Goal: Task Accomplishment & Management: Complete application form

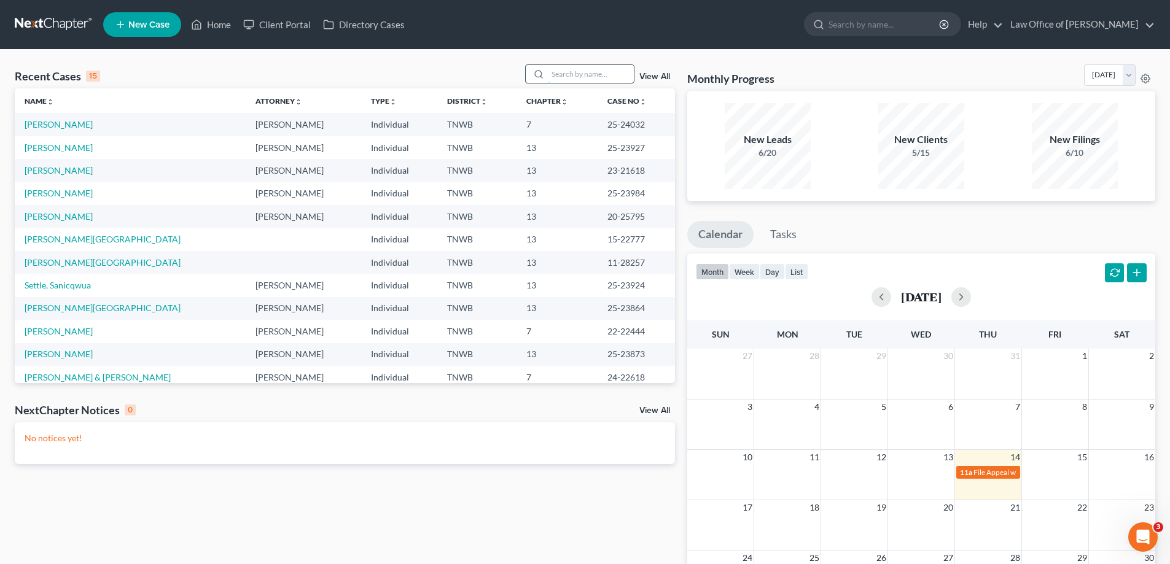
click at [574, 78] on input "search" at bounding box center [591, 74] width 86 height 18
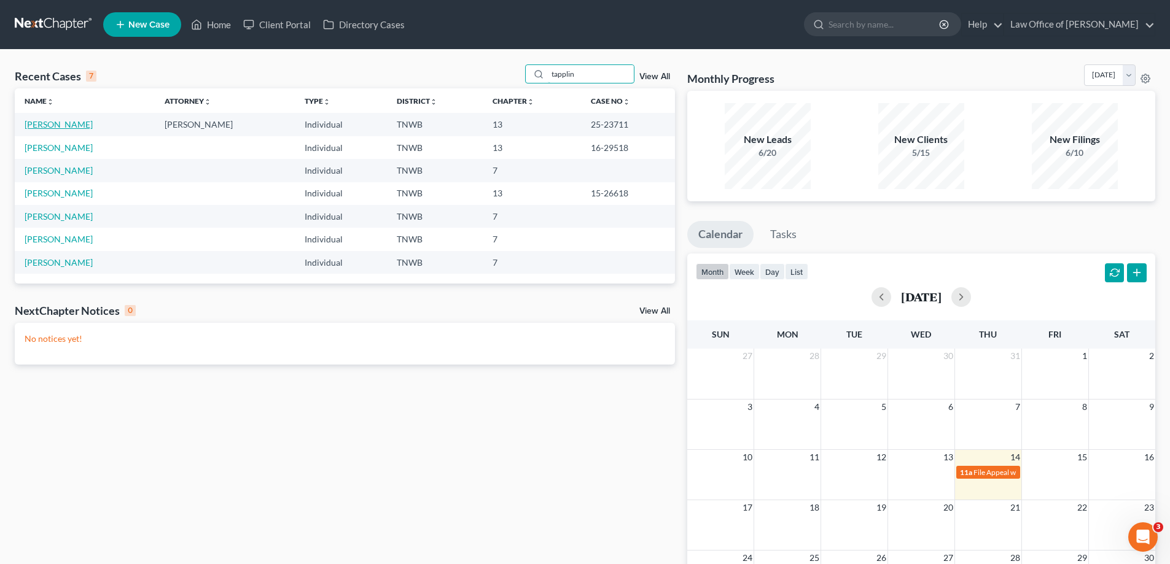
type input "tapplin"
click at [71, 123] on link "[PERSON_NAME]" at bounding box center [59, 124] width 68 height 10
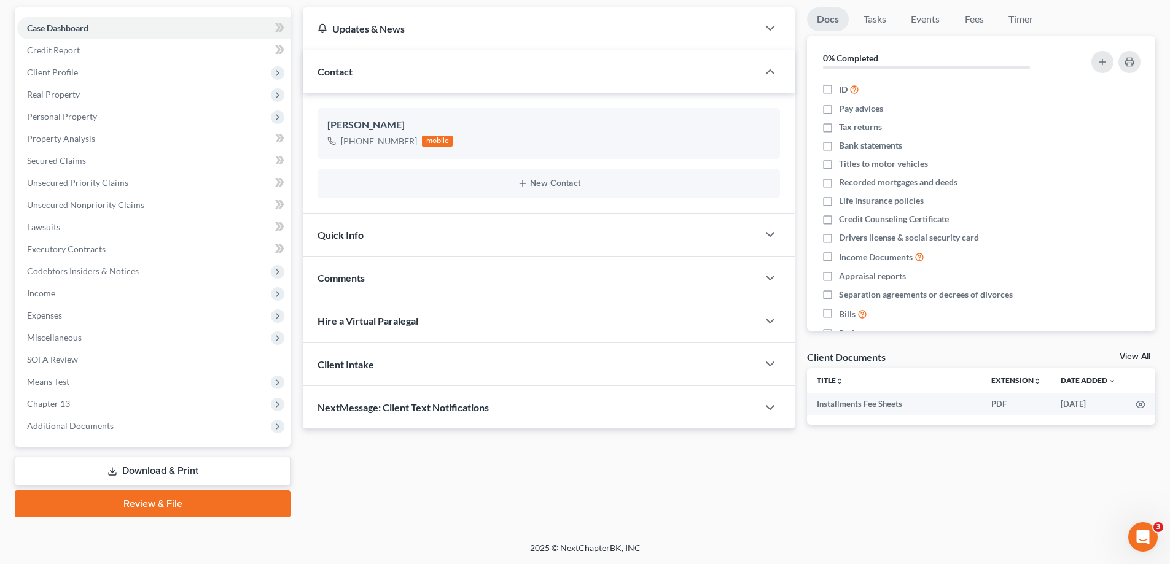
click at [179, 464] on link "Download & Print" at bounding box center [153, 471] width 276 height 29
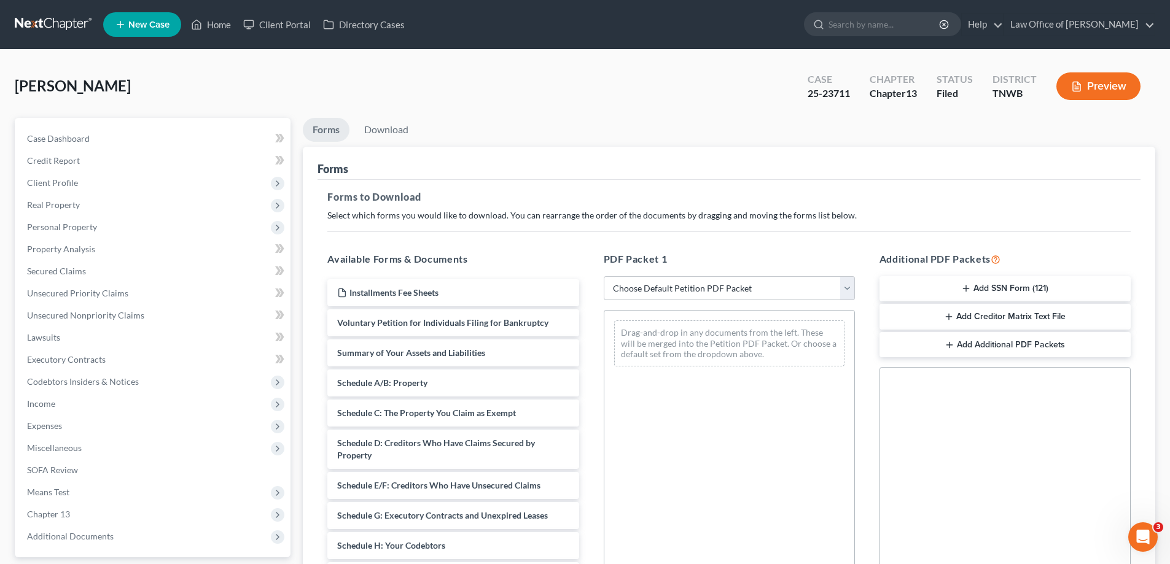
click at [981, 288] on button "Add SSN Form (121)" at bounding box center [1004, 289] width 251 height 26
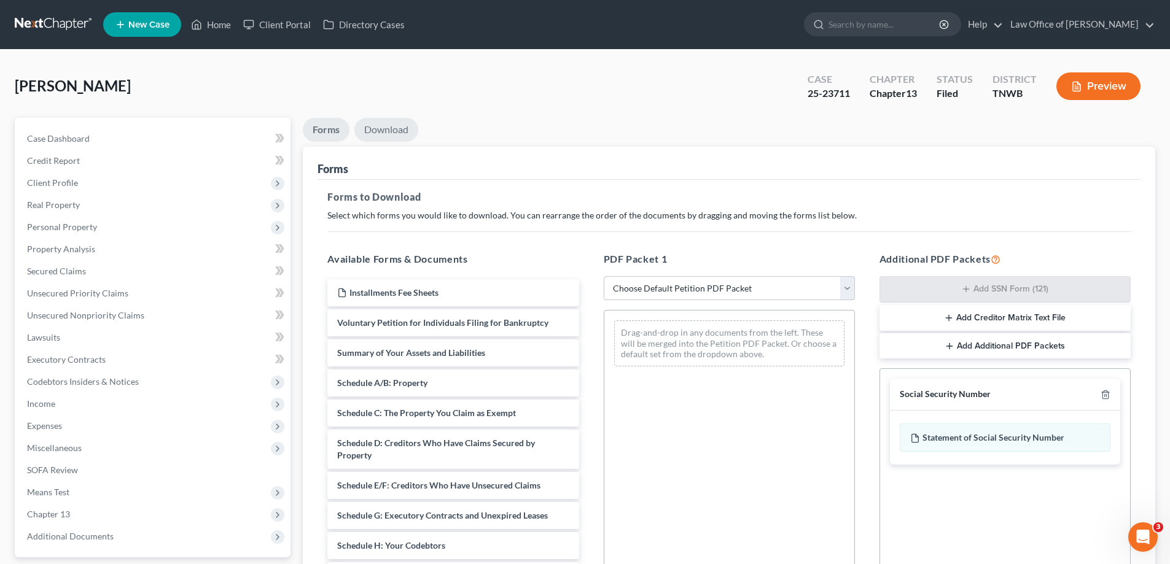
click at [394, 125] on link "Download" at bounding box center [386, 130] width 64 height 24
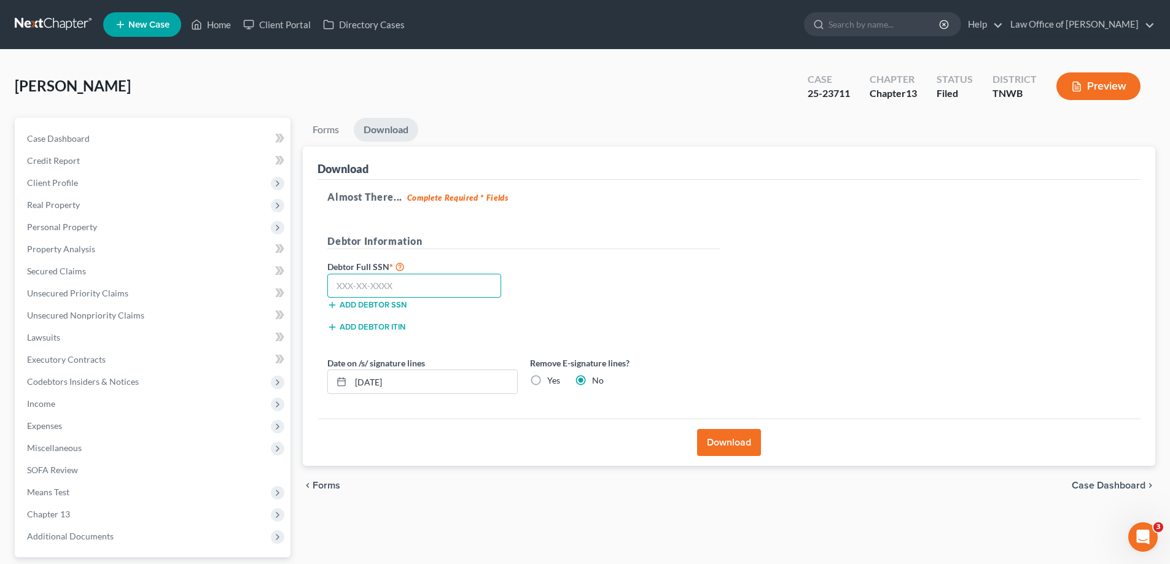
click at [433, 279] on input "text" at bounding box center [414, 286] width 174 height 25
type input "408-27-2173"
click at [732, 438] on button "Download" at bounding box center [729, 442] width 64 height 27
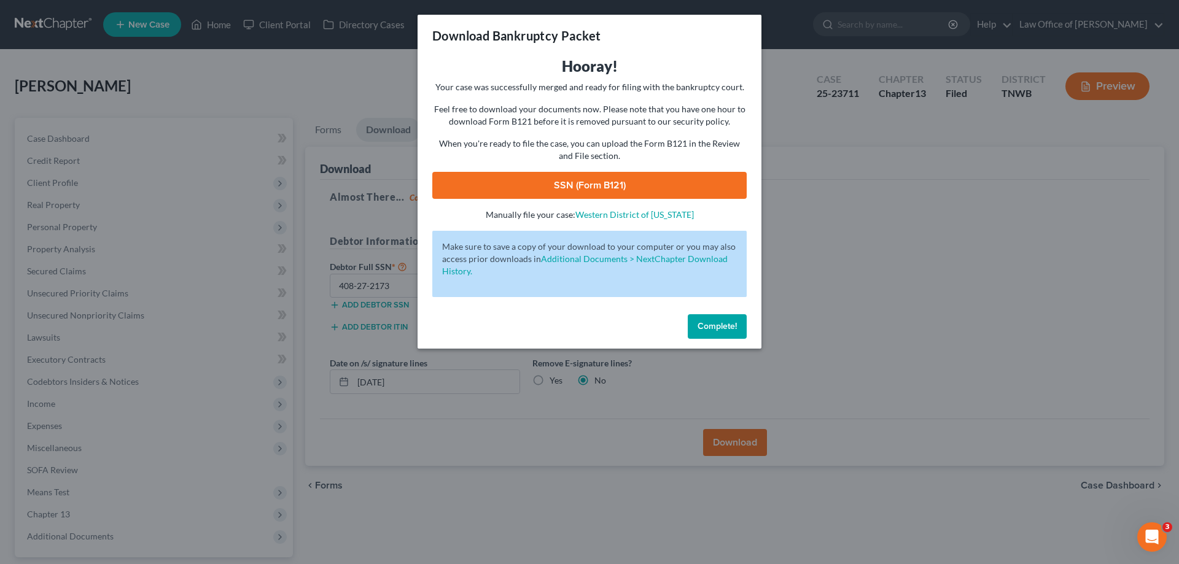
click at [648, 184] on link "SSN (Form B121)" at bounding box center [589, 185] width 314 height 27
drag, startPoint x: 726, startPoint y: 326, endPoint x: 718, endPoint y: 328, distance: 8.2
click at [725, 326] on span "Complete!" at bounding box center [717, 326] width 39 height 10
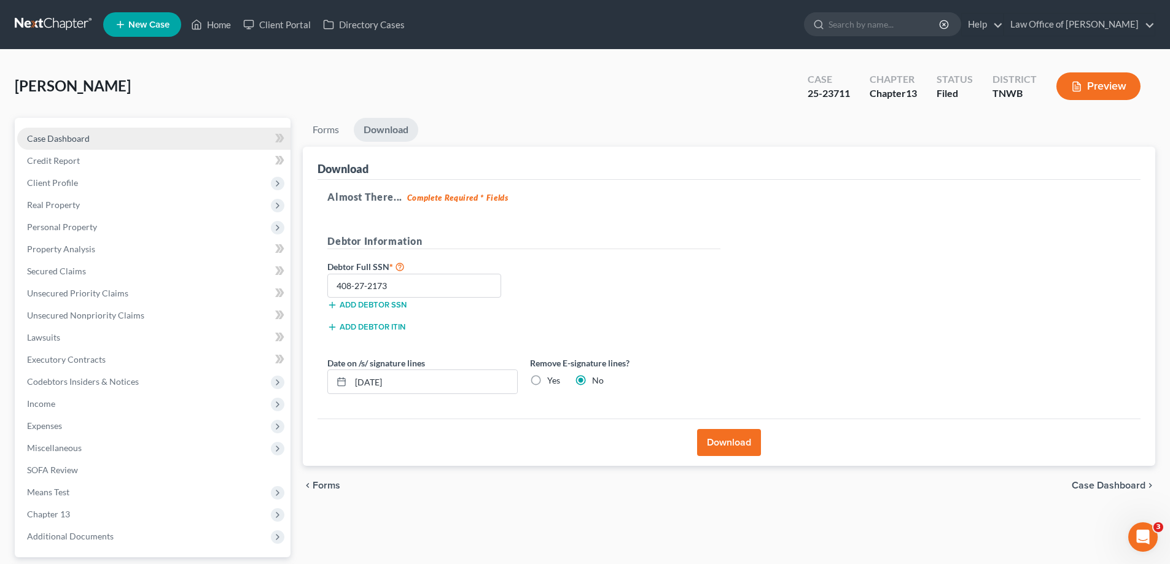
click at [66, 132] on link "Case Dashboard" at bounding box center [153, 139] width 273 height 22
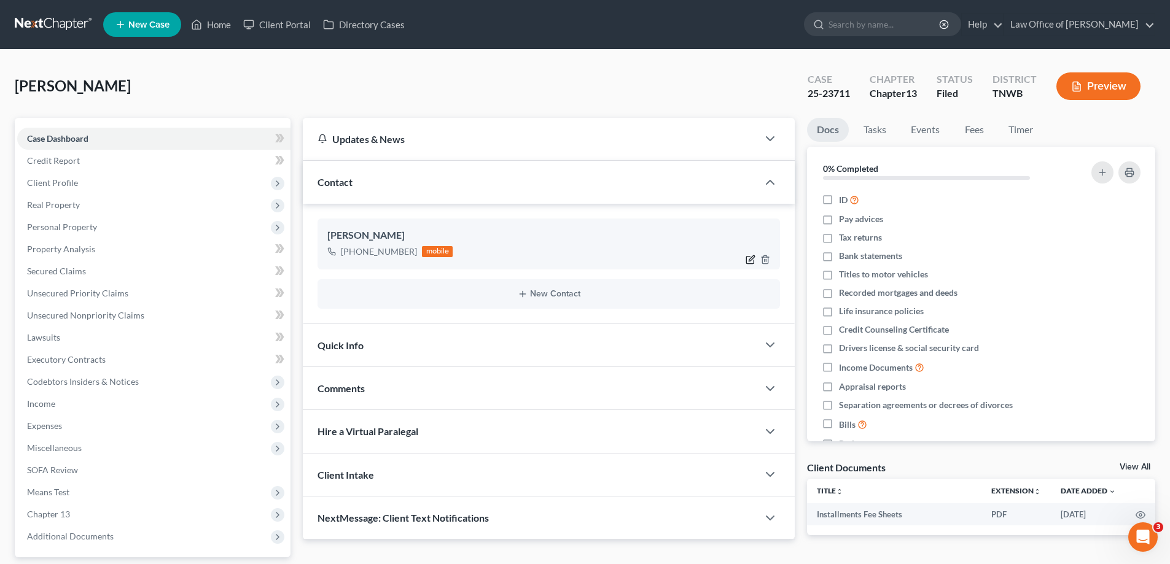
click at [752, 257] on icon "button" at bounding box center [752, 258] width 6 height 6
select select "0"
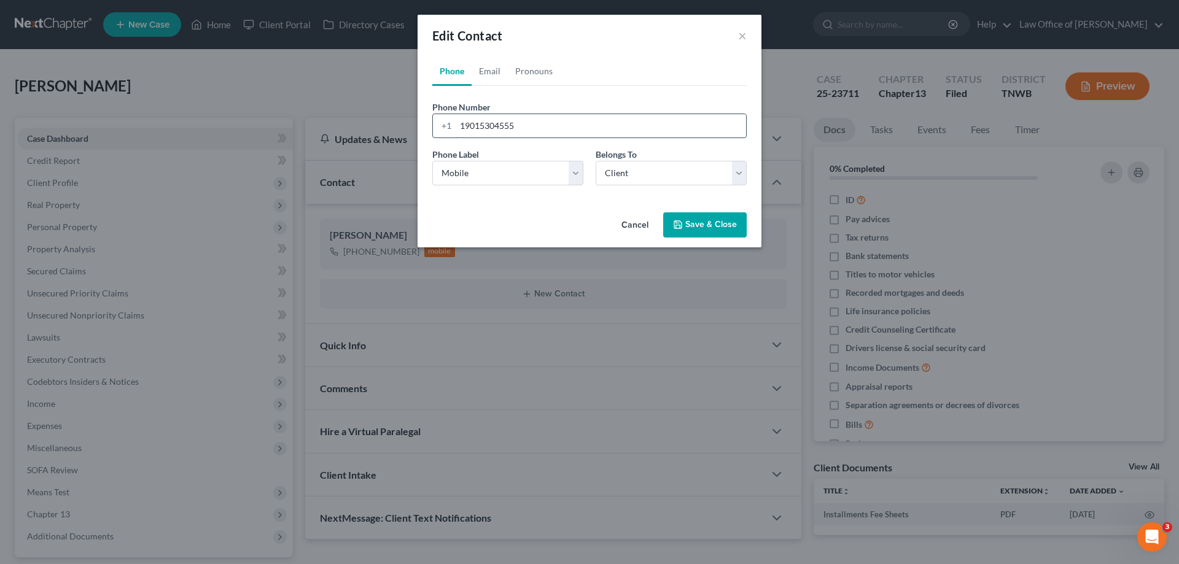
click at [526, 125] on input "19015304555" at bounding box center [601, 125] width 290 height 23
type input "[PHONE_NUMBER]"
click at [719, 221] on button "Save & Close" at bounding box center [705, 225] width 84 height 26
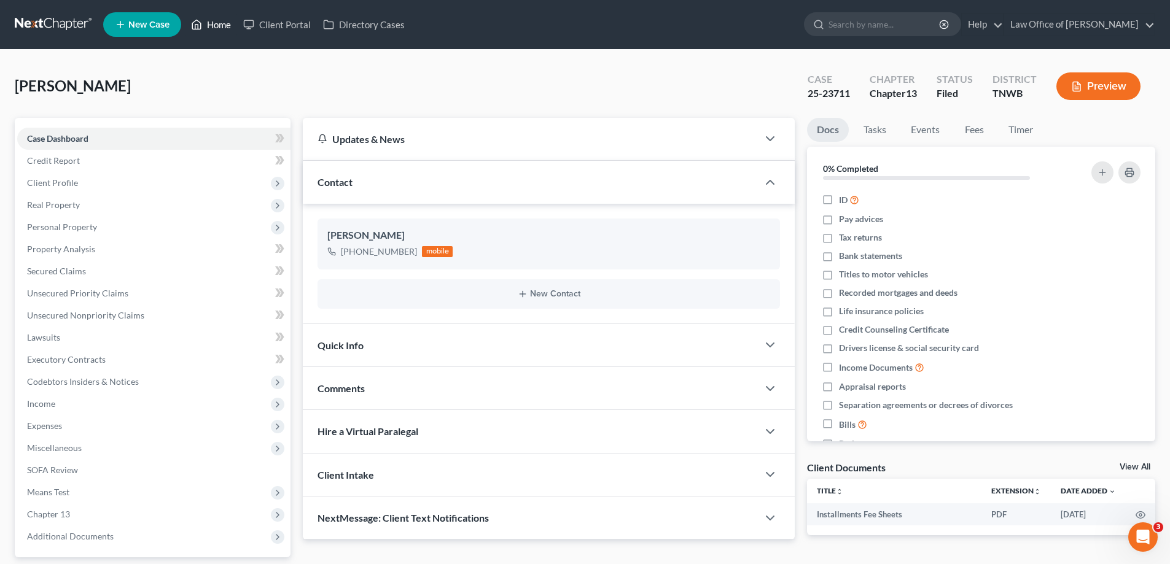
click at [223, 24] on link "Home" at bounding box center [211, 25] width 52 height 22
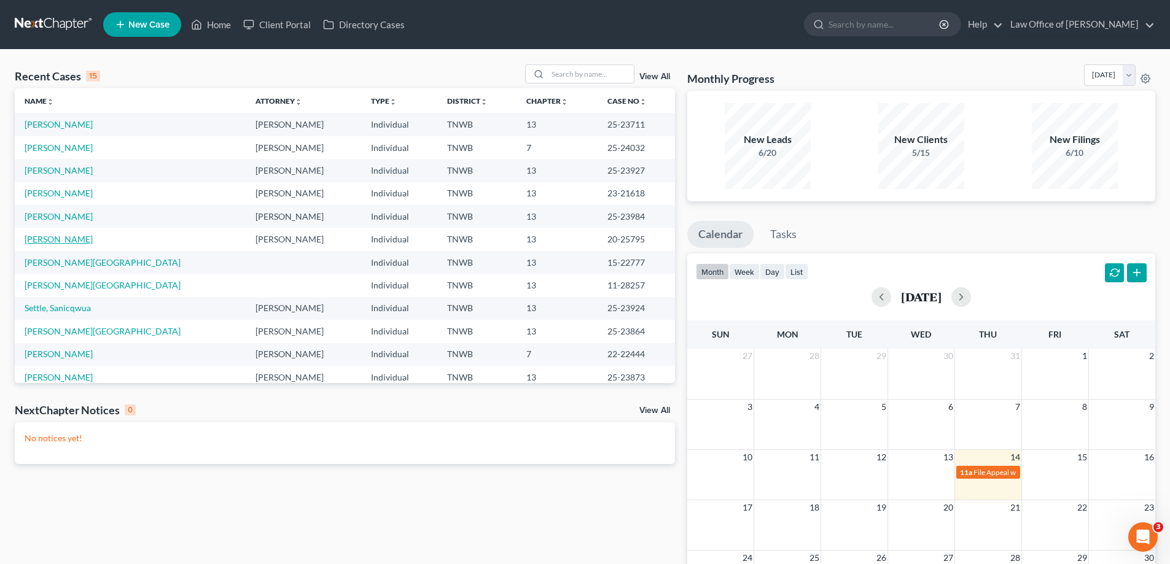
click at [66, 240] on link "[PERSON_NAME]" at bounding box center [59, 239] width 68 height 10
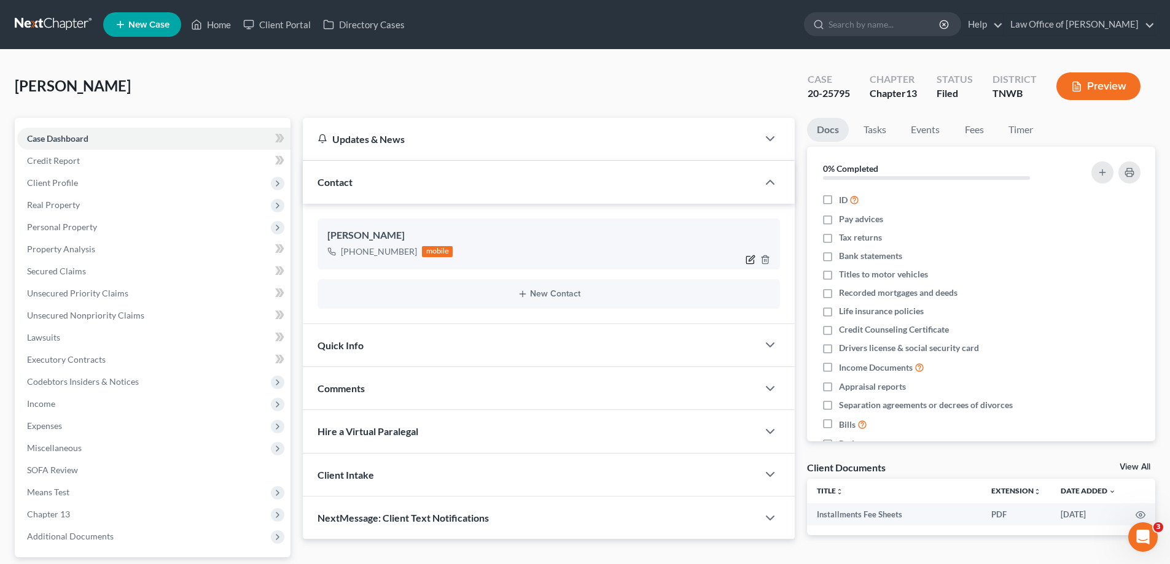
click at [749, 260] on icon "button" at bounding box center [751, 260] width 10 height 10
select select "0"
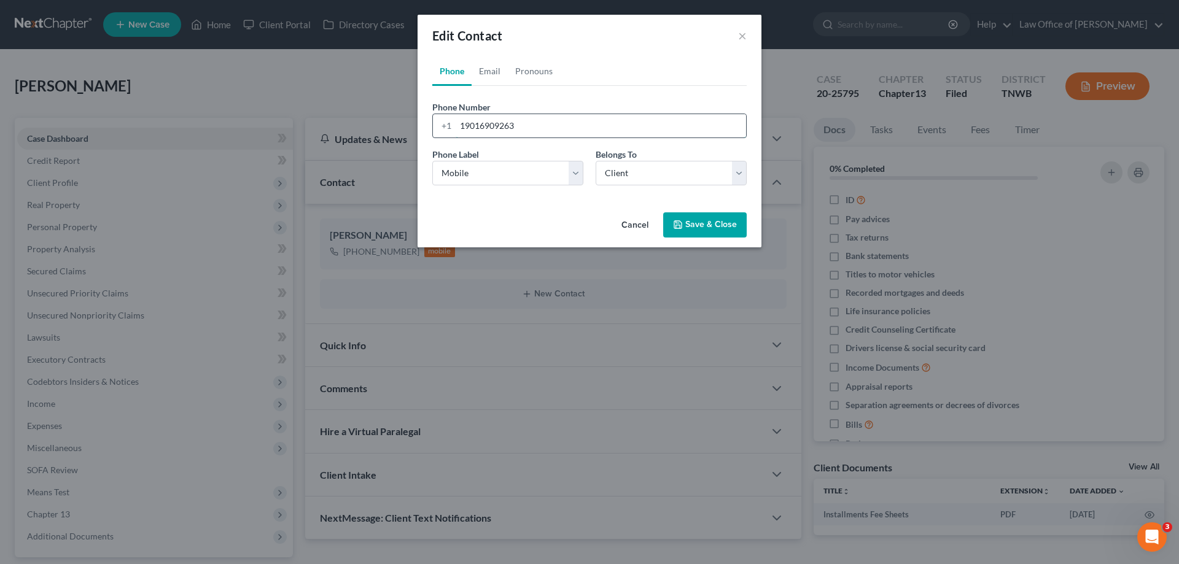
click at [518, 123] on input "19016909263" at bounding box center [601, 125] width 290 height 23
type input "[PHONE_NUMBER]"
click at [693, 223] on button "Save & Close" at bounding box center [705, 225] width 84 height 26
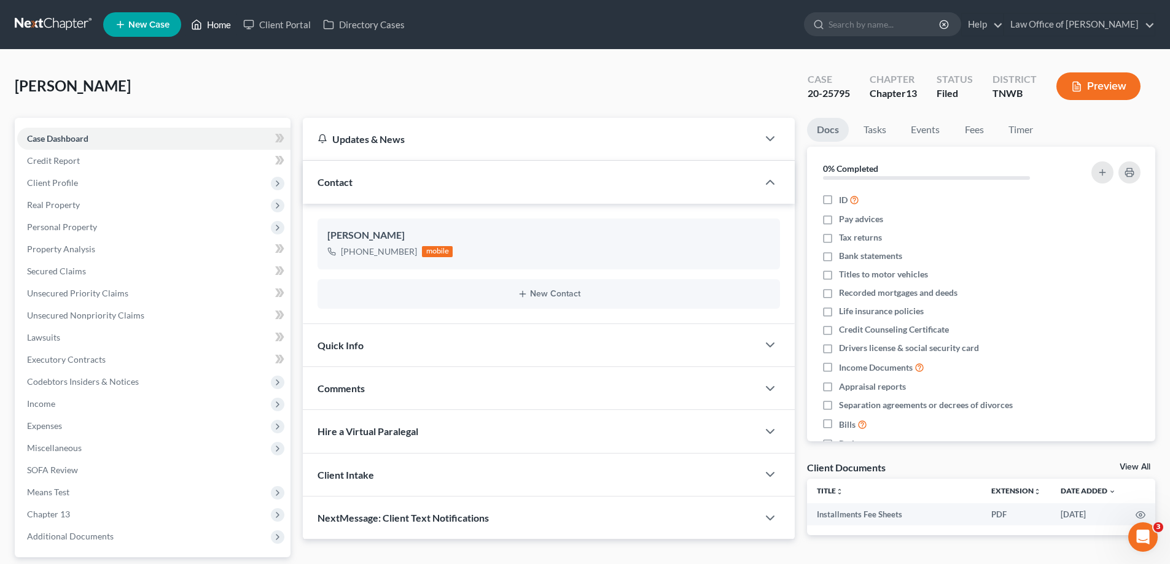
click at [222, 25] on link "Home" at bounding box center [211, 25] width 52 height 22
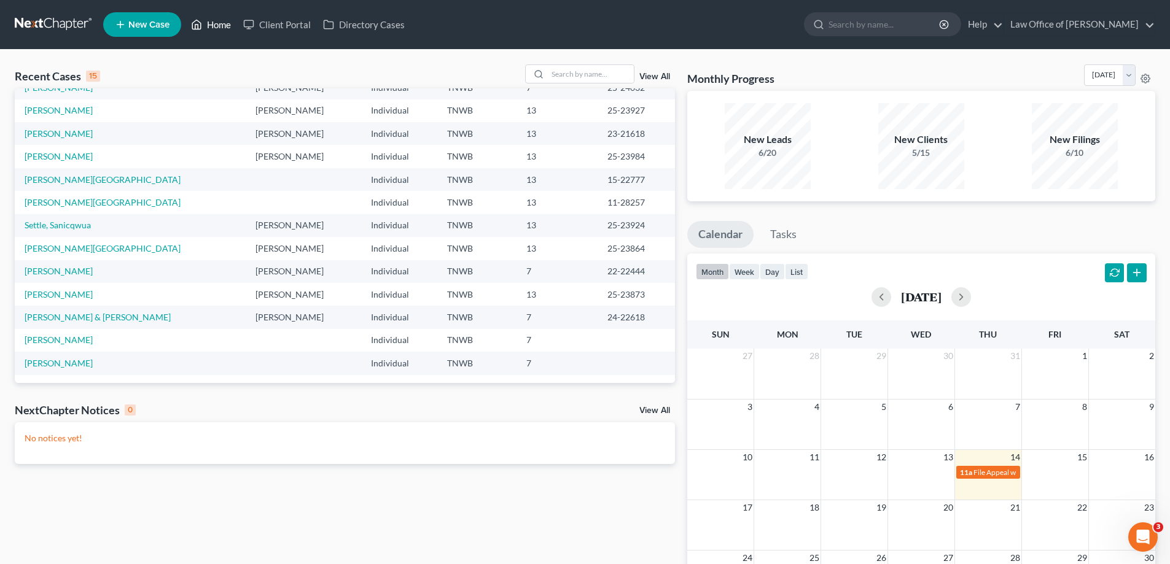
scroll to position [84, 0]
click at [571, 68] on input "search" at bounding box center [591, 74] width 86 height 18
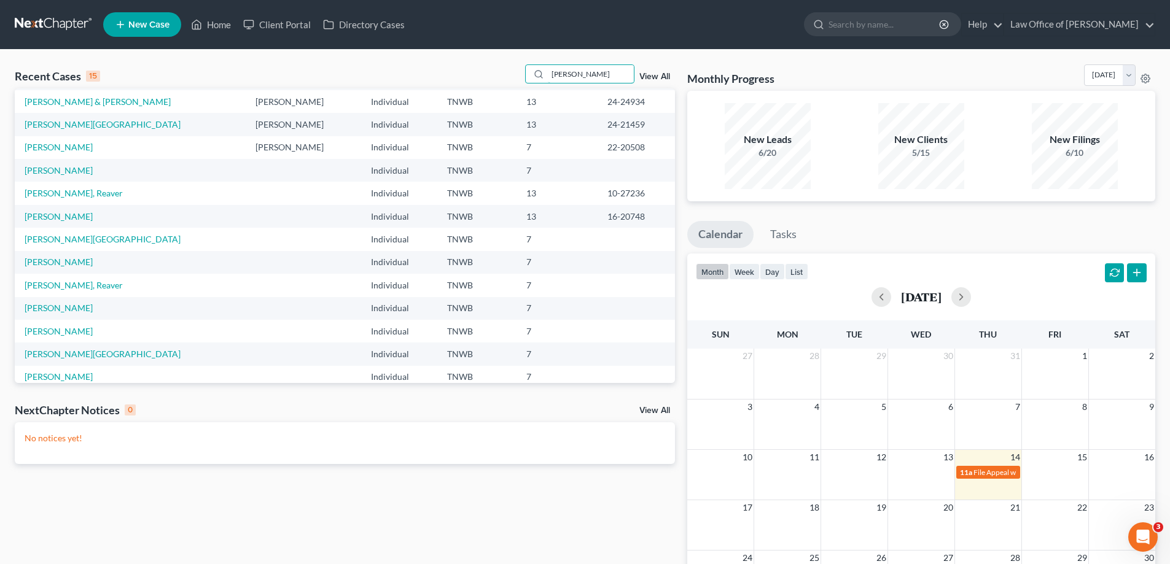
scroll to position [0, 0]
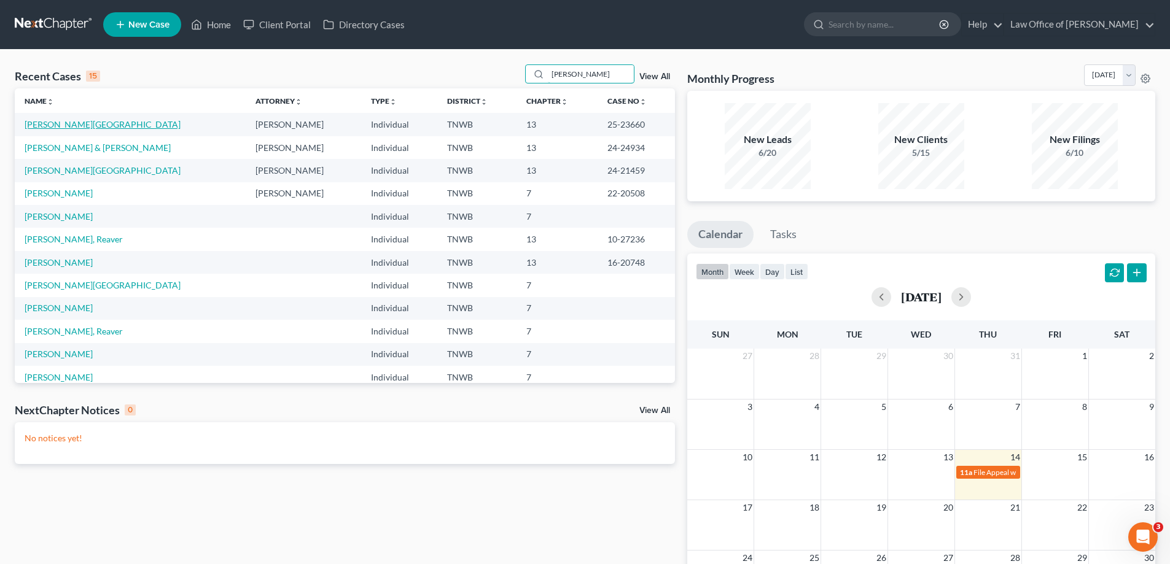
type input "[PERSON_NAME]"
click at [55, 128] on link "[PERSON_NAME][GEOGRAPHIC_DATA]" at bounding box center [103, 124] width 156 height 10
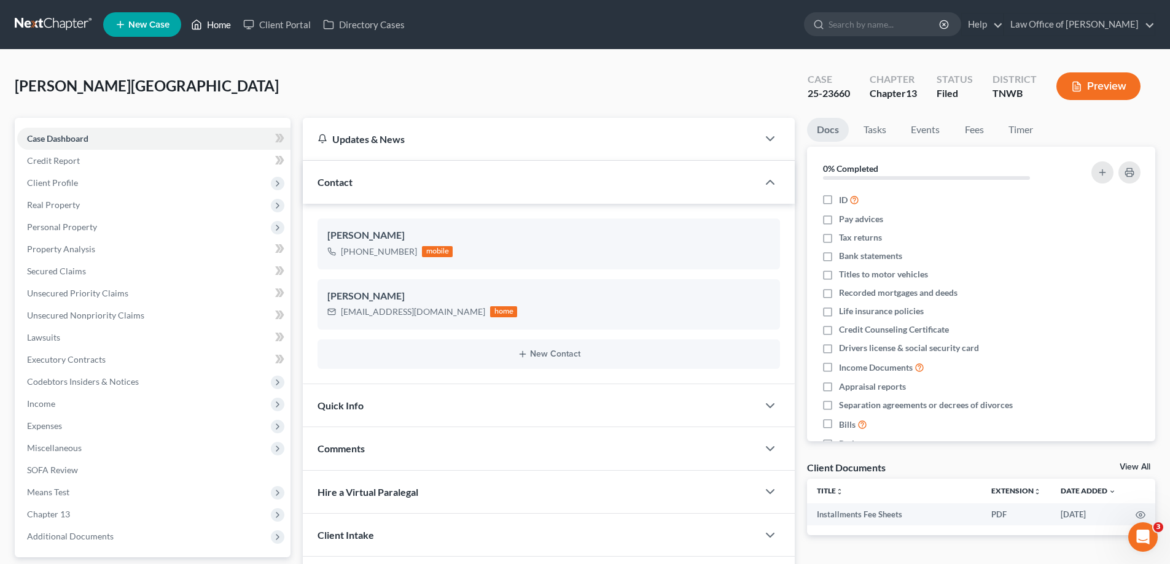
click at [222, 26] on link "Home" at bounding box center [211, 25] width 52 height 22
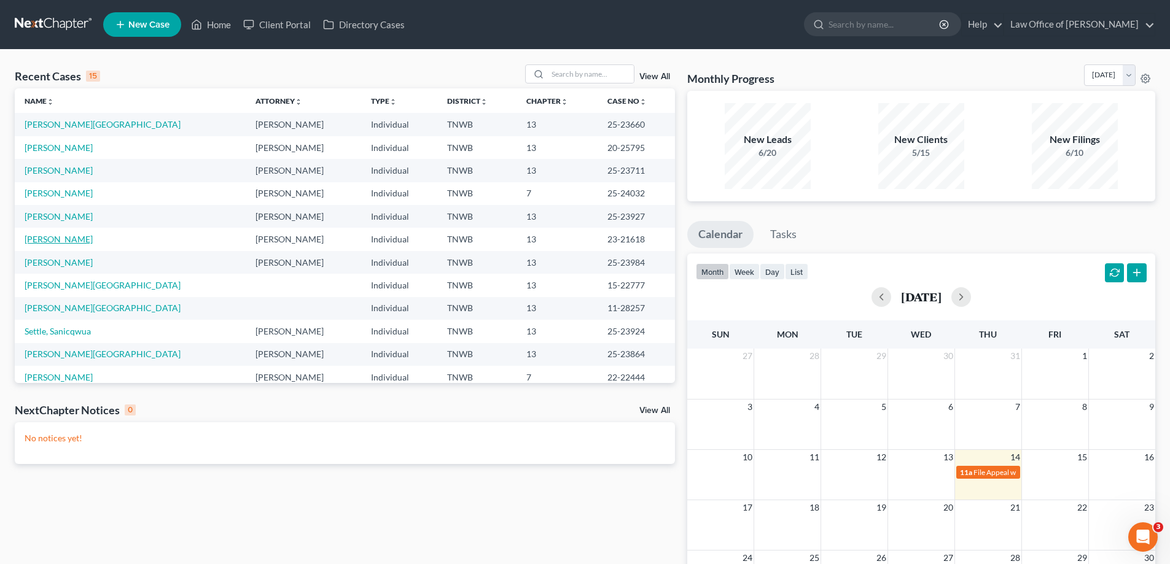
click at [63, 240] on link "[PERSON_NAME]" at bounding box center [59, 239] width 68 height 10
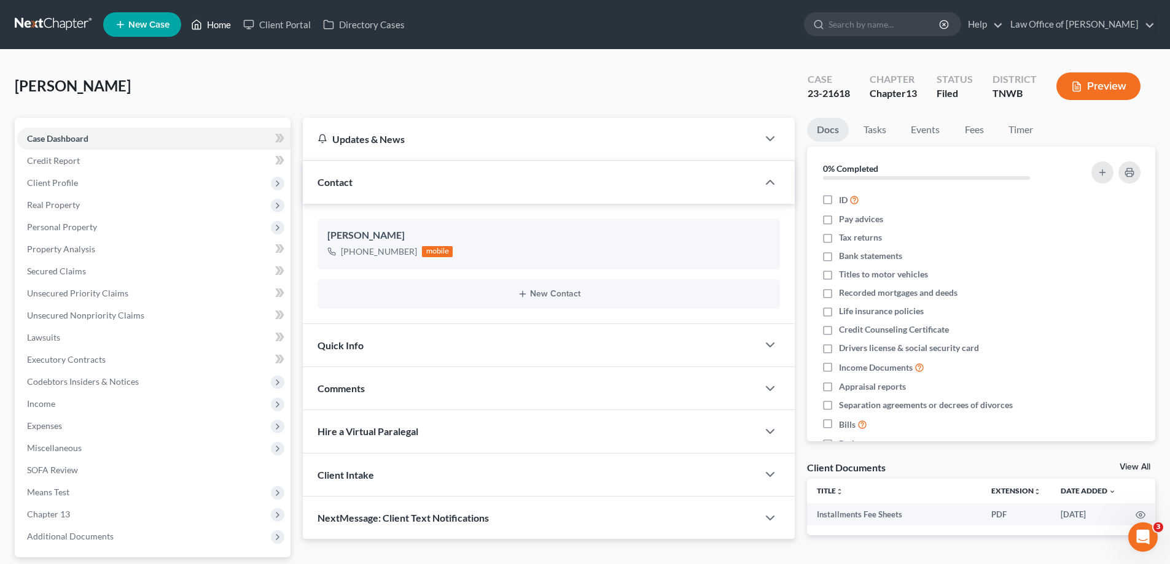
click at [212, 24] on link "Home" at bounding box center [211, 25] width 52 height 22
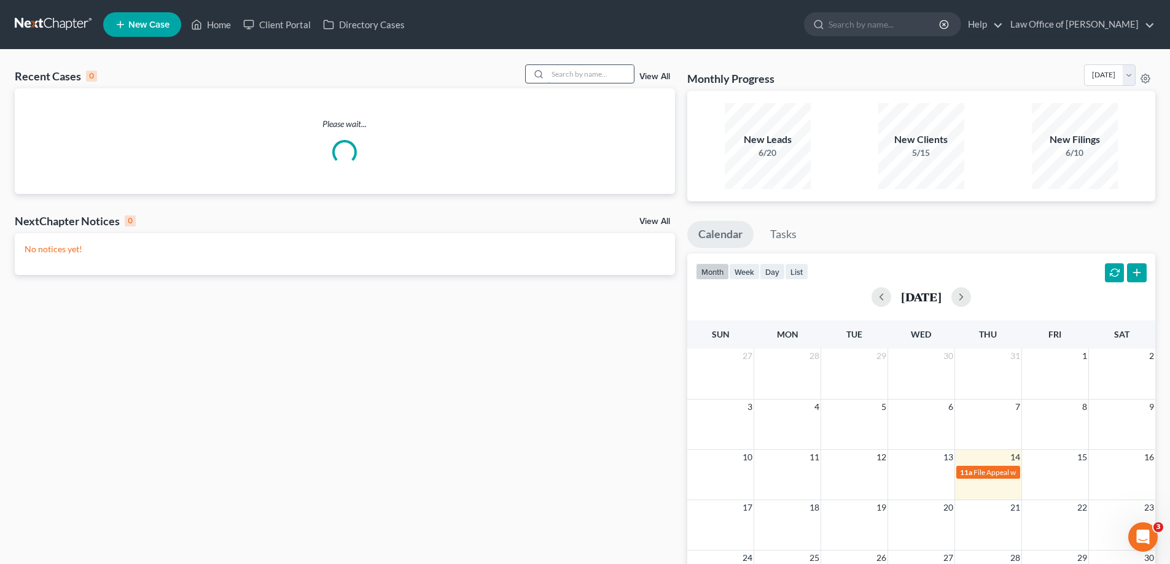
click at [593, 77] on input "search" at bounding box center [591, 74] width 86 height 18
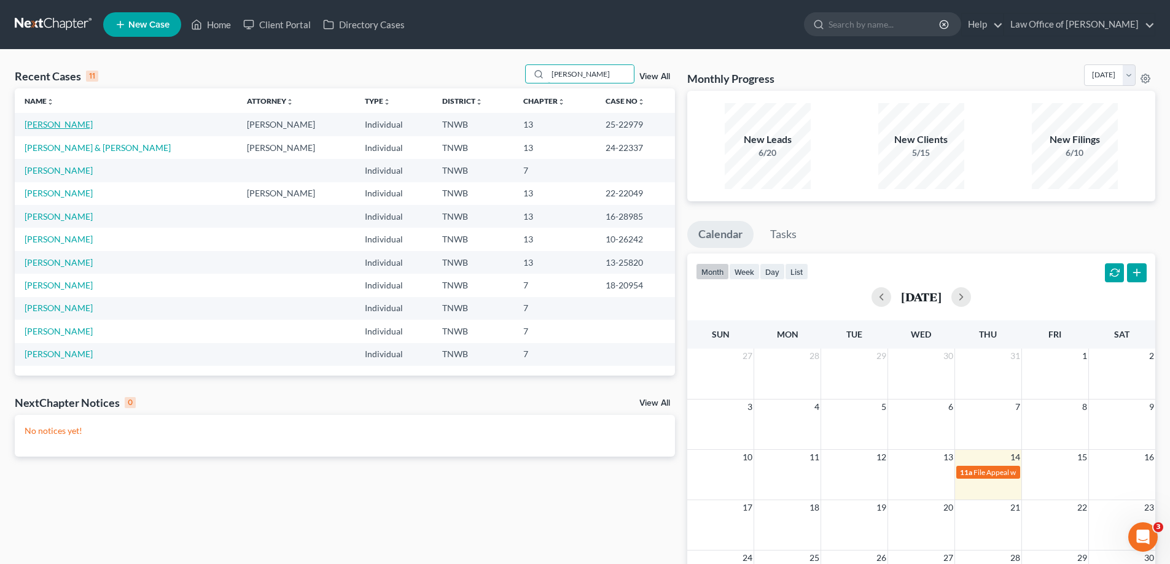
type input "[PERSON_NAME]"
click at [42, 124] on link "[PERSON_NAME]" at bounding box center [59, 124] width 68 height 10
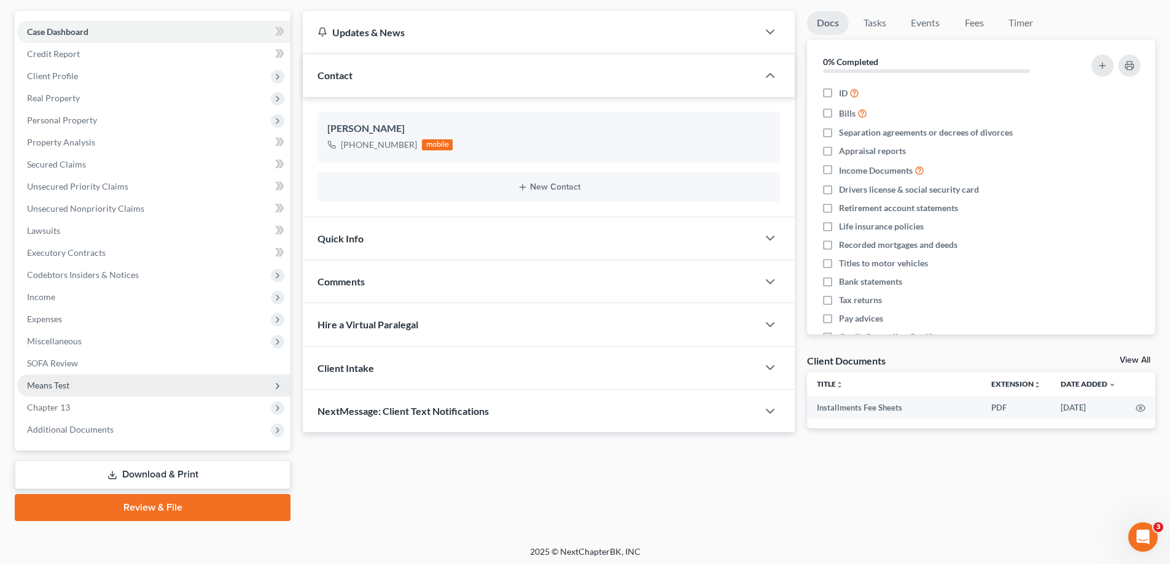
scroll to position [111, 0]
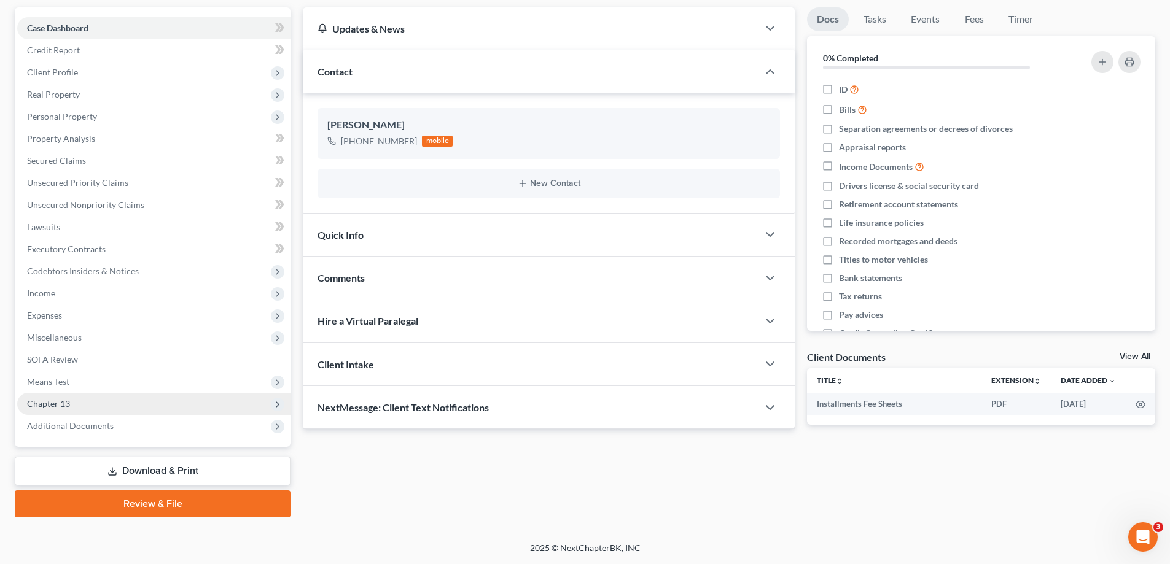
click at [64, 406] on span "Chapter 13" at bounding box center [48, 404] width 43 height 10
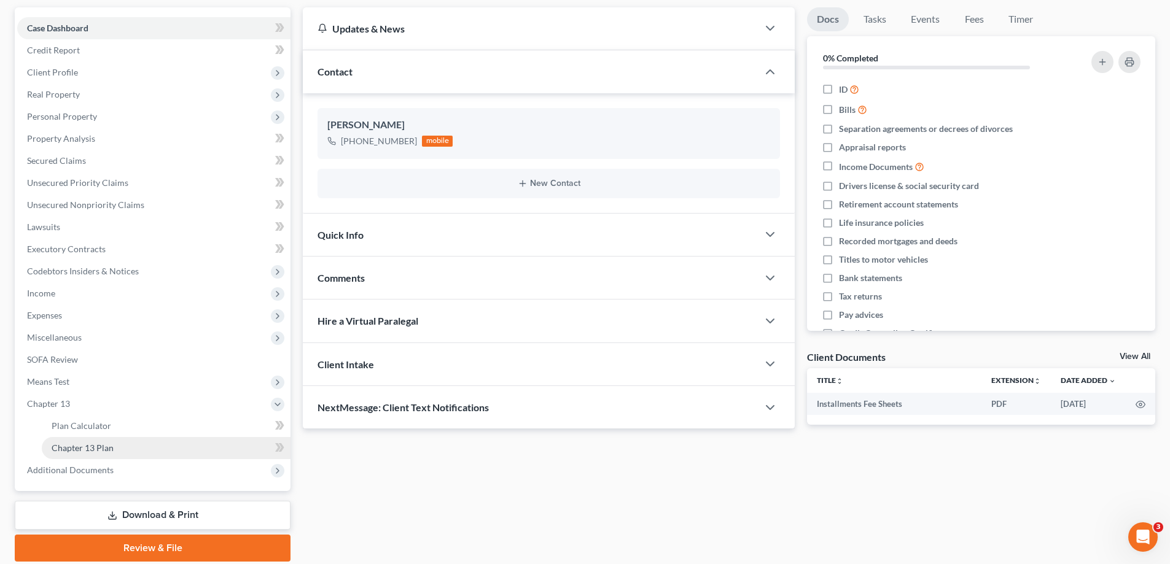
click at [93, 450] on span "Chapter 13 Plan" at bounding box center [83, 448] width 62 height 10
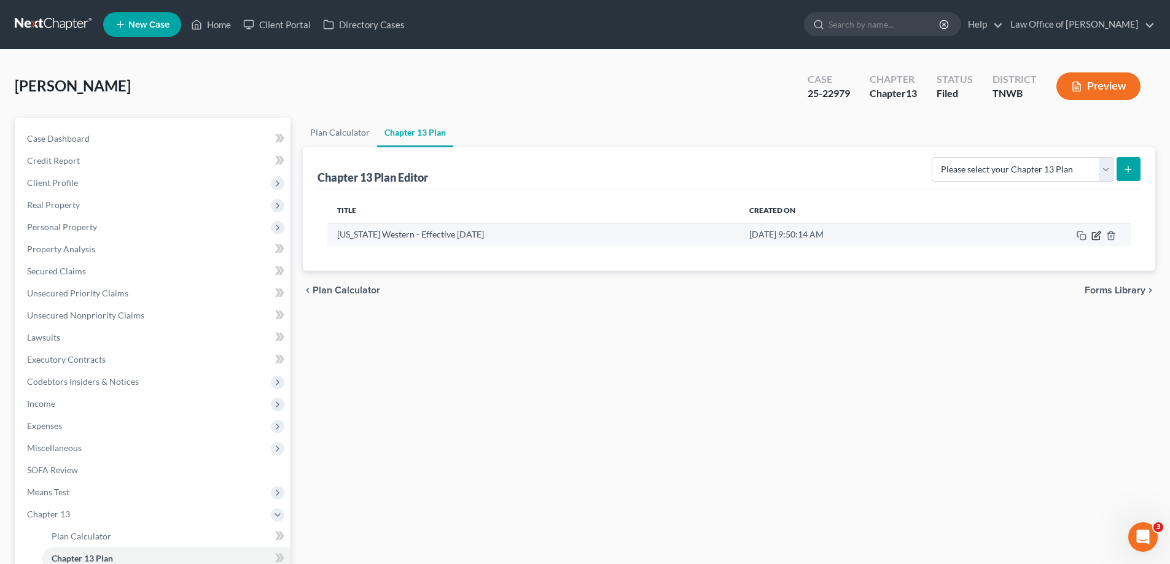
click at [1094, 240] on icon "button" at bounding box center [1095, 235] width 7 height 7
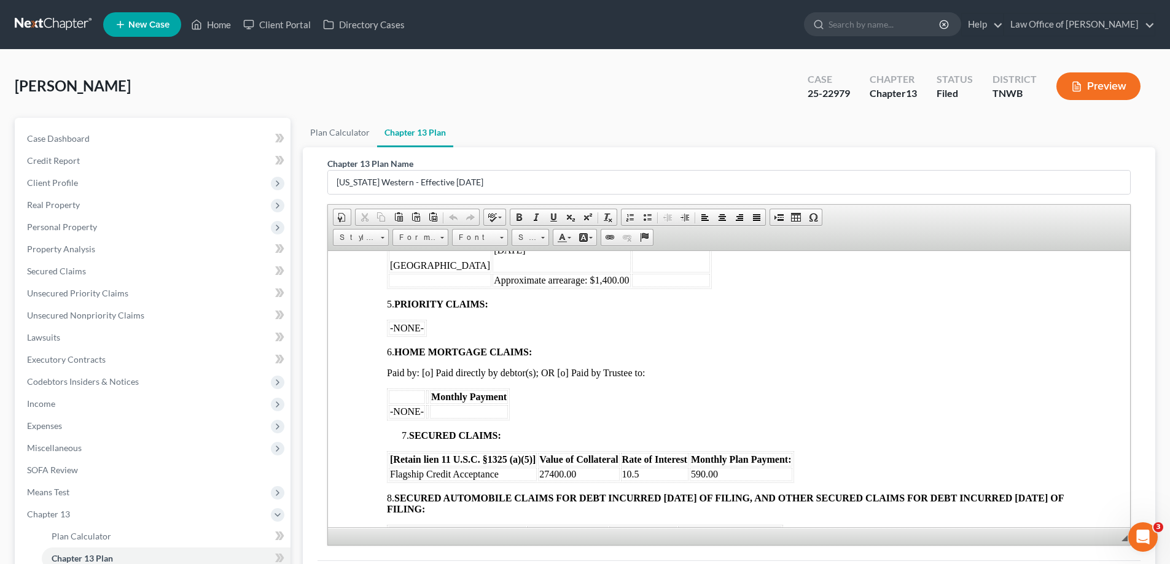
scroll to position [737, 0]
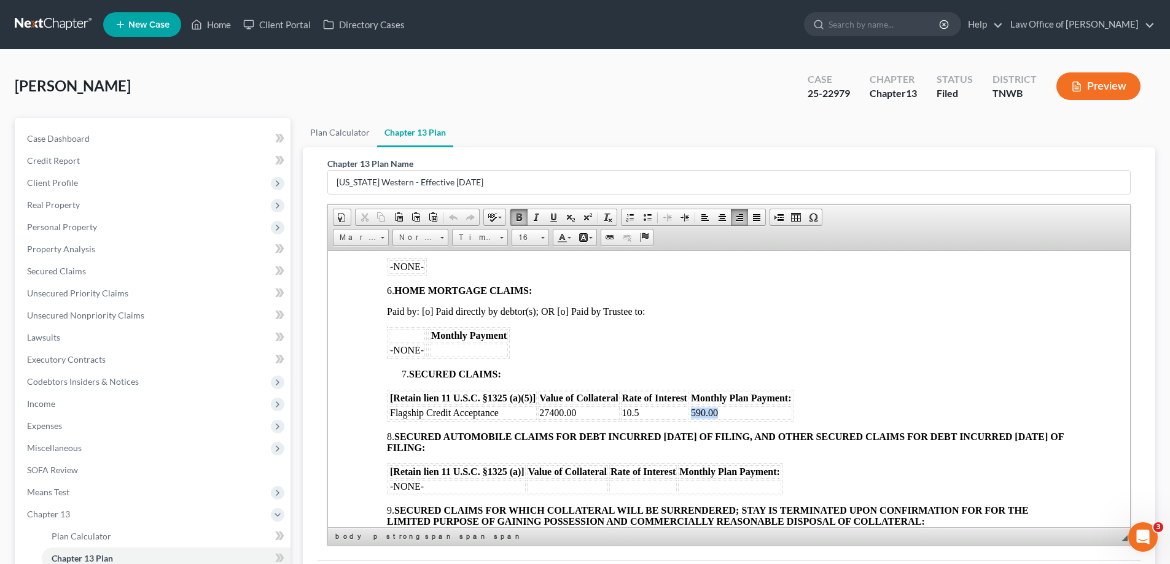
drag, startPoint x: 719, startPoint y: 413, endPoint x: 692, endPoint y: 415, distance: 27.1
click at [692, 415] on td "590.00" at bounding box center [741, 413] width 103 height 14
drag, startPoint x: 643, startPoint y: 412, endPoint x: 621, endPoint y: 411, distance: 21.5
click at [621, 411] on td "10.5" at bounding box center [655, 413] width 68 height 14
drag, startPoint x: 577, startPoint y: 413, endPoint x: 515, endPoint y: 412, distance: 62.0
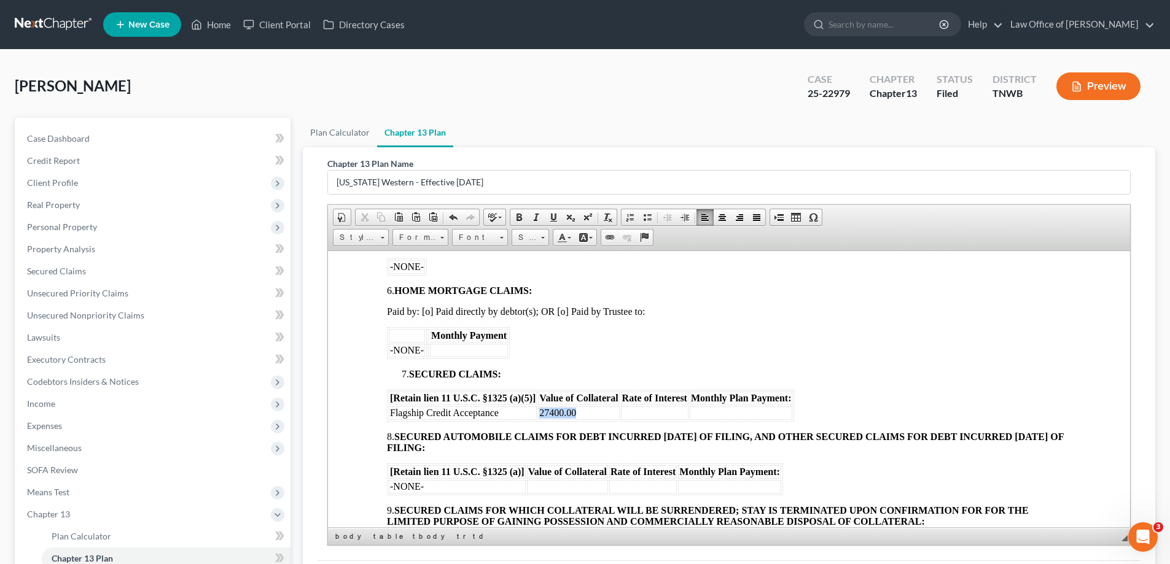
click at [519, 413] on tr "Flagship Credit Acceptance 27400.00" at bounding box center [590, 413] width 403 height 14
drag, startPoint x: 500, startPoint y: 413, endPoint x: 388, endPoint y: 415, distance: 111.8
click at [389, 415] on td "Flagship Credit Acceptance" at bounding box center [463, 413] width 148 height 14
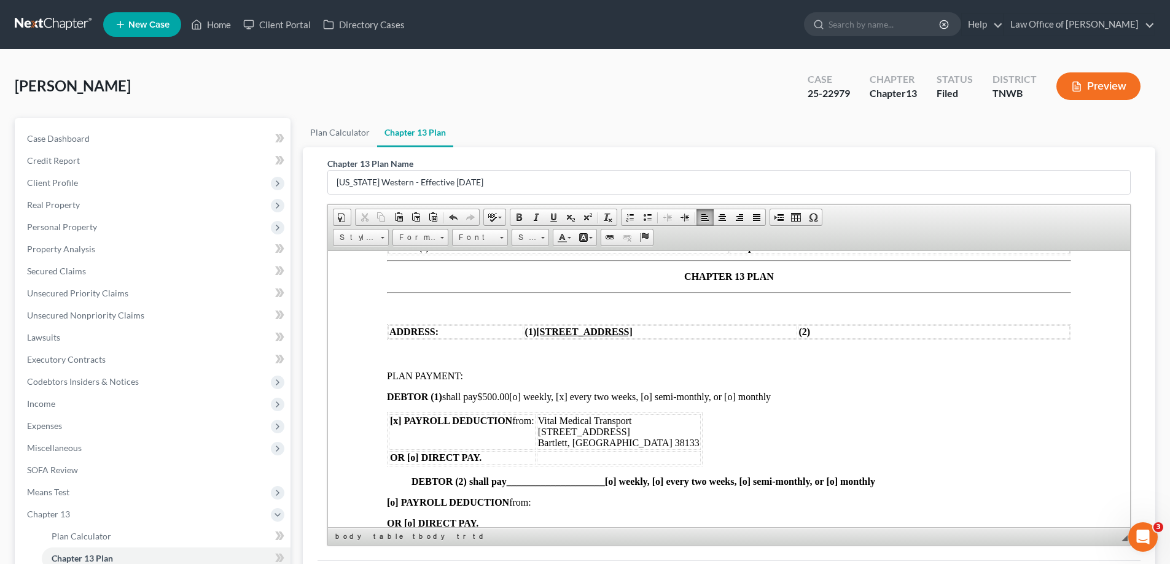
scroll to position [0, 0]
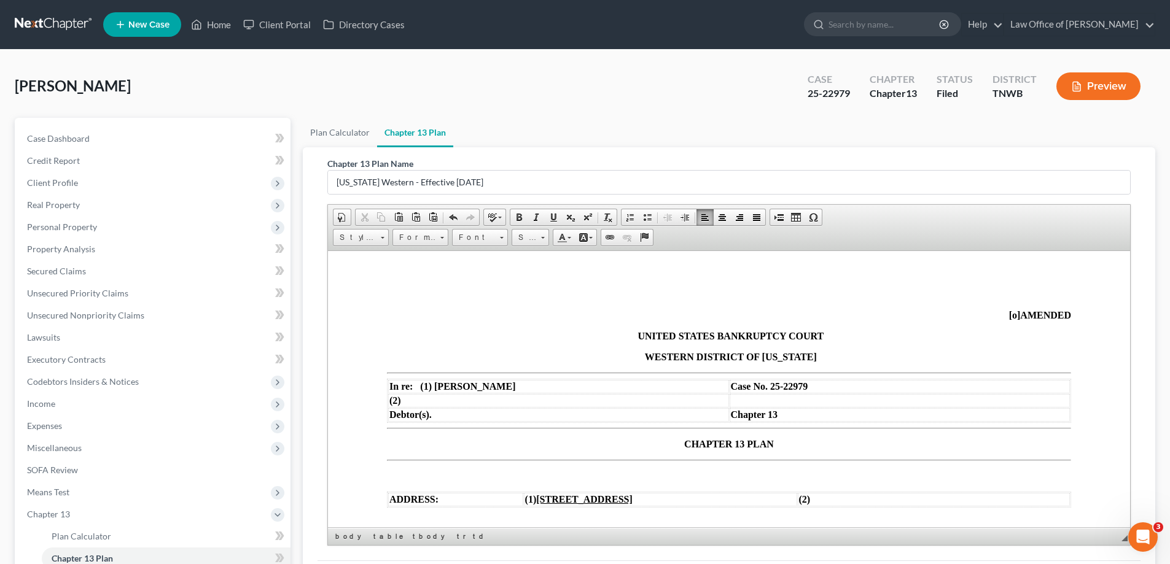
click at [1009, 314] on span "[o]" at bounding box center [1015, 315] width 12 height 10
click at [684, 442] on span "CHAPTER 13 PLAN" at bounding box center [729, 443] width 90 height 10
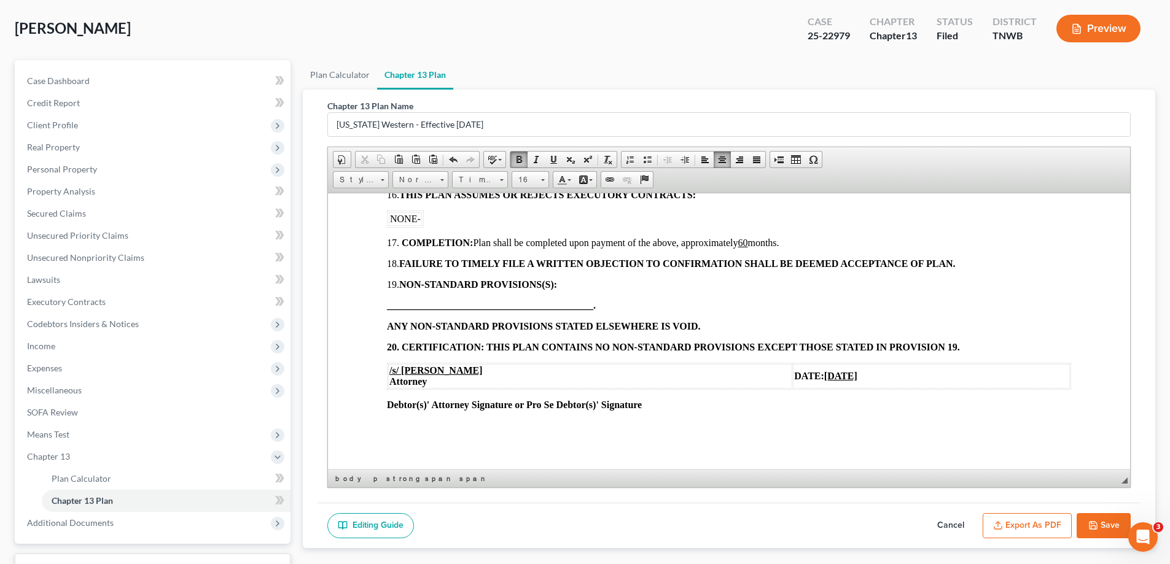
scroll to position [123, 0]
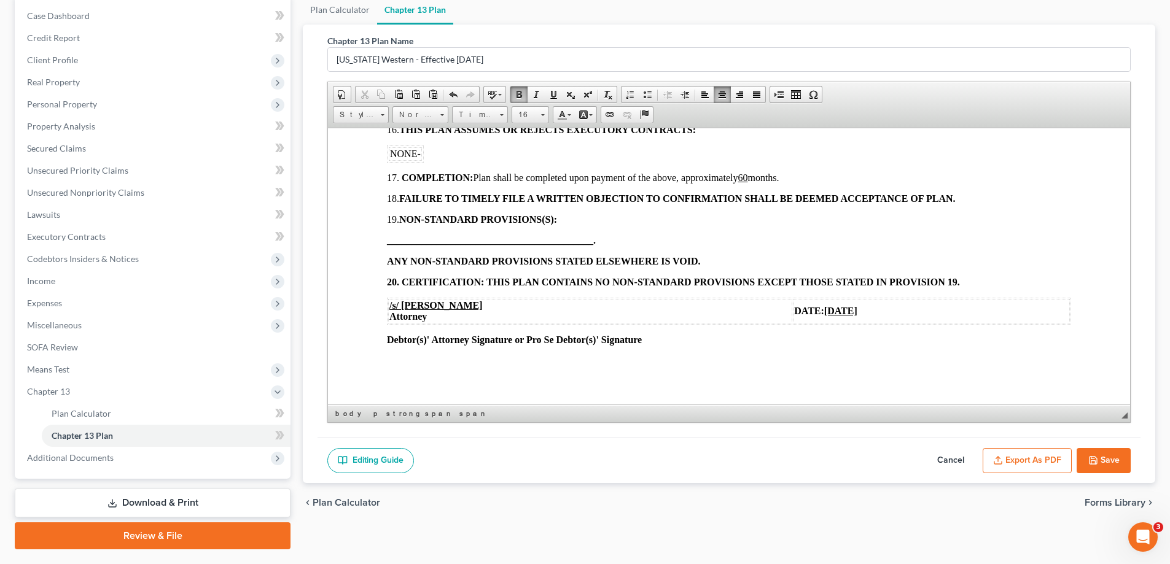
click at [824, 310] on u "[DATE]" at bounding box center [840, 310] width 33 height 10
click at [1108, 458] on button "Save" at bounding box center [1104, 461] width 54 height 26
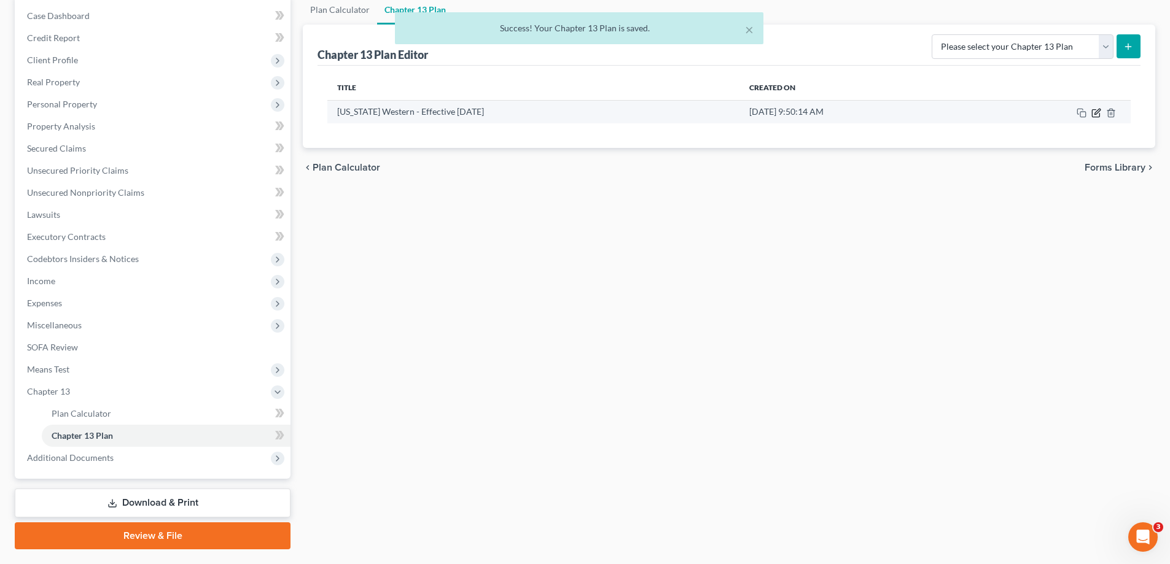
click at [1098, 114] on icon "button" at bounding box center [1096, 113] width 10 height 10
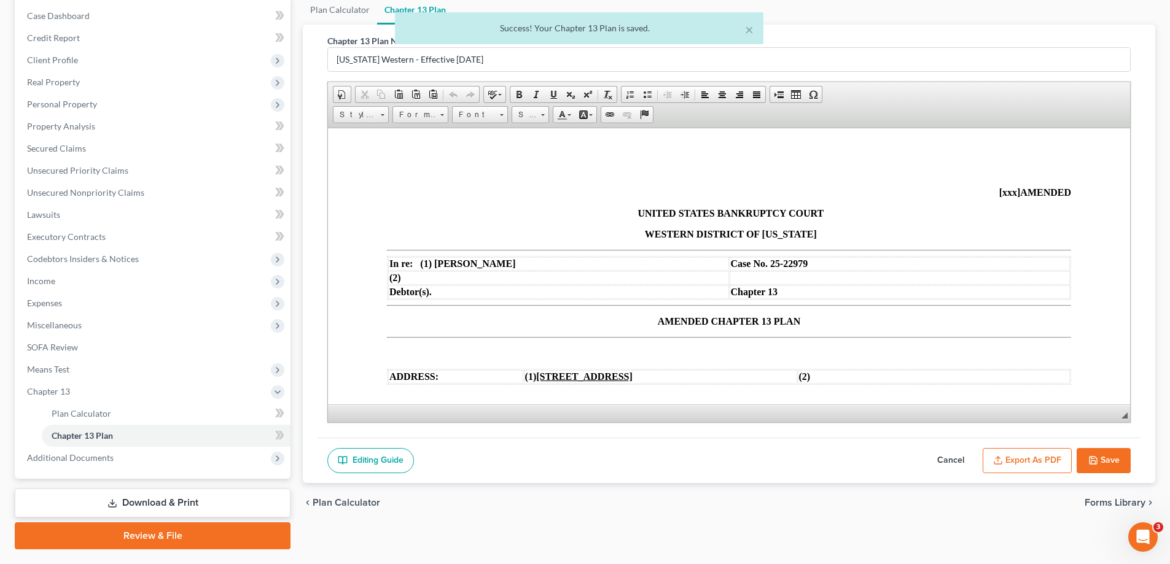
scroll to position [0, 0]
click at [1027, 460] on button "Export as PDF" at bounding box center [1027, 461] width 89 height 26
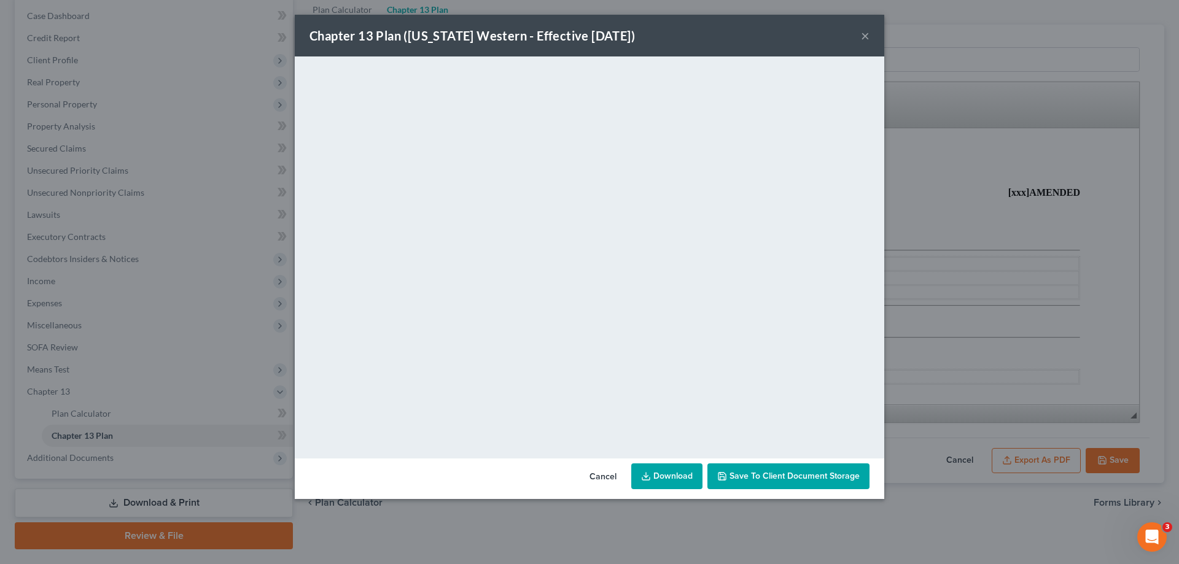
click at [867, 38] on button "×" at bounding box center [865, 35] width 9 height 15
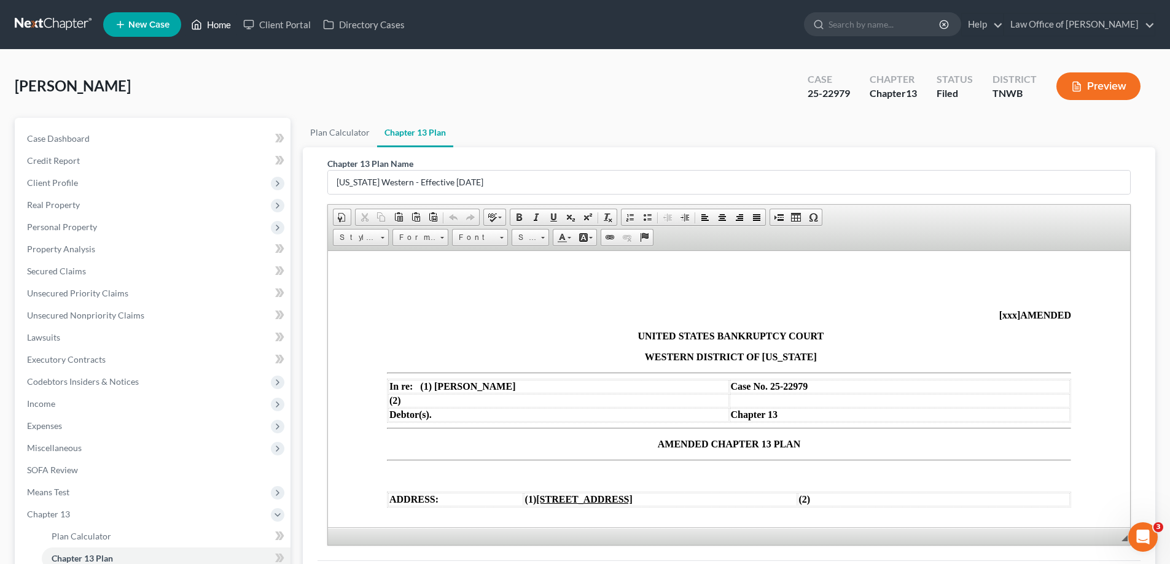
click at [222, 25] on link "Home" at bounding box center [211, 25] width 52 height 22
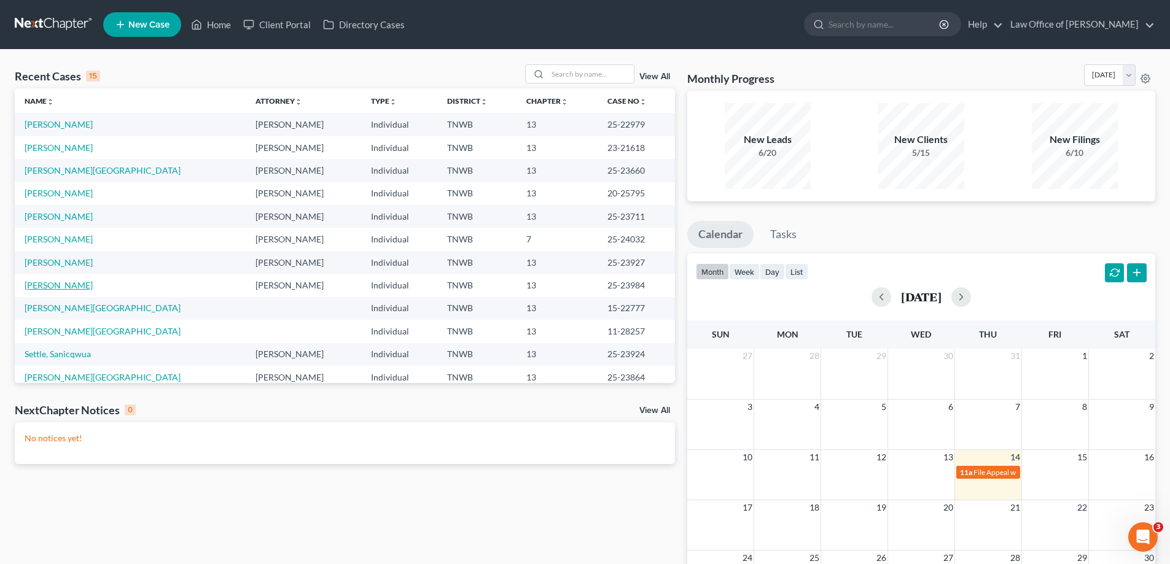
click at [82, 286] on link "[PERSON_NAME]" at bounding box center [59, 285] width 68 height 10
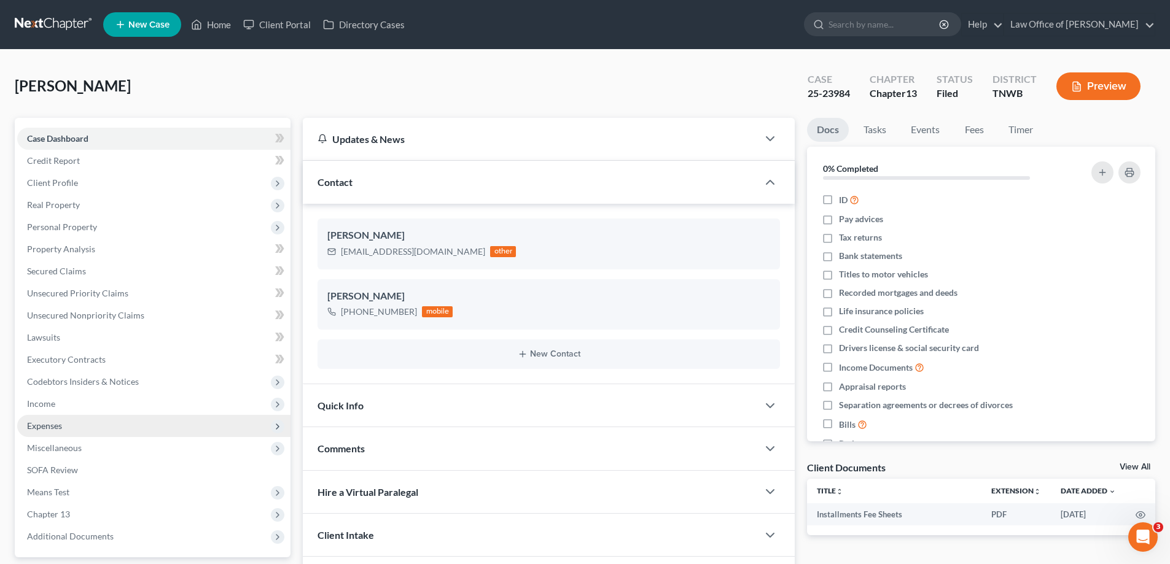
click at [47, 427] on span "Expenses" at bounding box center [44, 426] width 35 height 10
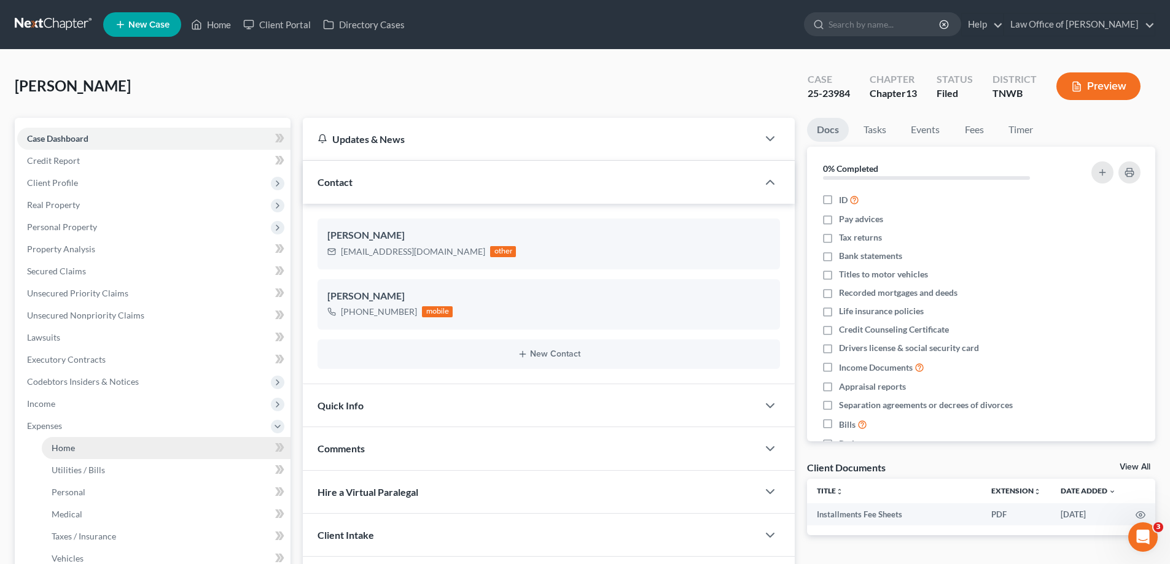
click at [63, 447] on span "Home" at bounding box center [63, 448] width 23 height 10
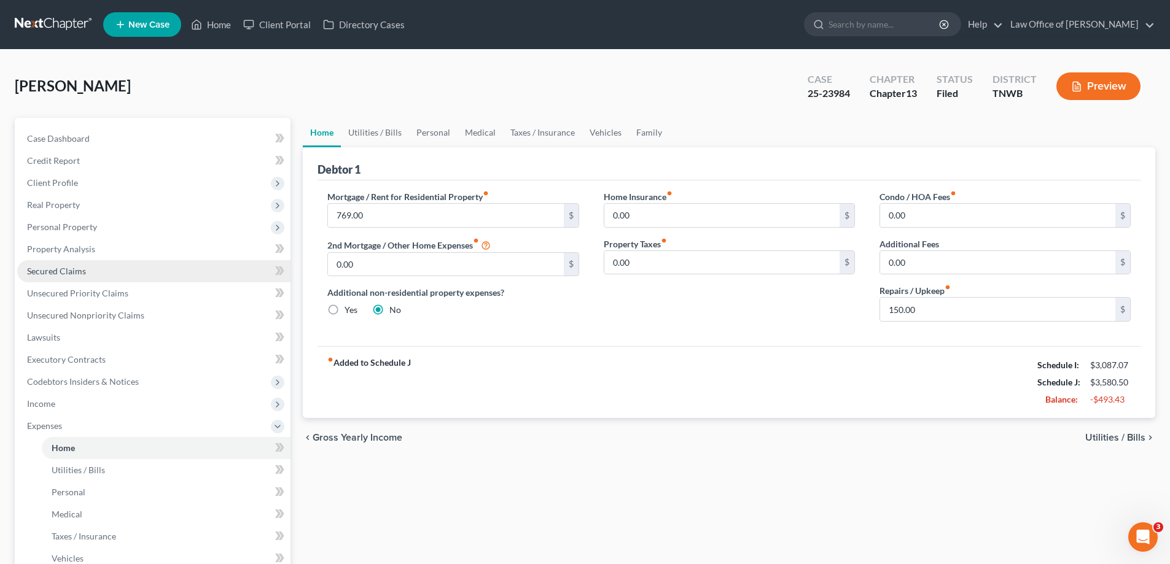
click at [63, 273] on span "Secured Claims" at bounding box center [56, 271] width 59 height 10
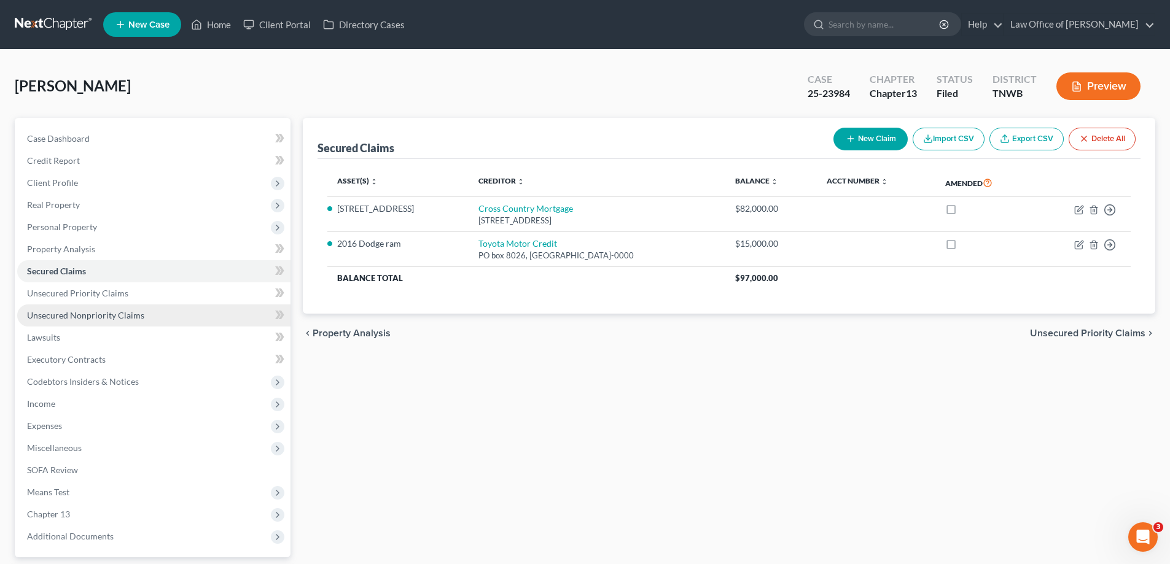
click at [103, 316] on span "Unsecured Nonpriority Claims" at bounding box center [85, 315] width 117 height 10
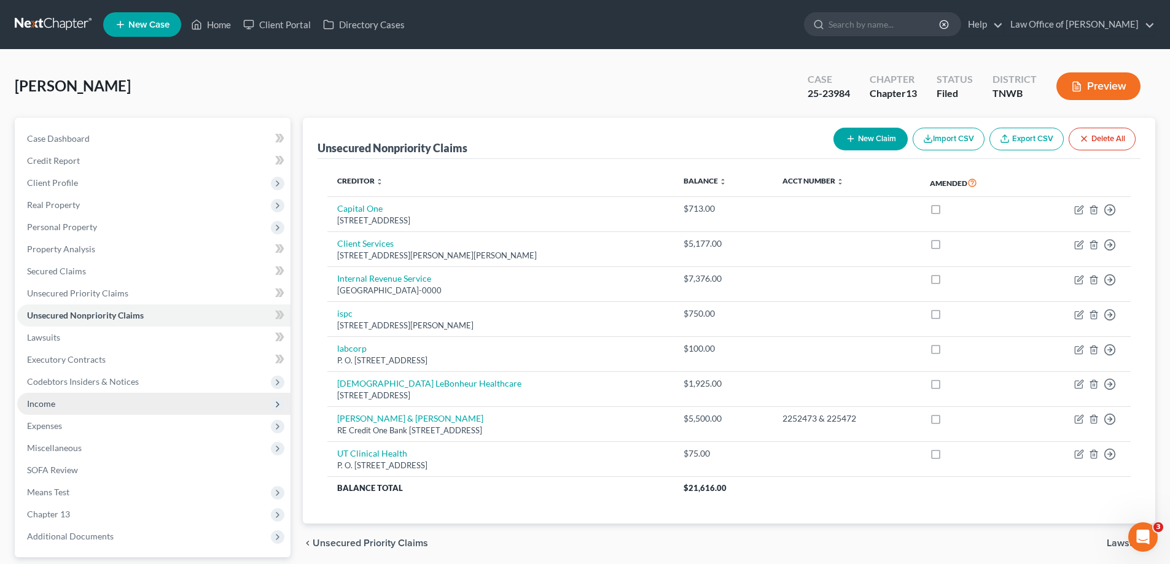
click at [47, 405] on span "Income" at bounding box center [41, 404] width 28 height 10
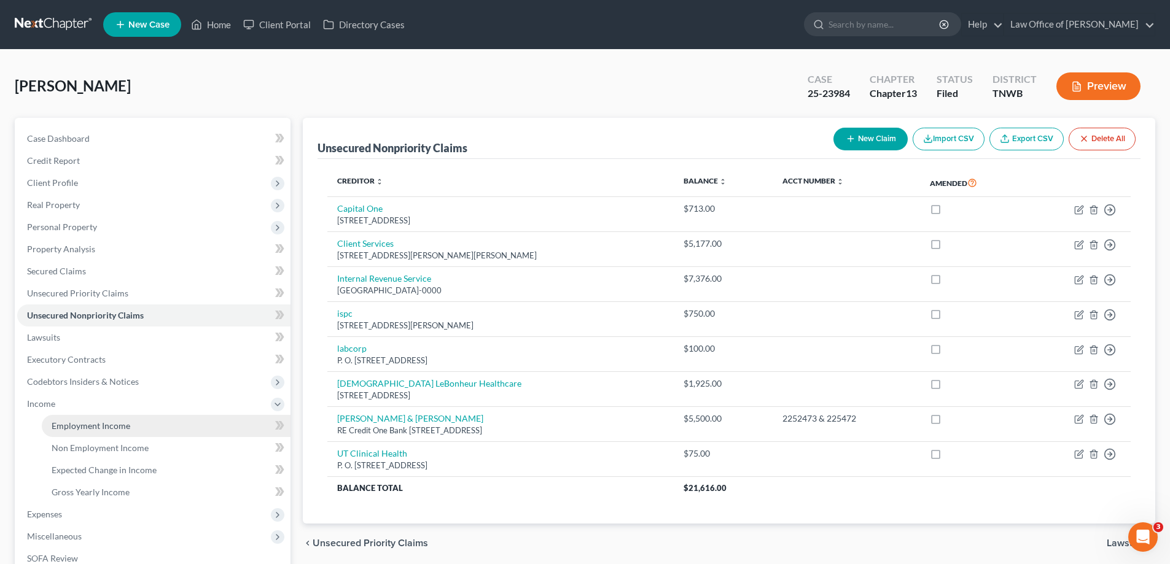
click at [71, 429] on span "Employment Income" at bounding box center [91, 426] width 79 height 10
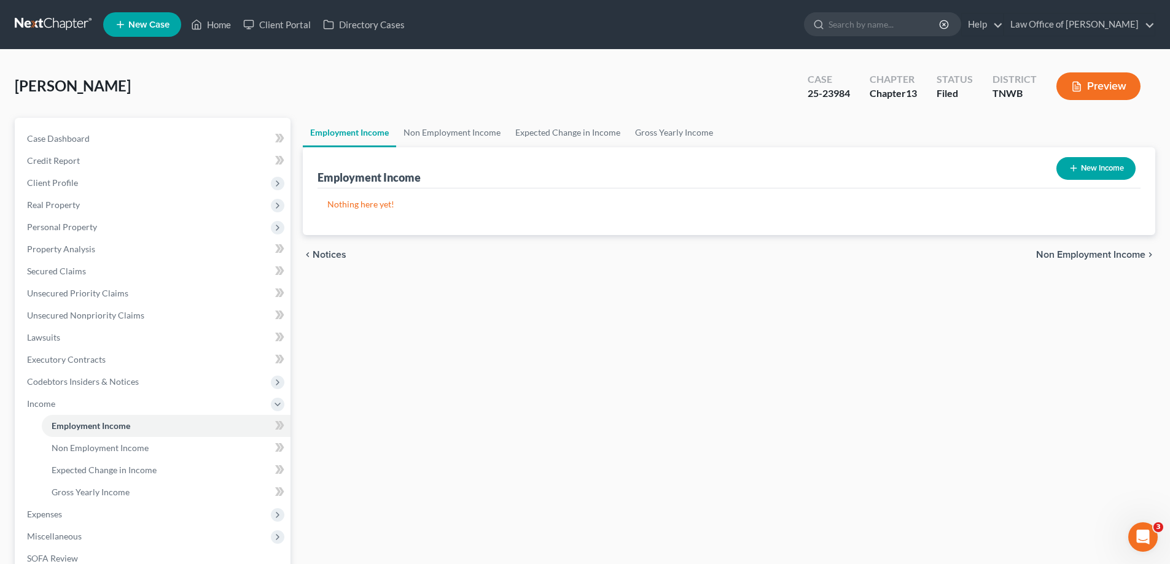
click at [1093, 168] on button "New Income" at bounding box center [1095, 168] width 79 height 23
select select "0"
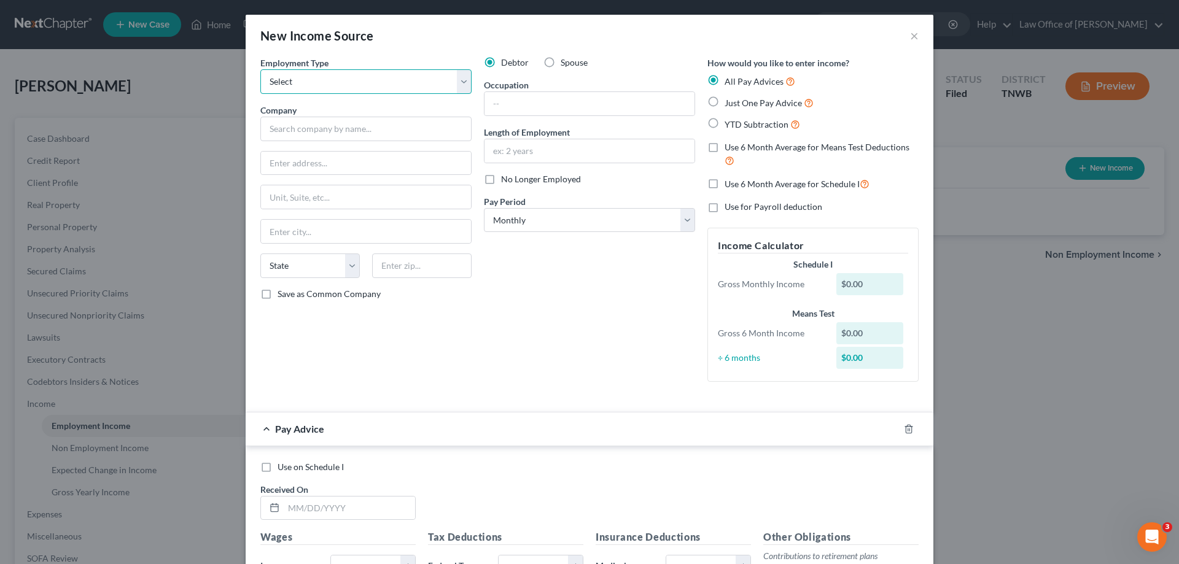
click at [459, 82] on select "Select Full or [DEMOGRAPHIC_DATA] Employment Self Employment" at bounding box center [365, 81] width 211 height 25
select select "0"
click at [260, 69] on select "Select Full or [DEMOGRAPHIC_DATA] Employment Self Employment" at bounding box center [365, 81] width 211 height 25
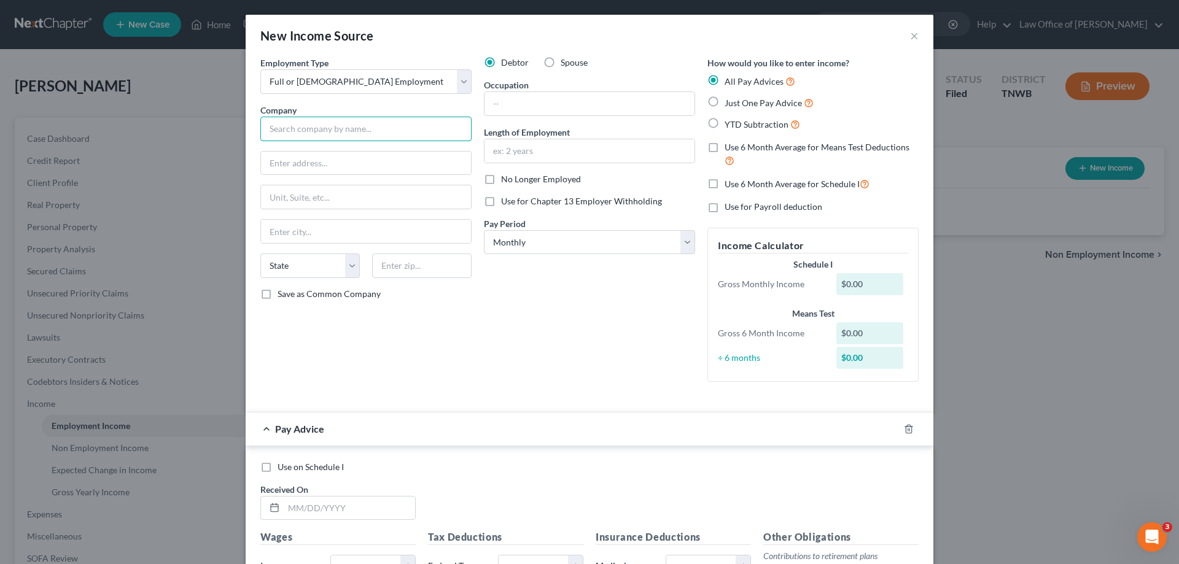
click at [395, 133] on input "text" at bounding box center [365, 129] width 211 height 25
type input "Walmart Associates Inc."
type input "[STREET_ADDRESS]"
type input "[GEOGRAPHIC_DATA]"
select select "2"
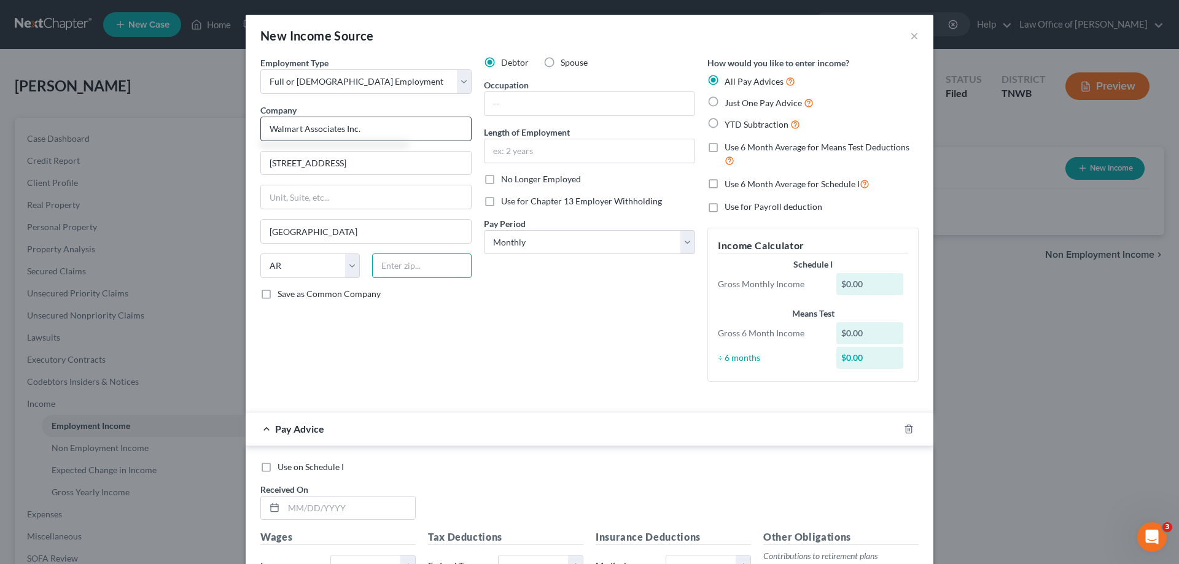
type input "72716"
click at [688, 241] on select "Select Monthly Twice Monthly Every Other Week Weekly" at bounding box center [589, 242] width 211 height 25
select select "2"
click at [484, 230] on select "Select Monthly Twice Monthly Every Other Week Weekly" at bounding box center [589, 242] width 211 height 25
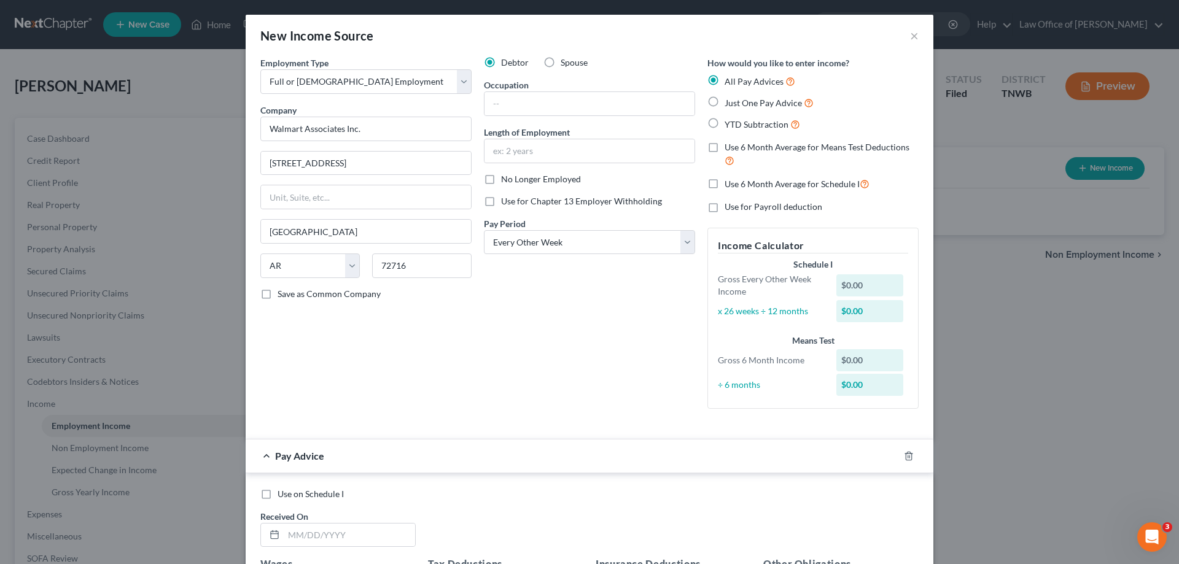
click at [725, 105] on label "Just One Pay Advice" at bounding box center [769, 103] width 89 height 14
click at [730, 104] on input "Just One Pay Advice" at bounding box center [734, 100] width 8 height 8
radio input "true"
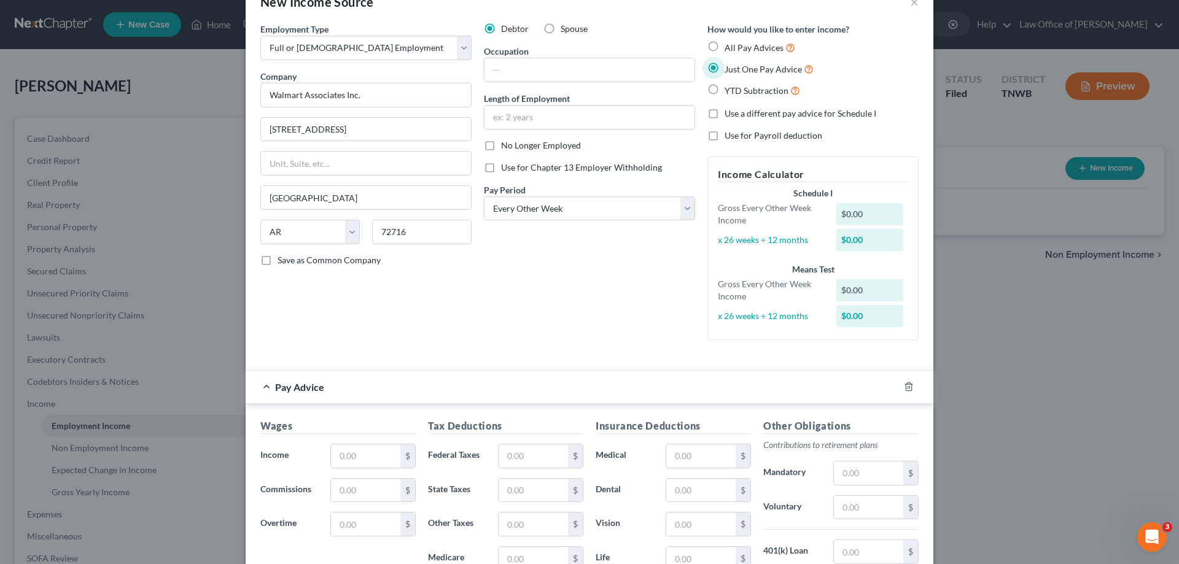
scroll to position [61, 0]
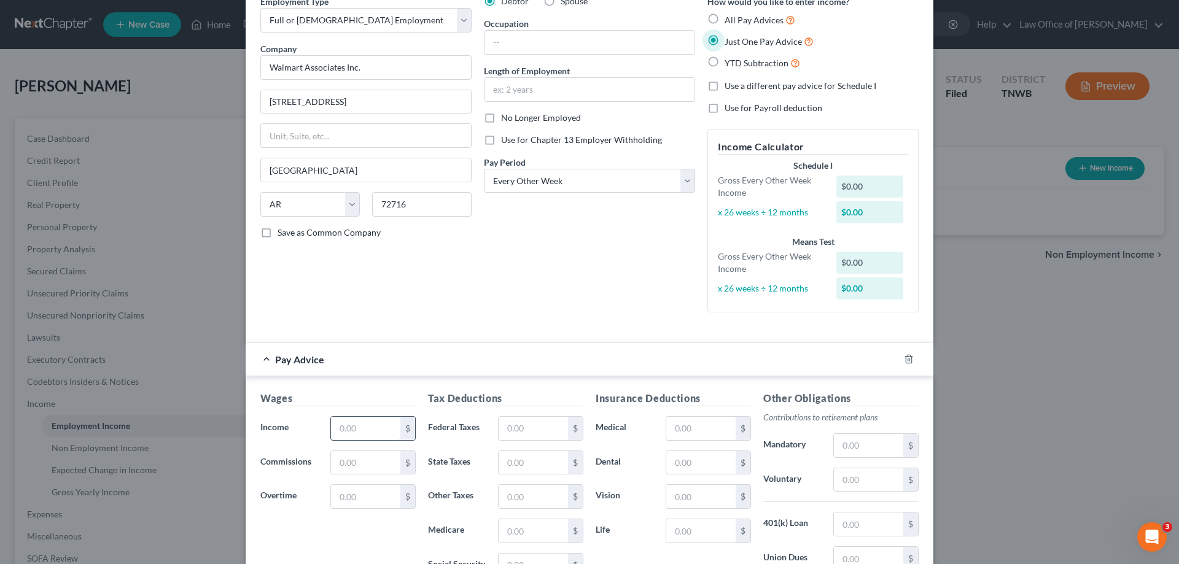
click at [370, 421] on input "text" at bounding box center [365, 428] width 69 height 23
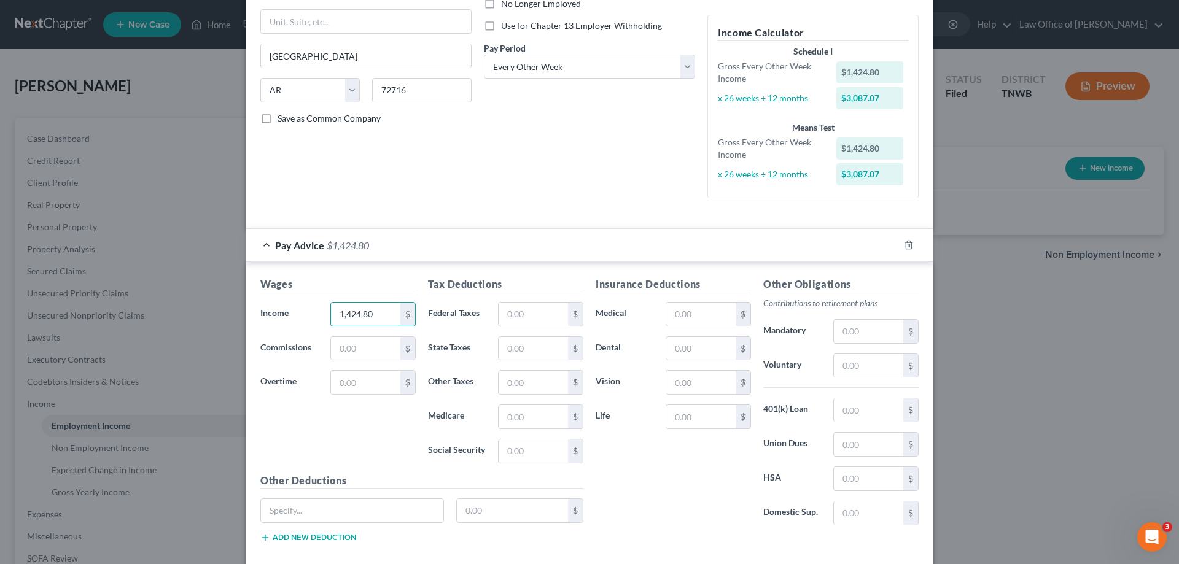
scroll to position [241, 0]
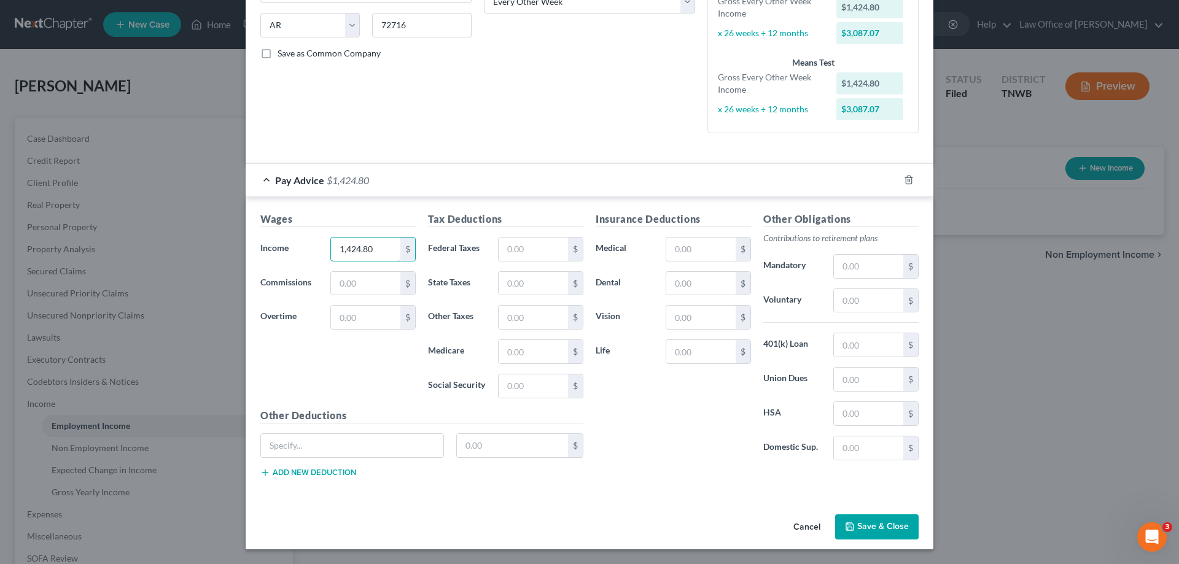
type input "1,424.80"
click at [860, 528] on button "Save & Close" at bounding box center [877, 528] width 84 height 26
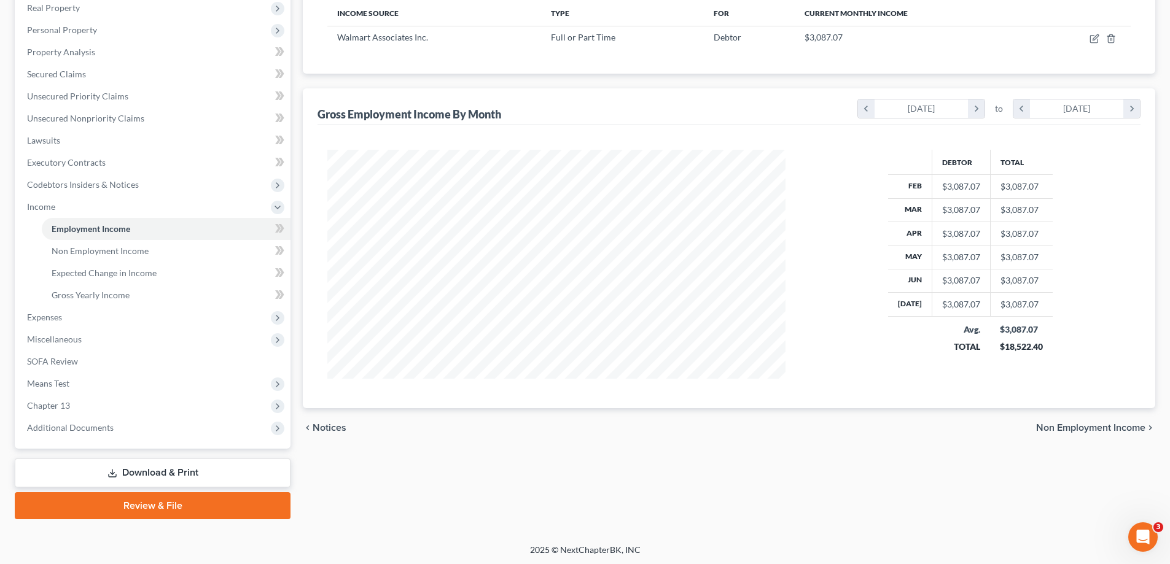
scroll to position [199, 0]
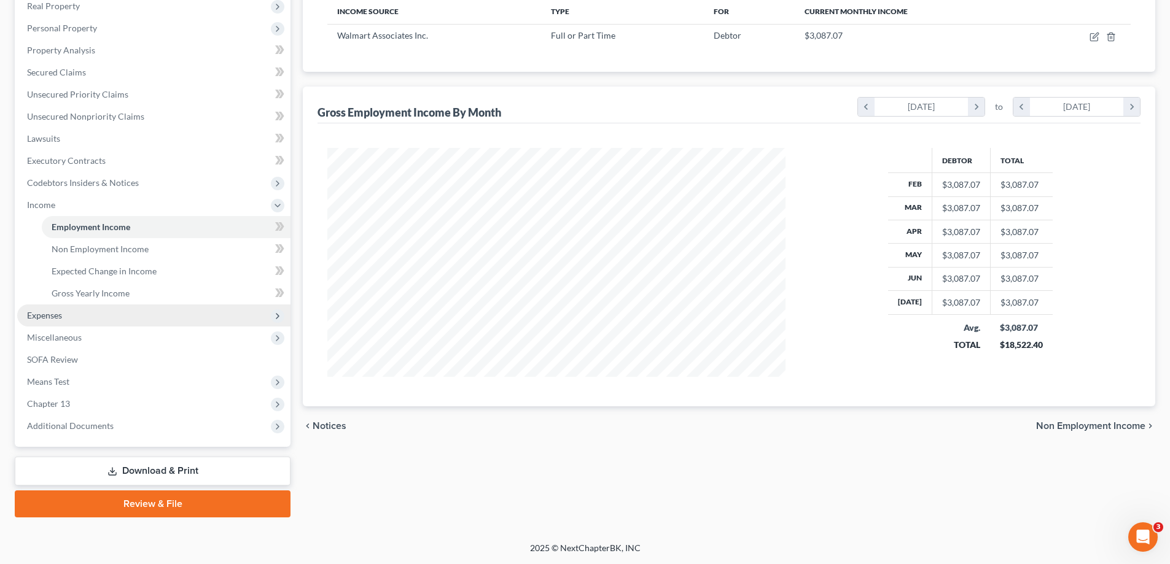
click at [72, 314] on span "Expenses" at bounding box center [153, 316] width 273 height 22
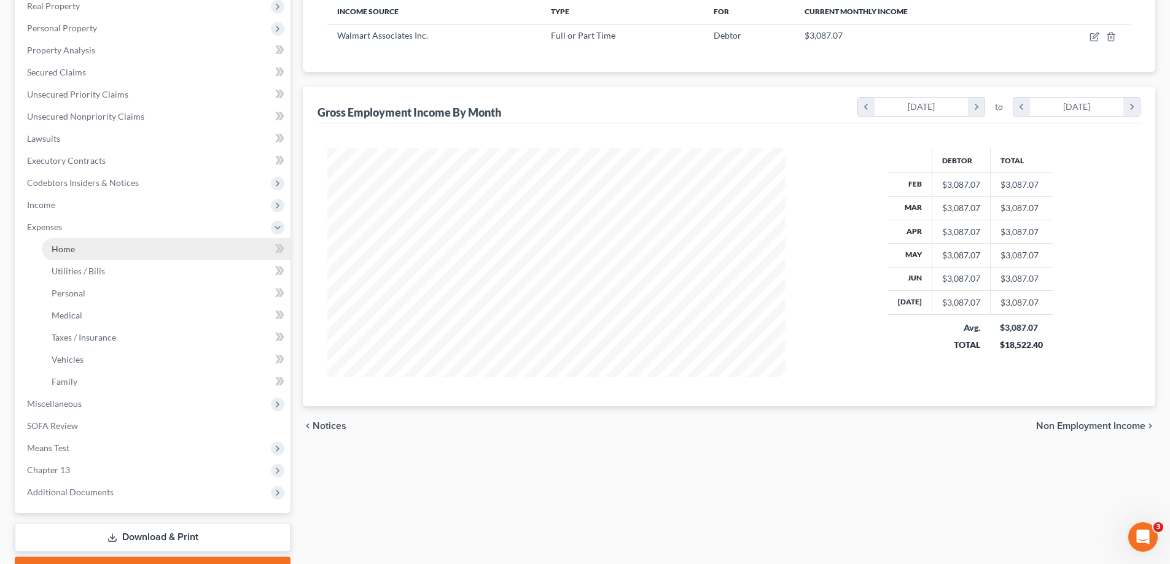
click at [114, 246] on link "Home" at bounding box center [166, 249] width 249 height 22
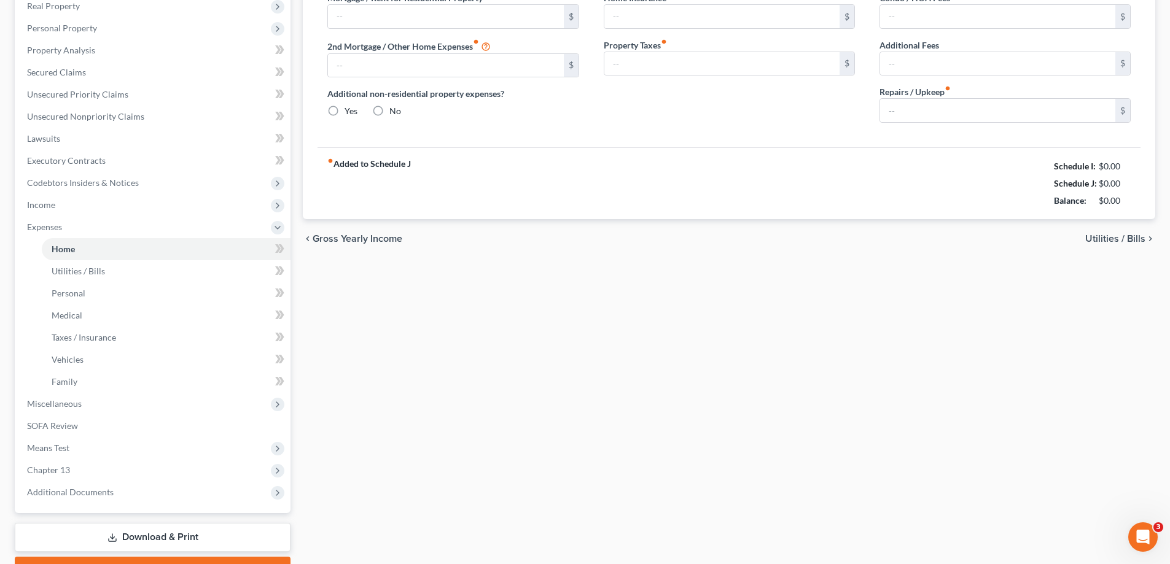
type input "769.00"
type input "0.00"
radio input "true"
type input "0.00"
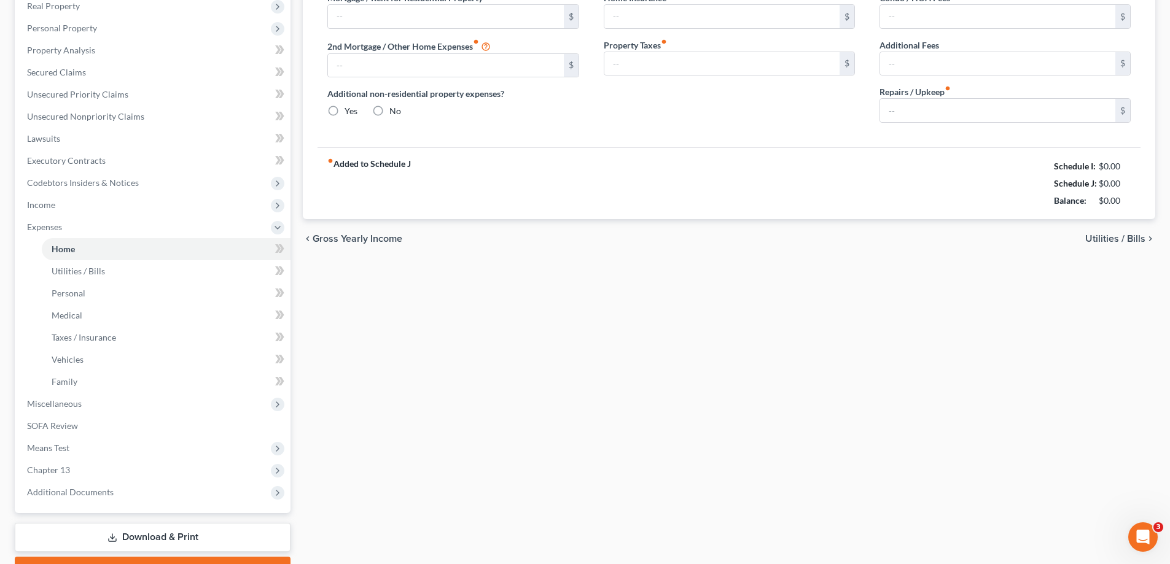
type input "0.00"
type input "150.00"
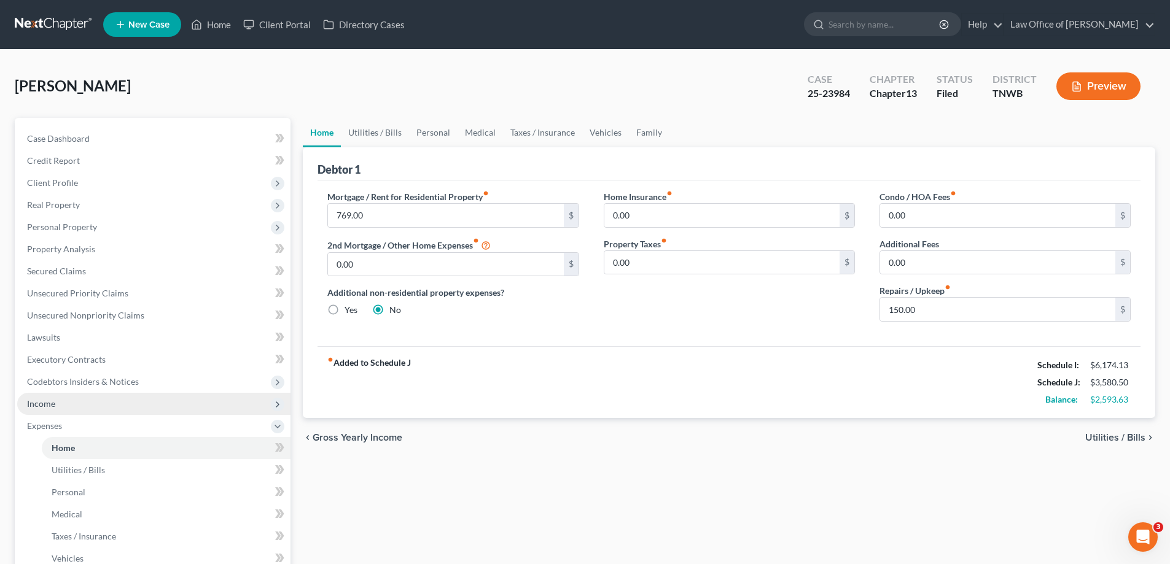
click at [60, 405] on span "Income" at bounding box center [153, 404] width 273 height 22
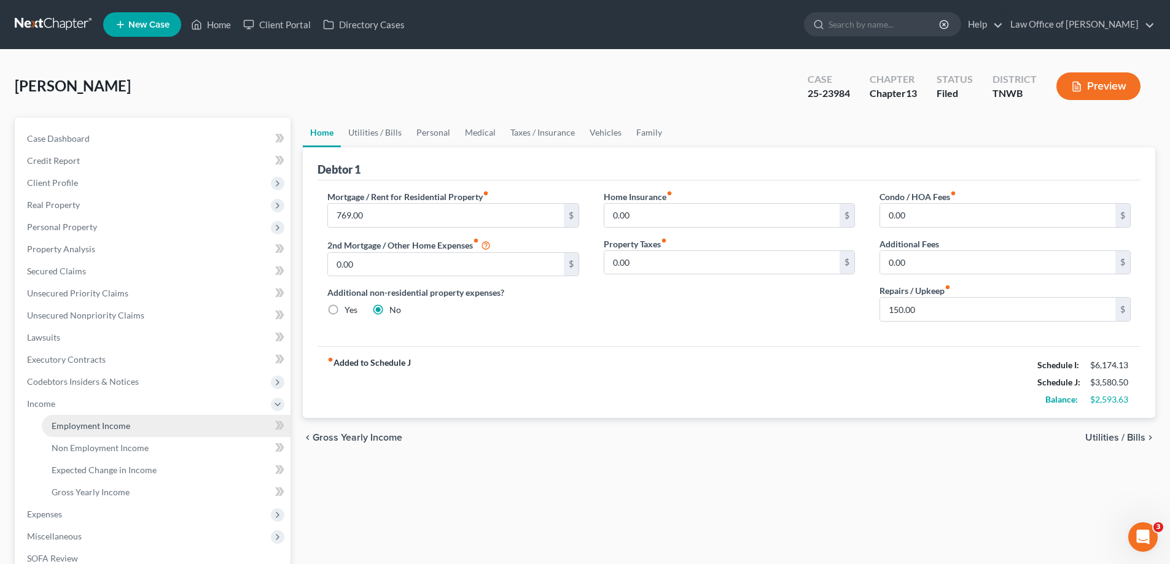
click at [93, 426] on span "Employment Income" at bounding box center [91, 426] width 79 height 10
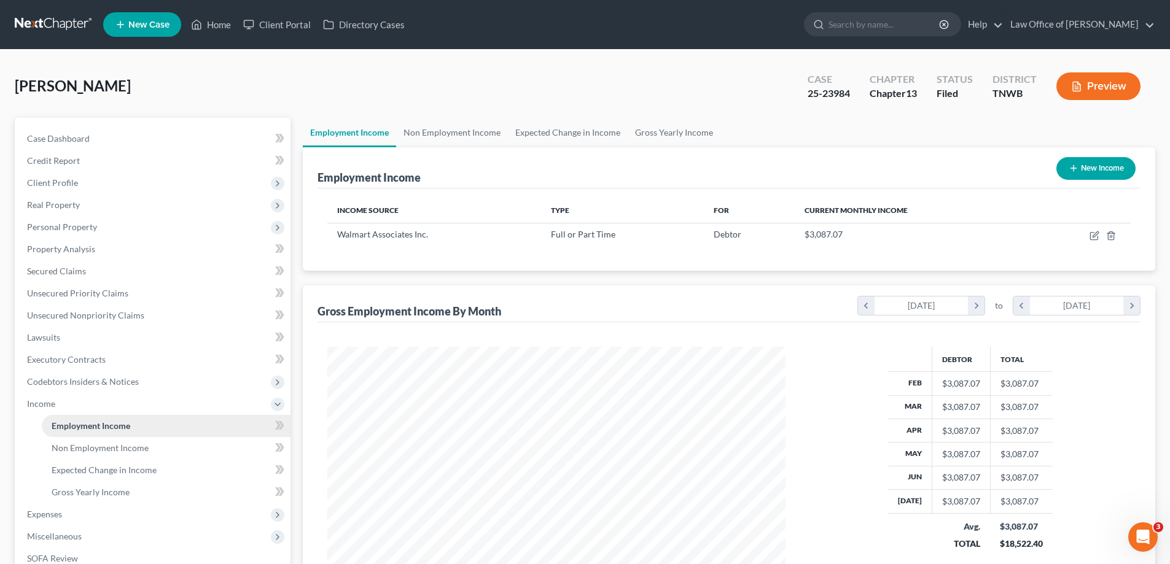
scroll to position [229, 483]
click at [437, 131] on link "Non Employment Income" at bounding box center [452, 132] width 112 height 29
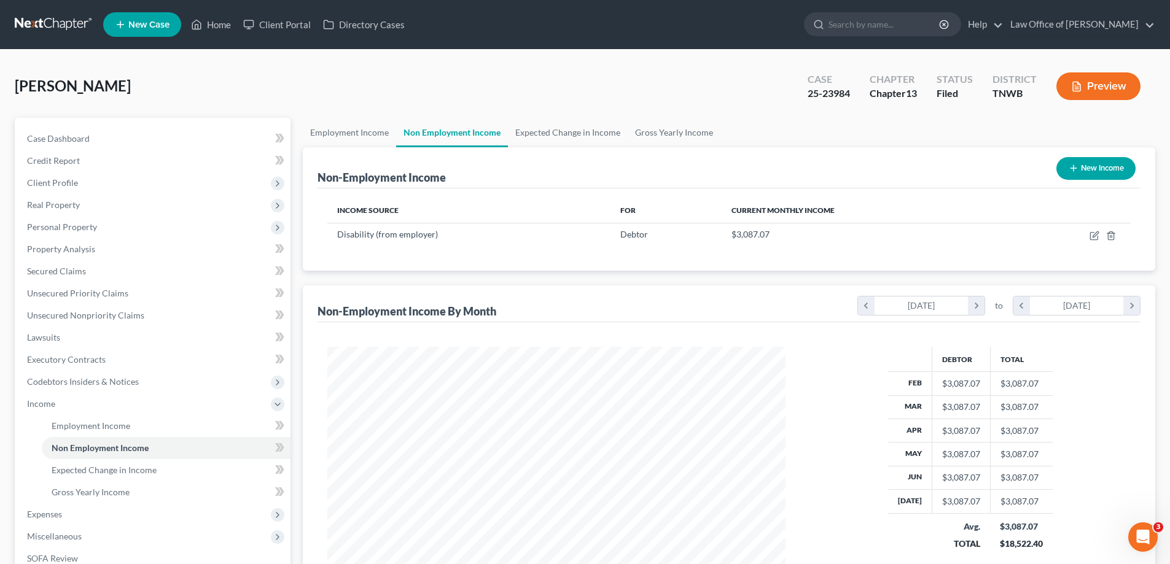
scroll to position [229, 483]
click at [360, 130] on link "Employment Income" at bounding box center [349, 132] width 93 height 29
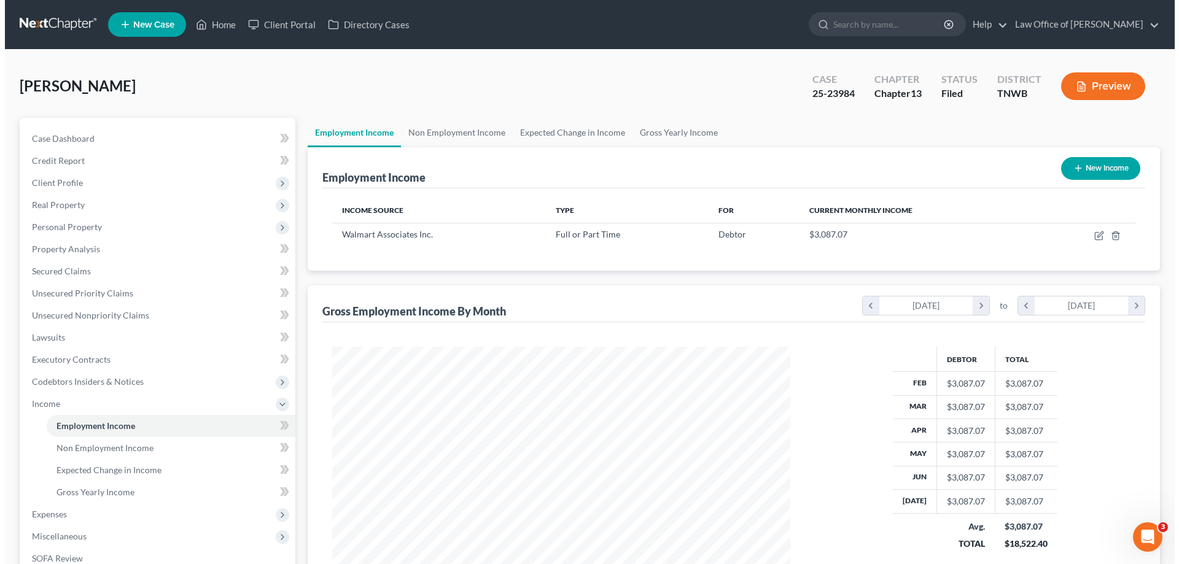
scroll to position [229, 483]
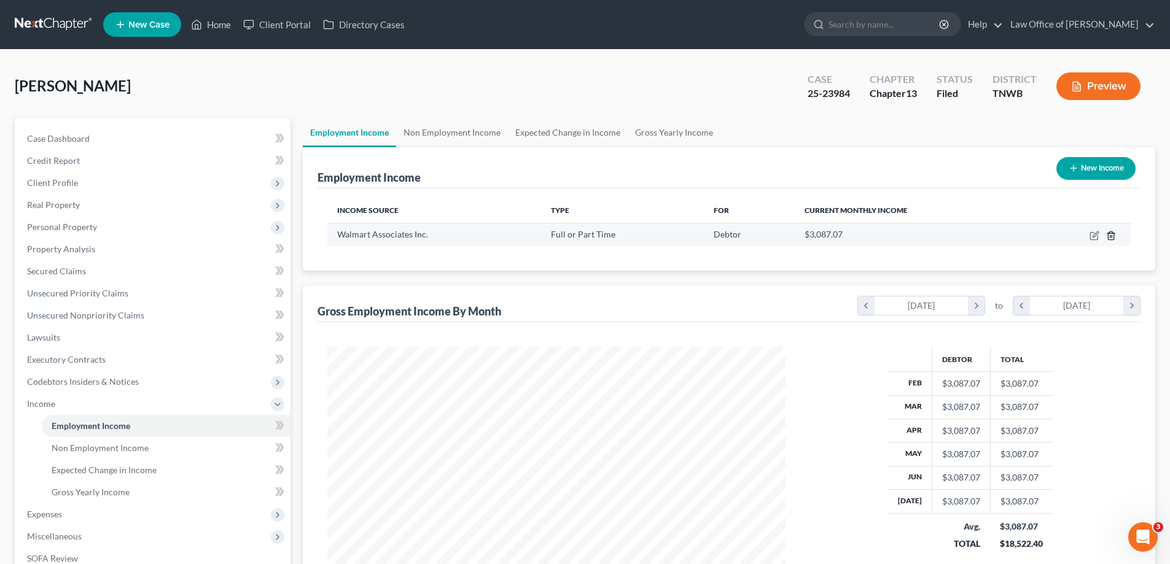
click at [1113, 236] on icon "button" at bounding box center [1111, 236] width 6 height 8
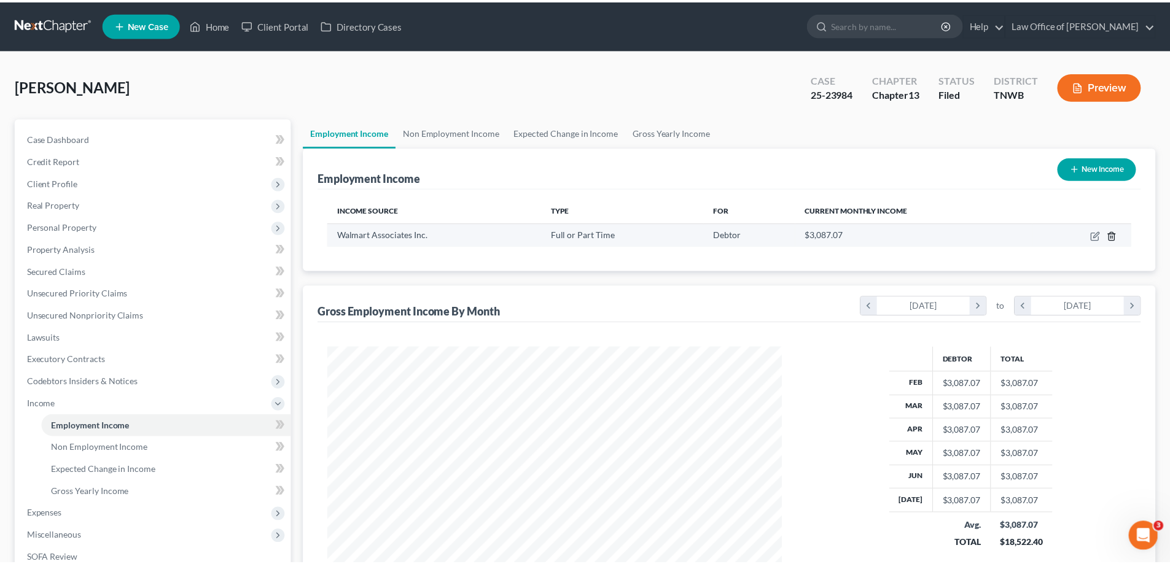
scroll to position [231, 487]
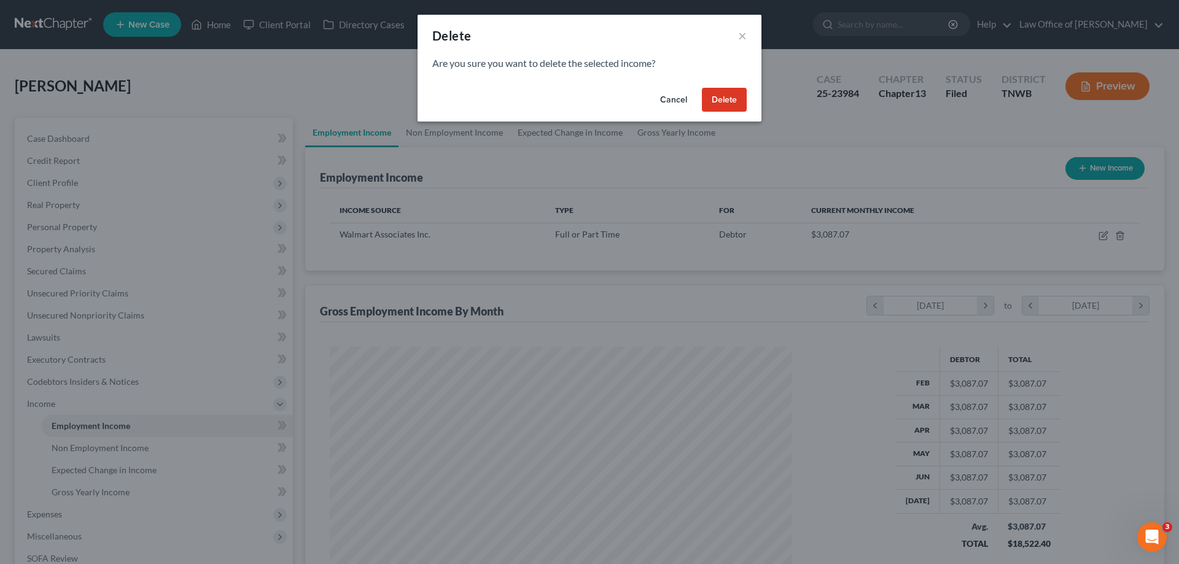
click at [734, 102] on button "Delete" at bounding box center [724, 100] width 45 height 25
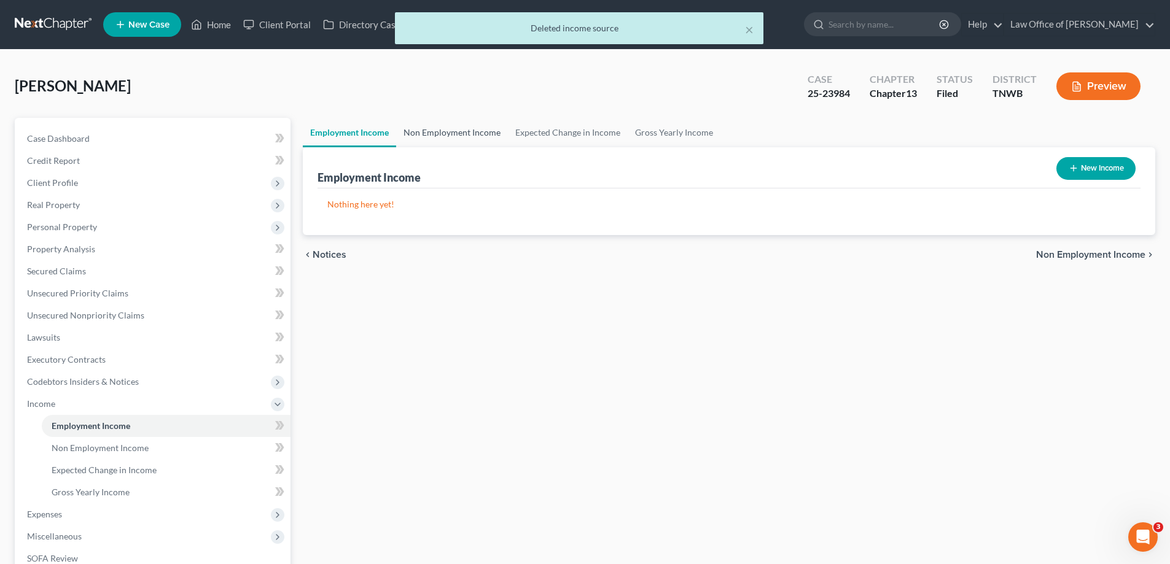
click at [462, 131] on link "Non Employment Income" at bounding box center [452, 132] width 112 height 29
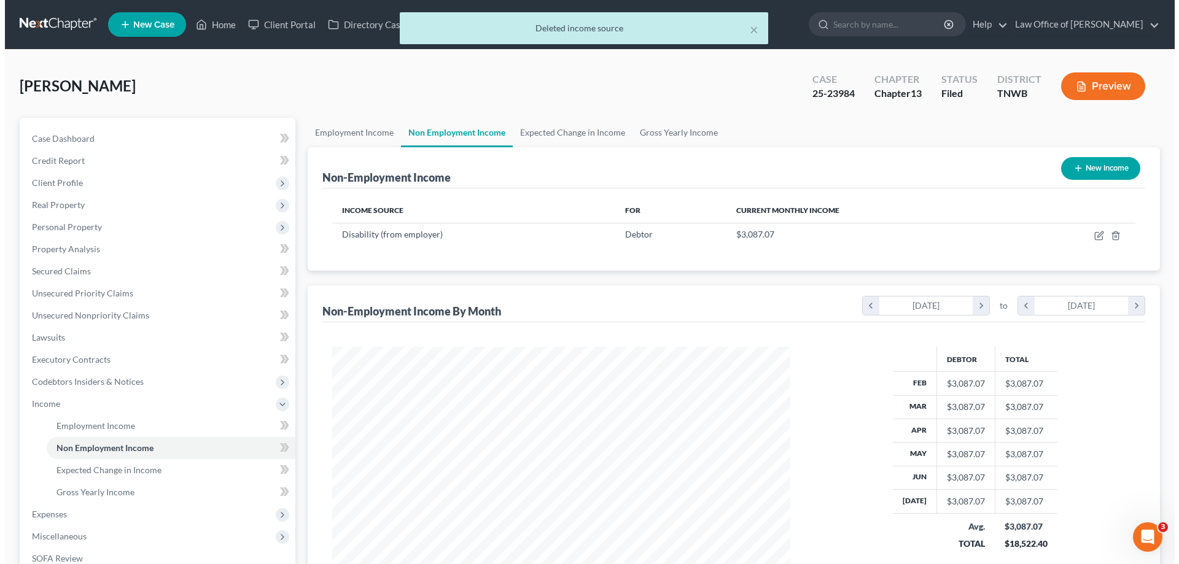
scroll to position [229, 483]
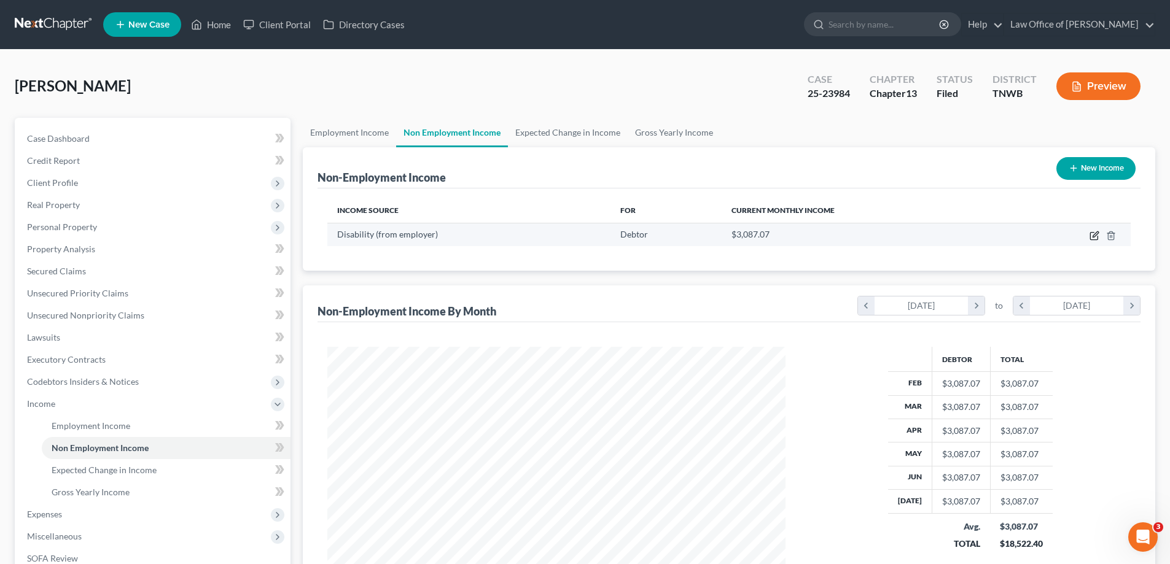
click at [1096, 236] on icon "button" at bounding box center [1094, 236] width 10 height 10
select select "1"
select select "2"
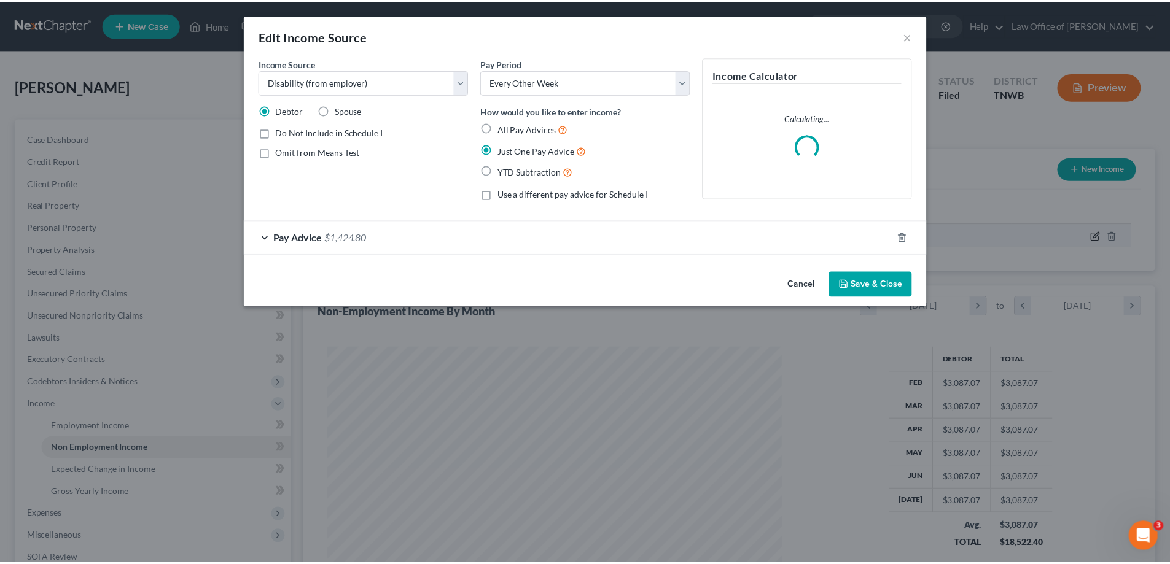
scroll to position [231, 487]
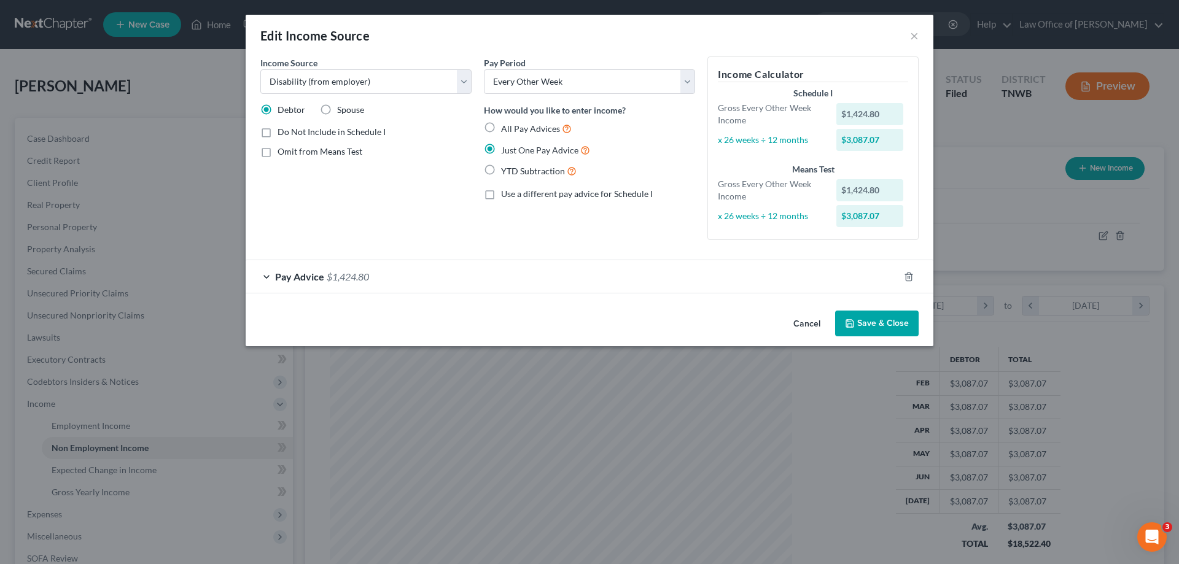
click at [884, 319] on button "Save & Close" at bounding box center [877, 324] width 84 height 26
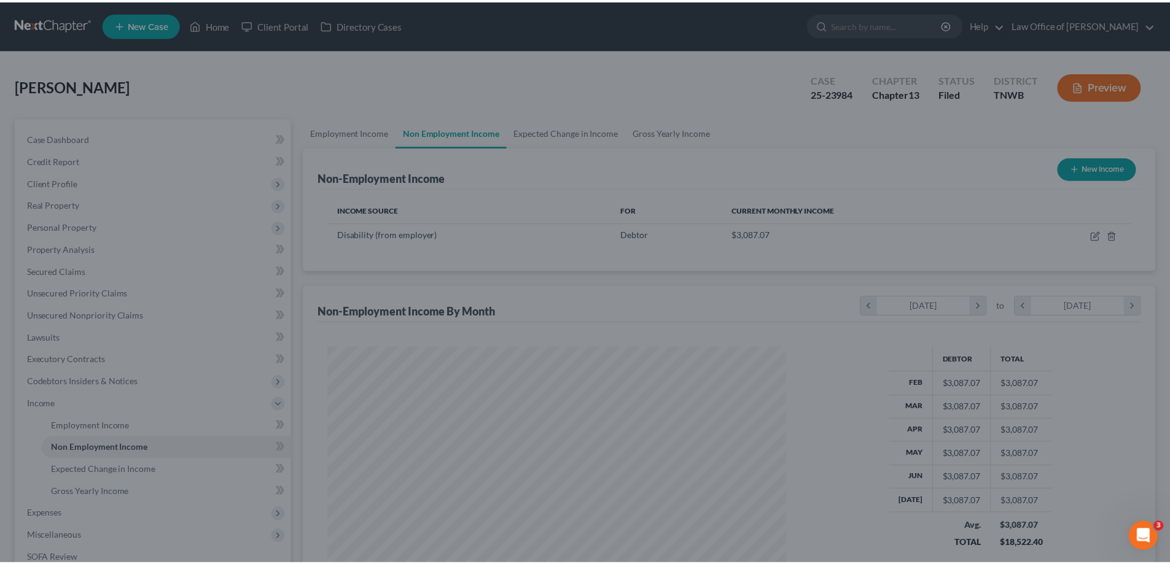
scroll to position [613898, 613644]
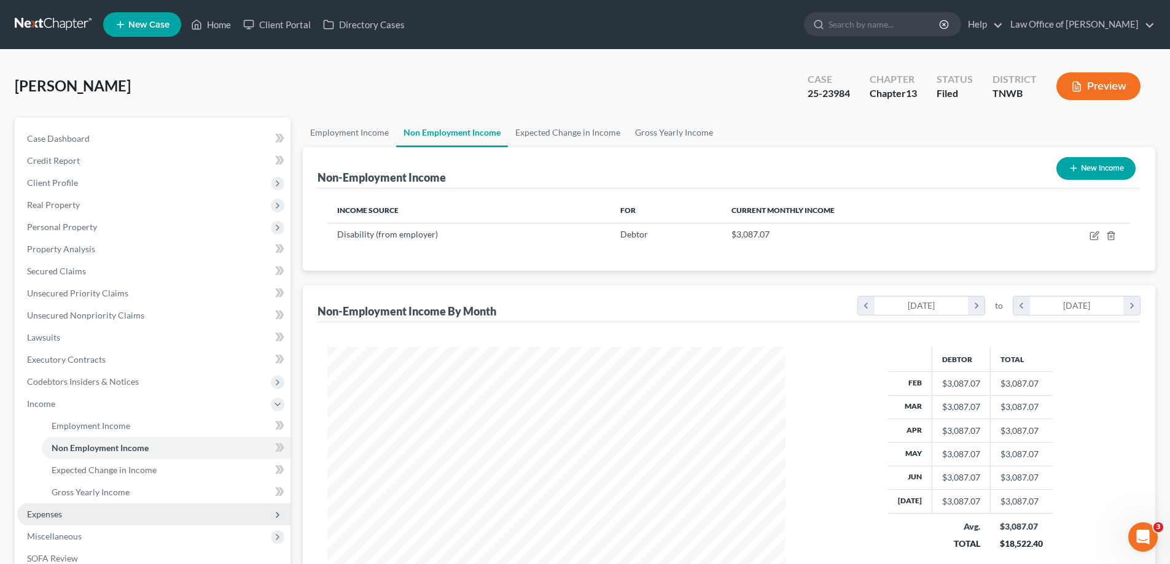
click at [40, 516] on span "Expenses" at bounding box center [44, 514] width 35 height 10
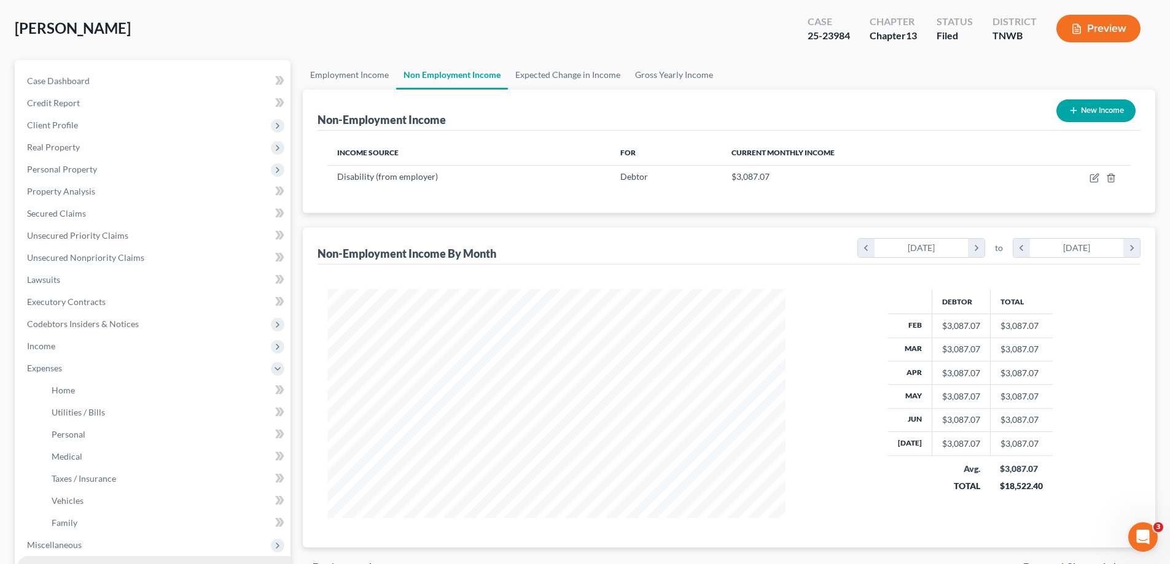
scroll to position [184, 0]
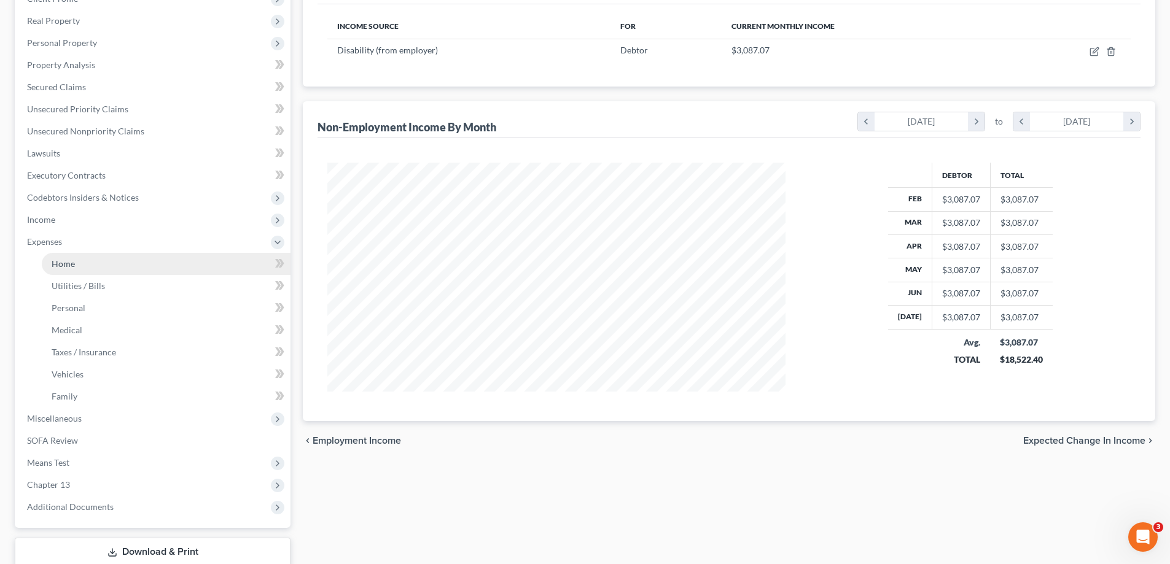
click at [65, 265] on span "Home" at bounding box center [63, 264] width 23 height 10
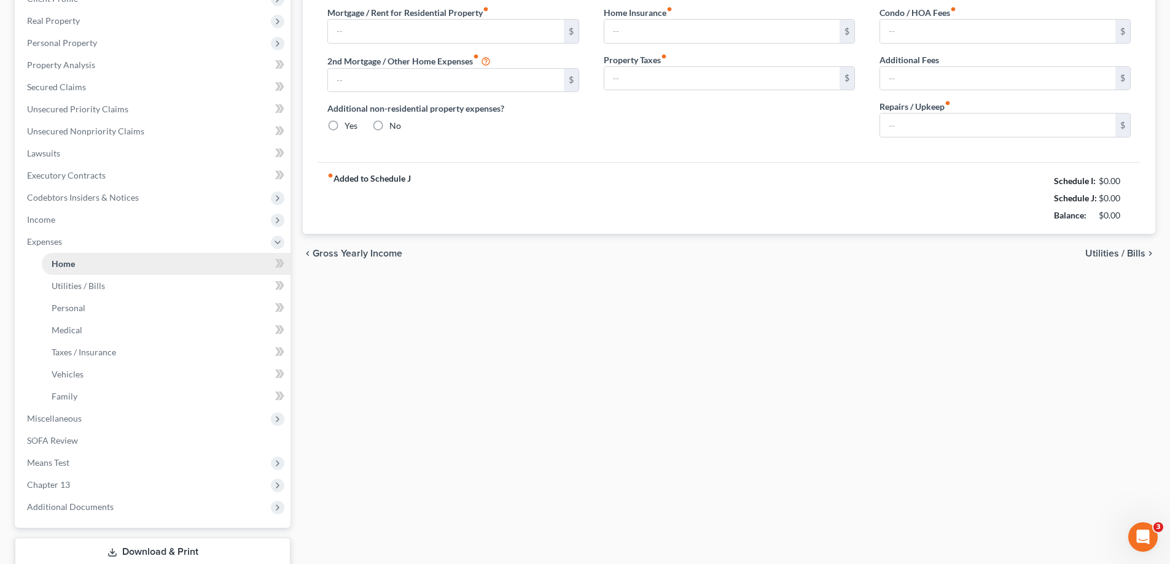
scroll to position [122, 0]
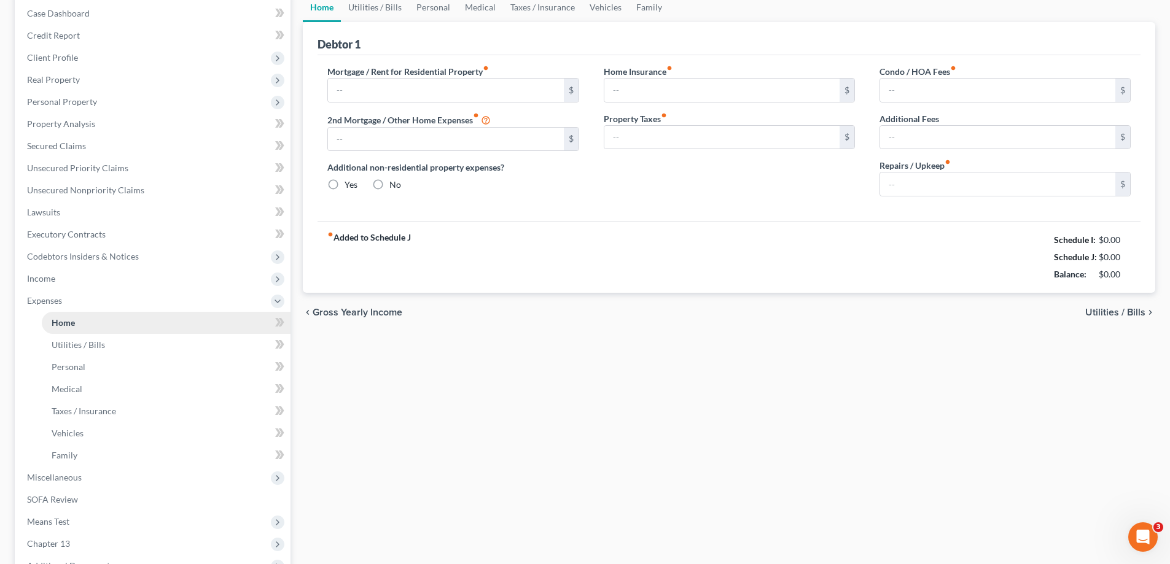
type input "769.00"
type input "0.00"
radio input "true"
type input "0.00"
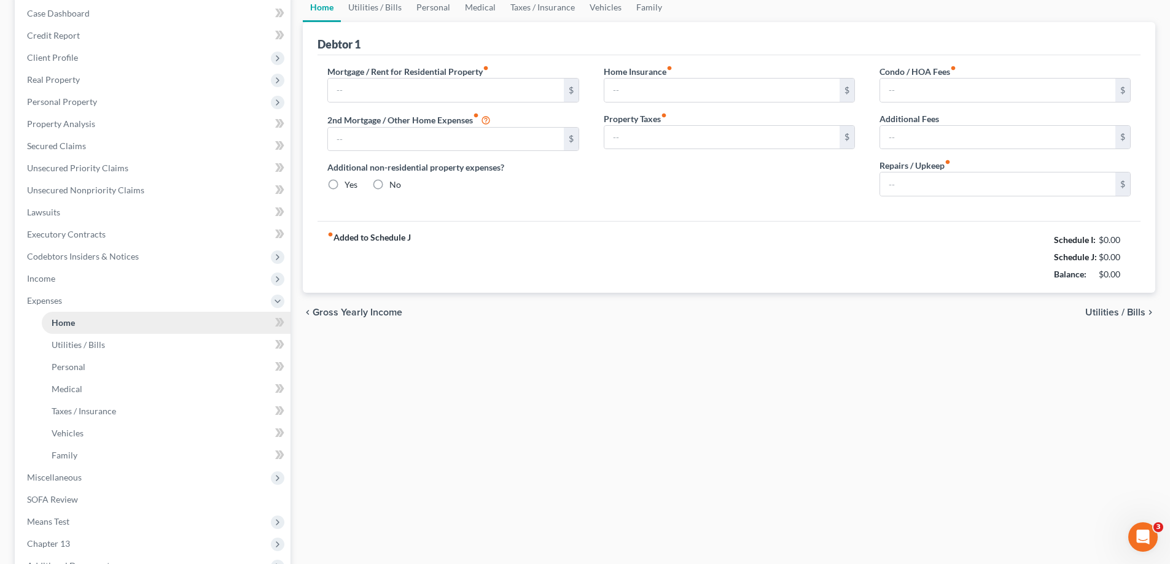
type input "0.00"
type input "150.00"
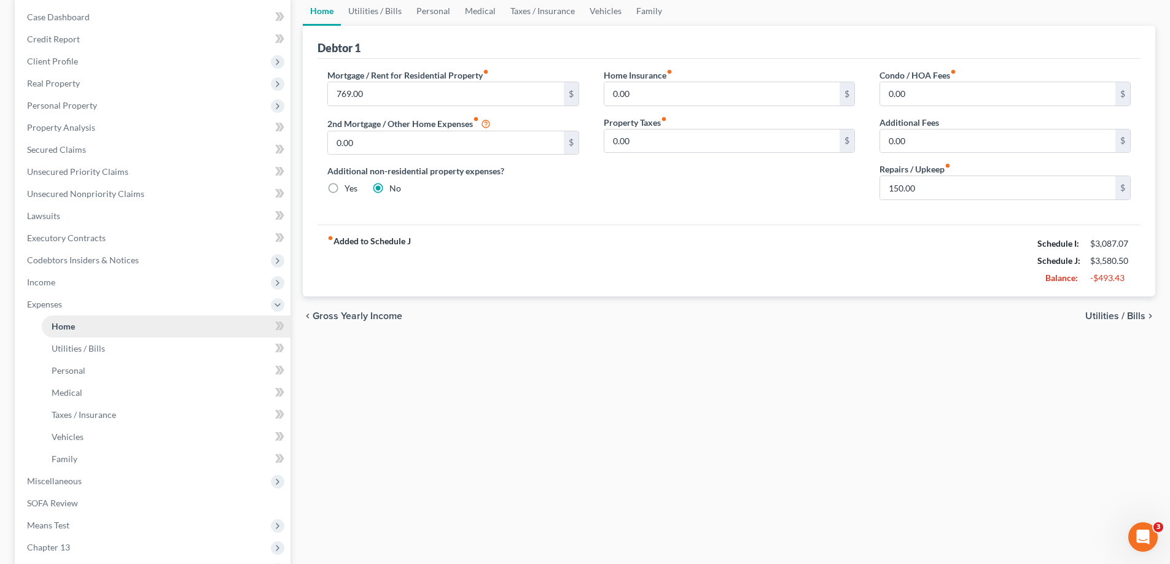
scroll to position [0, 0]
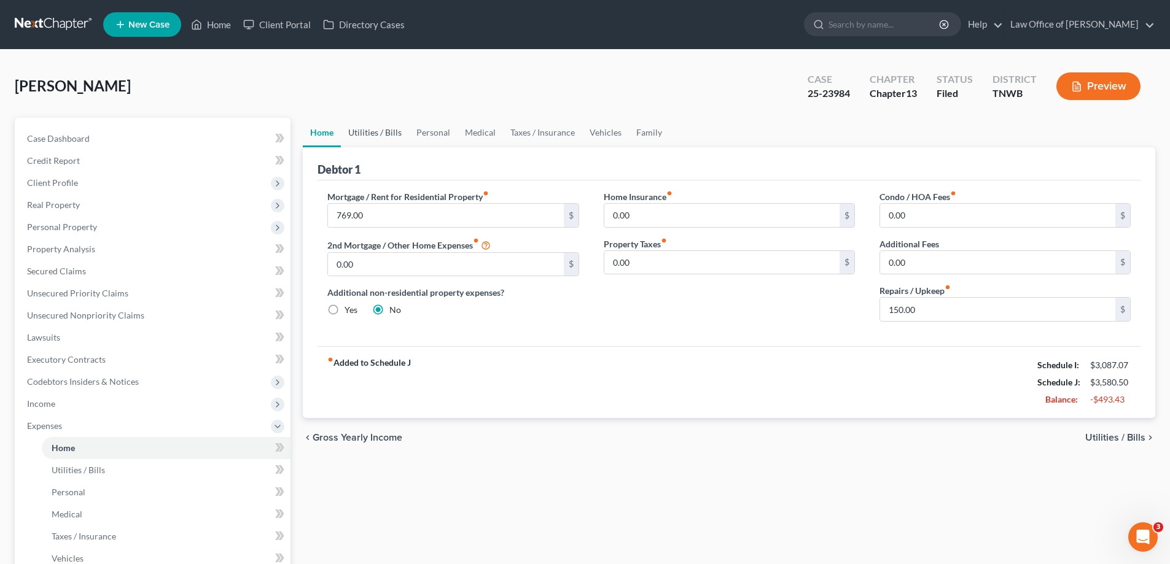
click at [385, 132] on link "Utilities / Bills" at bounding box center [375, 132] width 68 height 29
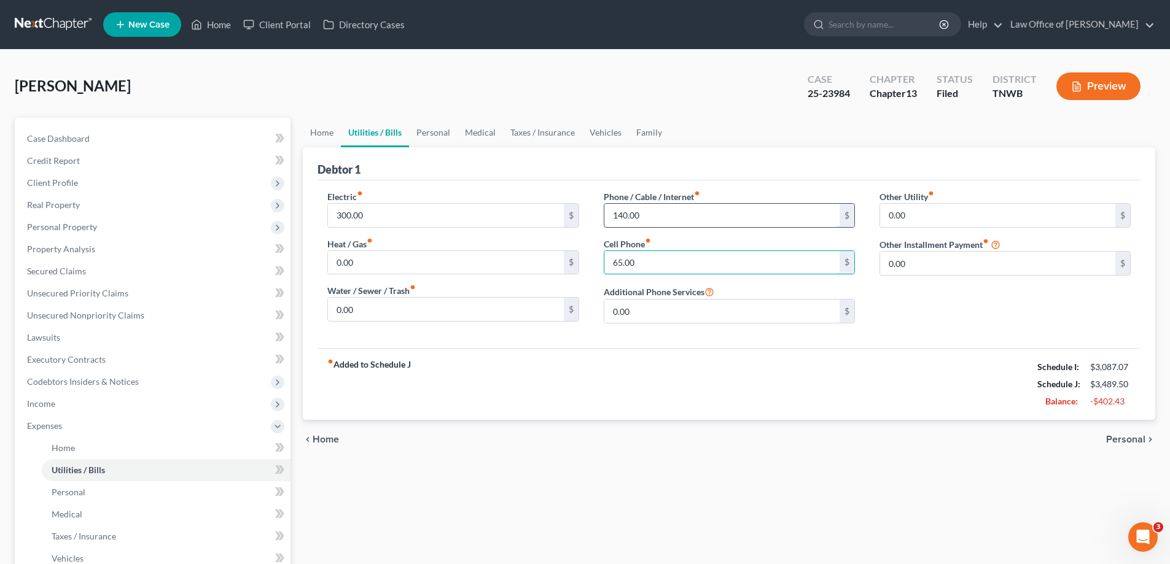
type input "65.00"
click at [655, 214] on input "140.00" at bounding box center [721, 215] width 235 height 23
type input "65.00"
click at [466, 131] on link "Medical" at bounding box center [480, 132] width 45 height 29
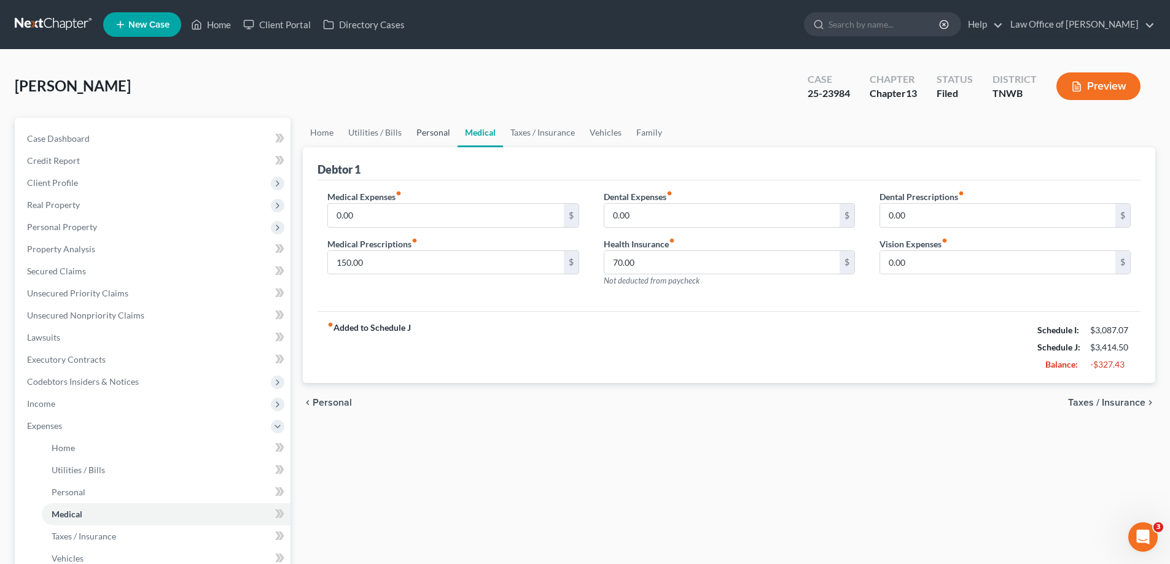
click at [439, 133] on link "Personal" at bounding box center [433, 132] width 49 height 29
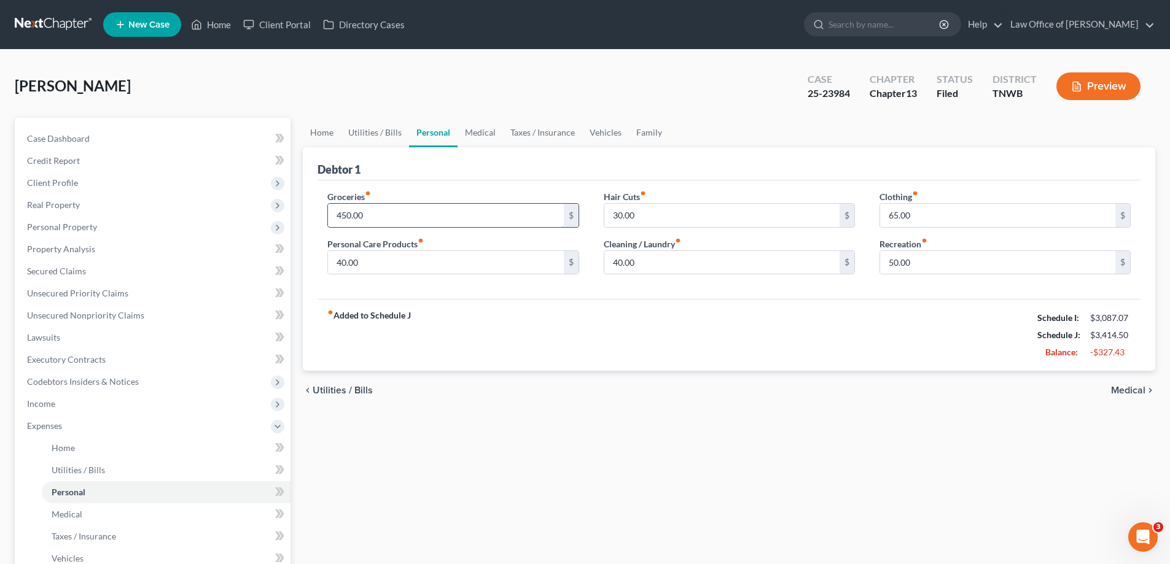
click at [388, 220] on input "450.00" at bounding box center [445, 215] width 235 height 23
type input "250.00"
click at [482, 130] on link "Medical" at bounding box center [480, 132] width 45 height 29
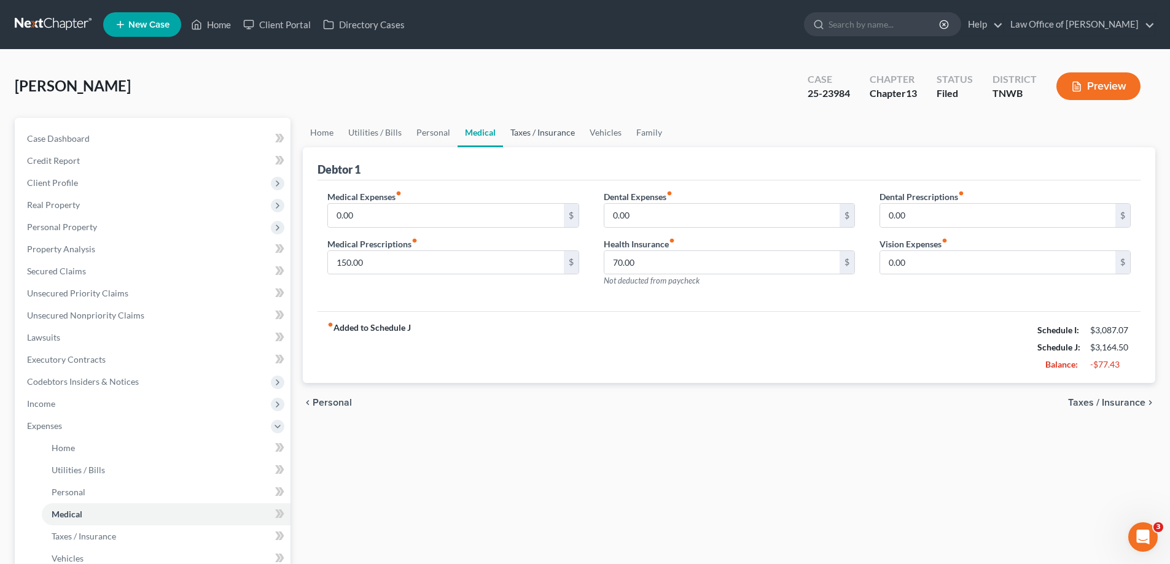
click at [540, 131] on link "Taxes / Insurance" at bounding box center [542, 132] width 79 height 29
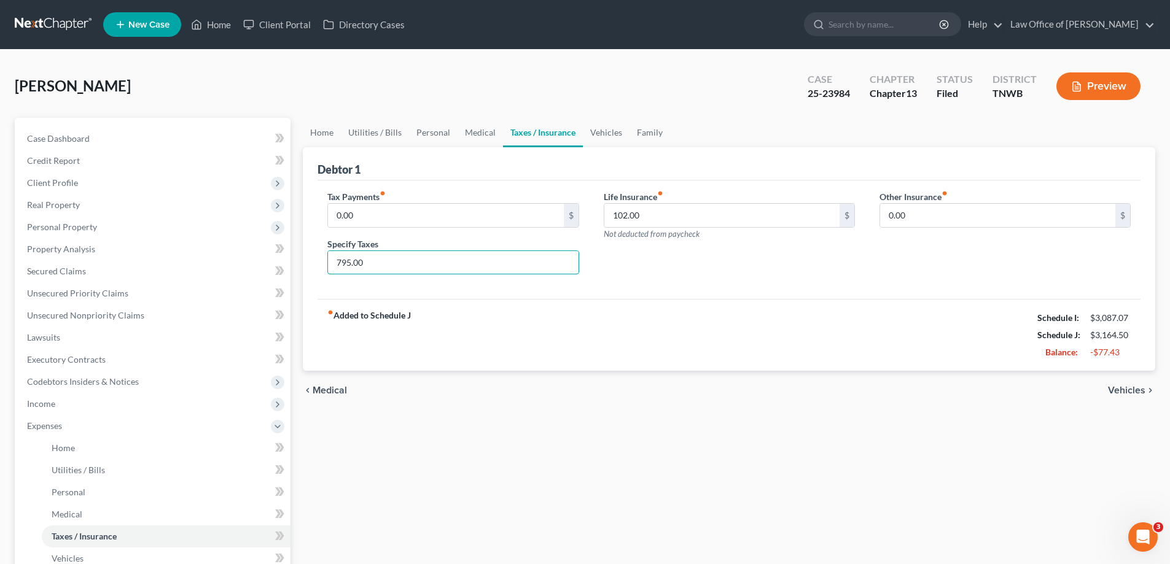
drag, startPoint x: 387, startPoint y: 265, endPoint x: 316, endPoint y: 271, distance: 71.5
click at [316, 271] on div "Tax Payments fiber_manual_record 0.00 $ Specify Taxes 795.00" at bounding box center [453, 237] width 276 height 95
click at [607, 131] on link "Vehicles" at bounding box center [606, 132] width 47 height 29
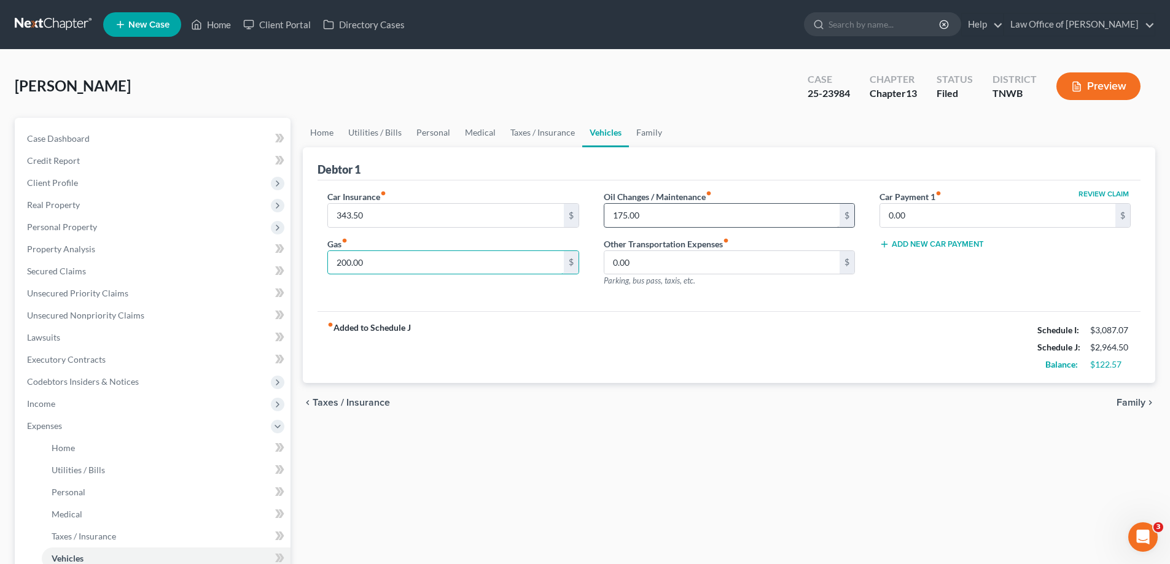
type input "200.00"
type input "110.00"
click at [647, 128] on link "Family" at bounding box center [649, 132] width 41 height 29
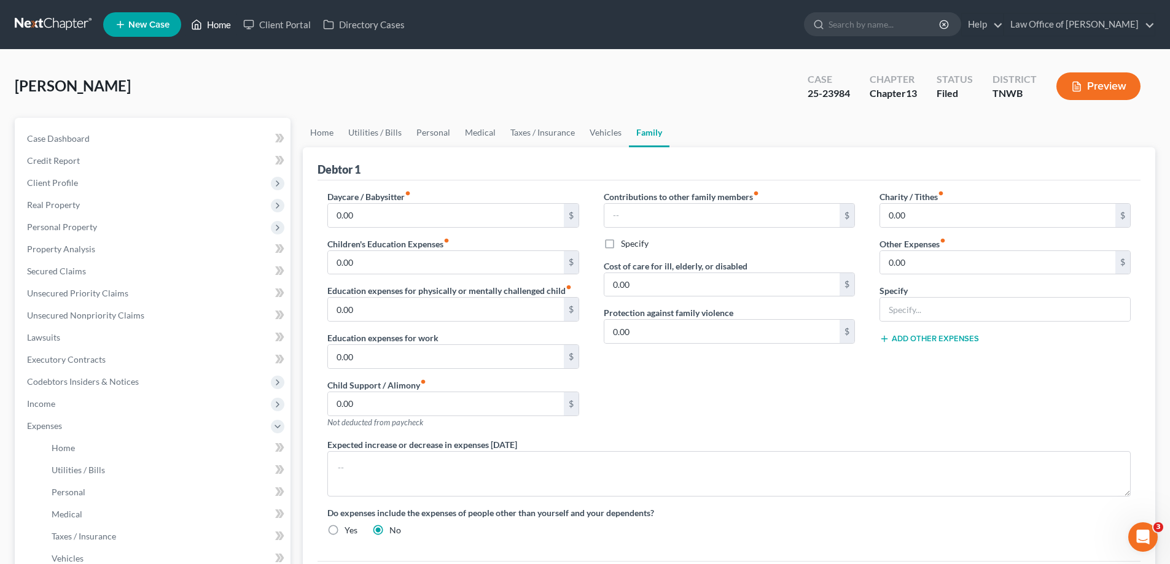
click at [224, 22] on link "Home" at bounding box center [211, 25] width 52 height 22
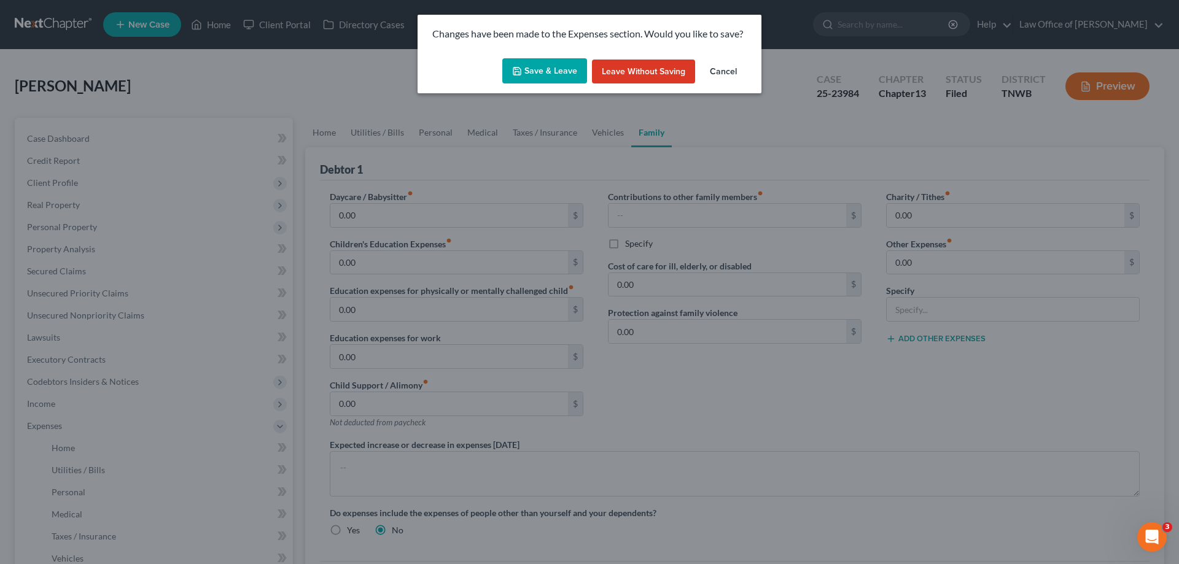
click at [545, 66] on button "Save & Leave" at bounding box center [544, 71] width 85 height 26
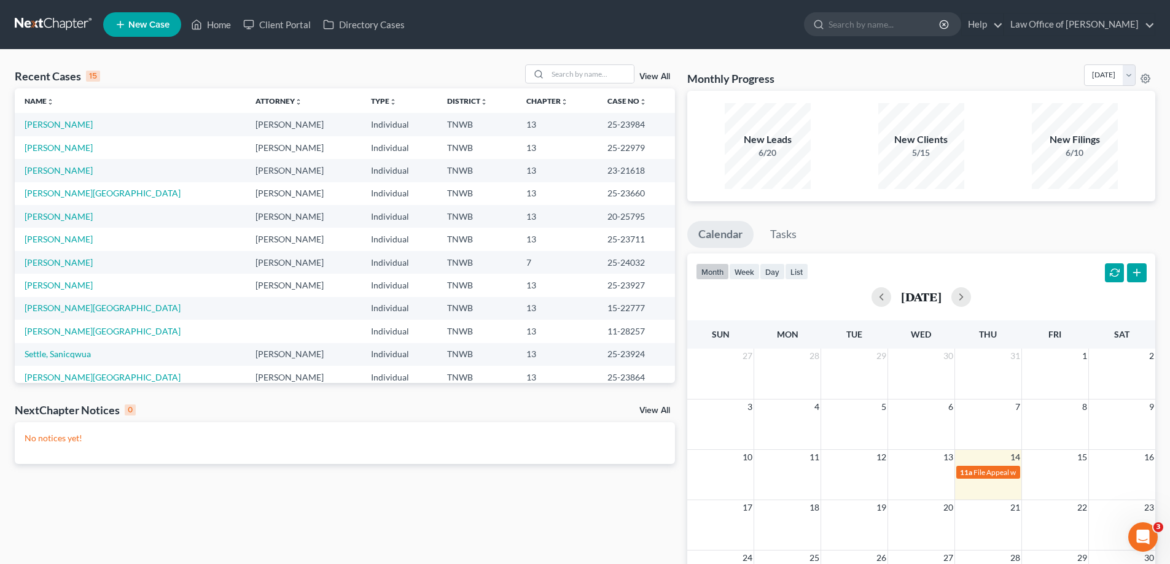
click at [142, 23] on span "New Case" at bounding box center [148, 24] width 41 height 9
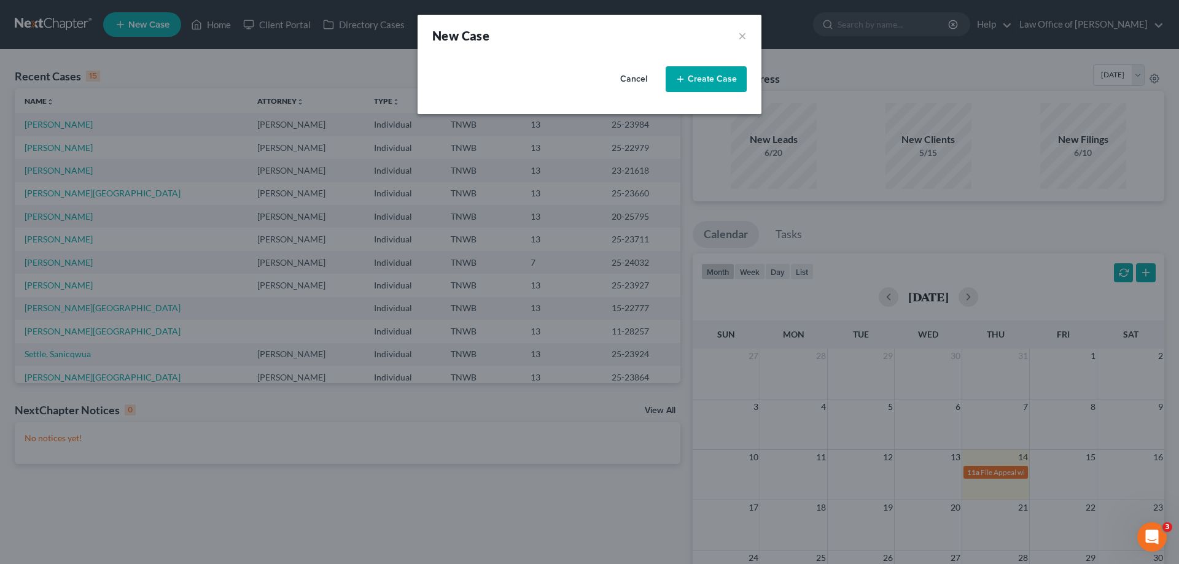
select select "76"
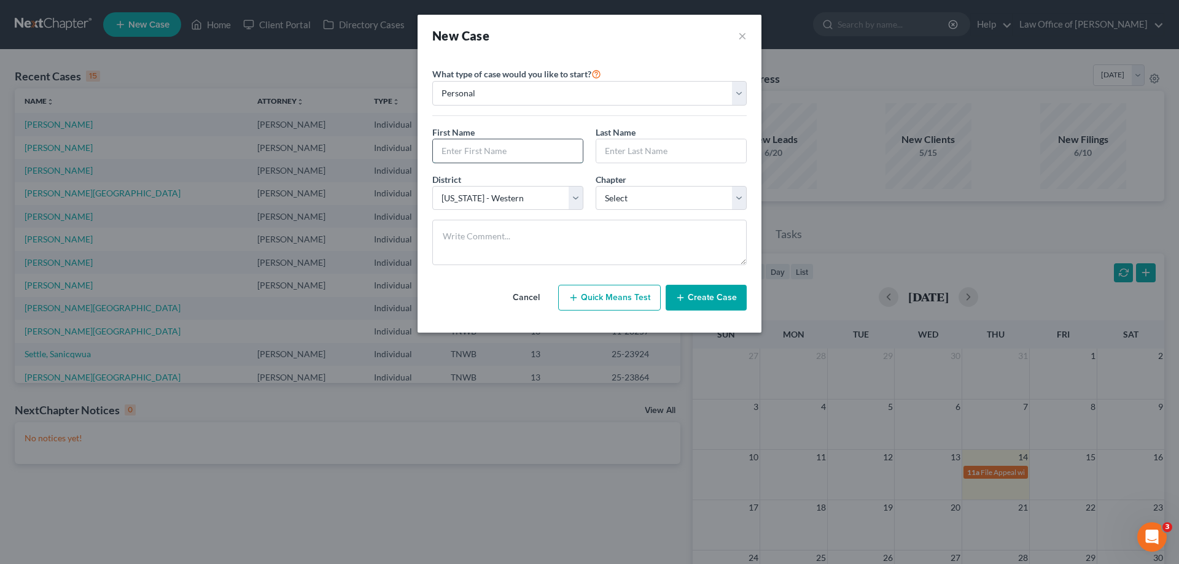
click at [548, 147] on input "text" at bounding box center [508, 150] width 150 height 23
type input "s"
type input "[PERSON_NAME]"
click at [654, 154] on input "text" at bounding box center [671, 150] width 150 height 23
type input "[PERSON_NAME]"
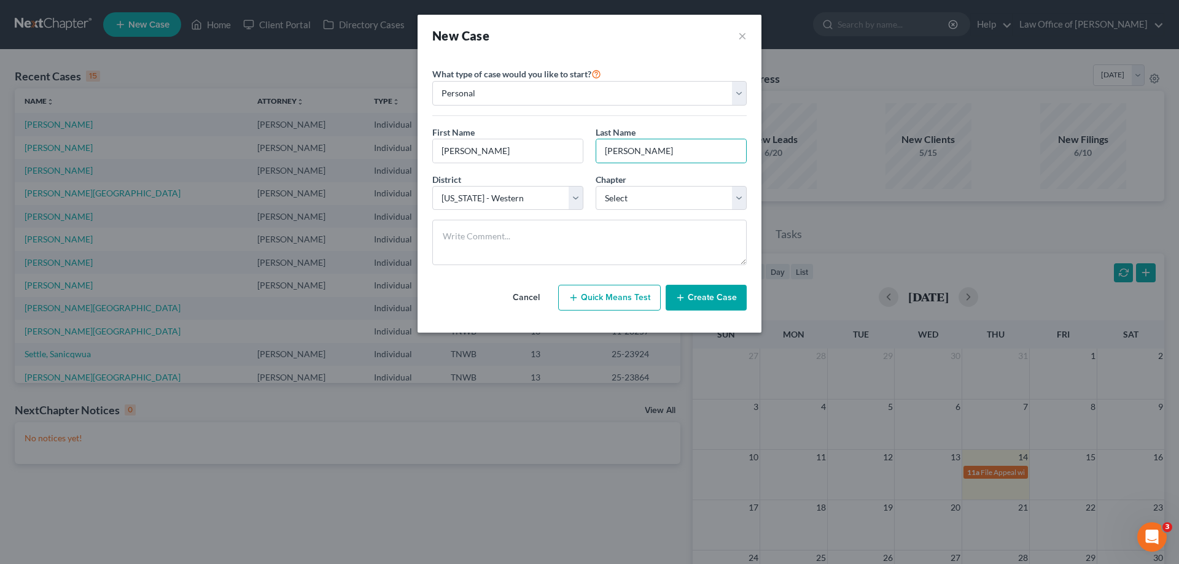
click at [538, 301] on button "Cancel" at bounding box center [526, 298] width 54 height 25
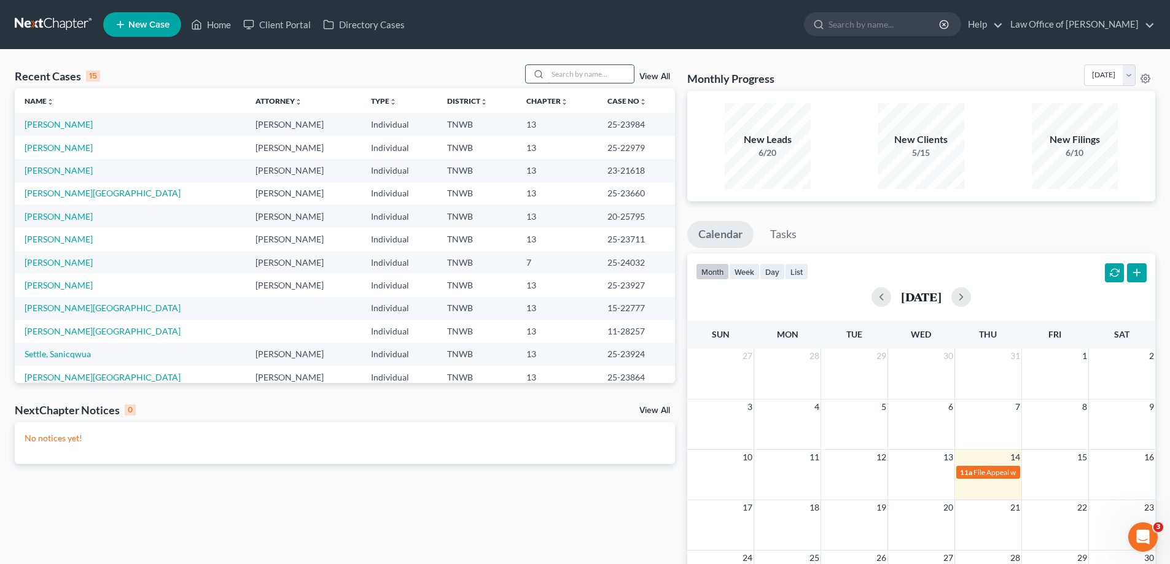
click at [588, 79] on input "search" at bounding box center [591, 74] width 86 height 18
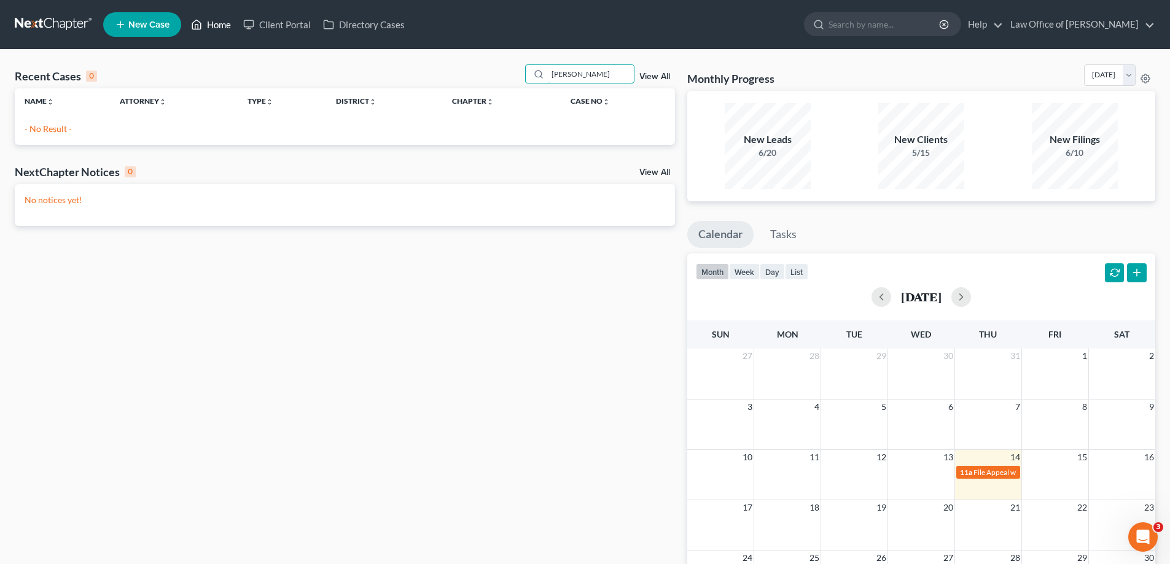
type input "[PERSON_NAME]"
click at [216, 22] on link "Home" at bounding box center [211, 25] width 52 height 22
click at [149, 24] on span "New Case" at bounding box center [148, 24] width 41 height 9
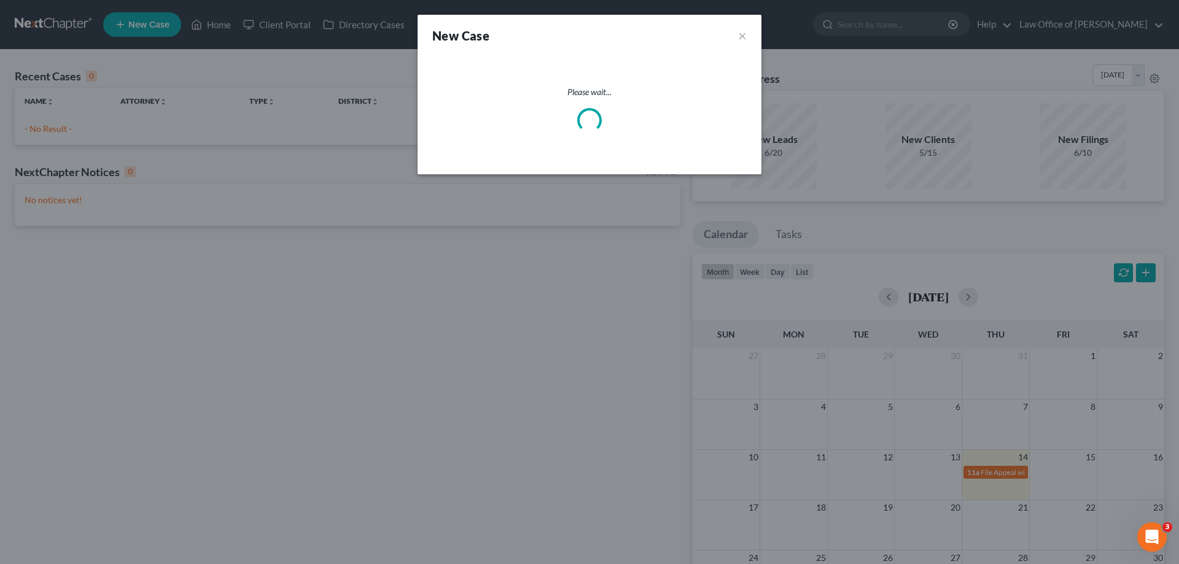
select select "76"
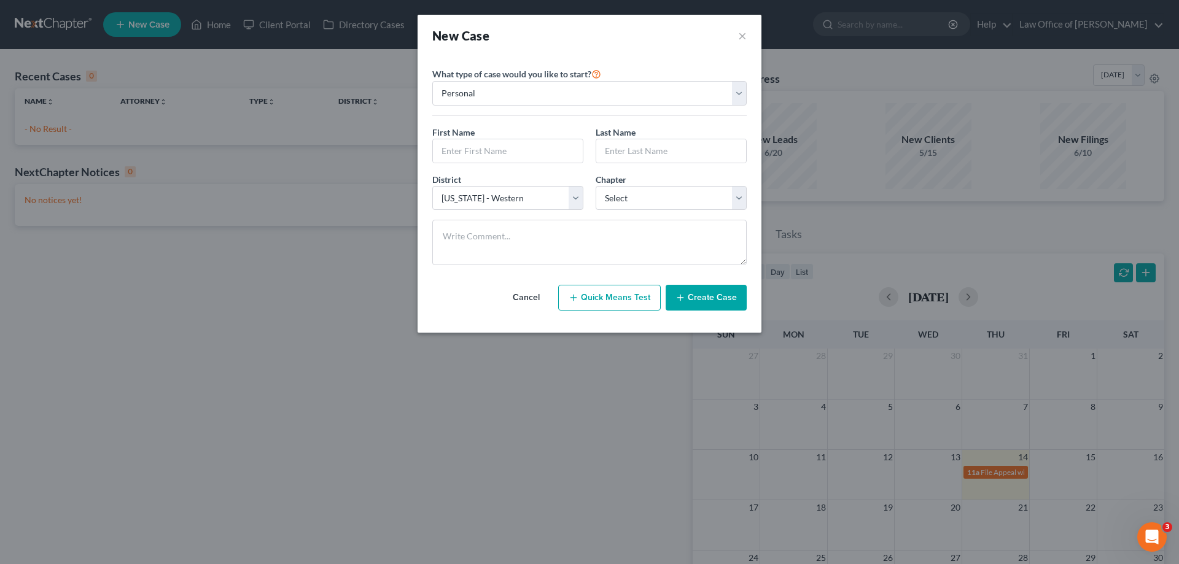
click at [515, 136] on div "First Name *" at bounding box center [507, 144] width 163 height 37
click at [498, 150] on input "text" at bounding box center [508, 150] width 150 height 23
type input "[PERSON_NAME]"
click at [621, 147] on input "text" at bounding box center [671, 150] width 150 height 23
type input "j"
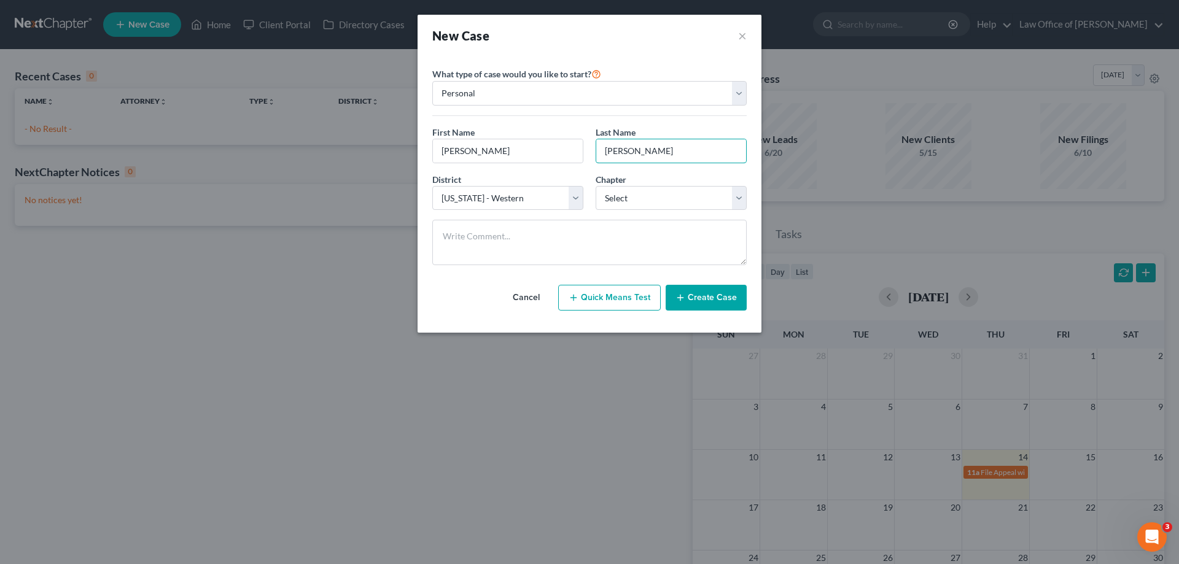
type input "[PERSON_NAME]"
click at [743, 198] on select "Select 7 11 12 13" at bounding box center [671, 198] width 151 height 25
select select "3"
click at [596, 186] on select "Select 7 11 12 13" at bounding box center [671, 198] width 151 height 25
click at [706, 297] on button "Create Case" at bounding box center [706, 298] width 81 height 26
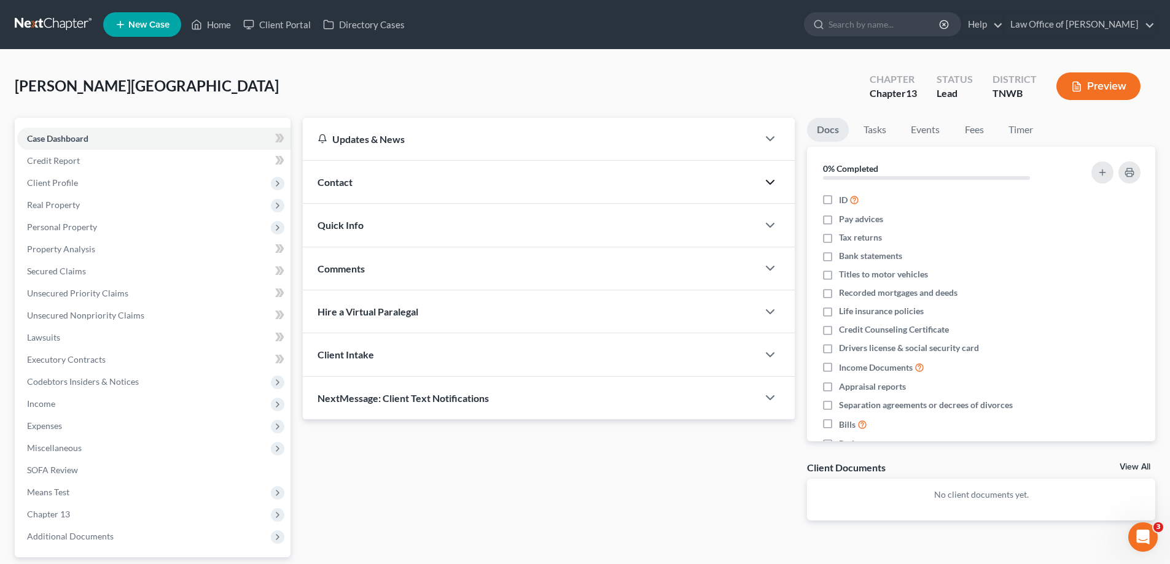
click at [763, 181] on icon "button" at bounding box center [770, 182] width 15 height 15
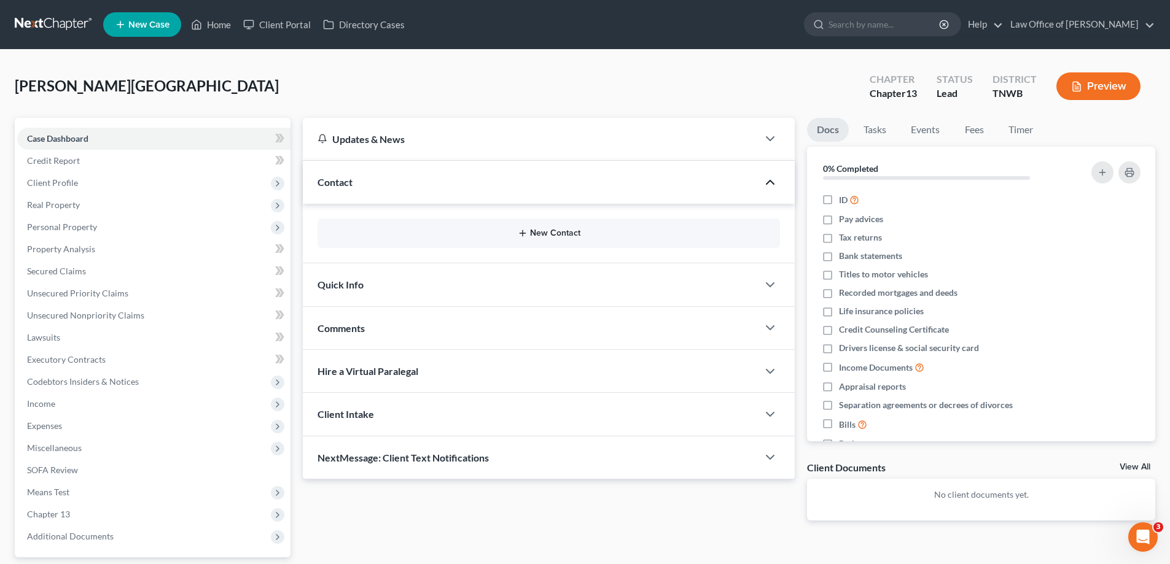
click at [534, 231] on button "New Contact" at bounding box center [548, 233] width 443 height 10
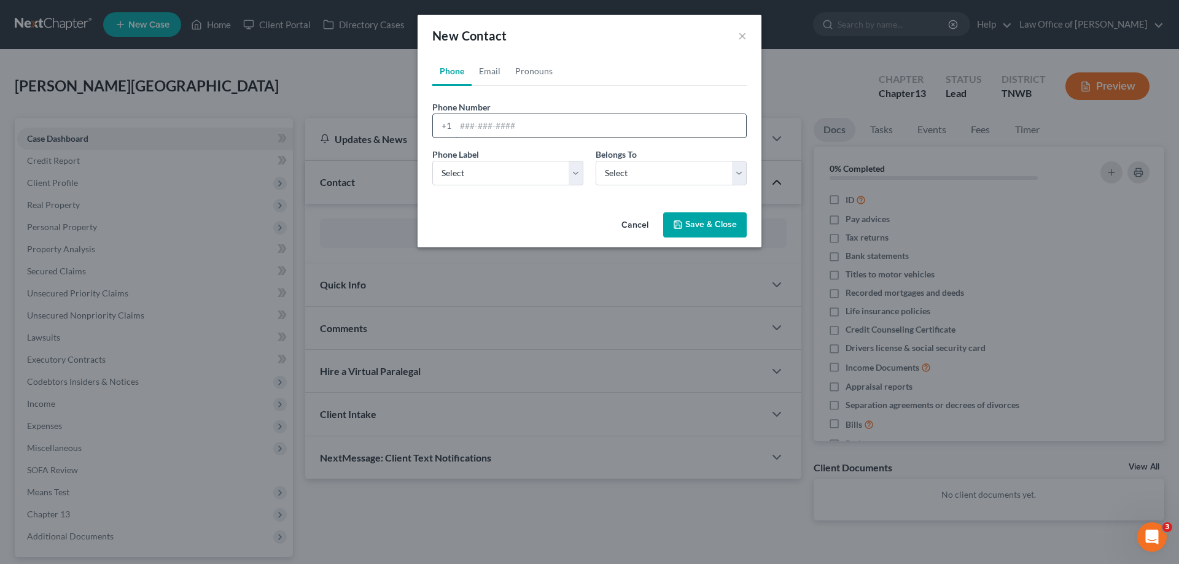
click at [532, 123] on input "tel" at bounding box center [601, 125] width 290 height 23
type input "[PHONE_NUMBER]"
drag, startPoint x: 576, startPoint y: 177, endPoint x: 567, endPoint y: 184, distance: 11.4
click at [576, 177] on select "Select Mobile Home Work Other" at bounding box center [507, 173] width 151 height 25
select select "0"
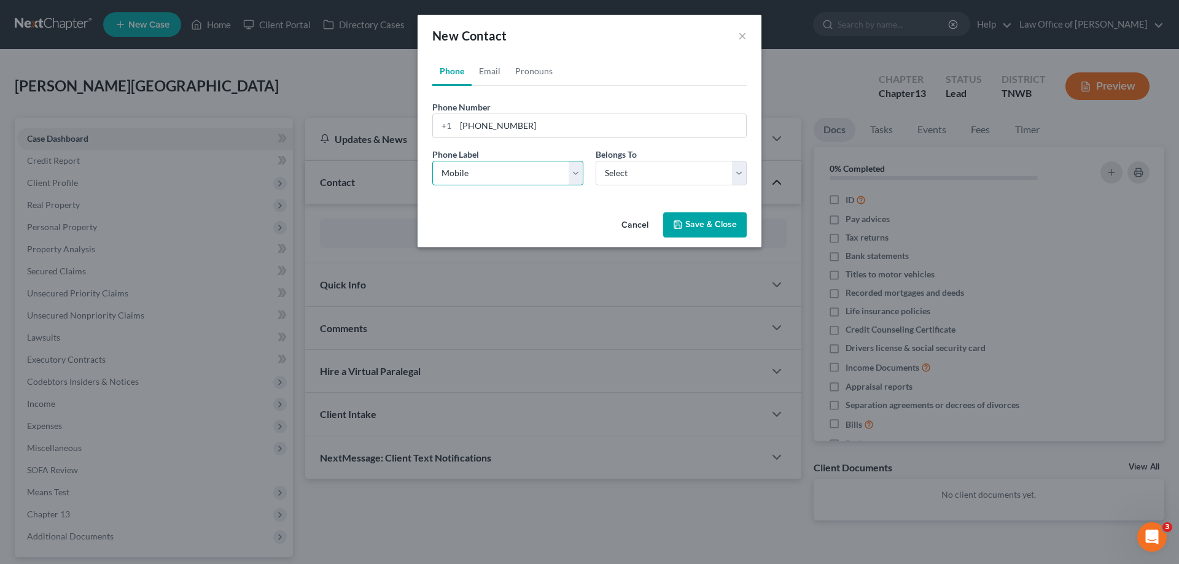
click at [432, 161] on select "Select Mobile Home Work Other" at bounding box center [507, 173] width 151 height 25
drag, startPoint x: 745, startPoint y: 173, endPoint x: 726, endPoint y: 184, distance: 22.0
click at [745, 173] on select "Select Client Other" at bounding box center [671, 173] width 151 height 25
select select "0"
click at [596, 161] on select "Select Client Other" at bounding box center [671, 173] width 151 height 25
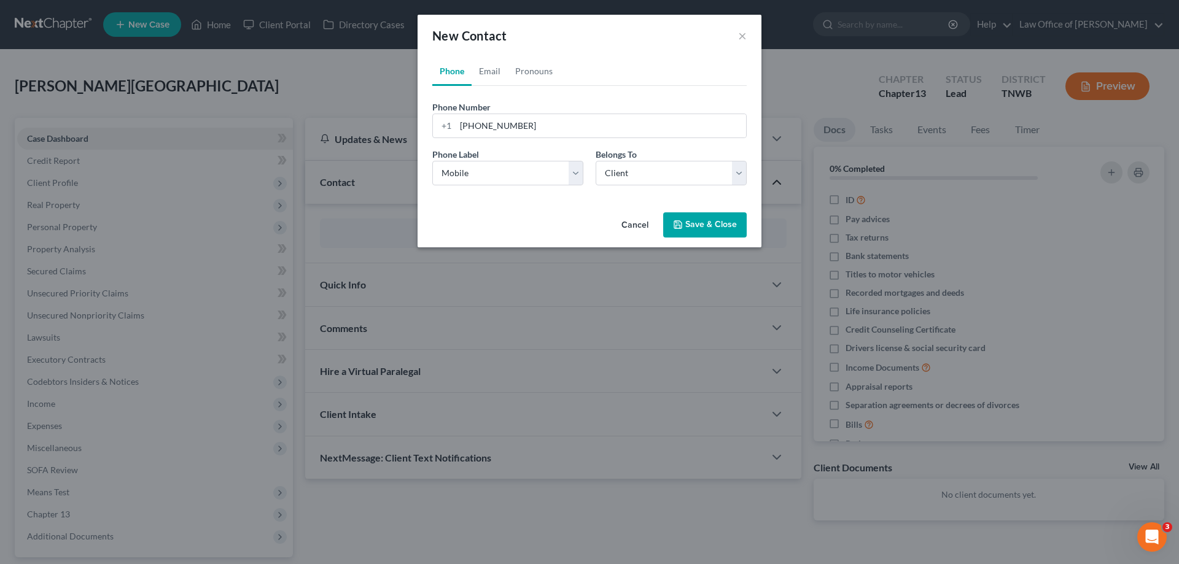
click at [693, 224] on button "Save & Close" at bounding box center [705, 225] width 84 height 26
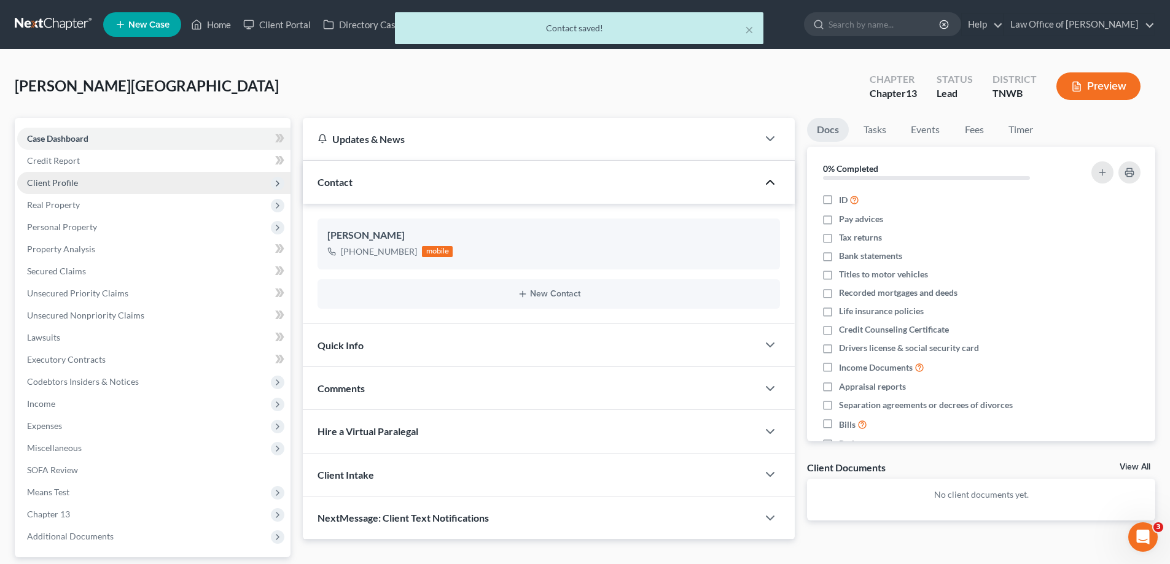
click at [72, 189] on span "Client Profile" at bounding box center [153, 183] width 273 height 22
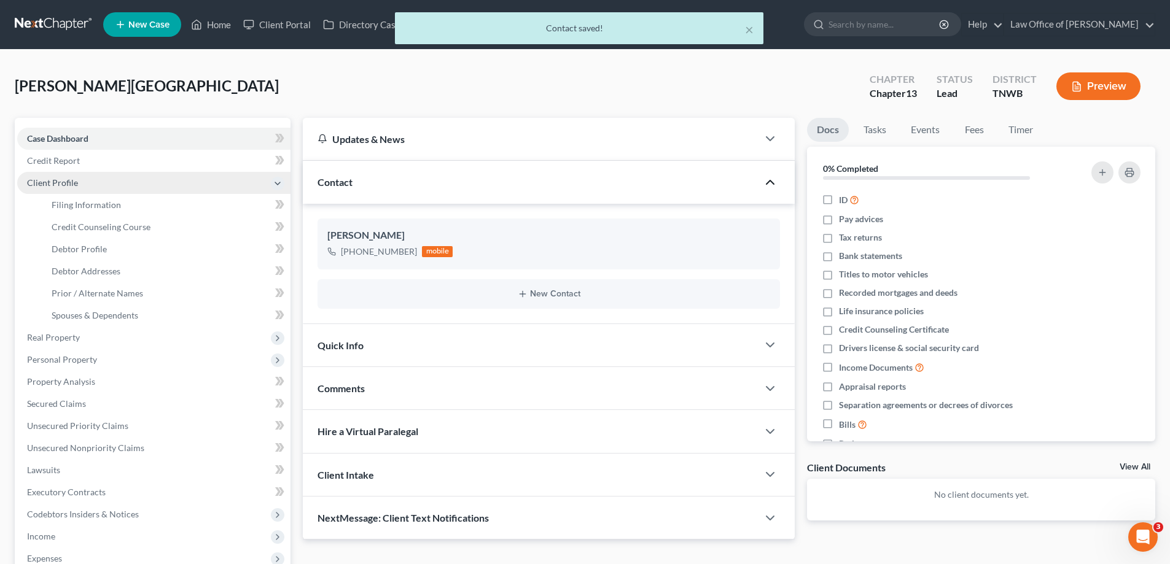
drag, startPoint x: 72, startPoint y: 189, endPoint x: 80, endPoint y: 189, distance: 8.0
click at [73, 189] on span "Client Profile" at bounding box center [153, 183] width 273 height 22
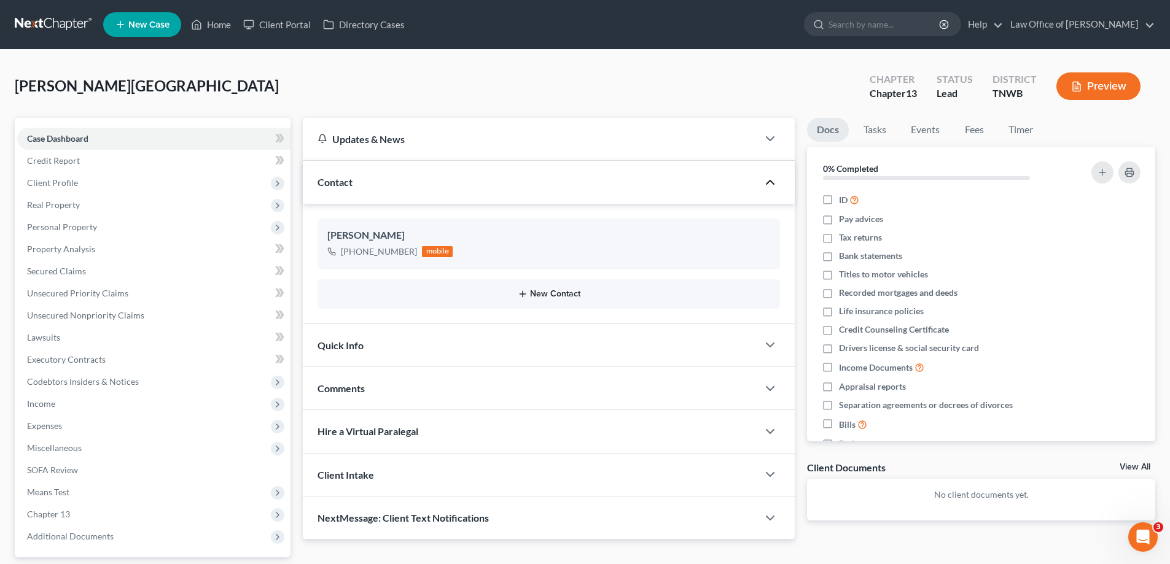
click at [565, 292] on button "New Contact" at bounding box center [548, 294] width 443 height 10
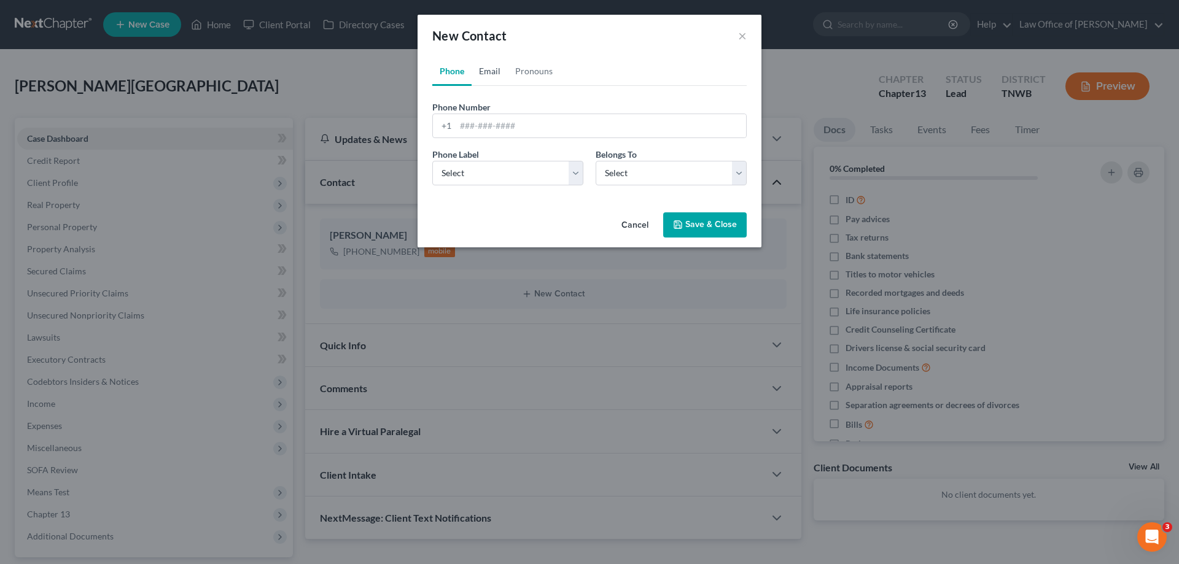
click at [489, 68] on link "Email" at bounding box center [490, 70] width 36 height 29
click at [509, 123] on input "email" at bounding box center [601, 125] width 290 height 23
type input "[EMAIL_ADDRESS][DOMAIN_NAME]"
drag, startPoint x: 572, startPoint y: 171, endPoint x: 536, endPoint y: 184, distance: 39.0
click at [572, 171] on select "Select Home Work Other" at bounding box center [507, 173] width 151 height 25
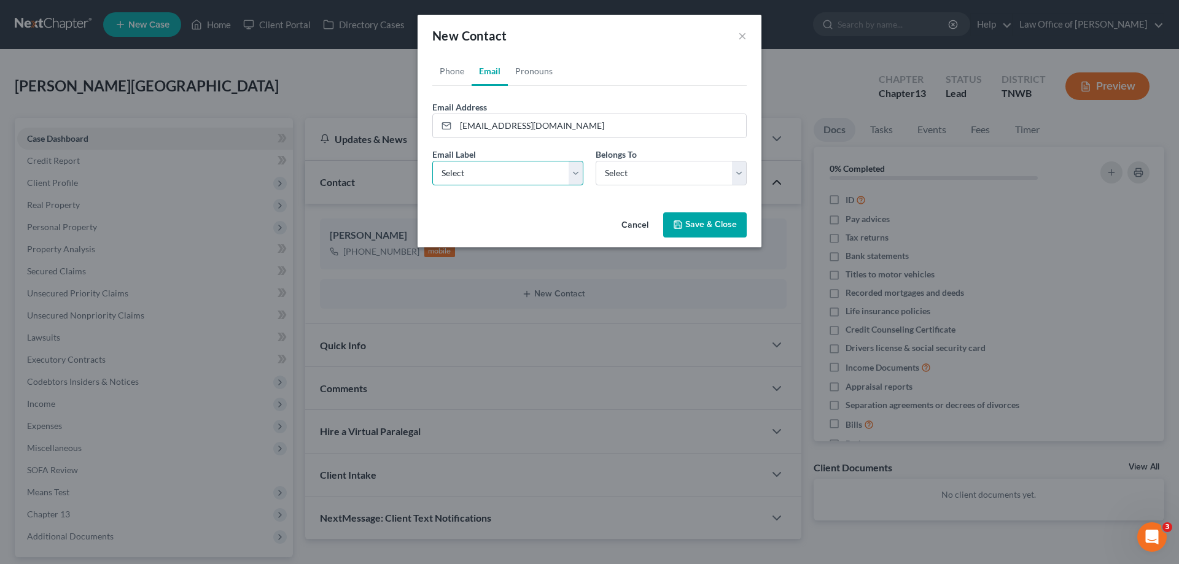
select select "0"
click at [432, 161] on select "Select Home Work Other" at bounding box center [507, 173] width 151 height 25
drag, startPoint x: 739, startPoint y: 176, endPoint x: 731, endPoint y: 182, distance: 10.9
click at [740, 176] on select "Select Client Other" at bounding box center [671, 173] width 151 height 25
select select "0"
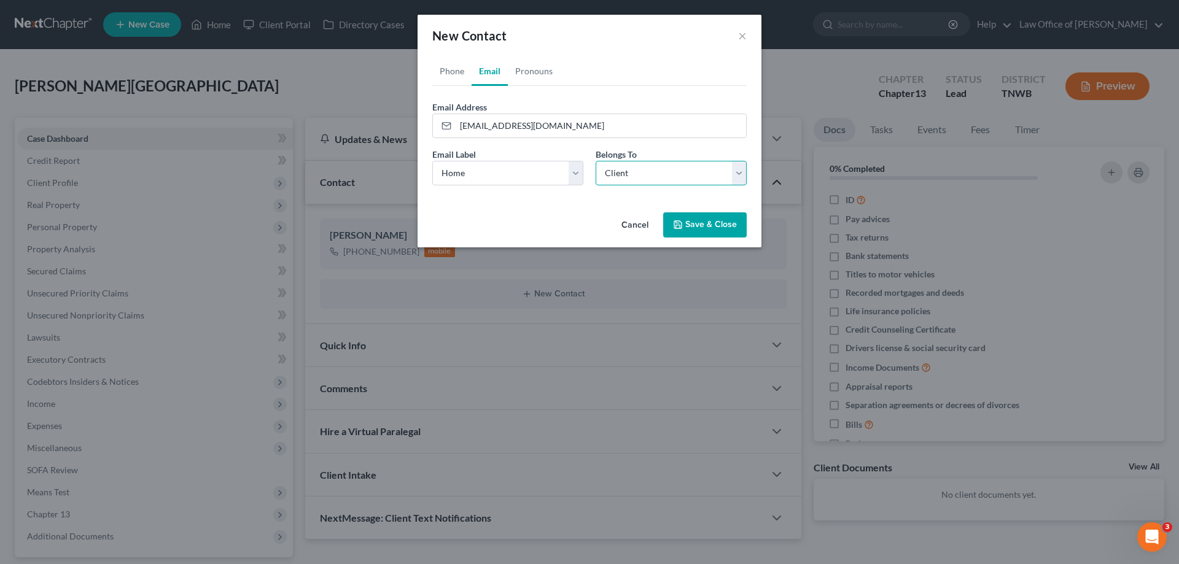
click at [596, 161] on select "Select Client Other" at bounding box center [671, 173] width 151 height 25
click at [694, 226] on button "Save & Close" at bounding box center [705, 225] width 84 height 26
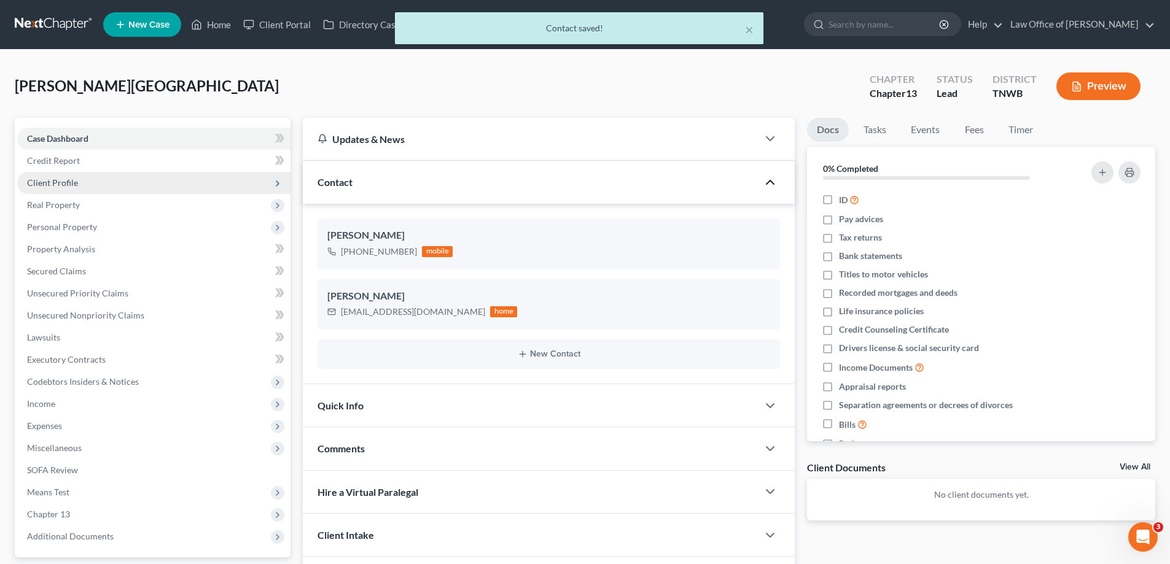
click at [74, 179] on span "Client Profile" at bounding box center [52, 182] width 51 height 10
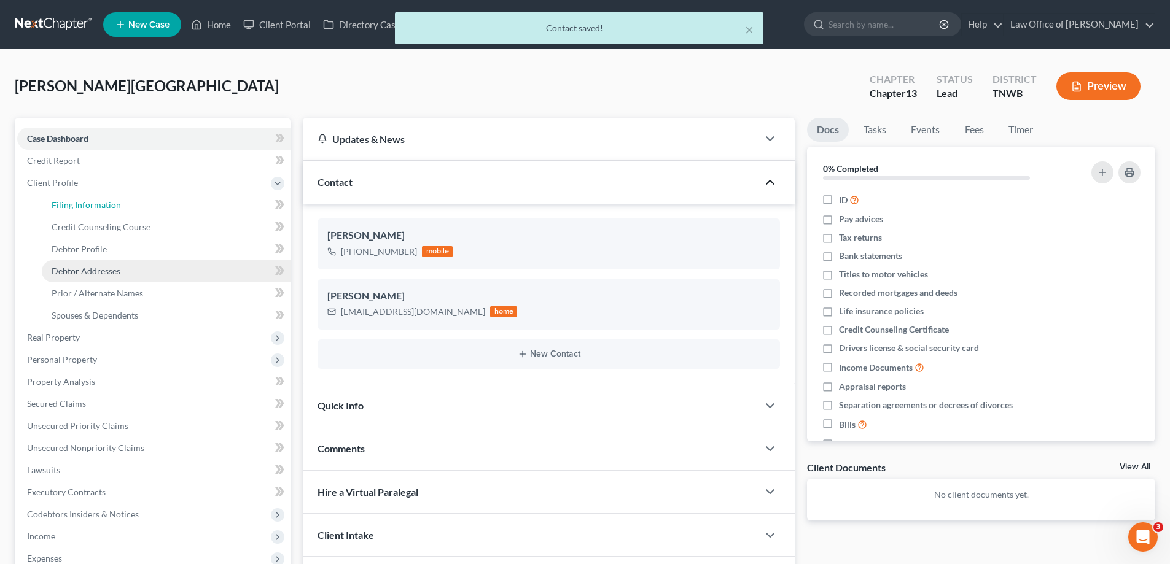
drag, startPoint x: 84, startPoint y: 204, endPoint x: 87, endPoint y: 263, distance: 59.6
click at [84, 202] on span "Filing Information" at bounding box center [86, 205] width 69 height 10
select select "1"
select select "0"
select select "3"
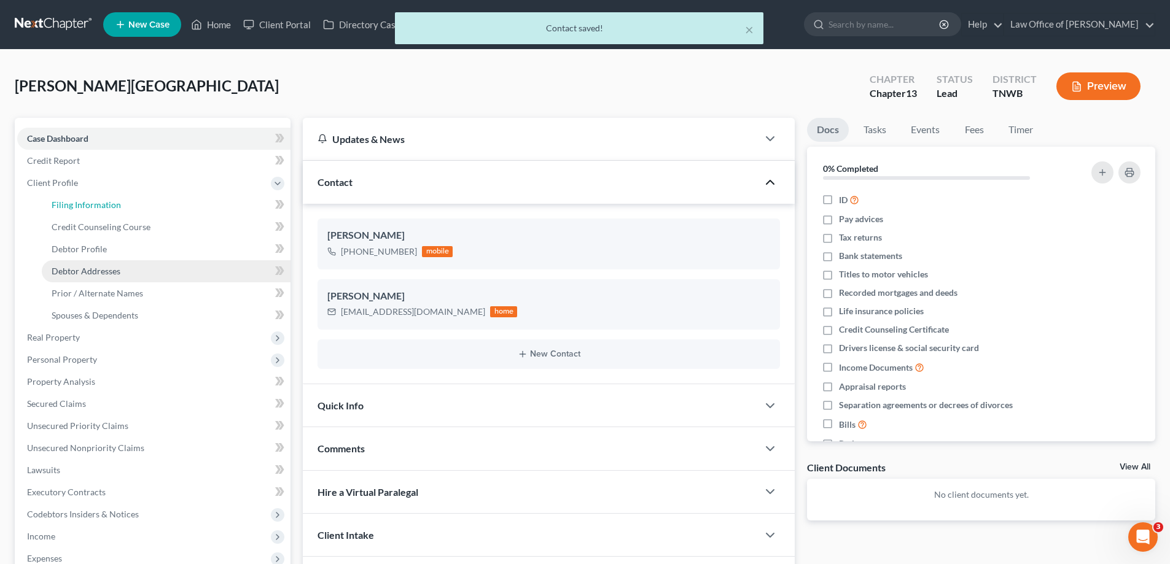
select select "76"
select select "44"
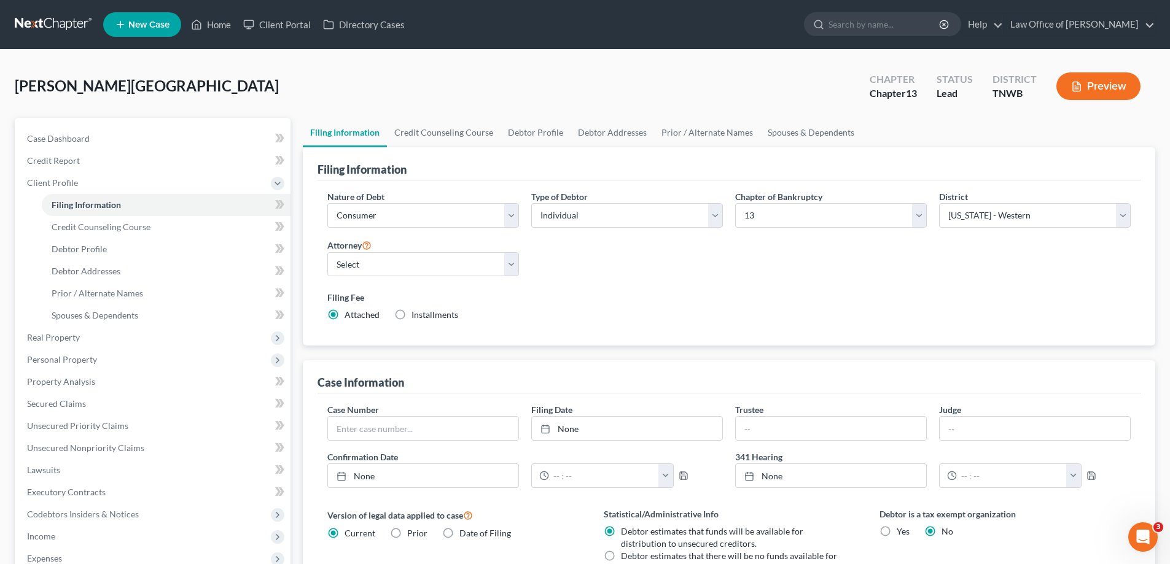
click at [411, 313] on label "Installments Installments" at bounding box center [434, 315] width 47 height 12
click at [416, 313] on input "Installments Installments" at bounding box center [420, 313] width 8 height 8
radio input "true"
radio input "false"
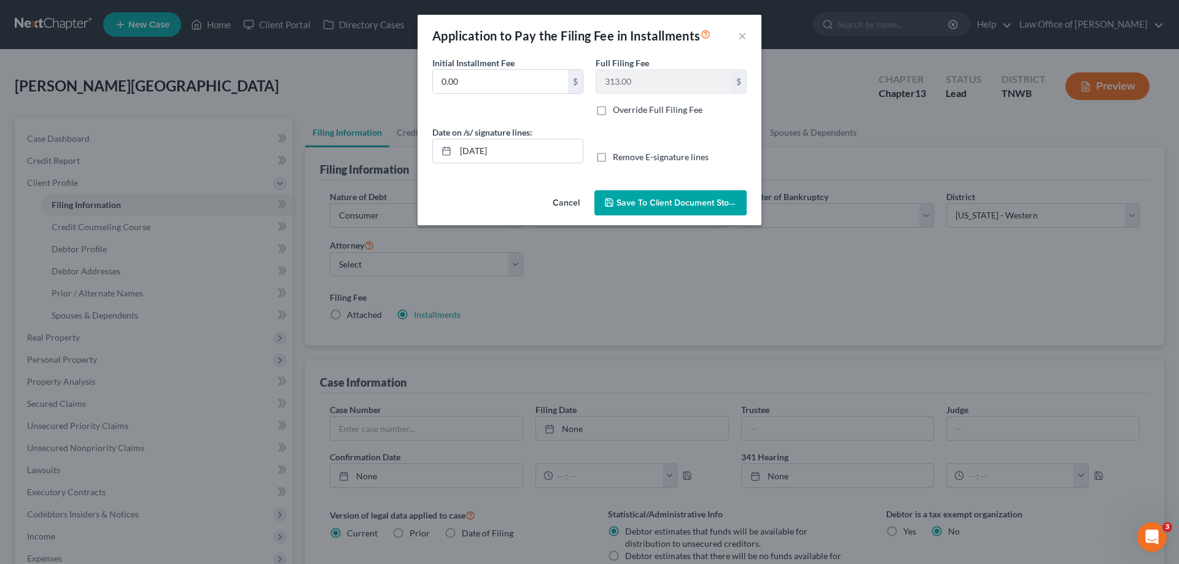
click at [659, 203] on span "Save to Client Document Storage" at bounding box center [682, 203] width 130 height 10
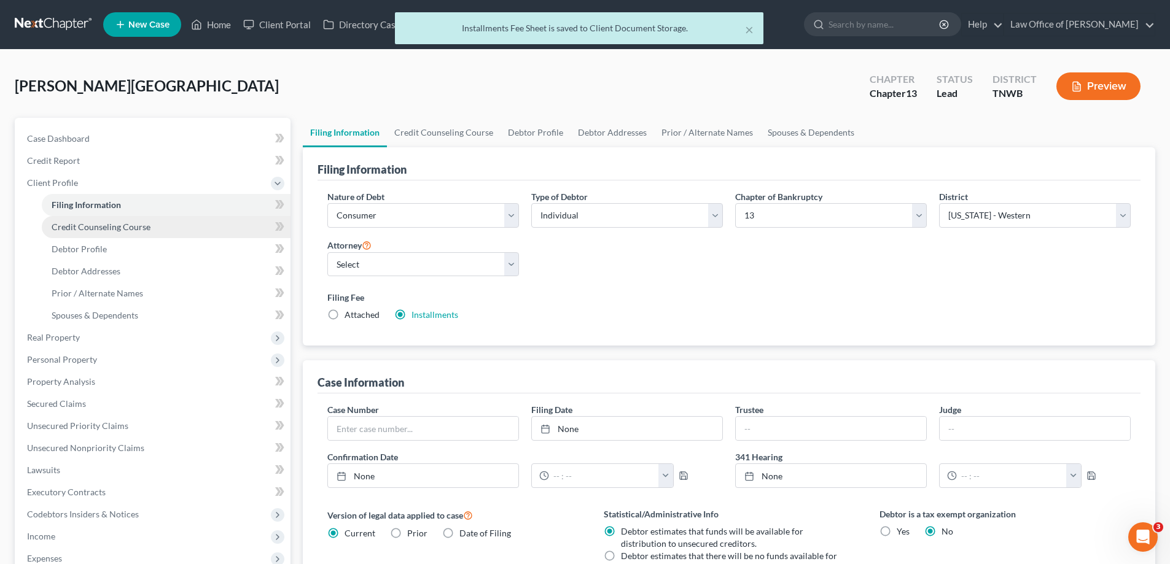
click at [99, 225] on span "Credit Counseling Course" at bounding box center [101, 227] width 99 height 10
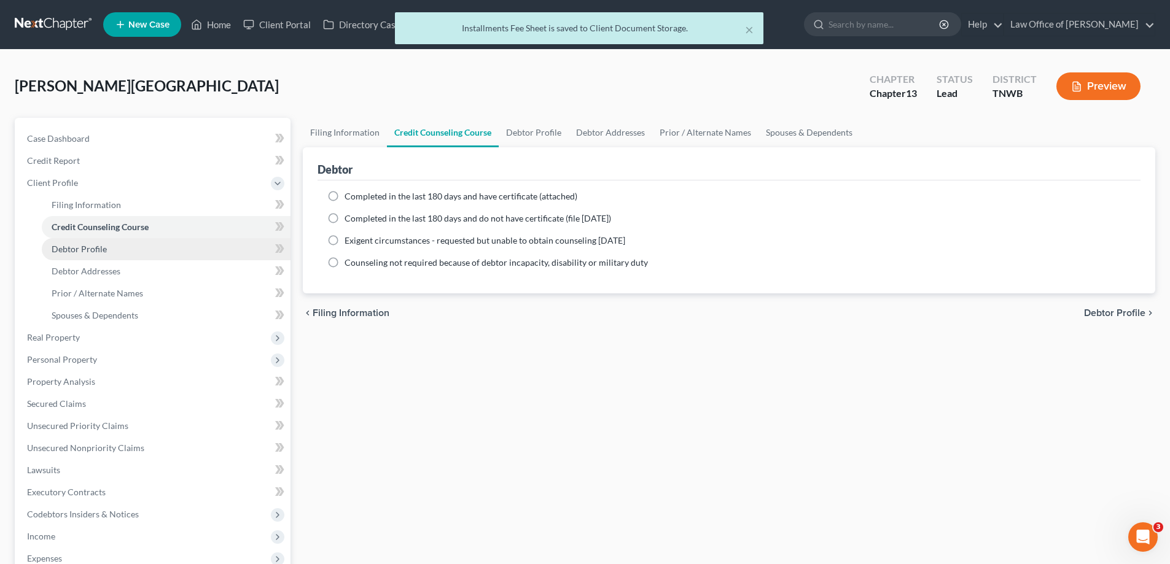
click at [87, 251] on span "Debtor Profile" at bounding box center [79, 249] width 55 height 10
select select "0"
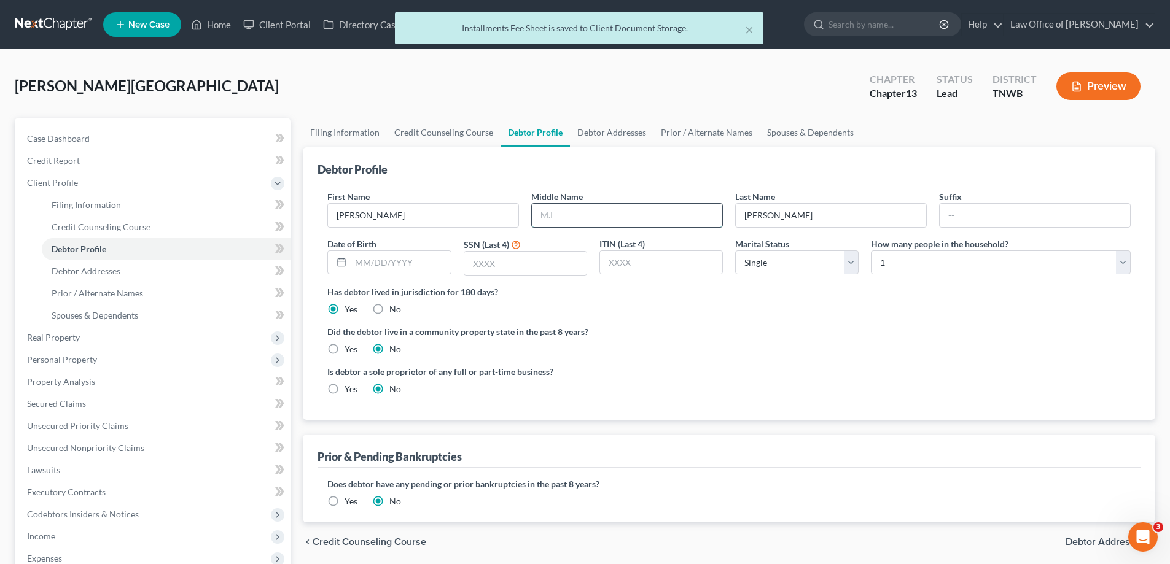
click at [567, 217] on input "text" at bounding box center [627, 215] width 190 height 23
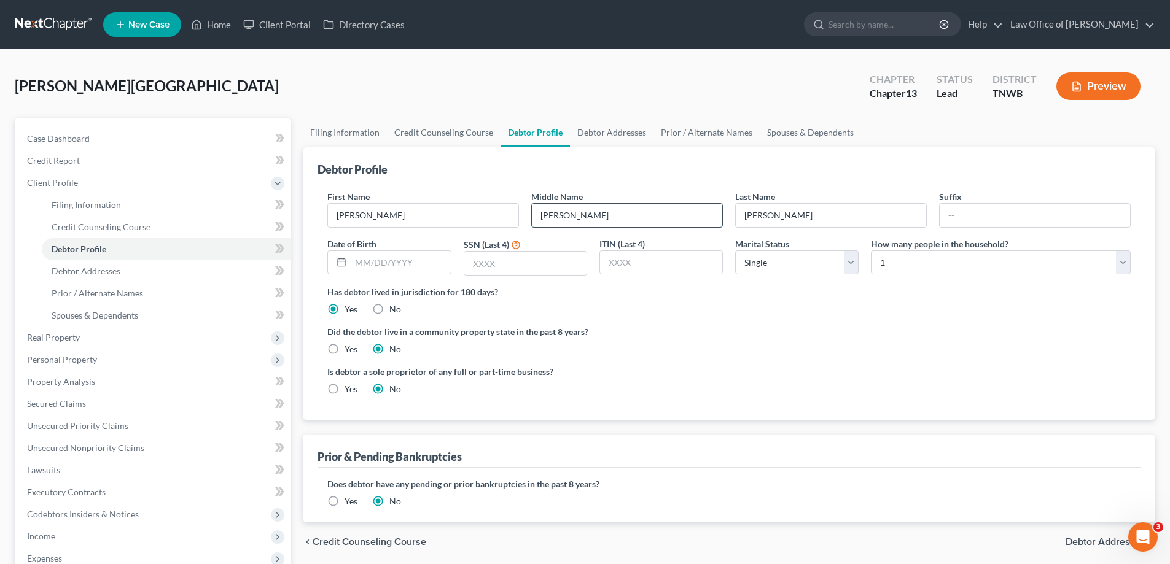
type input "[PERSON_NAME]"
type input "4"
type input "[DATE]"
click at [528, 256] on input "text" at bounding box center [525, 263] width 122 height 23
type input "8164"
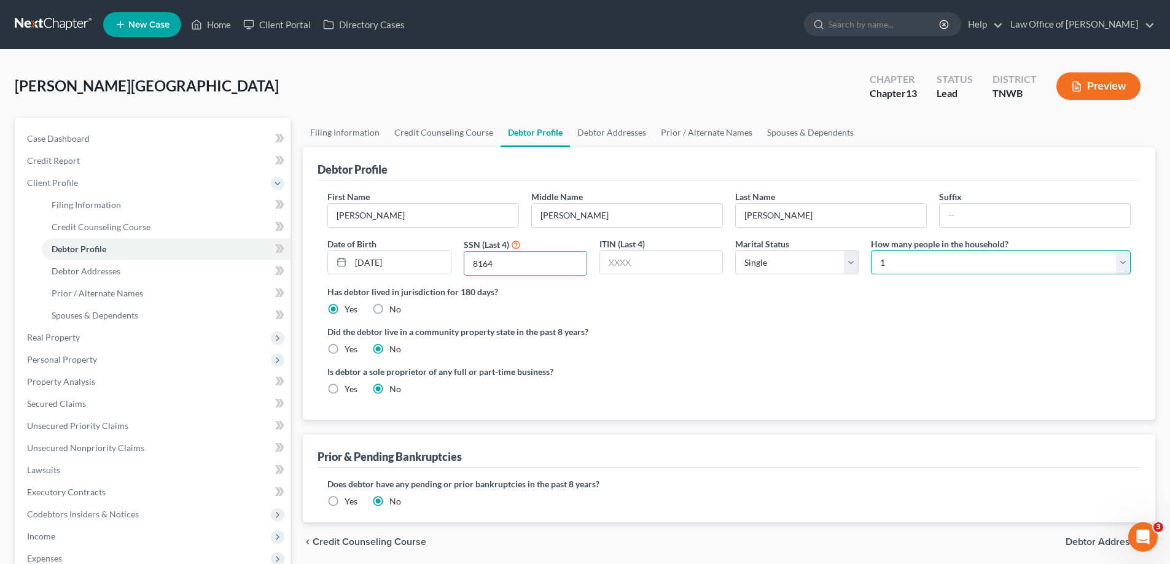
click at [938, 263] on select "Select 1 2 3 4 5 6 7 8 9 10 11 12 13 14 15 16 17 18 19 20" at bounding box center [1001, 263] width 260 height 25
select select "2"
click at [871, 251] on select "Select 1 2 3 4 5 6 7 8 9 10 11 12 13 14 15 16 17 18 19 20" at bounding box center [1001, 263] width 260 height 25
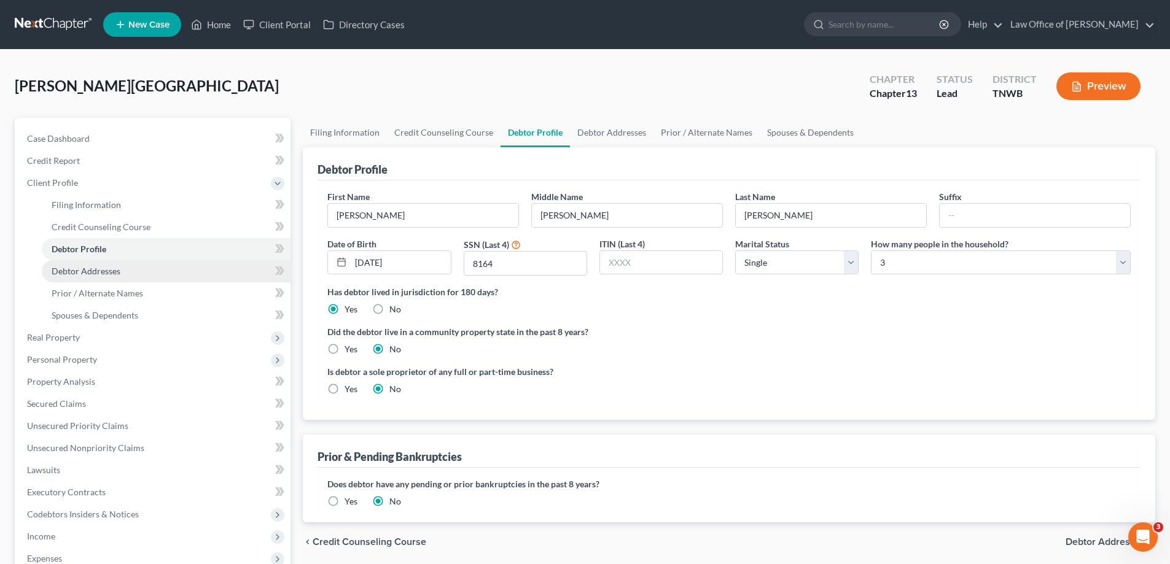
click at [113, 268] on span "Debtor Addresses" at bounding box center [86, 271] width 69 height 10
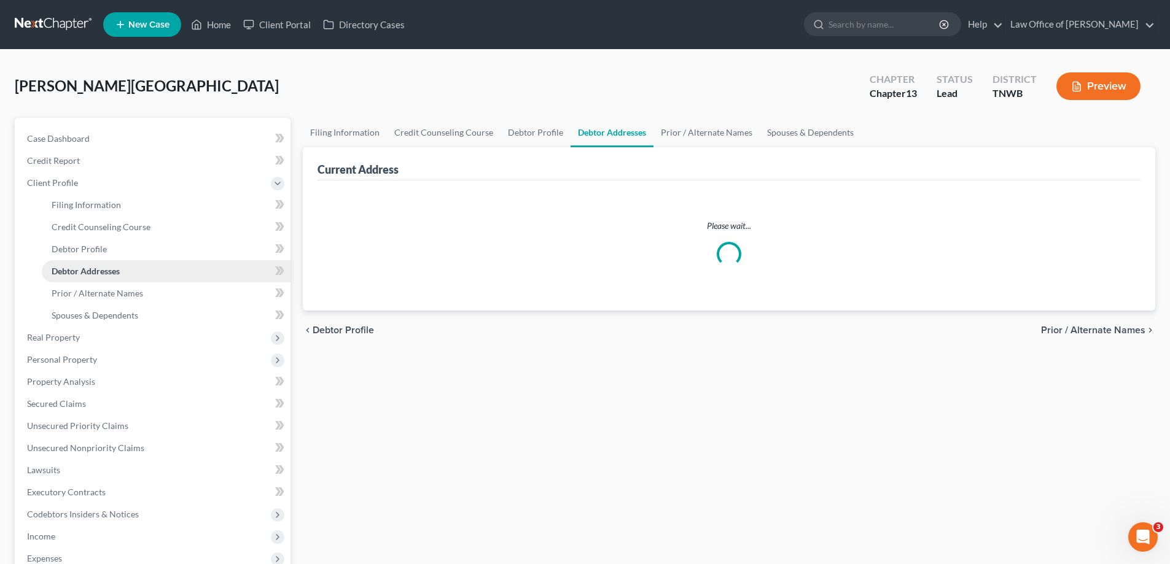
select select "0"
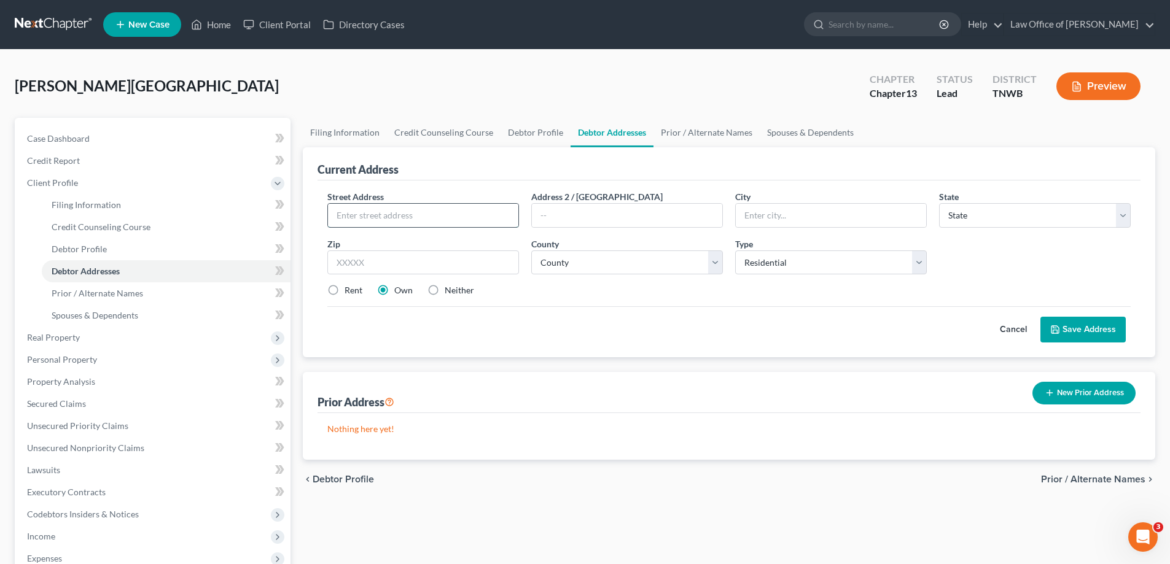
click at [429, 215] on input "text" at bounding box center [423, 215] width 190 height 23
type input "1116 [PERSON_NAME]"
type input "38107"
type input "[GEOGRAPHIC_DATA]"
select select "44"
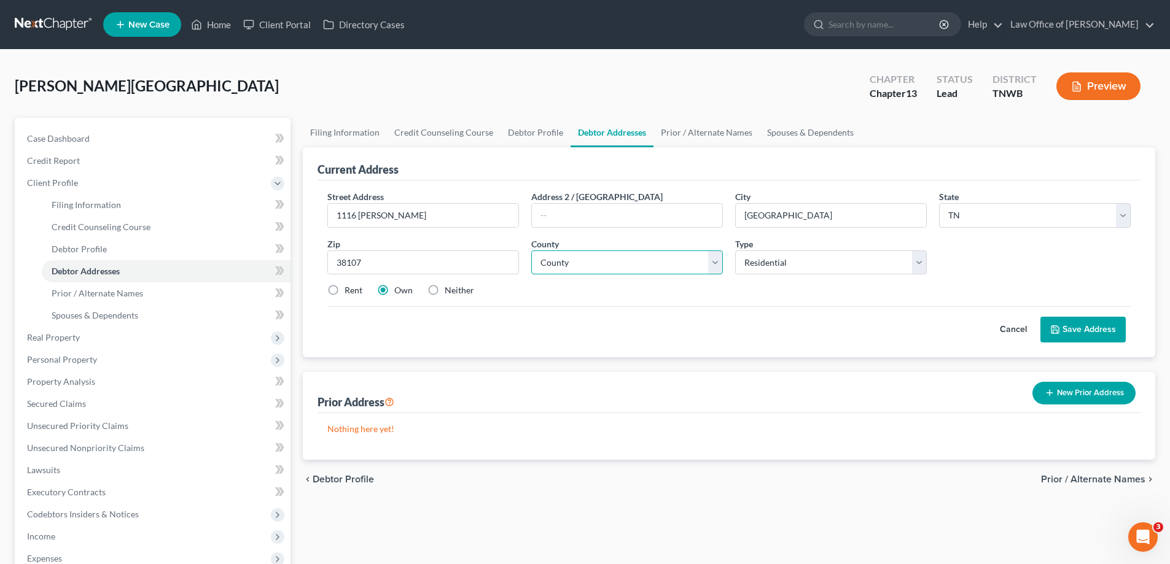
click at [715, 265] on select "County" at bounding box center [627, 263] width 192 height 25
select select "78"
click at [531, 251] on select "County [GEOGRAPHIC_DATA] [GEOGRAPHIC_DATA] [GEOGRAPHIC_DATA] [GEOGRAPHIC_DATA] …" at bounding box center [627, 263] width 192 height 25
click at [345, 289] on label "Rent" at bounding box center [354, 290] width 18 height 12
click at [349, 289] on input "Rent" at bounding box center [353, 288] width 8 height 8
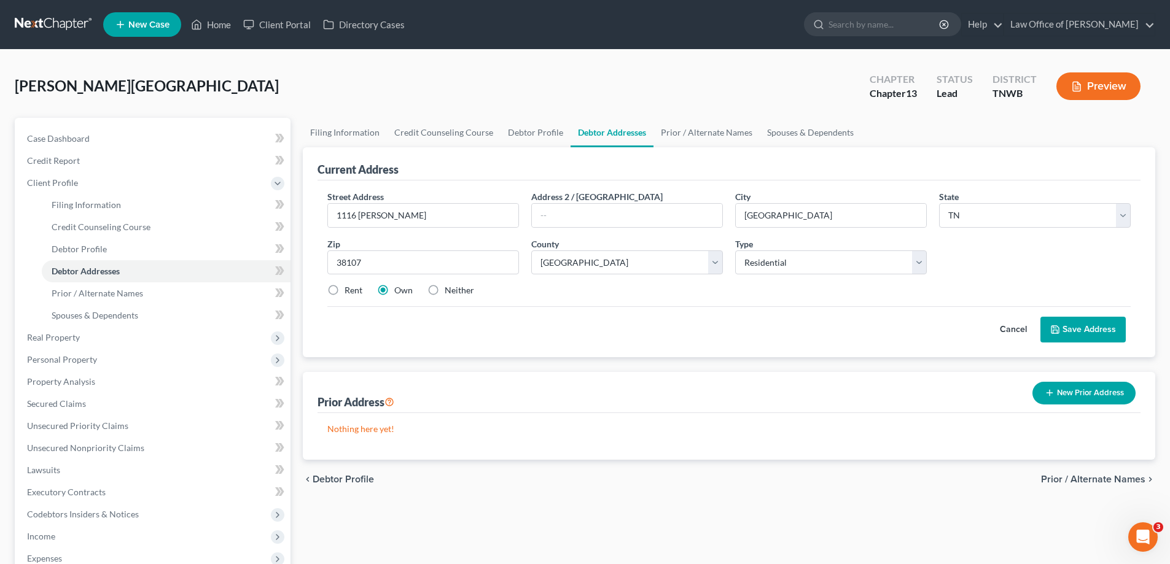
radio input "true"
click at [1086, 326] on button "Save Address" at bounding box center [1082, 330] width 85 height 26
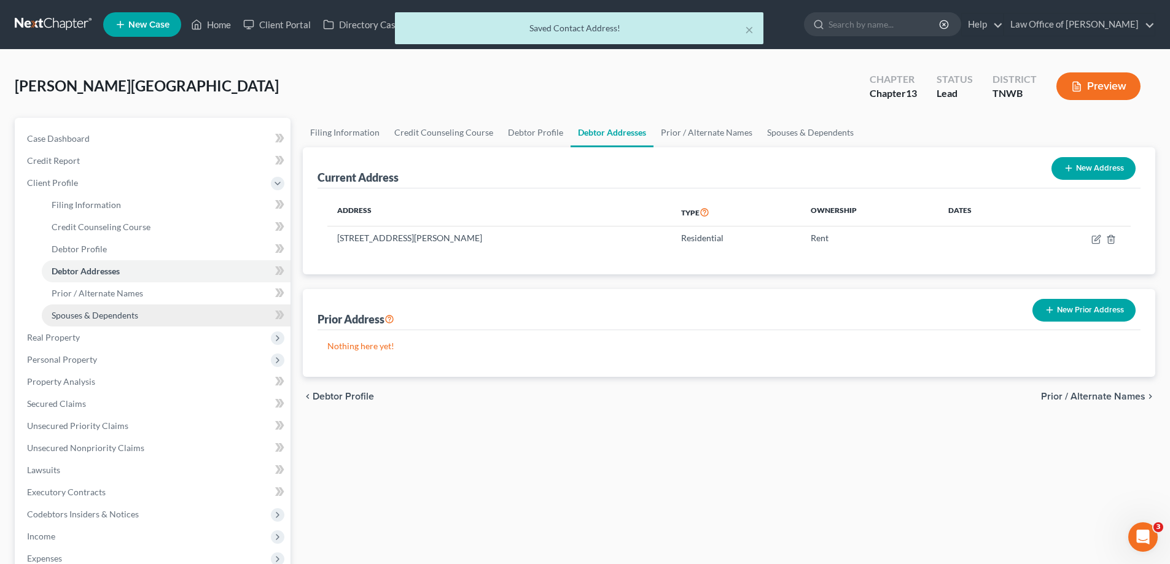
click at [105, 316] on span "Spouses & Dependents" at bounding box center [95, 315] width 87 height 10
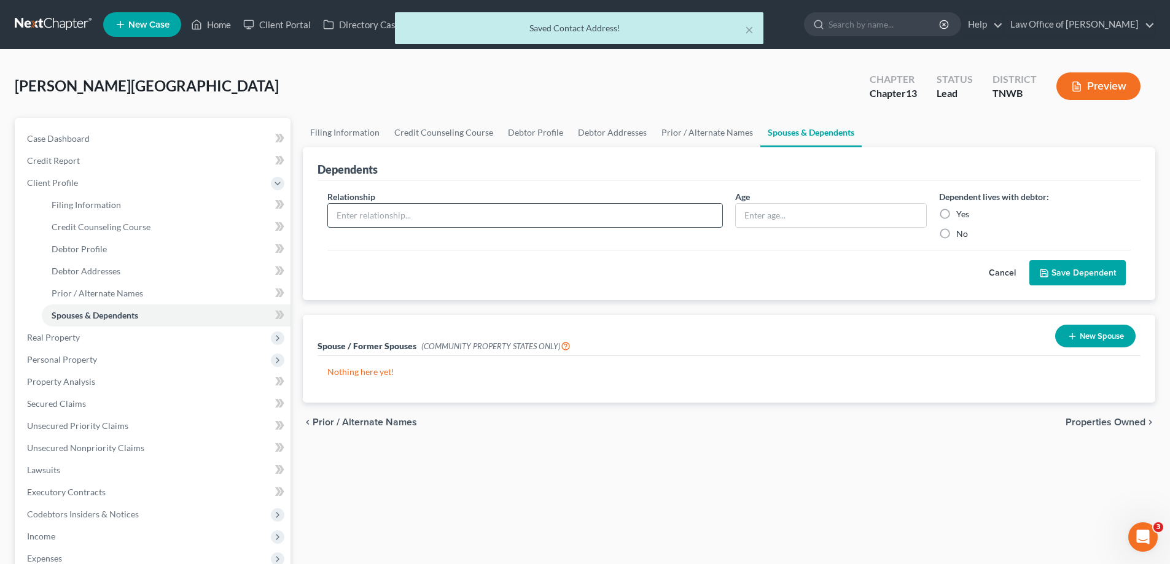
click at [448, 211] on input "text" at bounding box center [525, 215] width 394 height 23
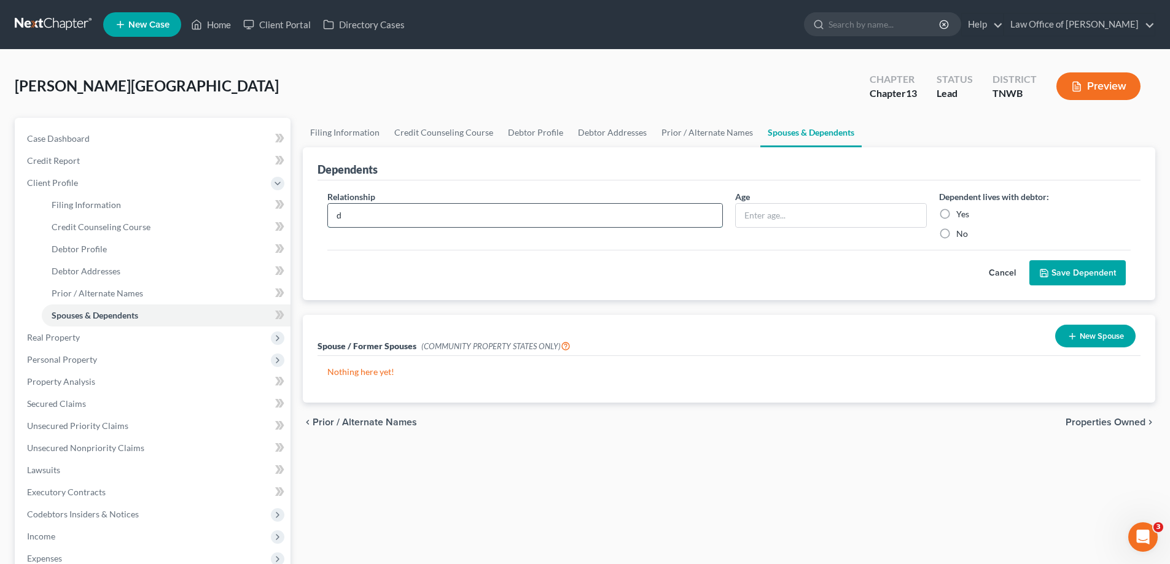
type input "daughter"
click at [805, 216] on input "text" at bounding box center [831, 215] width 190 height 23
type input "17"
drag, startPoint x: 943, startPoint y: 212, endPoint x: 991, endPoint y: 242, distance: 55.7
click at [956, 212] on label "Yes" at bounding box center [962, 214] width 13 height 12
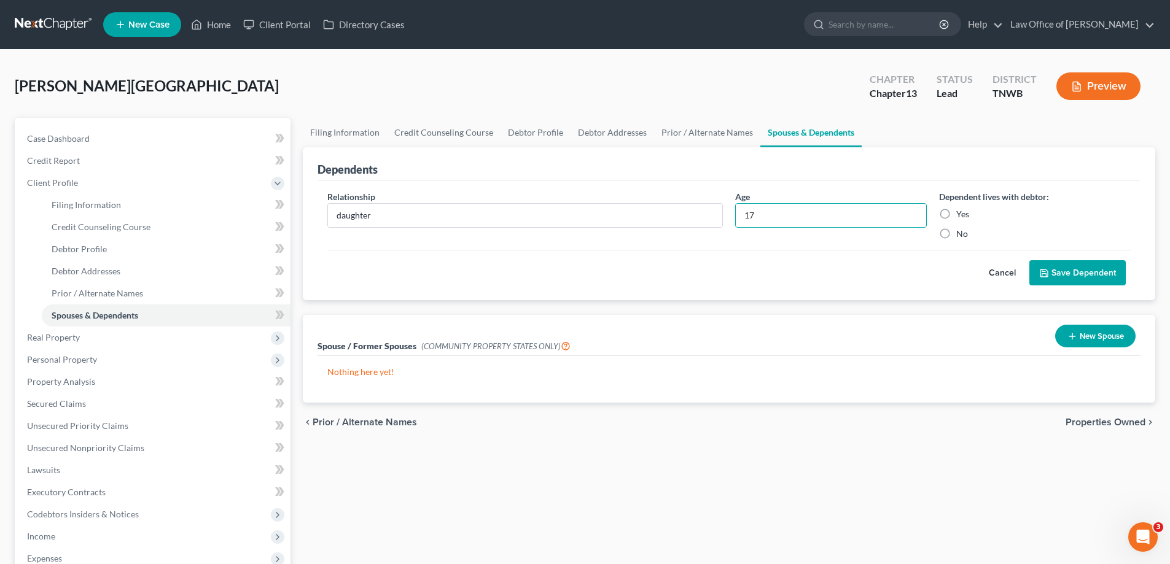
click at [961, 212] on input "Yes" at bounding box center [965, 212] width 8 height 8
radio input "true"
click at [1067, 271] on button "Save Dependent" at bounding box center [1077, 273] width 96 height 26
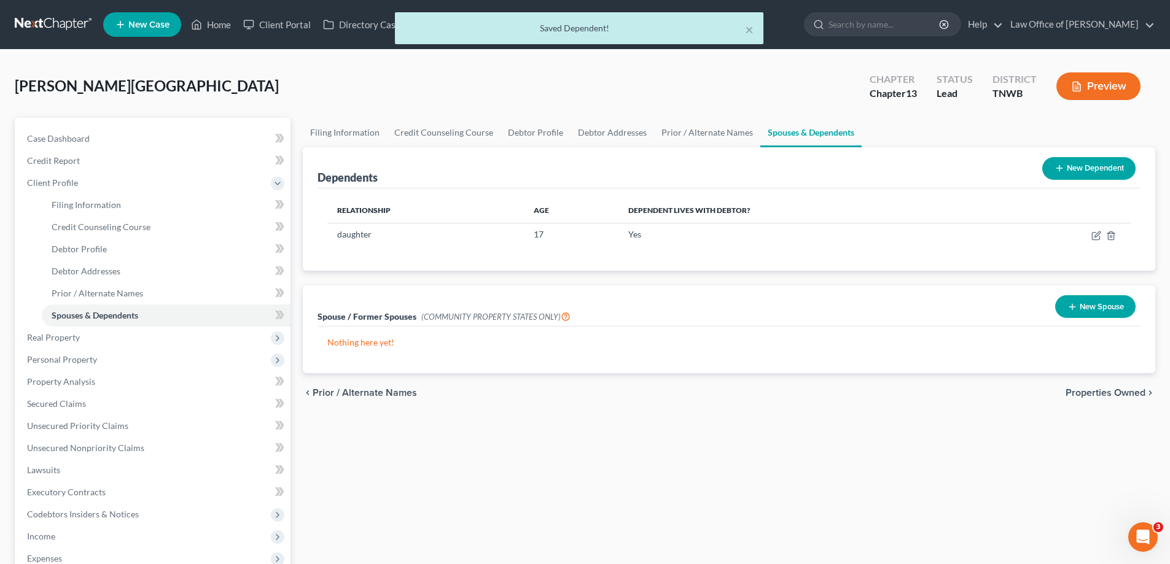
click at [1094, 165] on button "New Dependent" at bounding box center [1088, 168] width 93 height 23
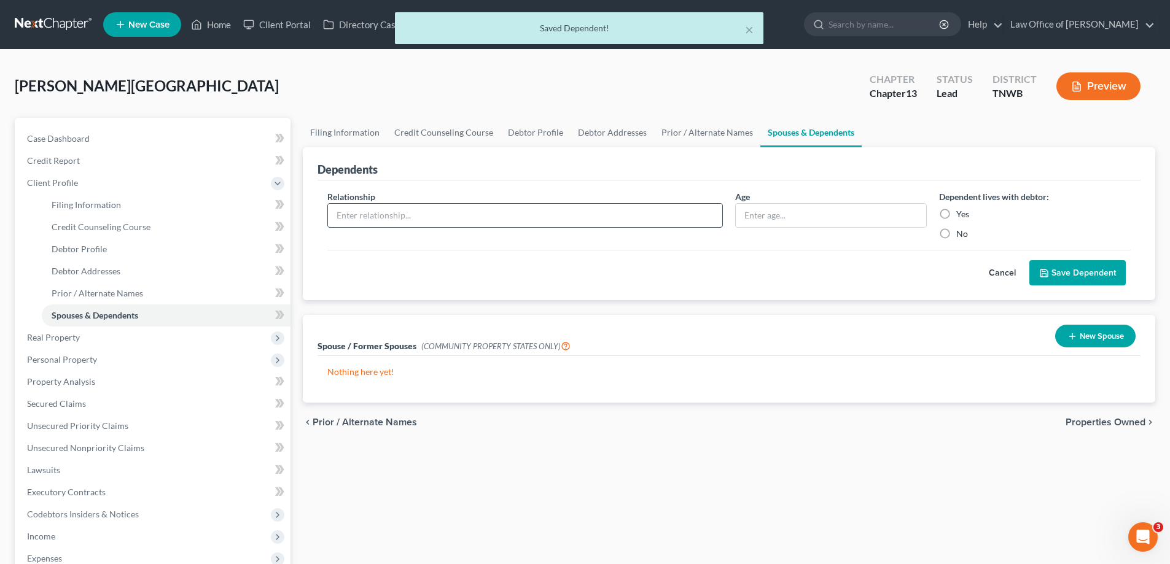
click at [391, 219] on input "text" at bounding box center [525, 215] width 394 height 23
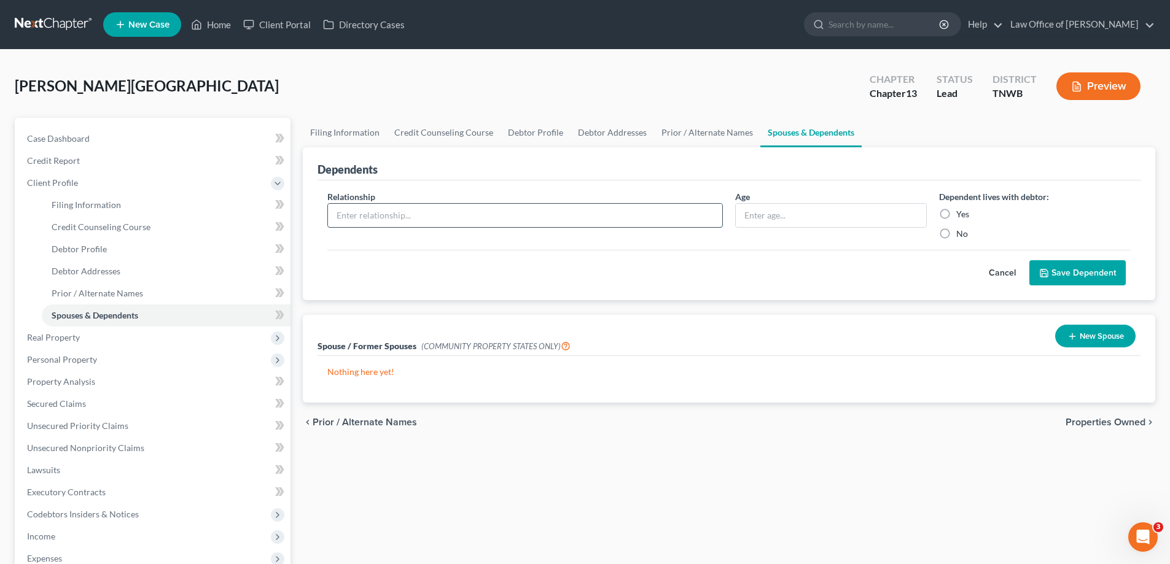
type input "son"
click at [805, 219] on input "text" at bounding box center [831, 215] width 190 height 23
type input "10"
click at [956, 215] on label "Yes" at bounding box center [962, 214] width 13 height 12
click at [961, 215] on input "Yes" at bounding box center [965, 212] width 8 height 8
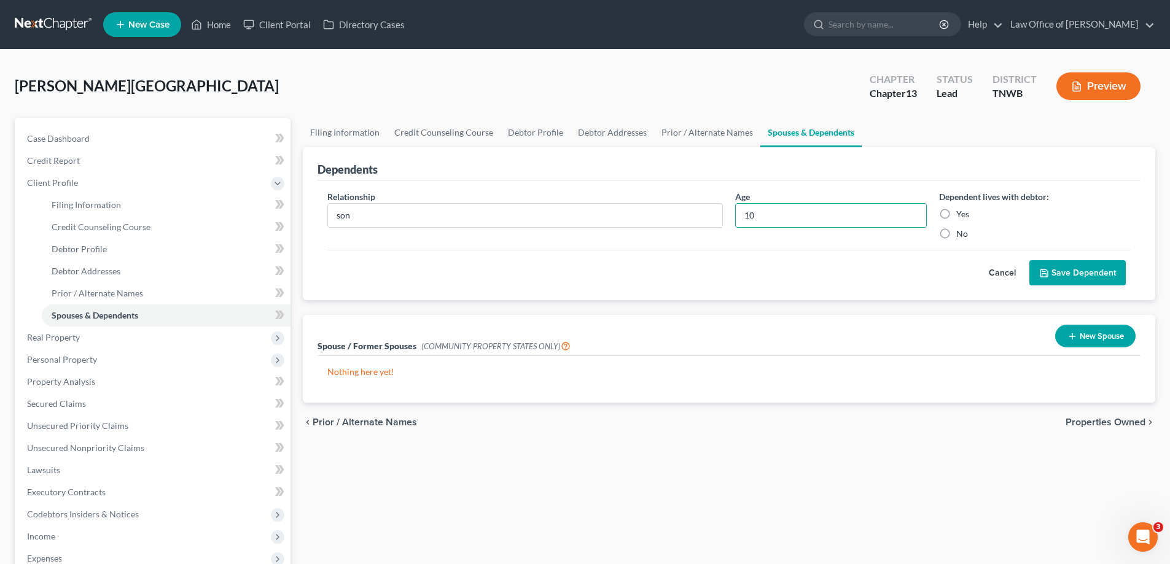
radio input "true"
click at [1083, 270] on button "Save Dependent" at bounding box center [1077, 273] width 96 height 26
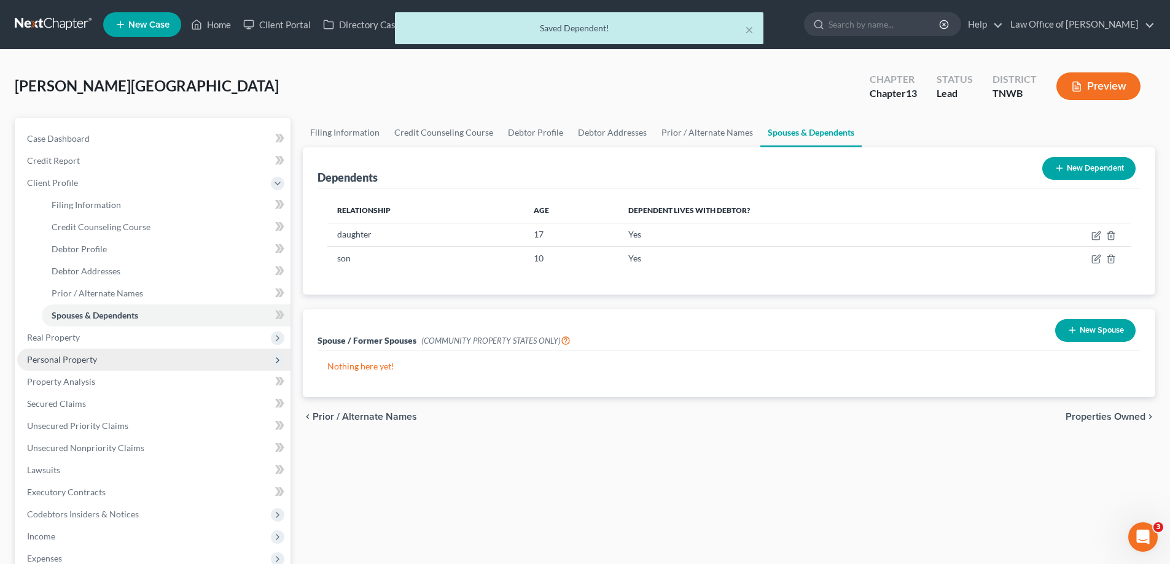
click at [59, 357] on span "Personal Property" at bounding box center [62, 359] width 70 height 10
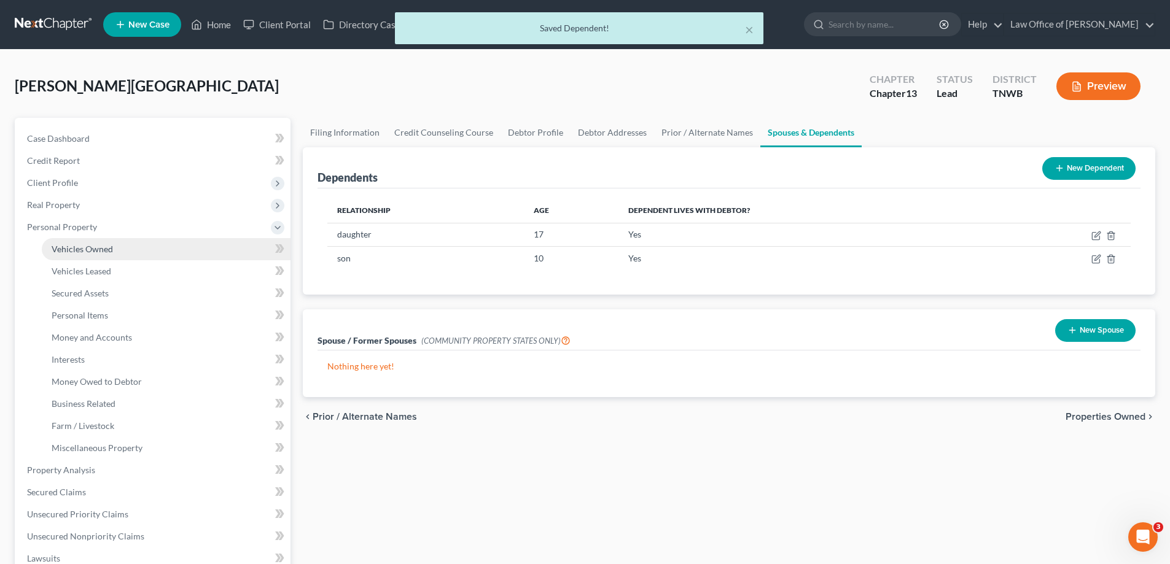
click at [65, 249] on span "Vehicles Owned" at bounding box center [82, 249] width 61 height 10
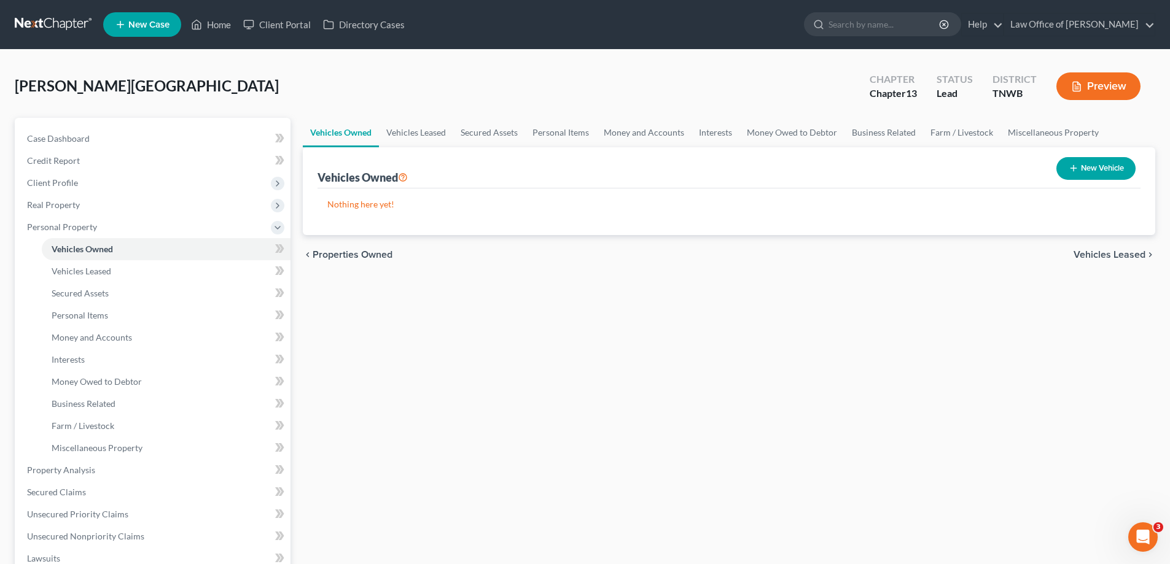
click at [1086, 164] on button "New Vehicle" at bounding box center [1095, 168] width 79 height 23
select select "0"
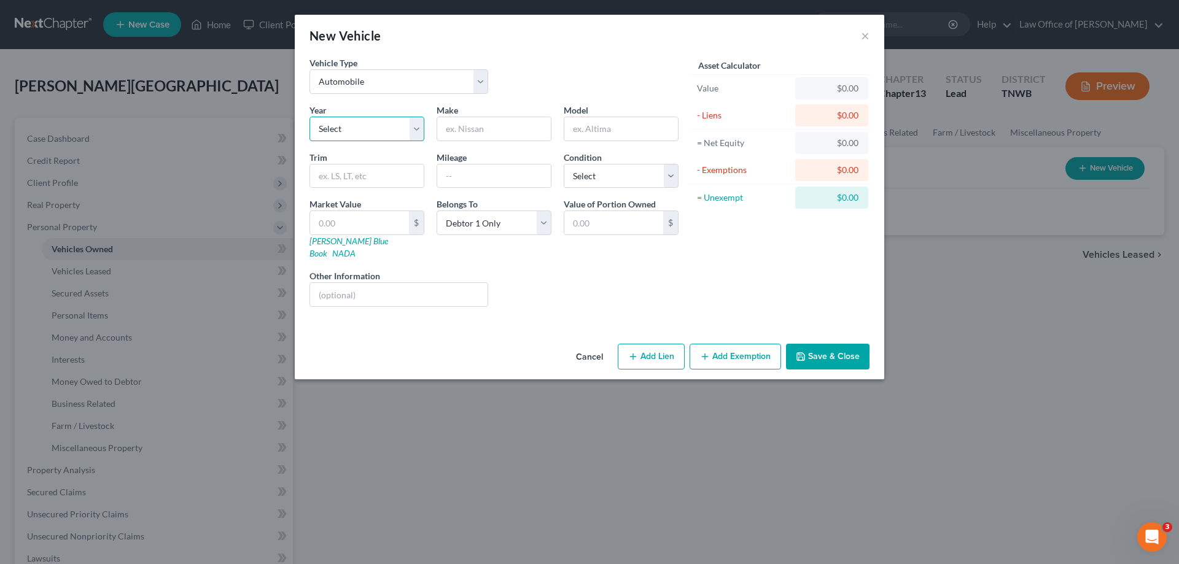
click at [415, 133] on select "Select 2026 2025 2024 2023 2022 2021 2020 2019 2018 2017 2016 2015 2014 2013 20…" at bounding box center [367, 129] width 115 height 25
select select "8"
click at [310, 117] on select "Select 2026 2025 2024 2023 2022 2021 2020 2019 2018 2017 2016 2015 2014 2013 20…" at bounding box center [367, 129] width 115 height 25
click at [517, 128] on input "text" at bounding box center [494, 128] width 114 height 23
type input "Chevrolet"
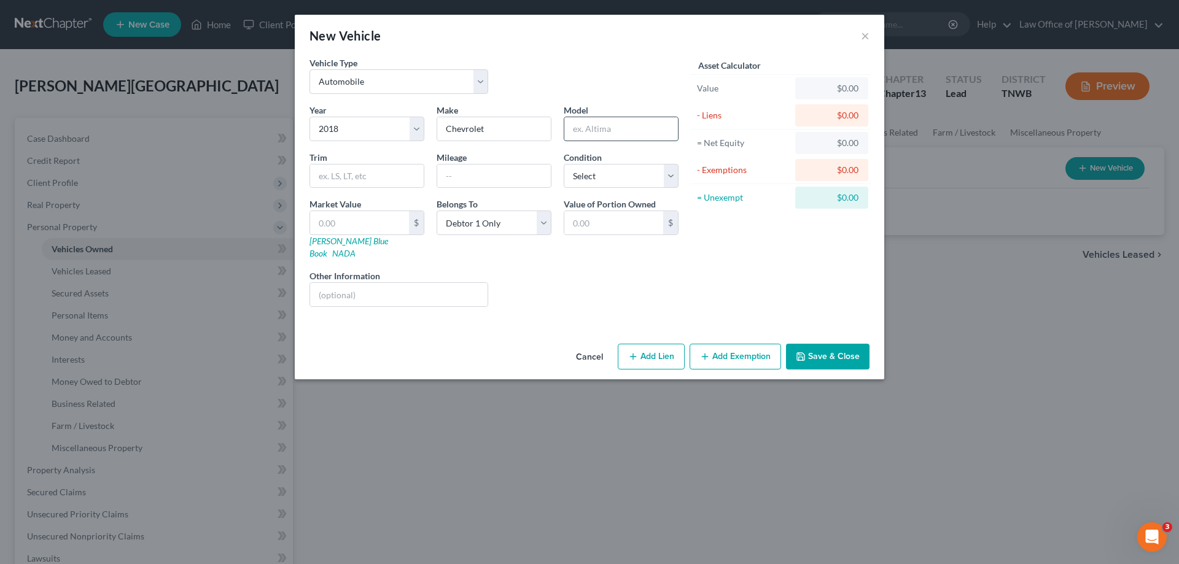
click at [601, 133] on input "text" at bounding box center [621, 128] width 114 height 23
type input "Malibu"
click at [673, 180] on select "Select Excellent Very Good Good Fair Poor" at bounding box center [621, 176] width 115 height 25
select select "2"
click at [564, 164] on select "Select Excellent Very Good Good Fair Poor" at bounding box center [621, 176] width 115 height 25
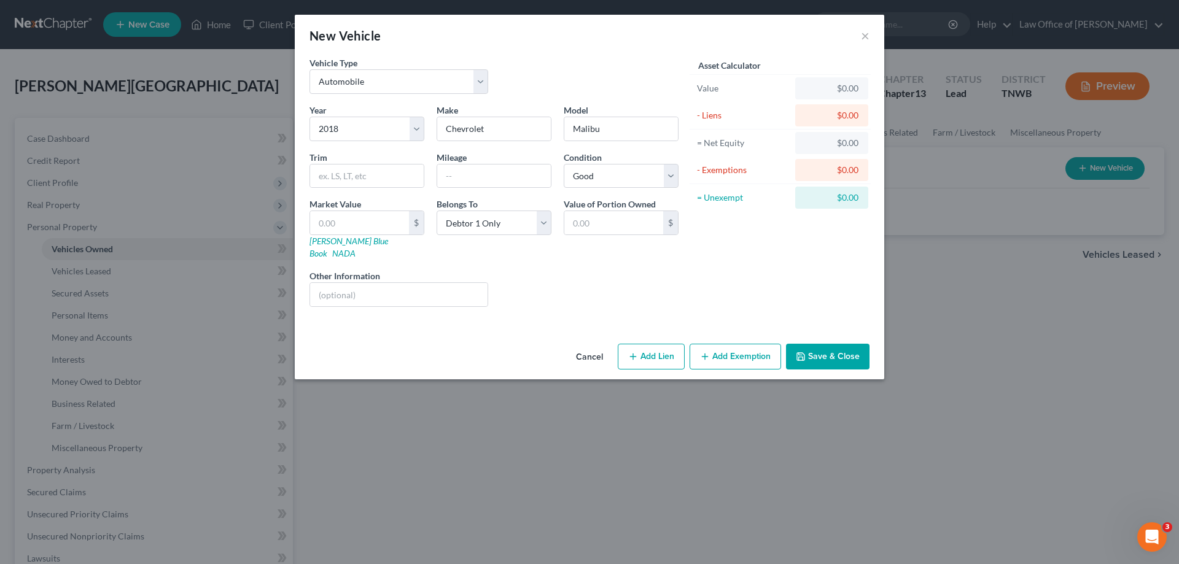
click at [660, 345] on button "Add Lien" at bounding box center [651, 357] width 67 height 26
select select "0"
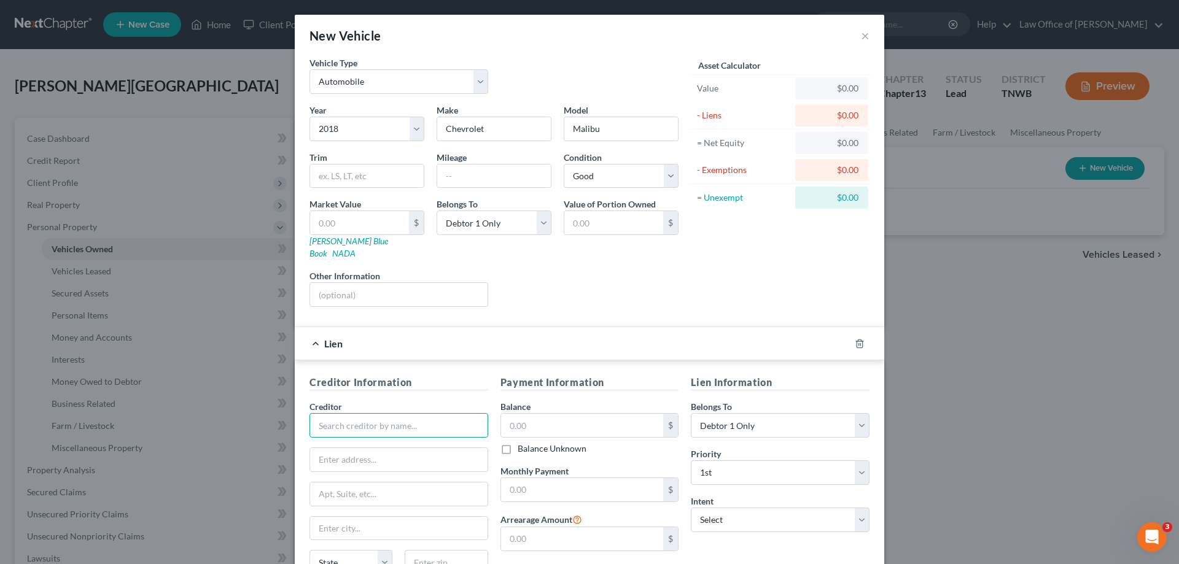
click at [397, 417] on input "text" at bounding box center [399, 425] width 179 height 25
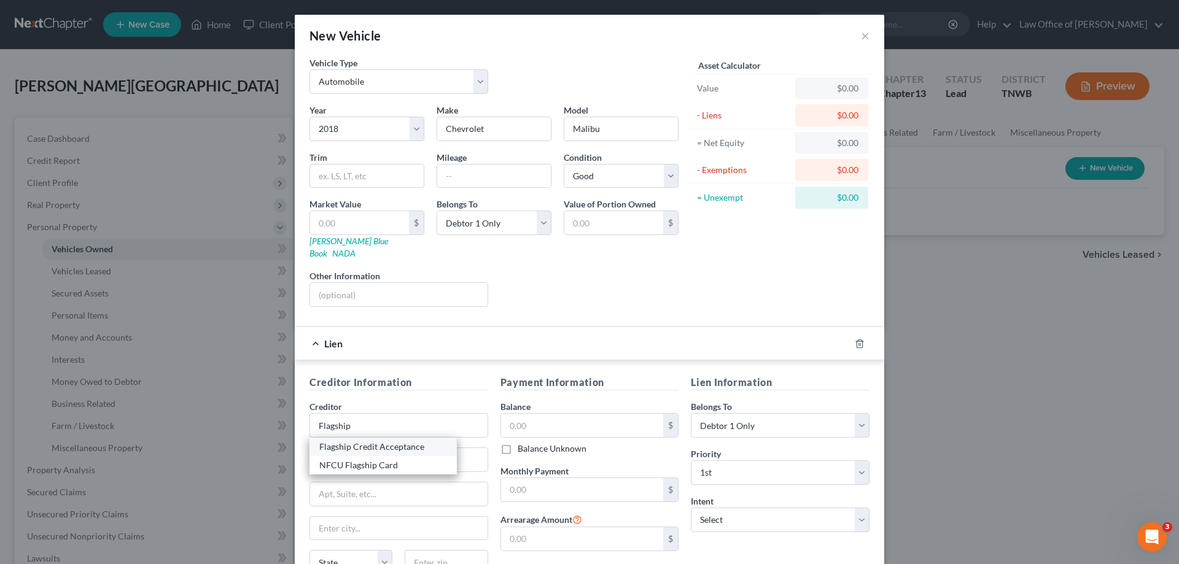
click at [391, 441] on div "Flagship Credit Acceptance" at bounding box center [383, 447] width 128 height 12
type input "Flagship Credit Acceptance"
type input "POBox 975658"
type input "[GEOGRAPHIC_DATA]"
select select "45"
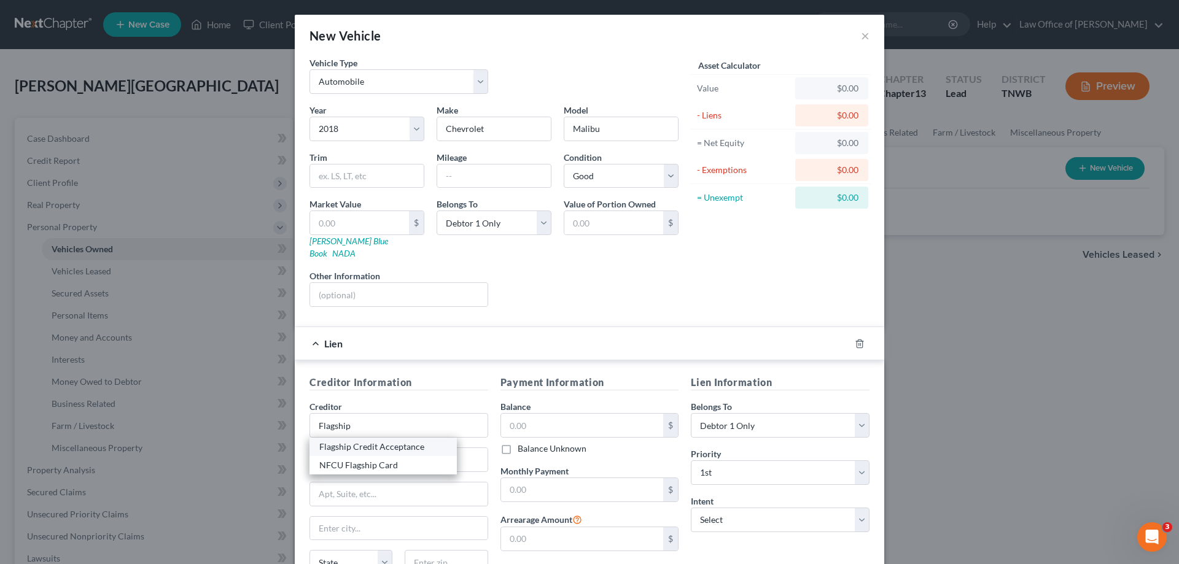
type input "75397"
click at [556, 416] on input "text" at bounding box center [582, 425] width 163 height 23
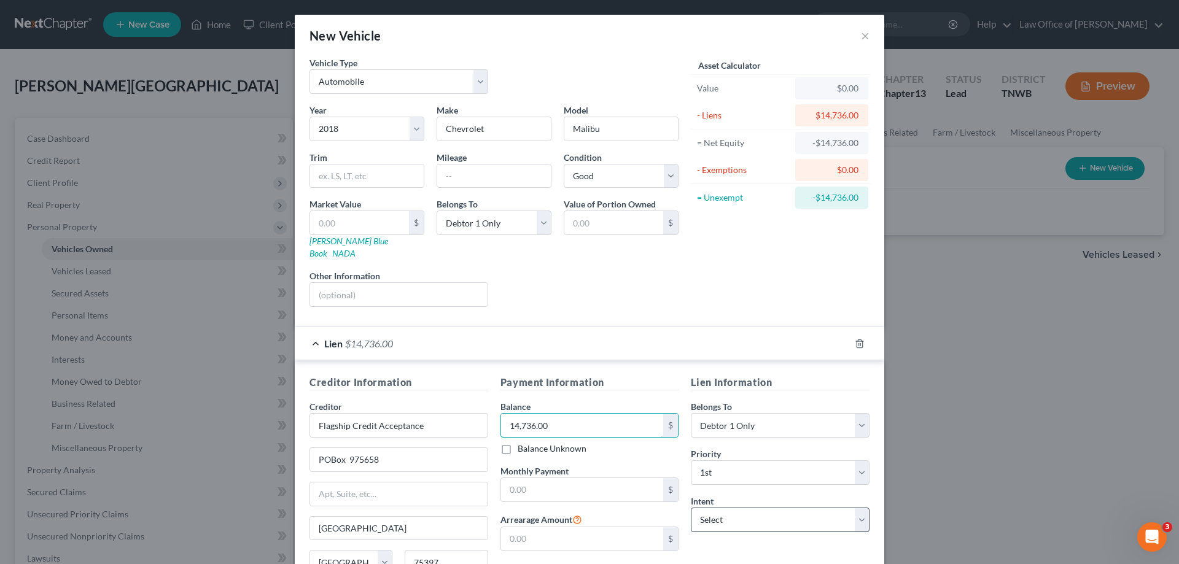
type input "14,736.00"
drag, startPoint x: 861, startPoint y: 513, endPoint x: 852, endPoint y: 514, distance: 8.6
click at [861, 513] on select "Select Surrender Redeem Reaffirm Avoid Other" at bounding box center [780, 520] width 179 height 25
select select "2"
click at [691, 508] on select "Select Surrender Redeem Reaffirm Avoid Other" at bounding box center [780, 520] width 179 height 25
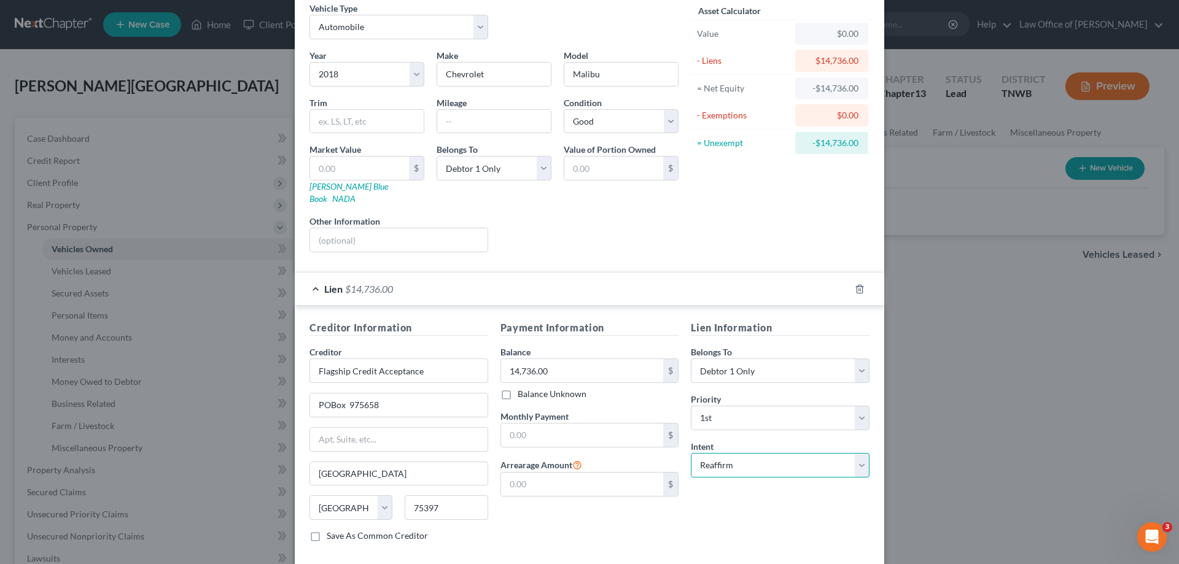
scroll to position [107, 0]
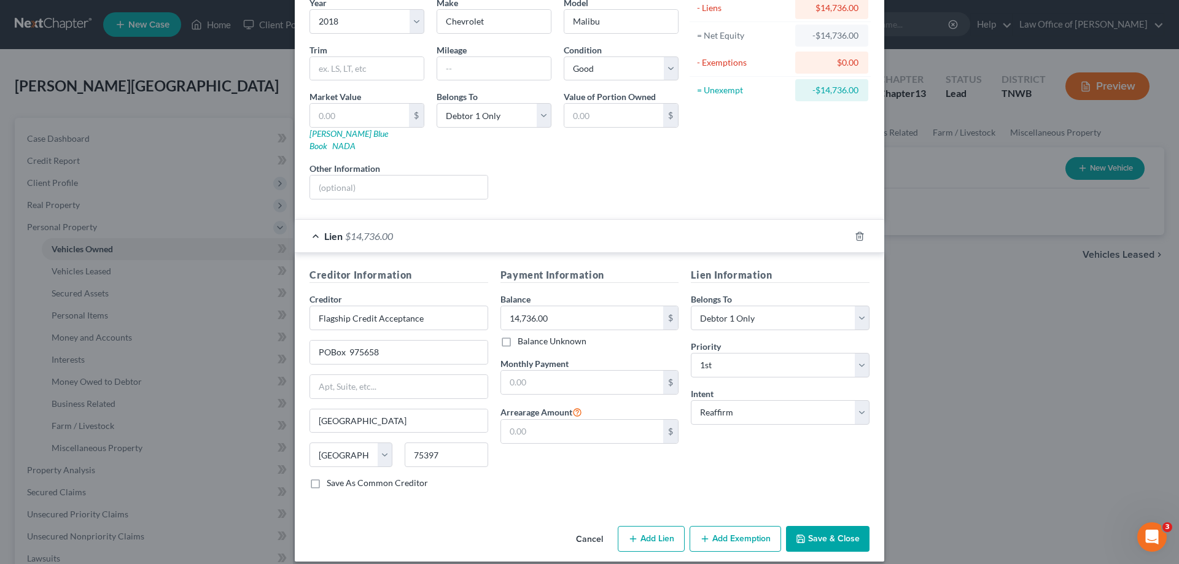
click at [747, 526] on button "Add Exemption" at bounding box center [736, 539] width 92 height 26
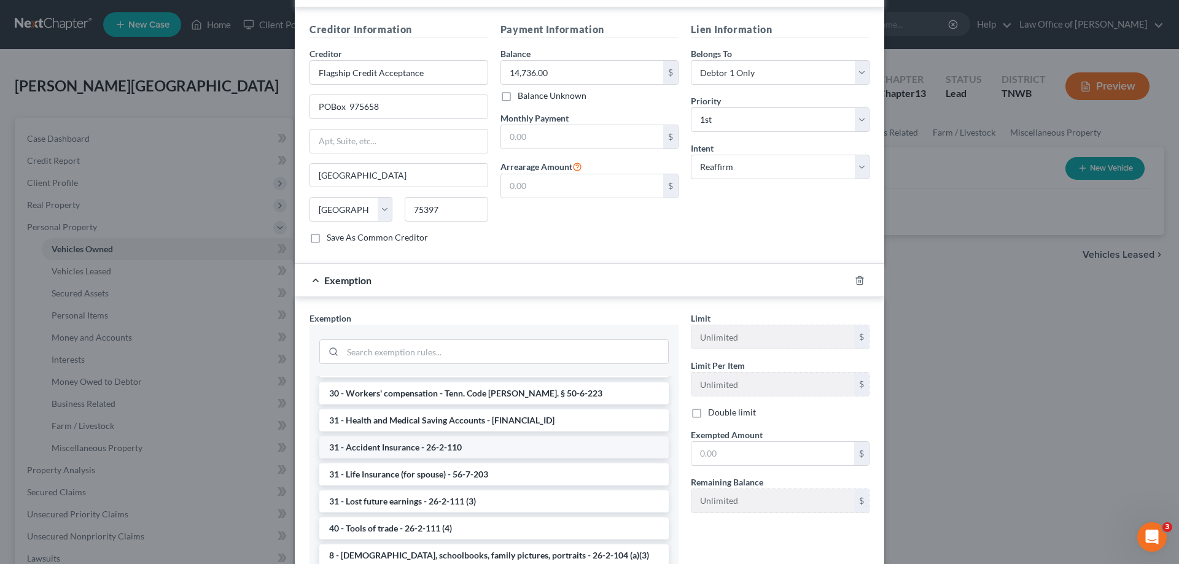
scroll to position [1044, 0]
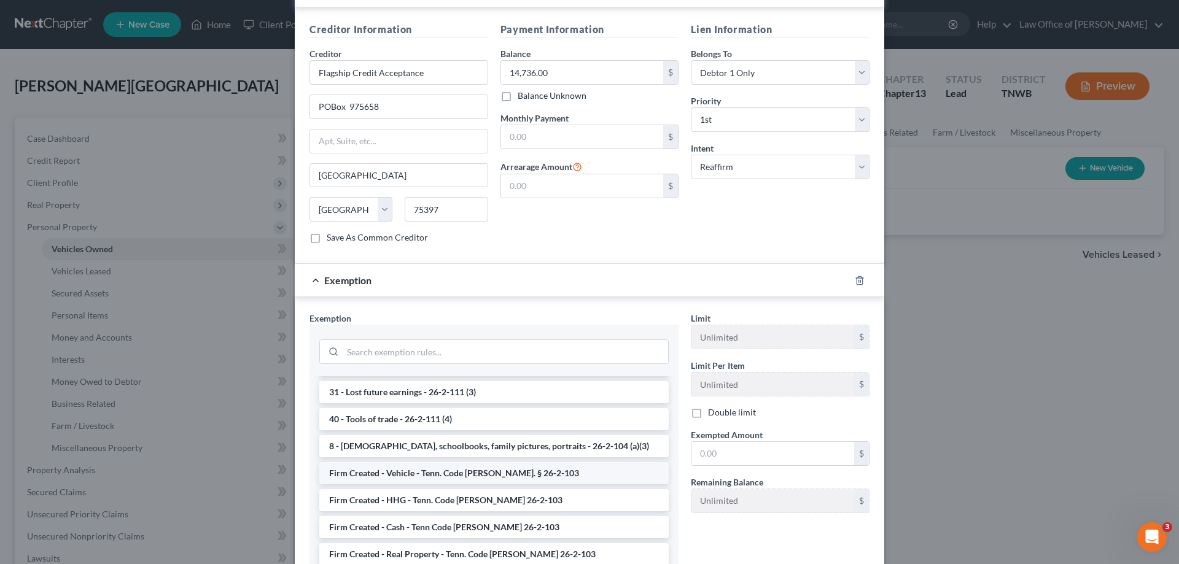
click at [437, 462] on li "Firm Created - Vehicle - Tenn. Code [PERSON_NAME]. § 26-2-103" at bounding box center [493, 473] width 349 height 22
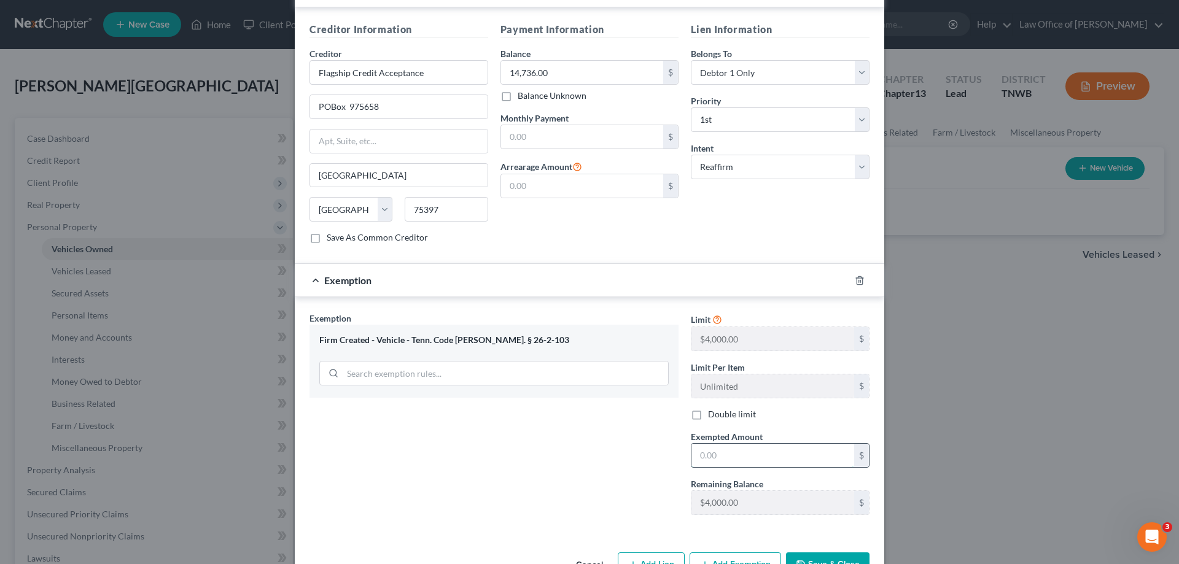
click at [766, 444] on input "text" at bounding box center [773, 455] width 163 height 23
type input "4,000.00"
click at [825, 553] on button "Save & Close" at bounding box center [828, 566] width 84 height 26
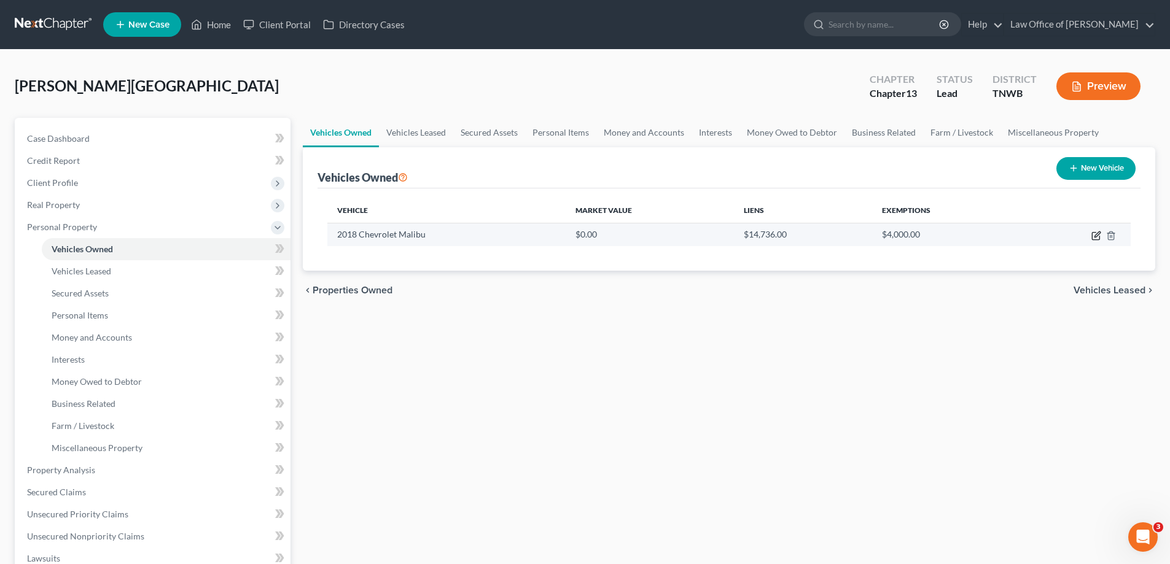
click at [1095, 238] on icon "button" at bounding box center [1096, 236] width 10 height 10
select select "0"
select select "8"
select select "2"
select select "0"
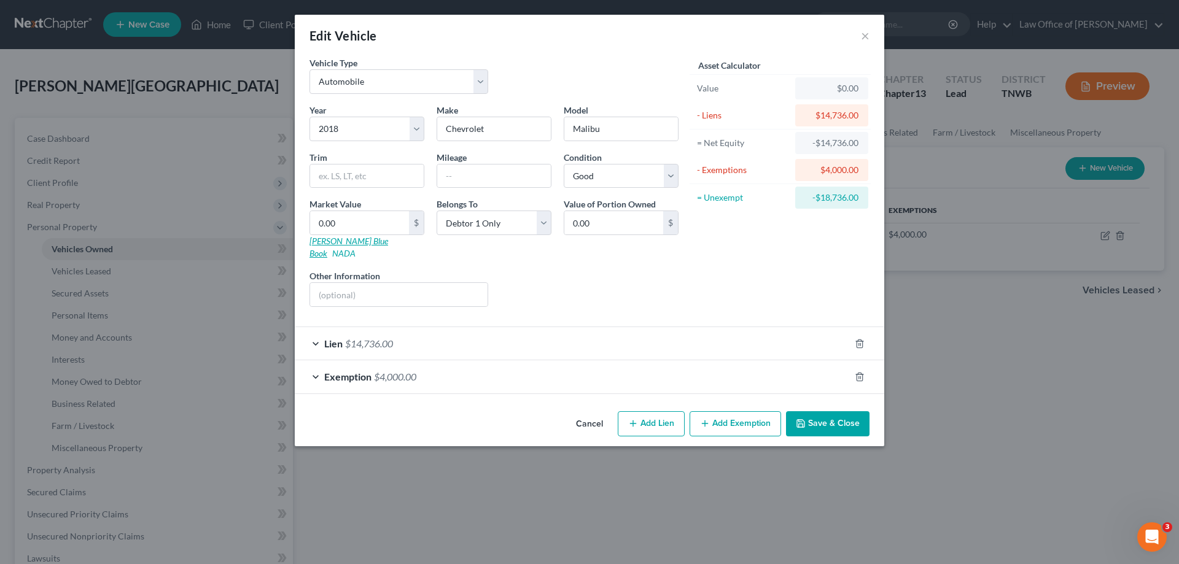
click at [339, 239] on link "[PERSON_NAME] Blue Book" at bounding box center [349, 247] width 79 height 23
click at [364, 225] on input "0.00" at bounding box center [359, 222] width 99 height 23
type input "9"
type input "9.00"
type input "90"
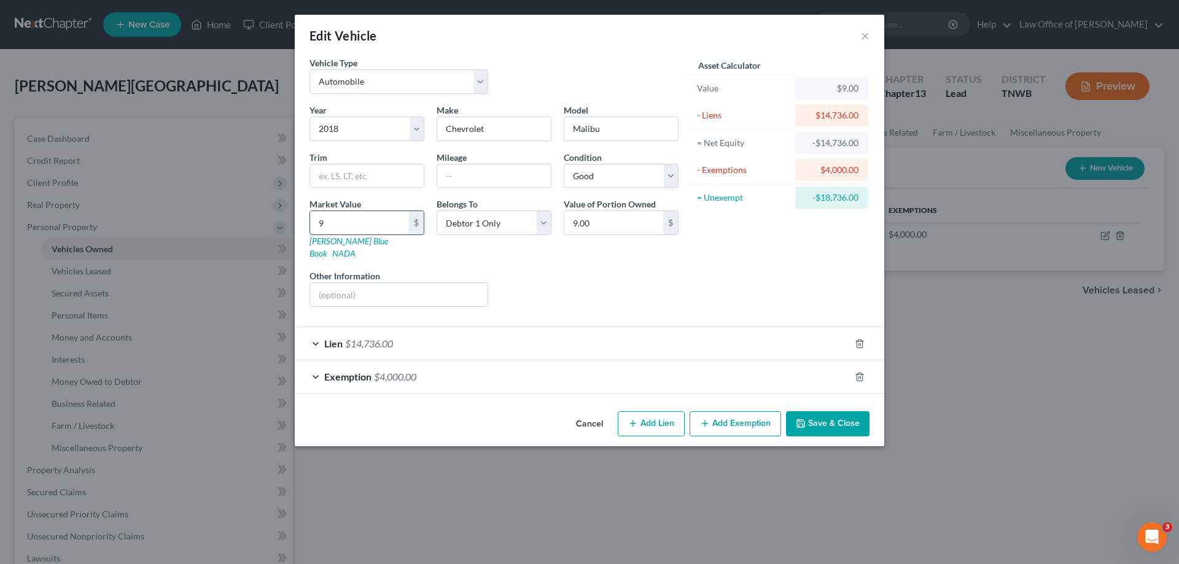
type input "90.00"
type input "900"
type input "900.00"
type input "9000"
type input "9,000.00"
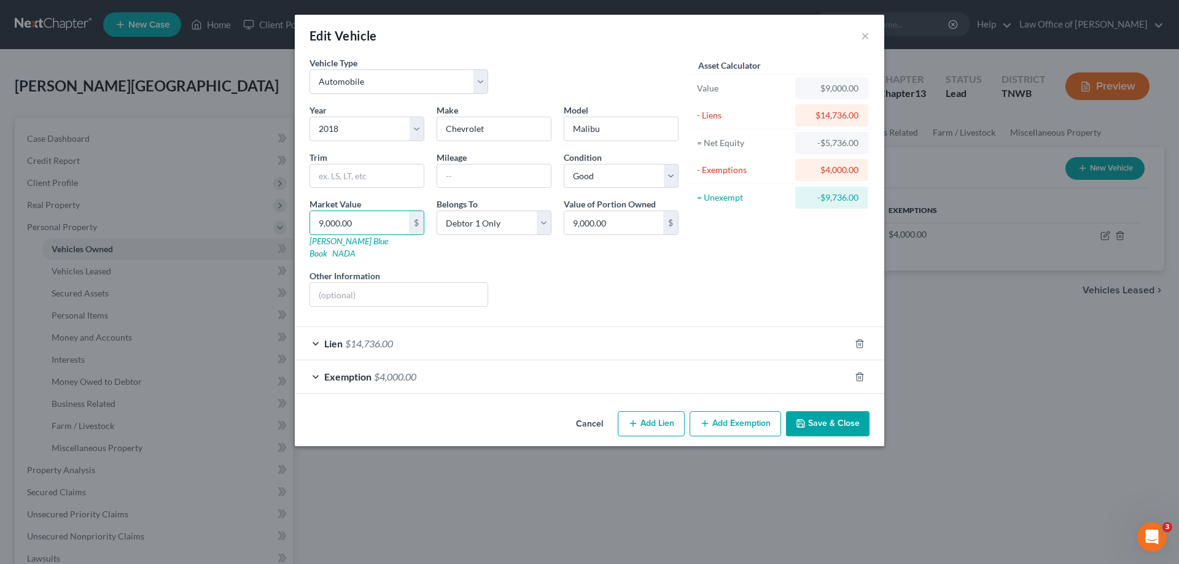
type input "9,000.00"
click at [832, 411] on button "Save & Close" at bounding box center [828, 424] width 84 height 26
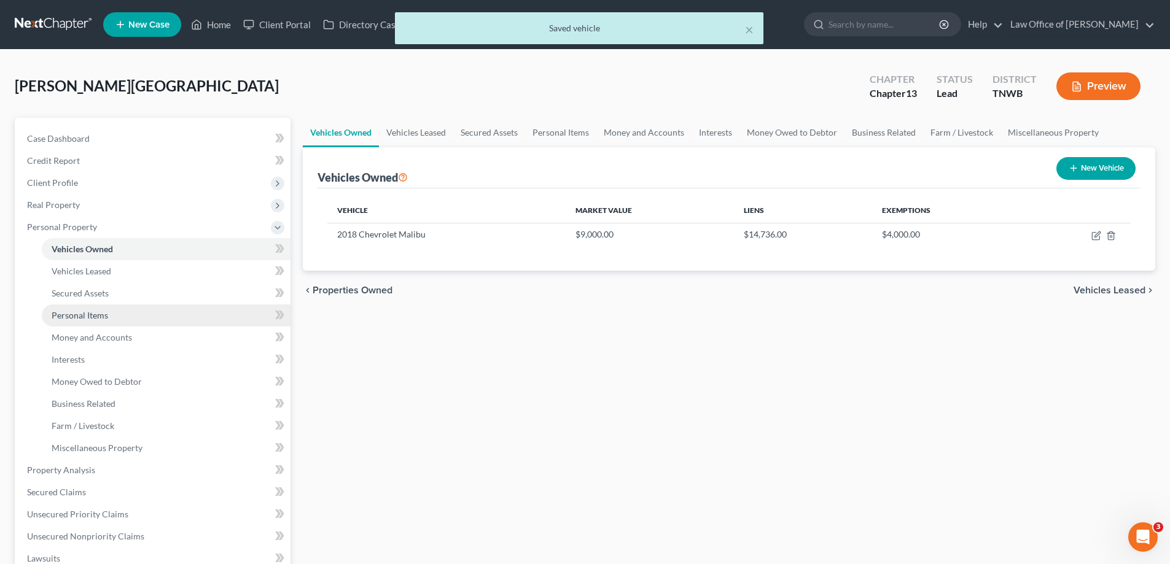
click at [103, 317] on span "Personal Items" at bounding box center [80, 315] width 56 height 10
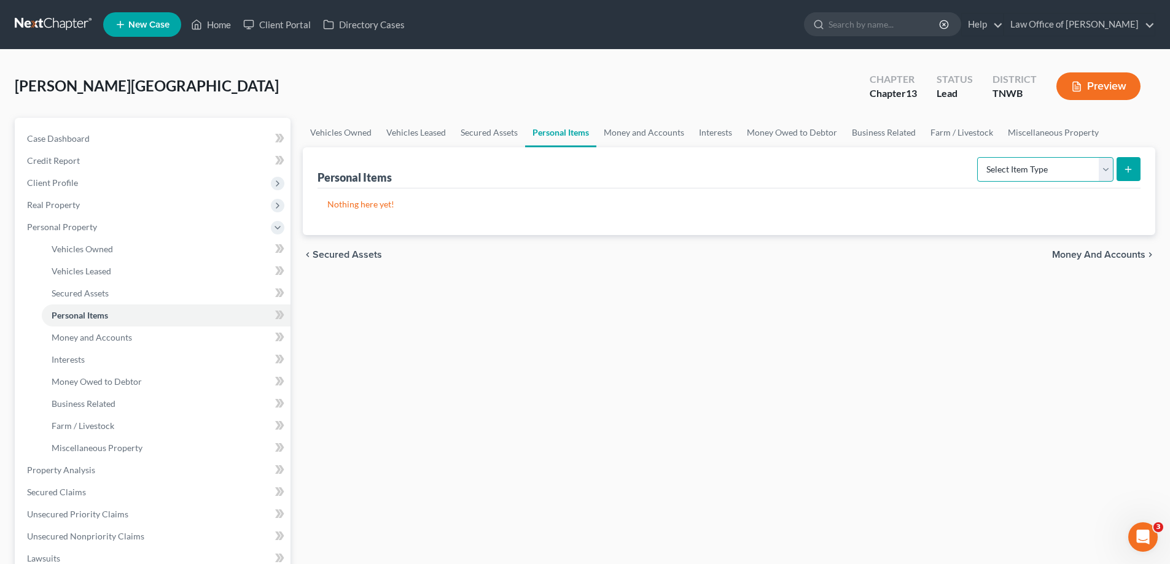
click at [1107, 172] on select "Select Item Type Clothing Collectibles Of Value Electronics Firearms Household …" at bounding box center [1045, 169] width 136 height 25
select select "clothing"
click at [978, 157] on select "Select Item Type Clothing Collectibles Of Value Electronics Firearms Household …" at bounding box center [1045, 169] width 136 height 25
click at [1131, 173] on icon "submit" at bounding box center [1128, 170] width 10 height 10
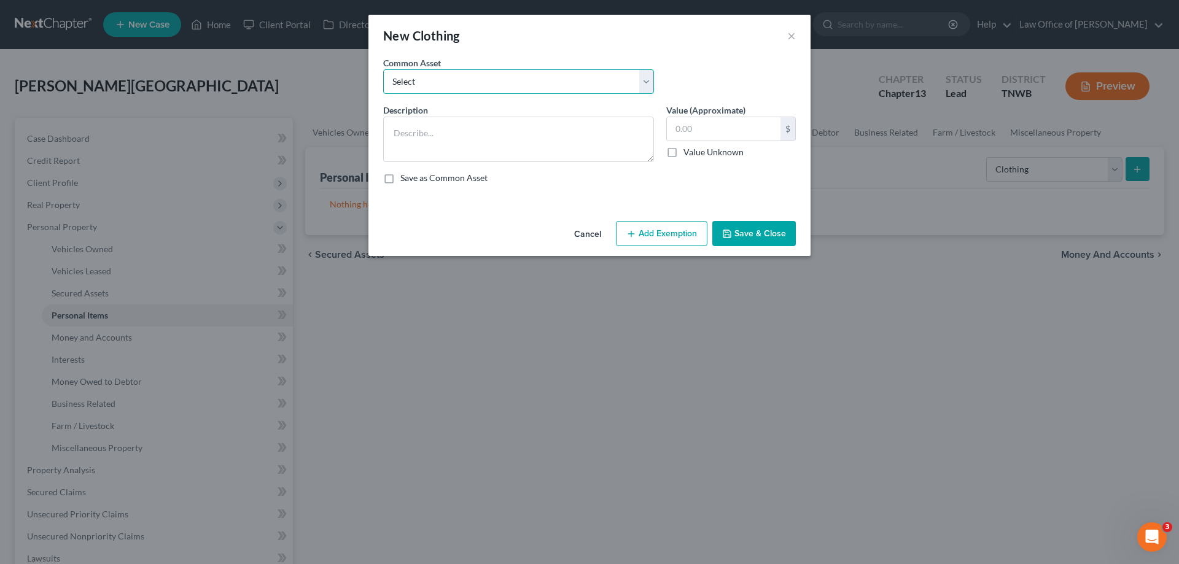
drag, startPoint x: 642, startPoint y: 84, endPoint x: 620, endPoint y: 93, distance: 24.0
click at [642, 84] on select "Select Clothes" at bounding box center [518, 81] width 271 height 25
select select "0"
click at [383, 69] on select "Select Clothes" at bounding box center [518, 81] width 271 height 25
type textarea "Clothes"
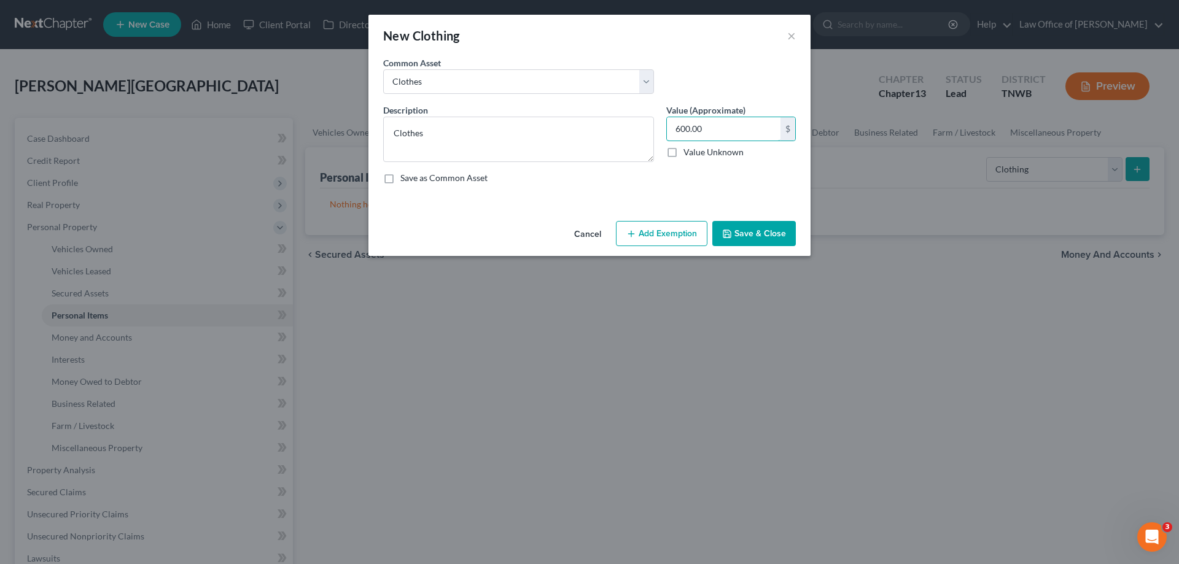
type input "600.00"
click at [677, 227] on button "Add Exemption" at bounding box center [662, 234] width 92 height 26
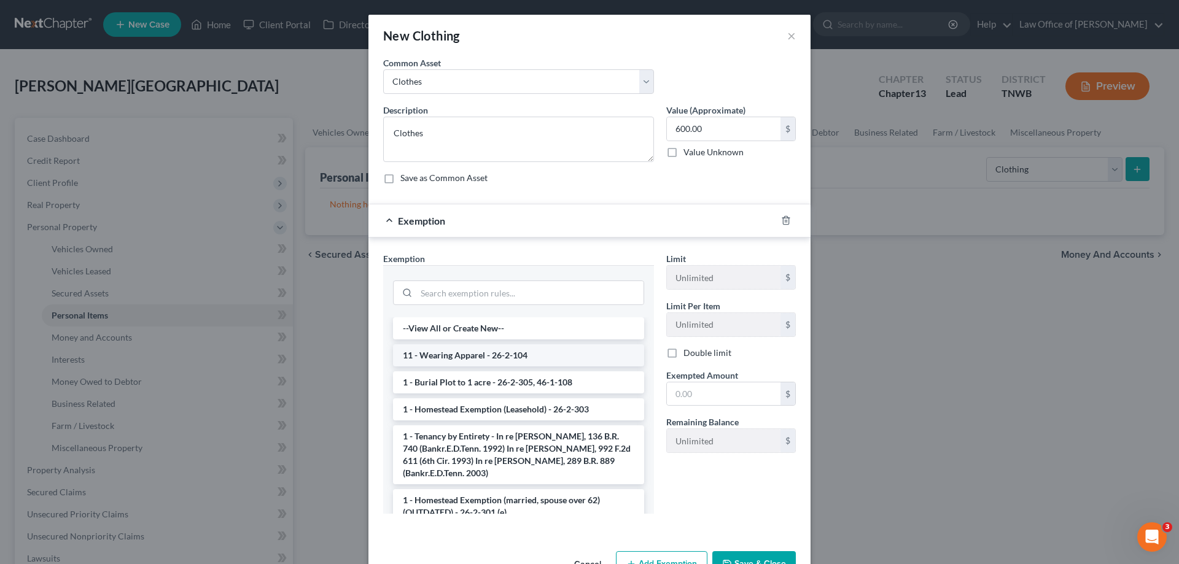
click at [499, 358] on li "11 - Wearing Apparel - 26-2-104" at bounding box center [518, 356] width 251 height 22
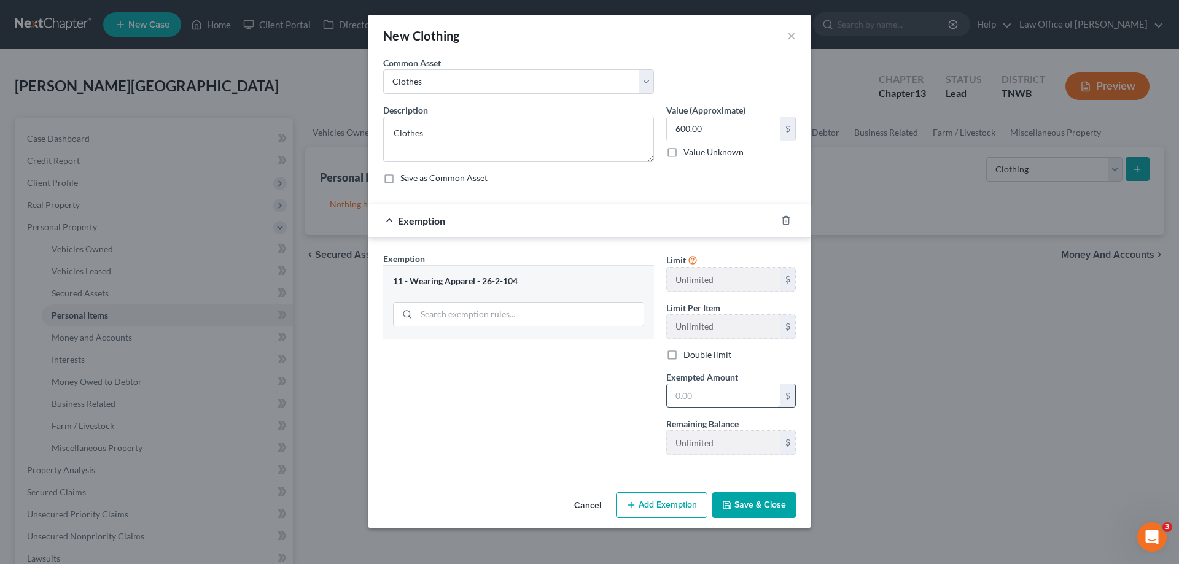
click at [701, 402] on input "text" at bounding box center [724, 395] width 114 height 23
type input "600.00"
click at [746, 505] on button "Save & Close" at bounding box center [754, 506] width 84 height 26
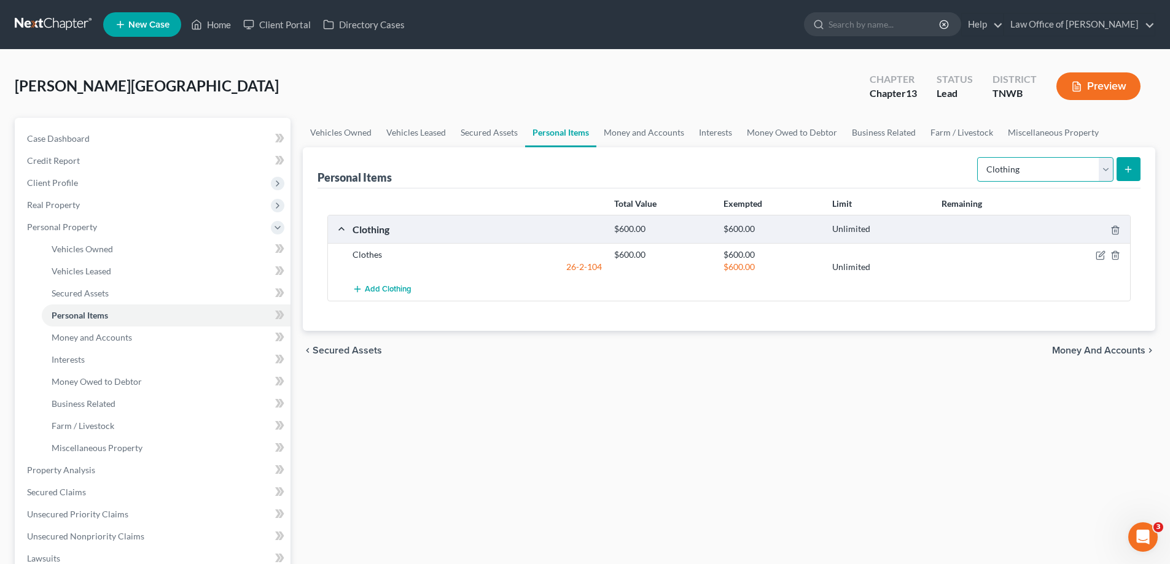
click at [1099, 167] on select "Select Item Type Clothing Collectibles Of Value Electronics Firearms Household …" at bounding box center [1045, 169] width 136 height 25
select select "household_goods"
click at [978, 157] on select "Select Item Type Clothing Collectibles Of Value Electronics Firearms Household …" at bounding box center [1045, 169] width 136 height 25
click at [1128, 163] on button "submit" at bounding box center [1128, 169] width 24 height 24
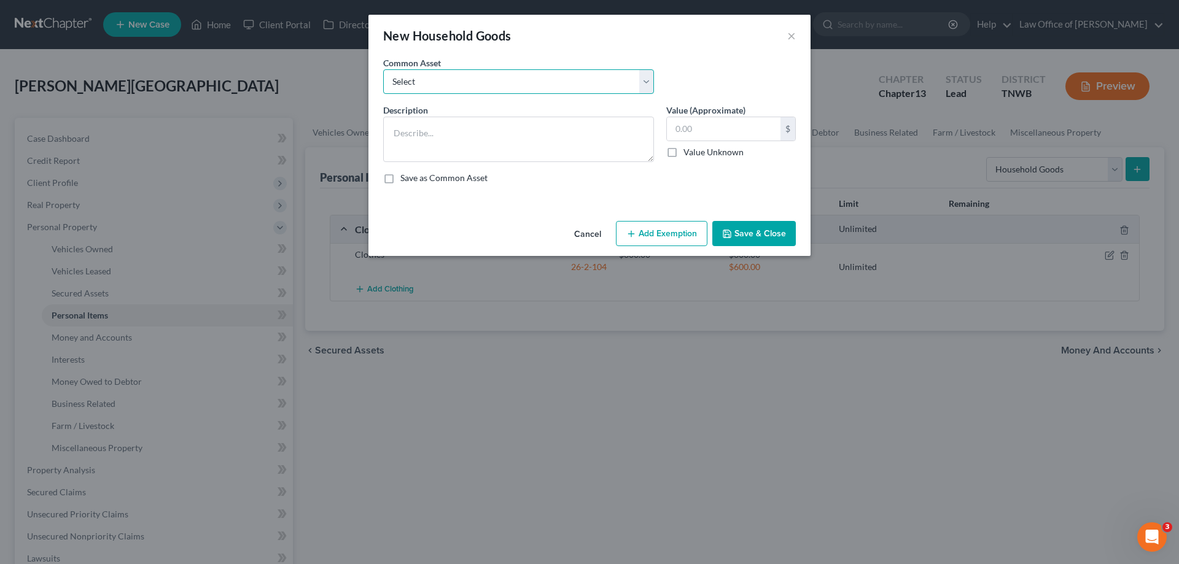
click at [642, 79] on select "Select HHG" at bounding box center [518, 81] width 271 height 25
select select "0"
click at [383, 69] on select "Select HHG" at bounding box center [518, 81] width 271 height 25
type textarea "HHG"
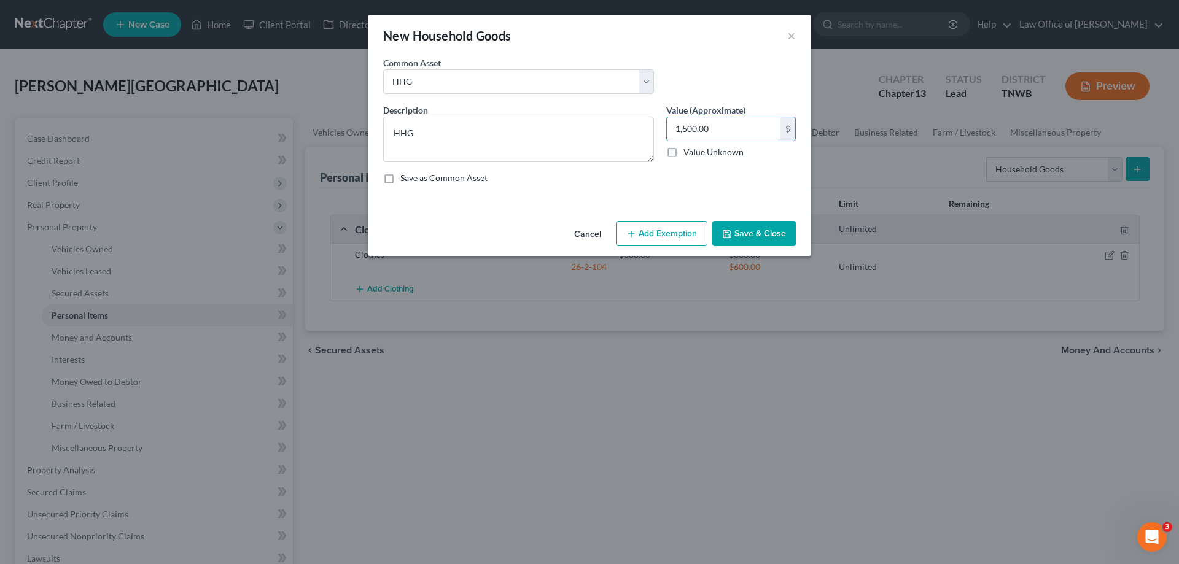
type input "1,500.00"
click at [664, 233] on button "Add Exemption" at bounding box center [662, 234] width 92 height 26
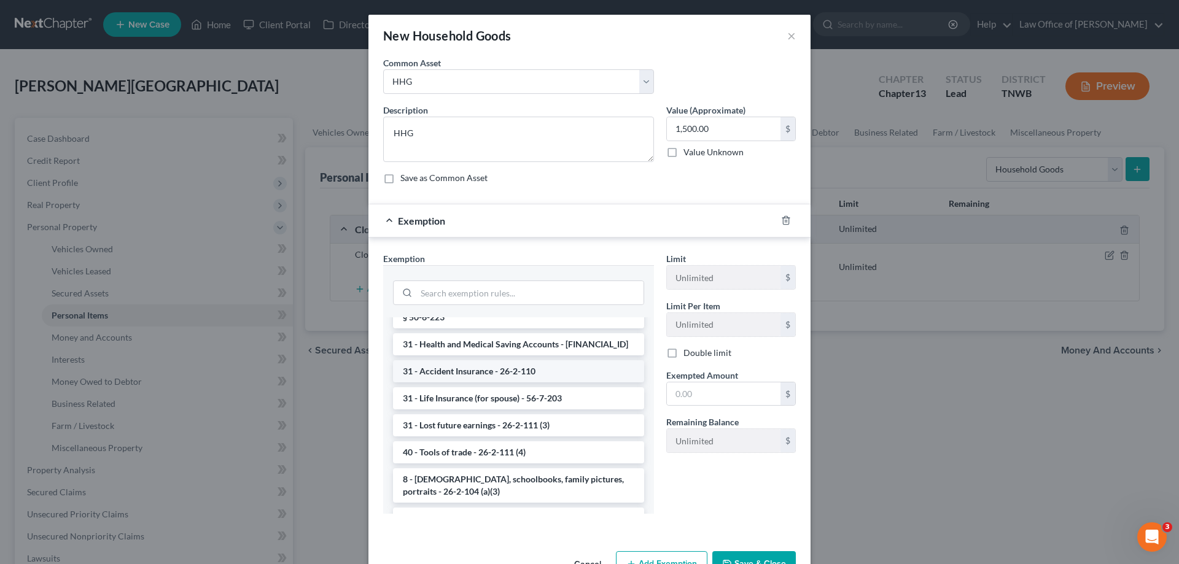
scroll to position [1167, 0]
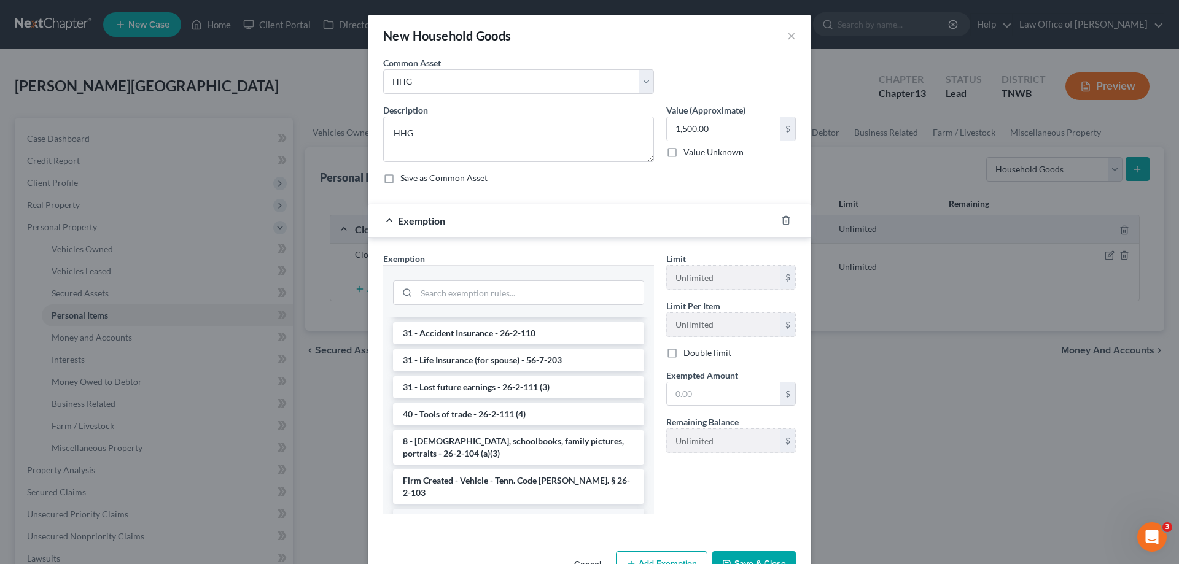
click at [539, 509] on li "Firm Created - HHG - Tenn. Code [PERSON_NAME] 26-2-103" at bounding box center [518, 526] width 251 height 34
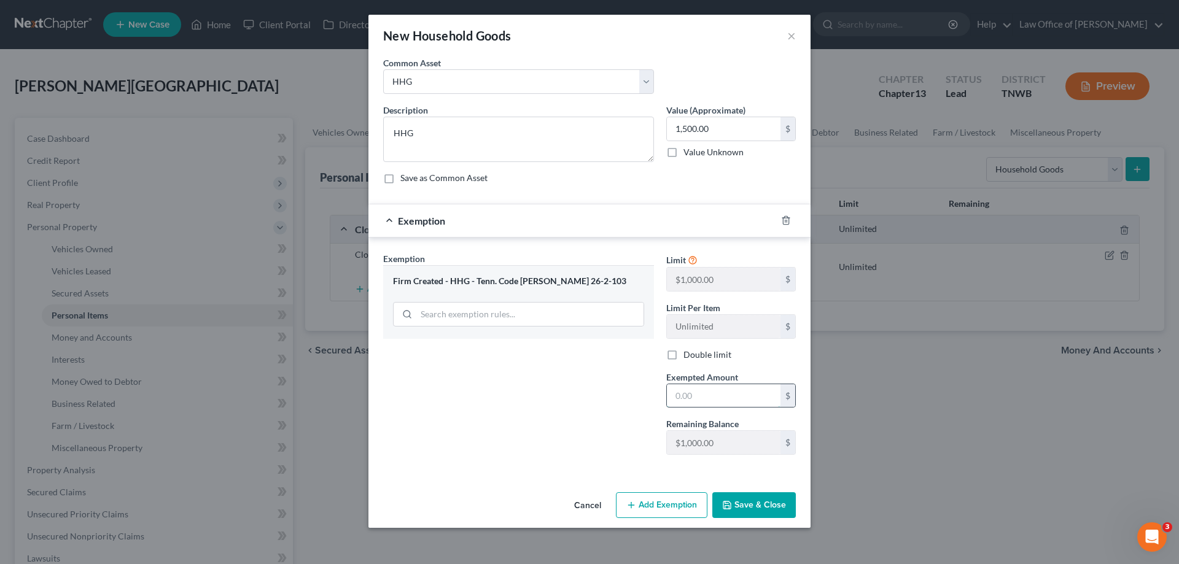
click at [712, 403] on input "text" at bounding box center [724, 395] width 114 height 23
type input "1,000.00"
click at [760, 504] on button "Save & Close" at bounding box center [754, 506] width 84 height 26
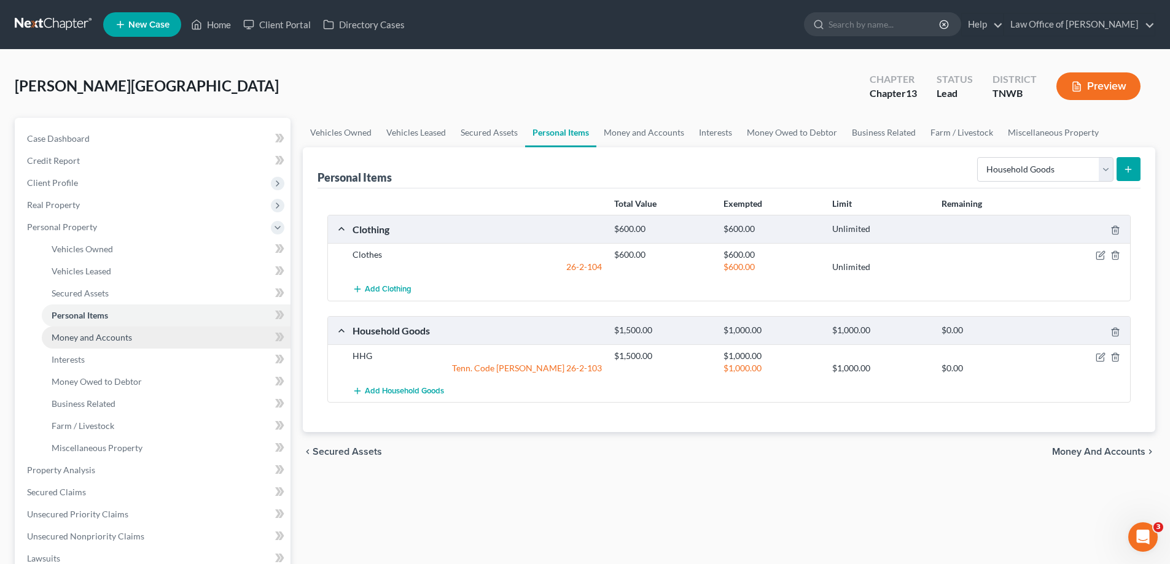
click at [91, 337] on span "Money and Accounts" at bounding box center [92, 337] width 80 height 10
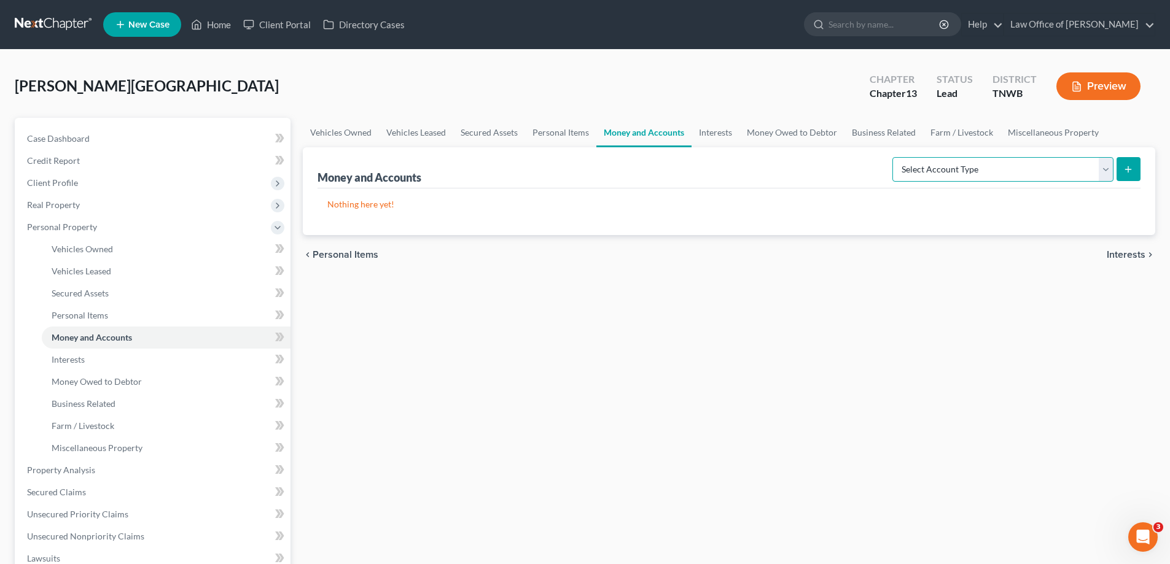
click at [1107, 168] on select "Select Account Type Brokerage Cash on Hand Certificates of Deposit Checking Acc…" at bounding box center [1002, 169] width 221 height 25
select select "checking"
click at [895, 157] on select "Select Account Type Brokerage Cash on Hand Certificates of Deposit Checking Acc…" at bounding box center [1002, 169] width 221 height 25
click at [1117, 170] on button "submit" at bounding box center [1128, 169] width 24 height 24
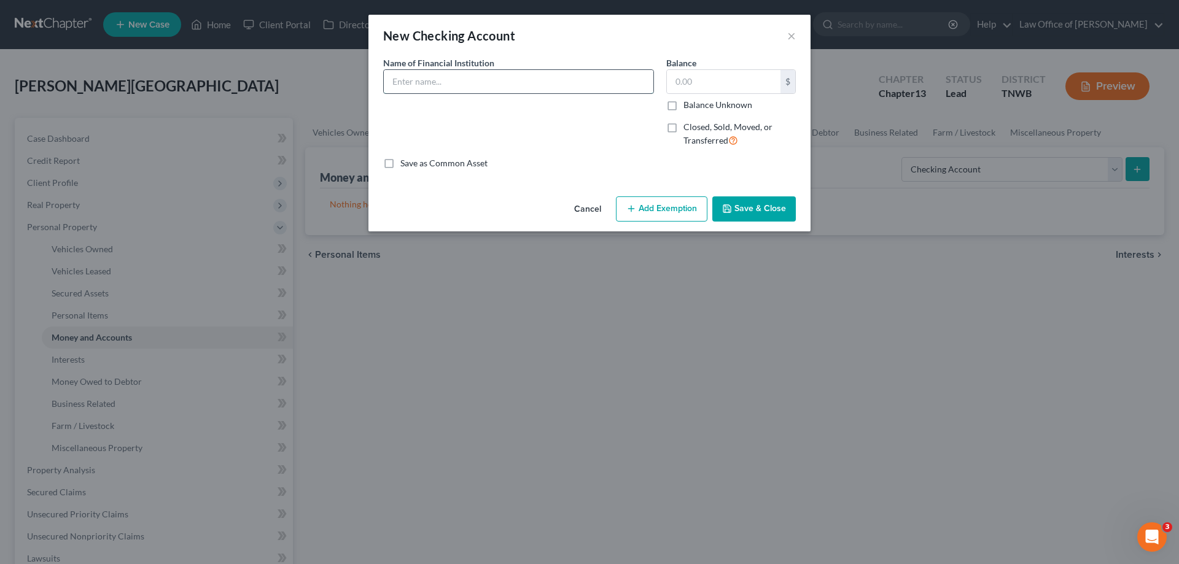
click at [506, 83] on input "text" at bounding box center [519, 81] width 270 height 23
type input "Chime"
type input "75.00"
click at [659, 201] on button "Add Exemption" at bounding box center [662, 210] width 92 height 26
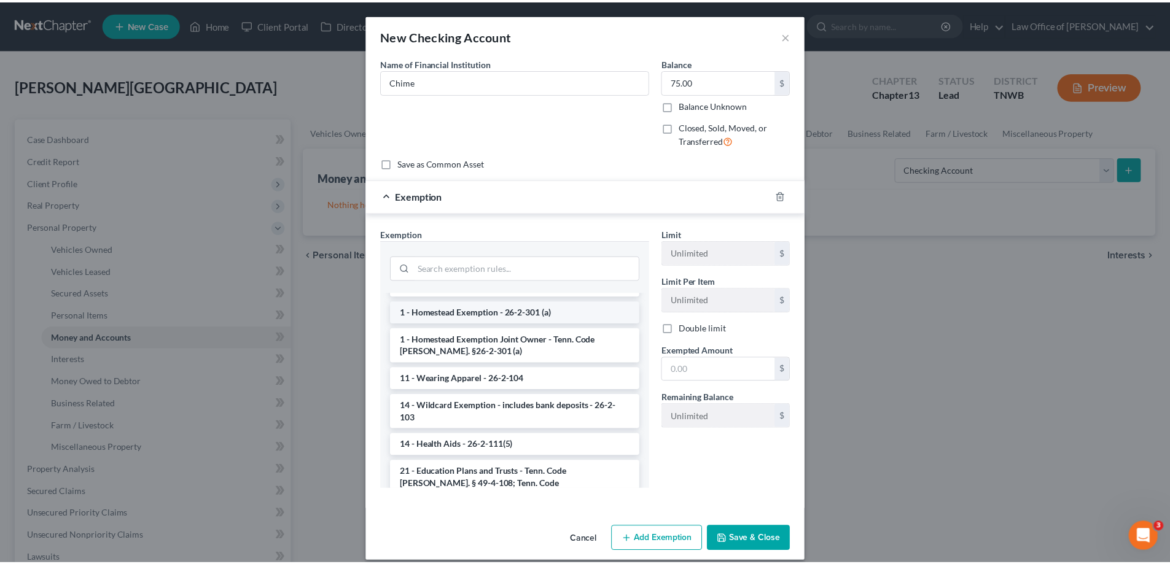
scroll to position [184, 0]
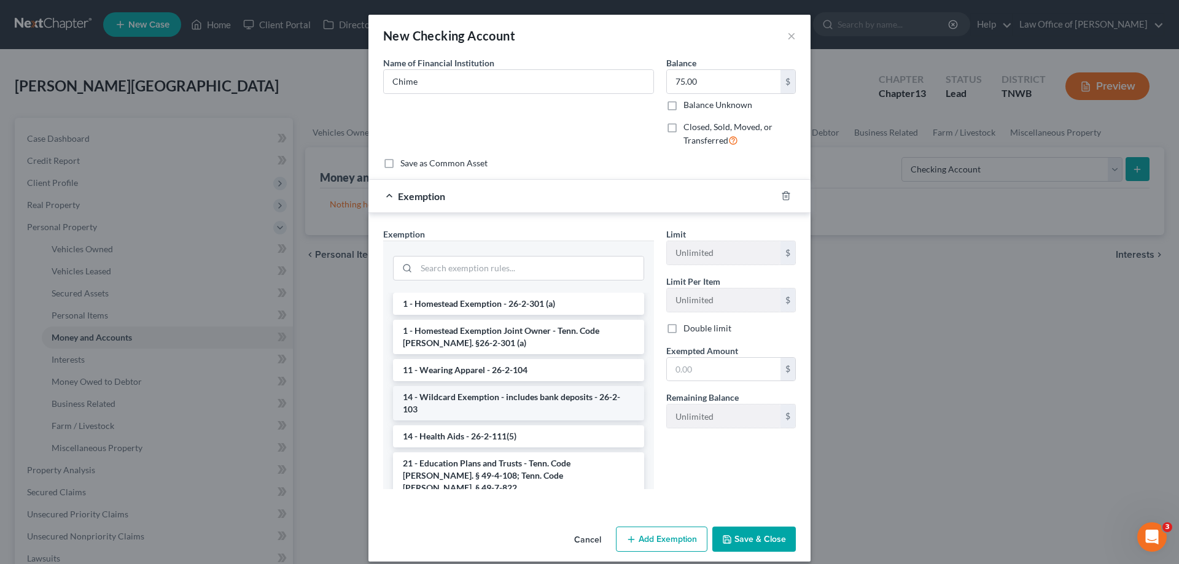
click at [479, 395] on li "14 - Wildcard Exemption - includes bank deposits - 26-2-103" at bounding box center [518, 403] width 251 height 34
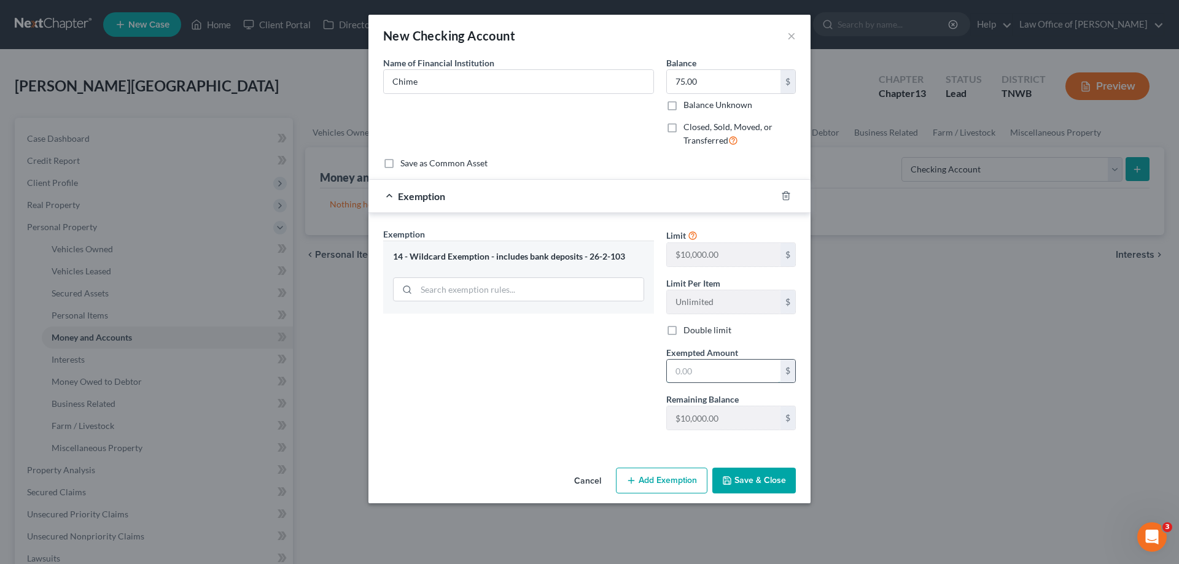
click at [707, 375] on input "text" at bounding box center [724, 371] width 114 height 23
type input "75.00"
click at [744, 482] on button "Save & Close" at bounding box center [754, 481] width 84 height 26
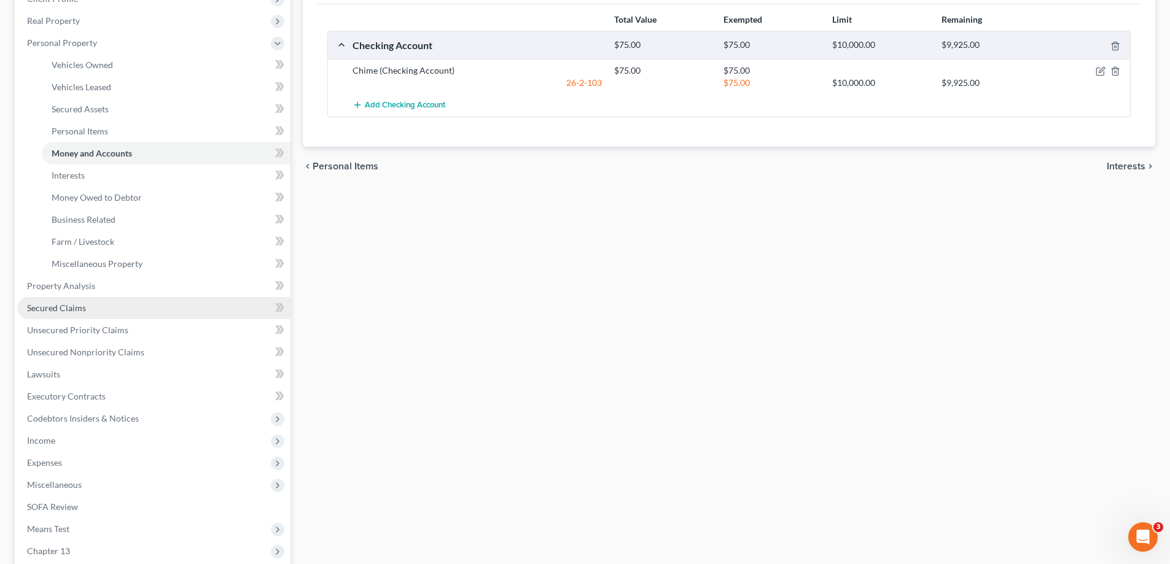
click at [75, 307] on span "Secured Claims" at bounding box center [56, 308] width 59 height 10
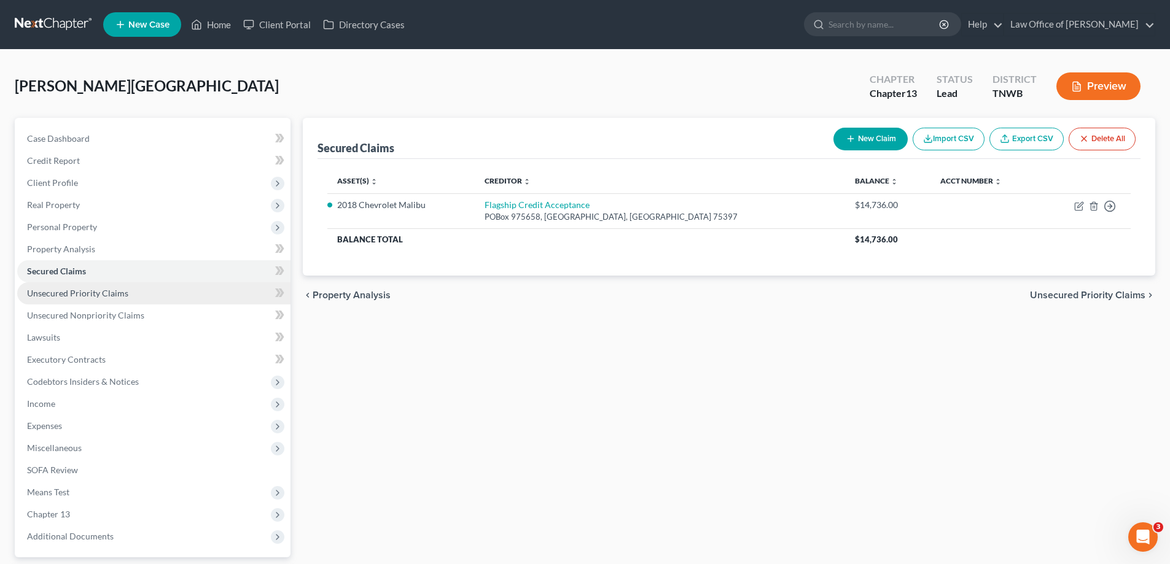
click at [79, 294] on span "Unsecured Priority Claims" at bounding box center [77, 293] width 101 height 10
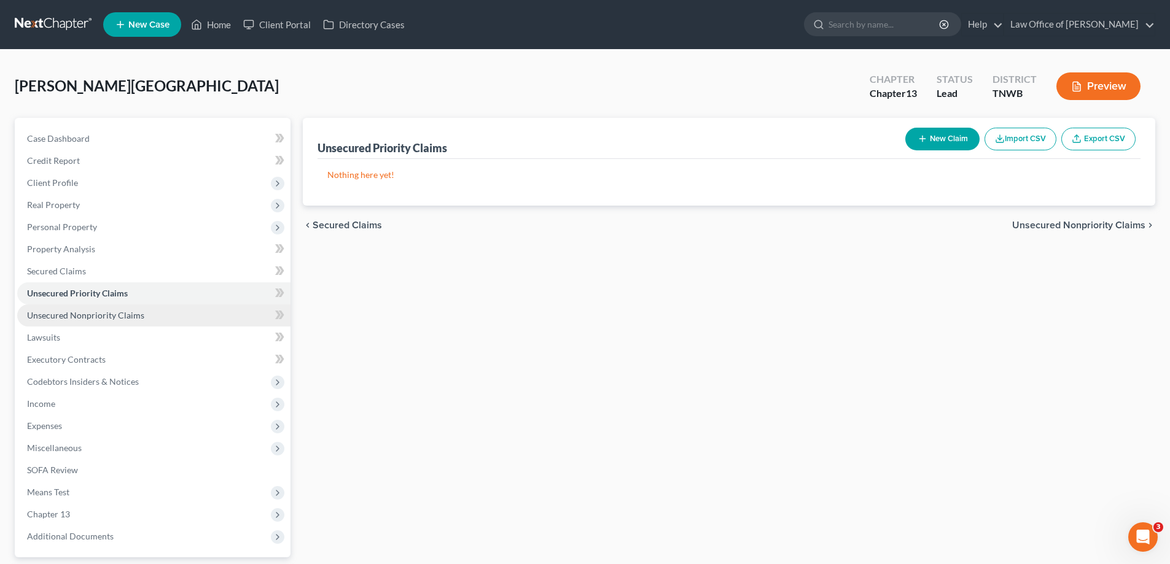
click at [92, 319] on span "Unsecured Nonpriority Claims" at bounding box center [85, 315] width 117 height 10
click at [940, 134] on button "New Claim" at bounding box center [942, 139] width 74 height 23
select select "0"
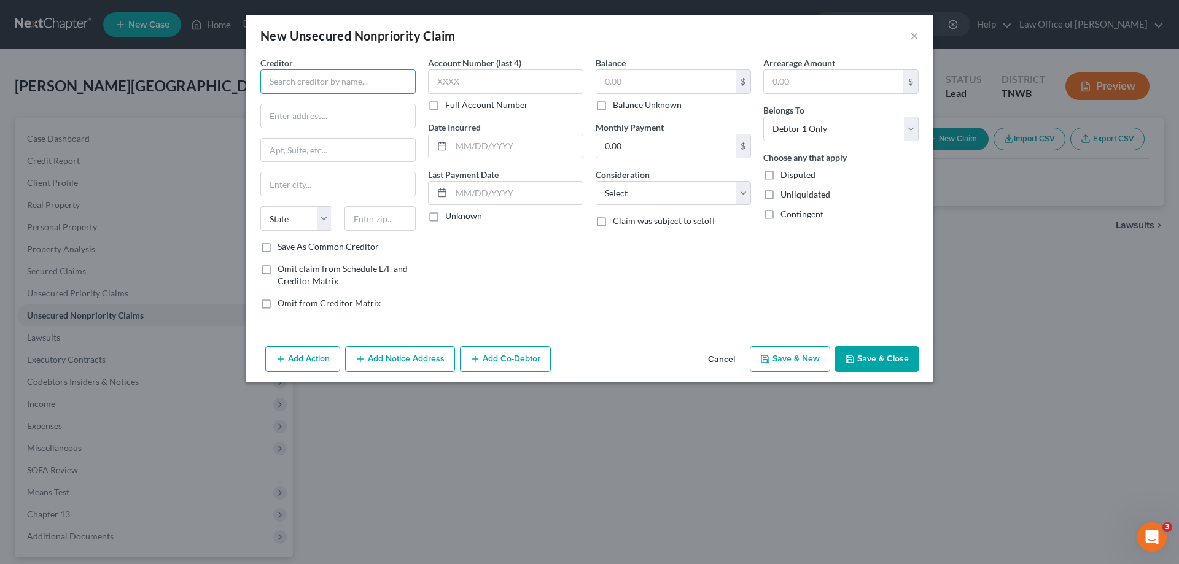
click at [343, 83] on input "text" at bounding box center [337, 81] width 155 height 25
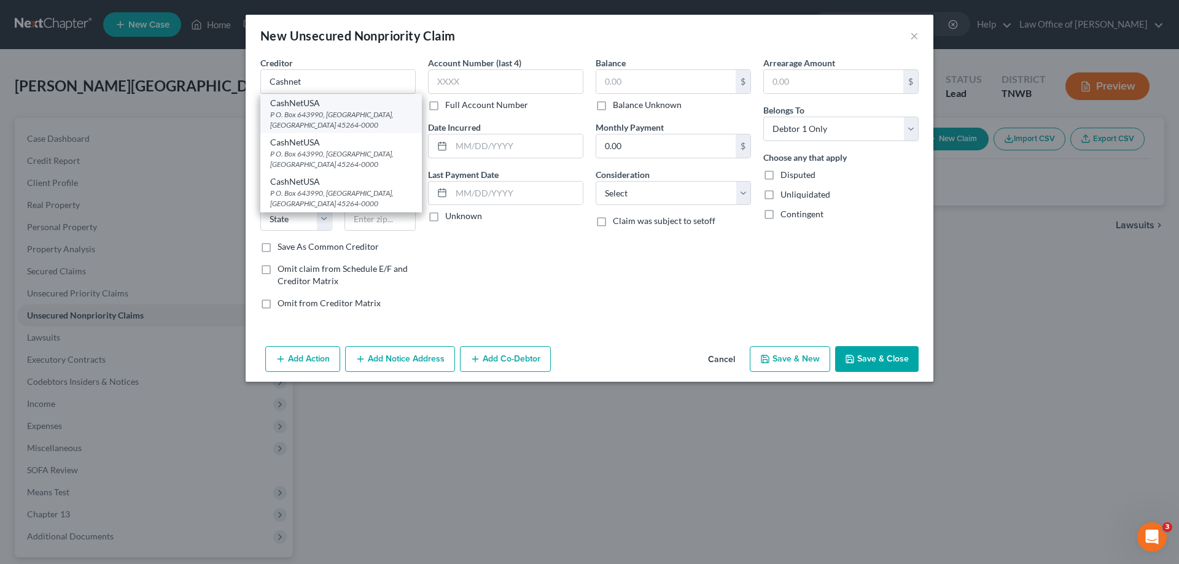
click at [335, 112] on div "P O. Box 643990, [GEOGRAPHIC_DATA], [GEOGRAPHIC_DATA] 45264-0000" at bounding box center [341, 119] width 142 height 21
type input "CashNetUSA"
type input "P O. Box 643990"
type input "[GEOGRAPHIC_DATA]"
select select "36"
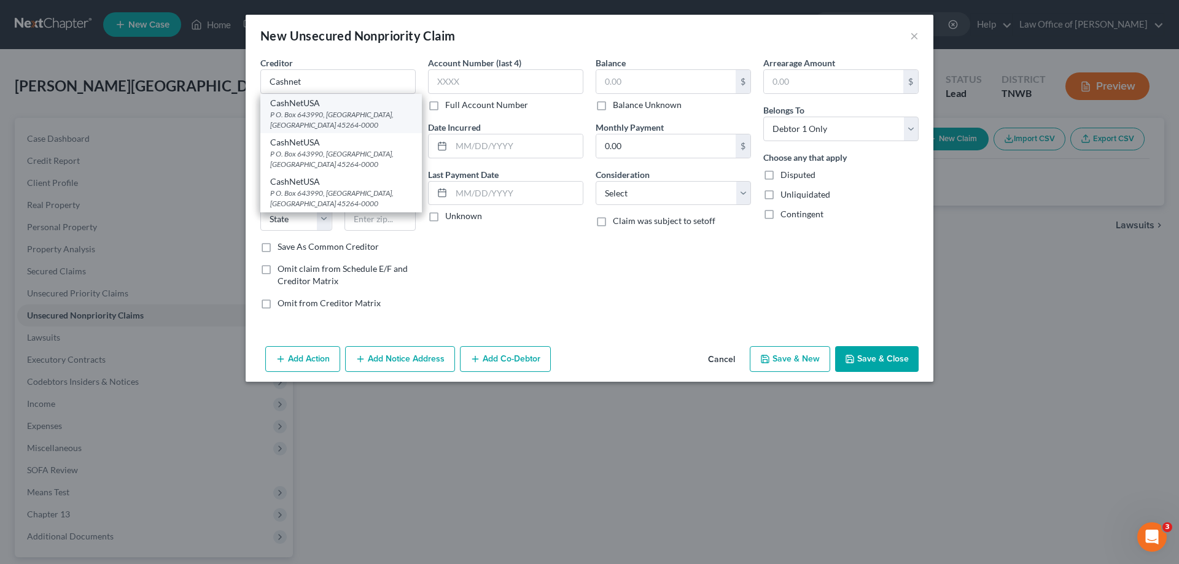
type input "45264-0000"
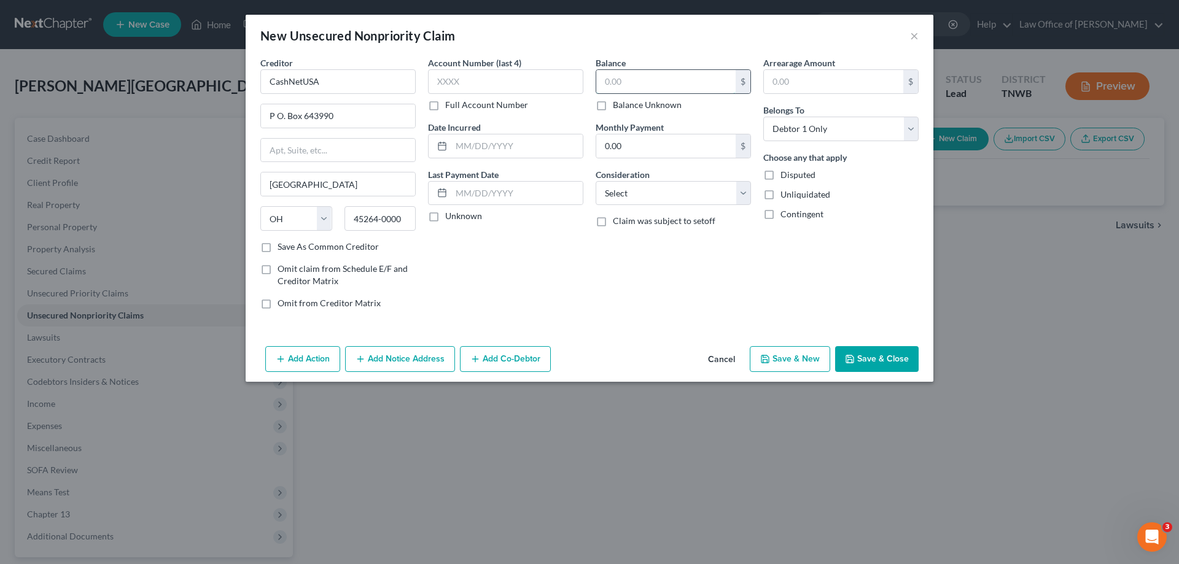
drag, startPoint x: 653, startPoint y: 82, endPoint x: 658, endPoint y: 76, distance: 8.7
click at [653, 82] on input "text" at bounding box center [665, 81] width 139 height 23
type input "1,300.00"
click at [788, 365] on button "Save & New" at bounding box center [790, 359] width 80 height 26
select select "0"
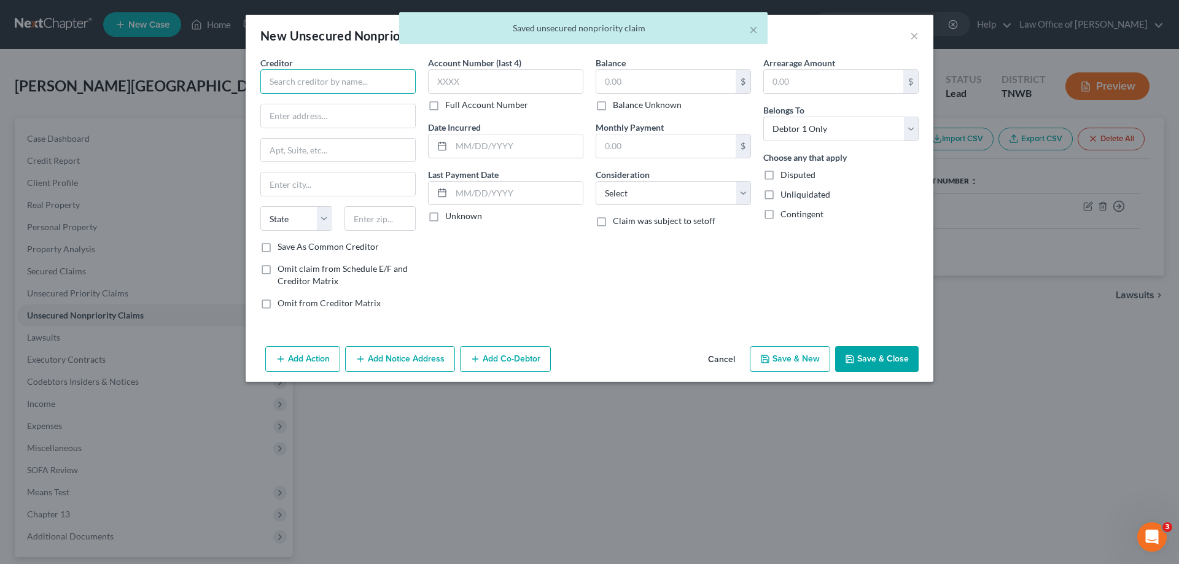
drag, startPoint x: 295, startPoint y: 82, endPoint x: 317, endPoint y: 83, distance: 21.5
click at [297, 82] on input "text" at bounding box center [337, 81] width 155 height 25
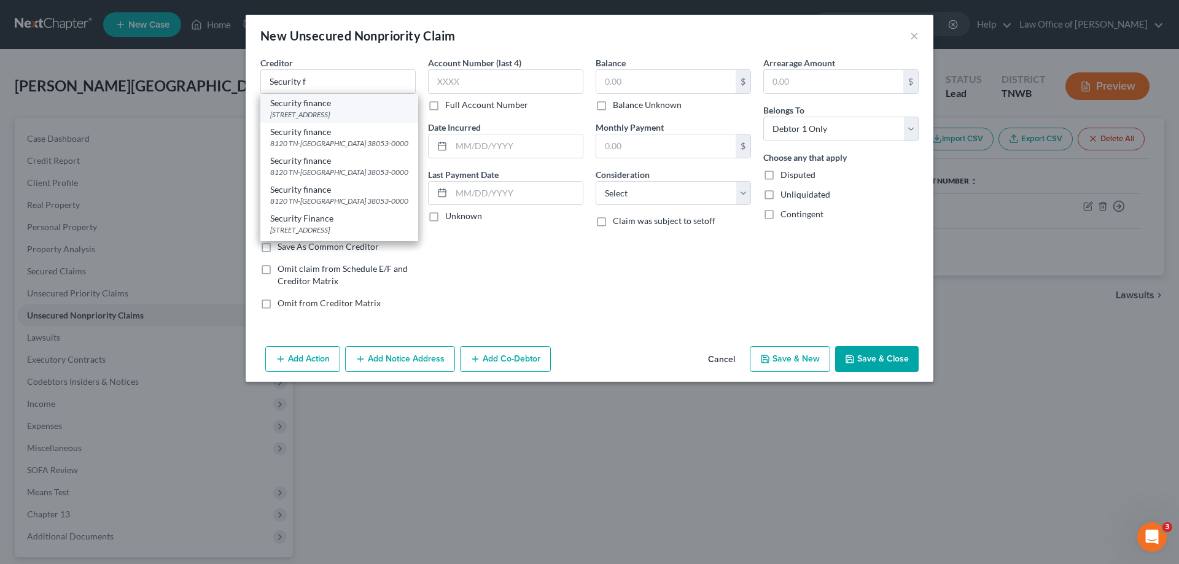
click at [337, 119] on div "[STREET_ADDRESS]" at bounding box center [339, 114] width 138 height 10
type input "Security finance"
type input "[STREET_ADDRESS]"
type input "Ste 102"
type input "Millington"
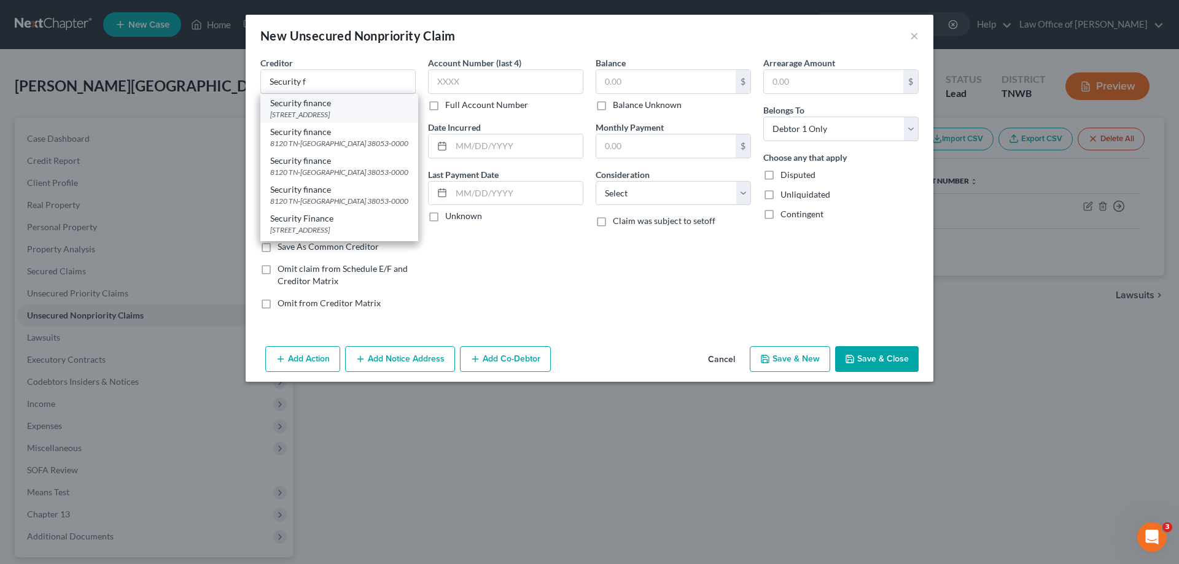
select select "44"
type input "38053-0000"
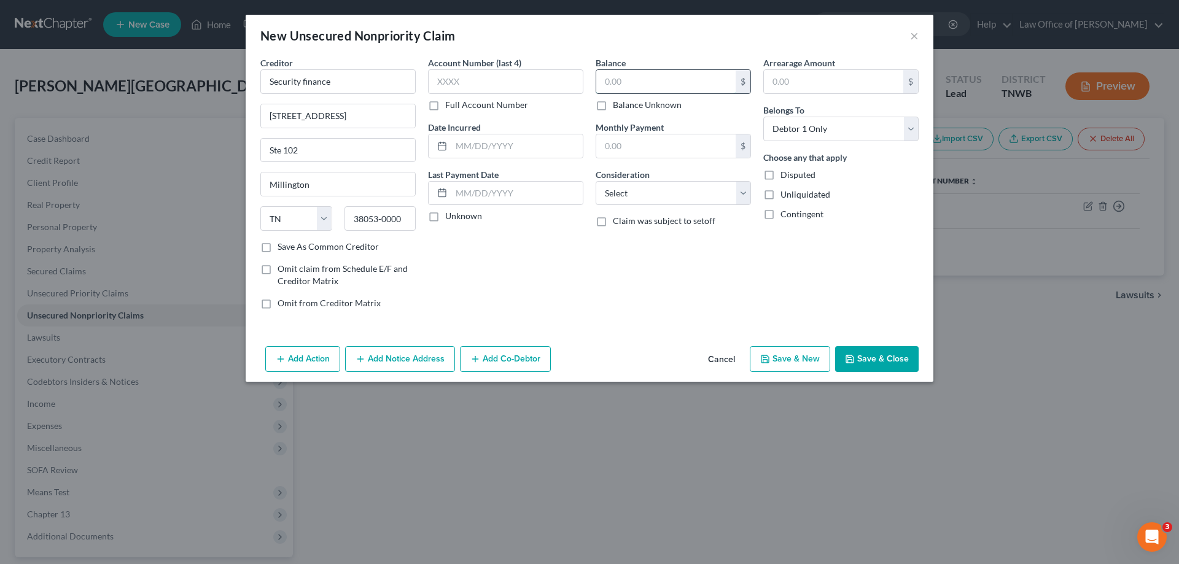
click at [652, 91] on input "text" at bounding box center [665, 81] width 139 height 23
type input "600.00"
click at [802, 360] on button "Save & New" at bounding box center [790, 359] width 80 height 26
select select "0"
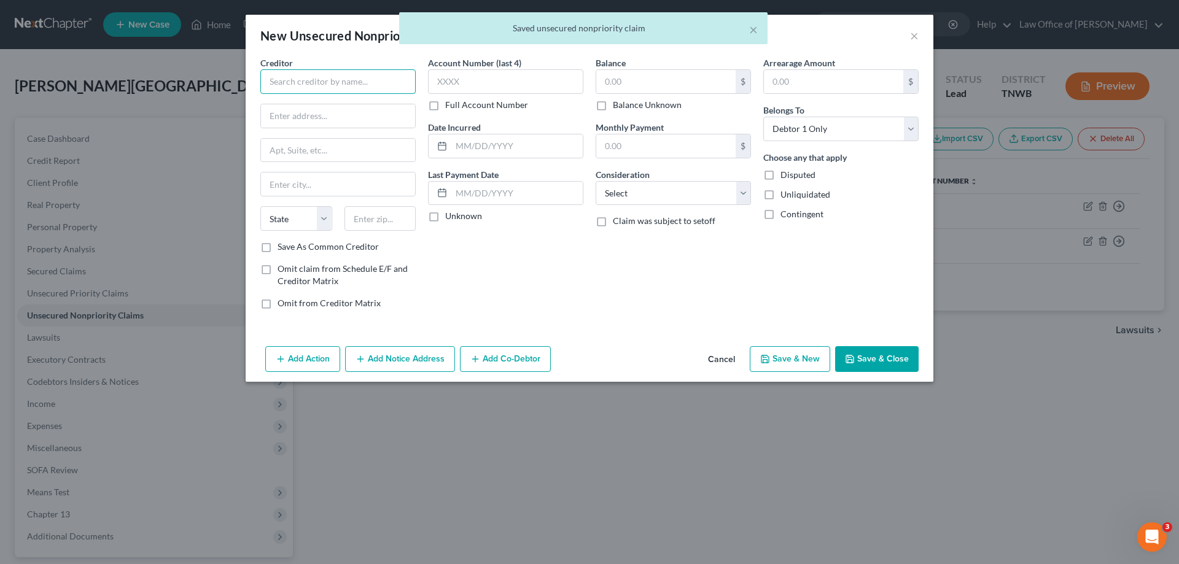
click at [332, 85] on input "text" at bounding box center [337, 81] width 155 height 25
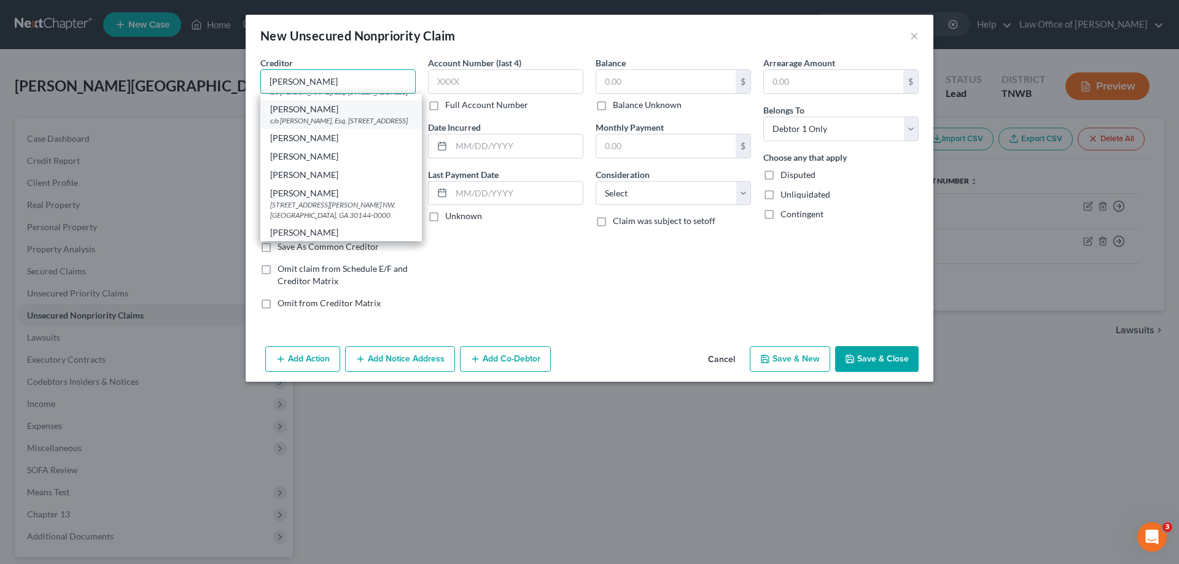
scroll to position [123, 0]
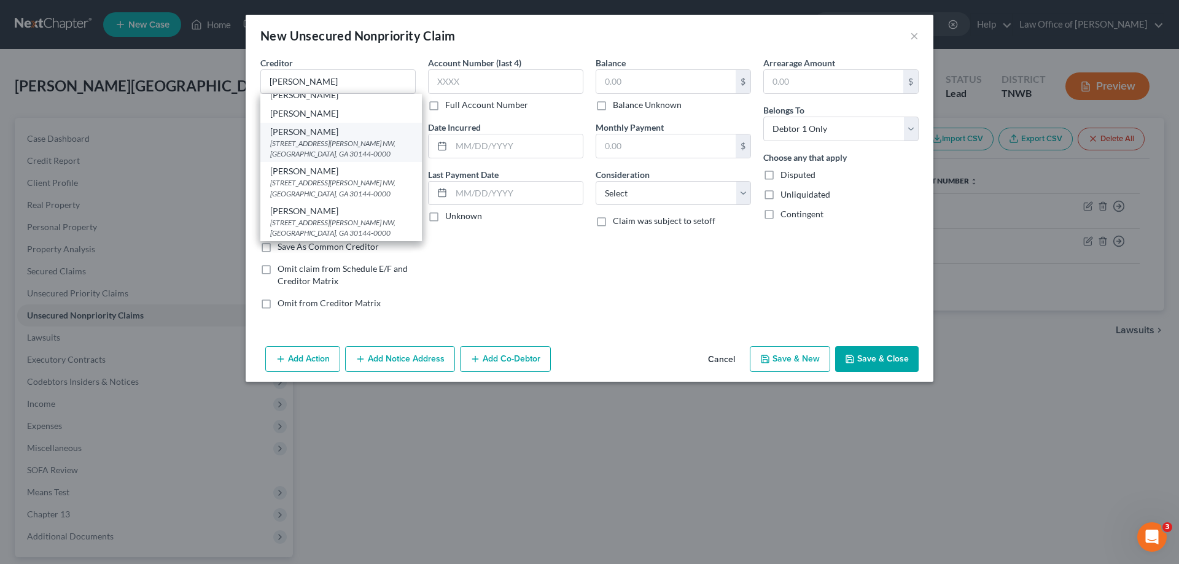
click at [330, 159] on div "[STREET_ADDRESS][PERSON_NAME] NW, [GEOGRAPHIC_DATA], GA 30144-0000" at bounding box center [341, 148] width 142 height 21
type input "[PERSON_NAME]"
type input "[STREET_ADDRESS][PERSON_NAME] NW"
type input "Kennesaw"
select select "10"
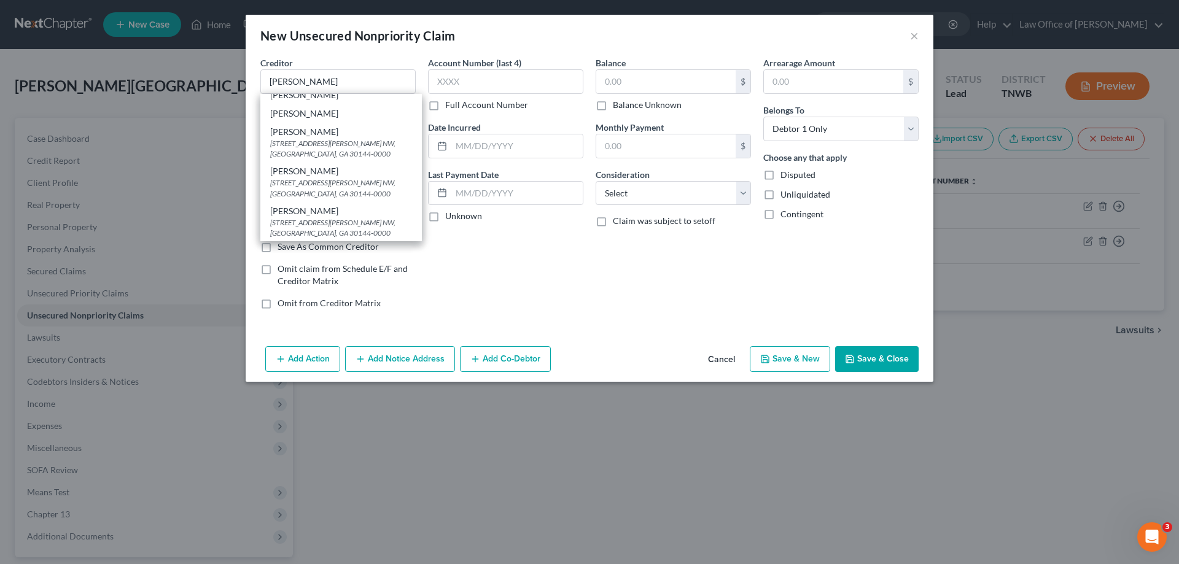
type input "30144-0000"
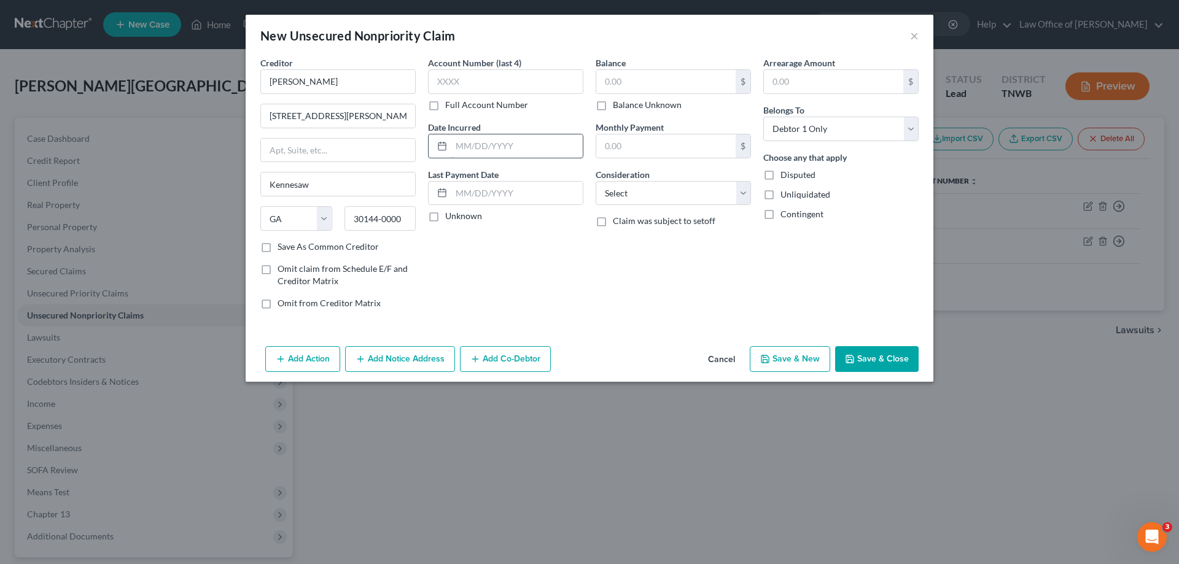
scroll to position [0, 0]
click at [653, 82] on input "text" at bounding box center [665, 81] width 139 height 23
type input "800.00"
click at [811, 356] on button "Save & New" at bounding box center [790, 359] width 80 height 26
select select "0"
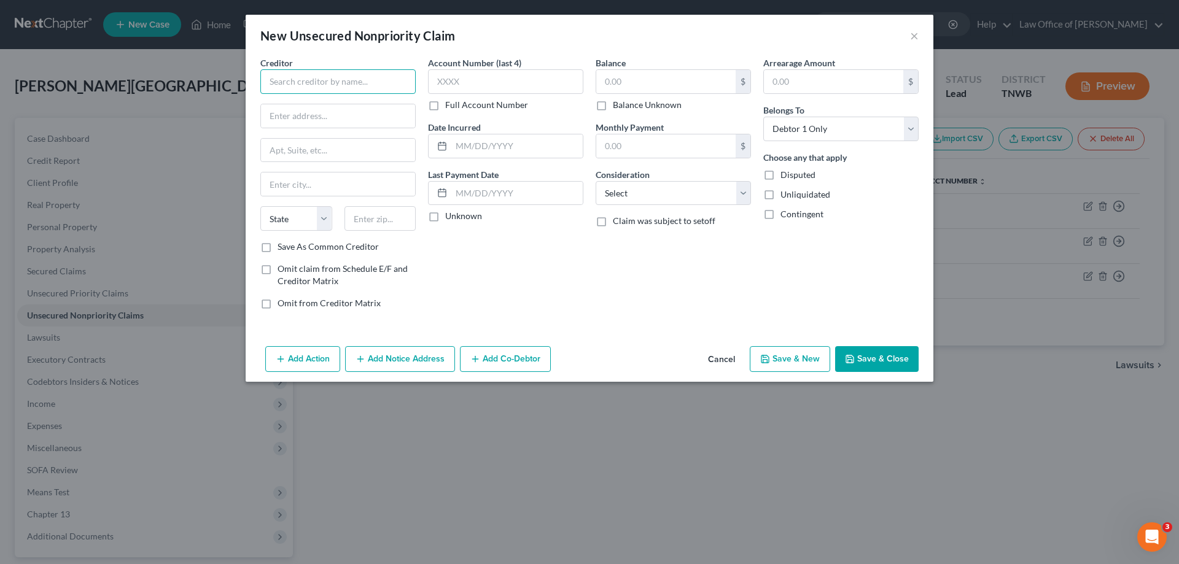
click at [324, 84] on input "text" at bounding box center [337, 81] width 155 height 25
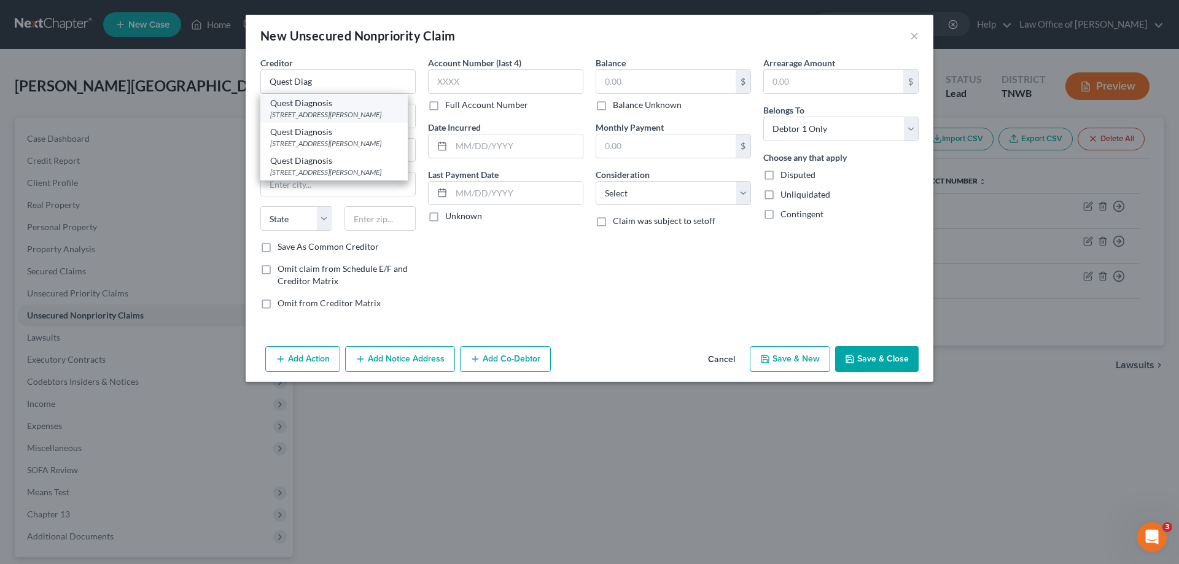
click at [326, 112] on div "[STREET_ADDRESS][PERSON_NAME]" at bounding box center [334, 114] width 128 height 10
type input "Quest Diagnosis"
type input "PO Box 7306"
type input "Hollister"
select select "26"
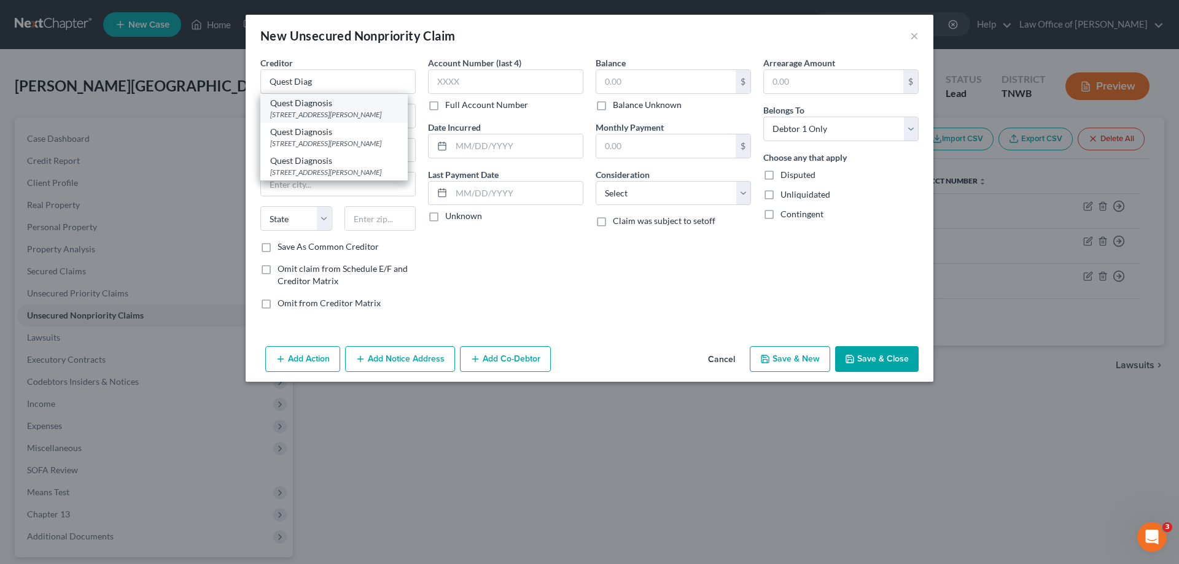
type input "65673-0000"
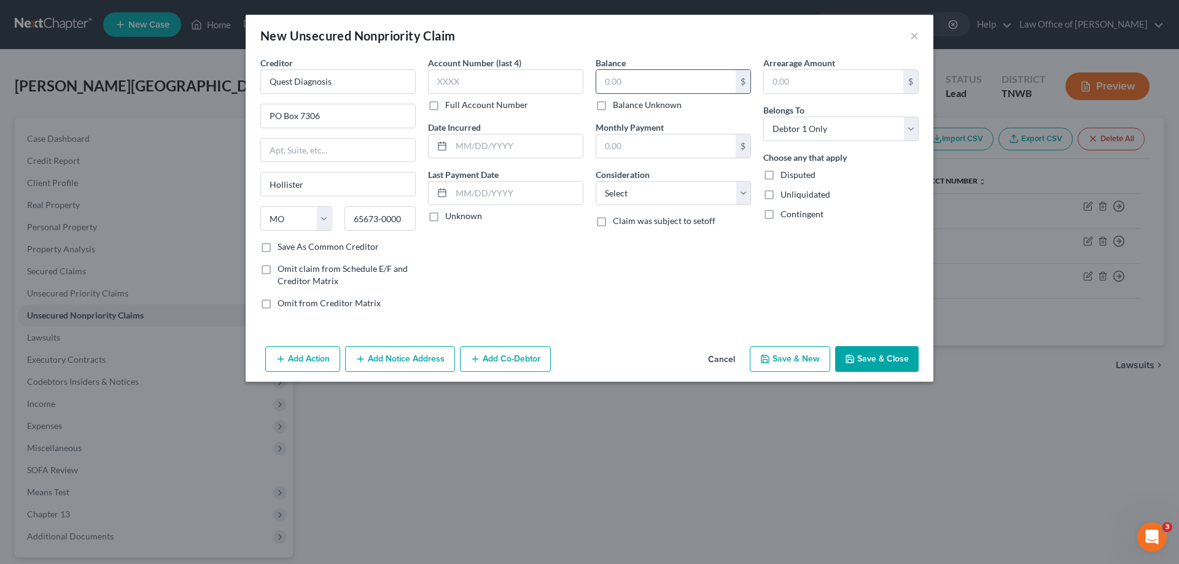
click at [652, 96] on div "$ Balance Unknown" at bounding box center [673, 90] width 155 height 42
click at [652, 86] on input "text" at bounding box center [665, 81] width 139 height 23
type input "100.00"
click at [889, 357] on button "Save & Close" at bounding box center [877, 359] width 84 height 26
type input "0.00"
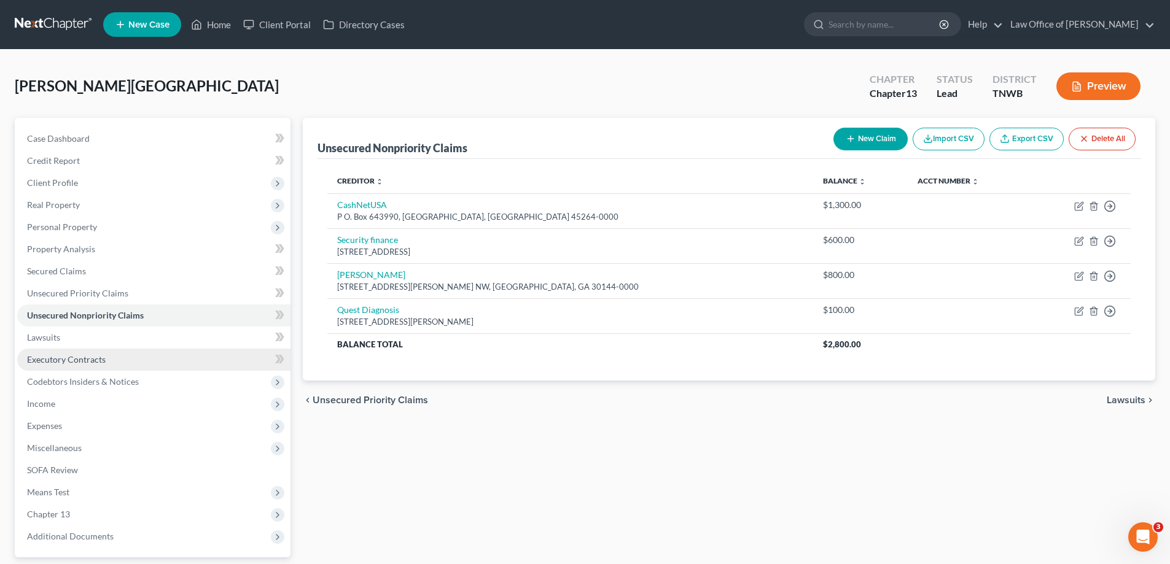
click at [74, 360] on span "Executory Contracts" at bounding box center [66, 359] width 79 height 10
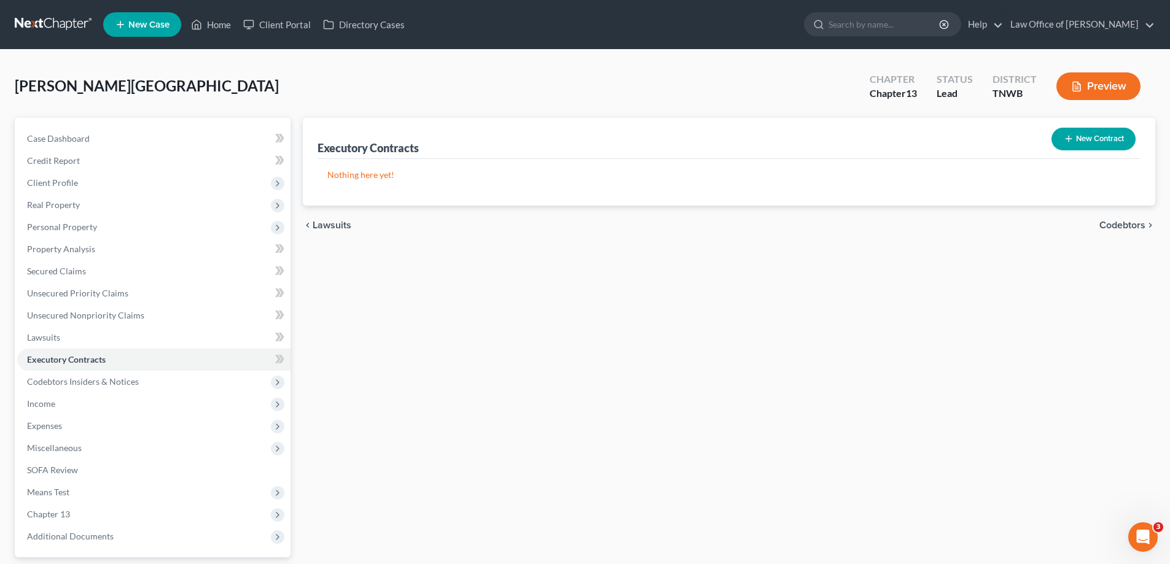
click at [1092, 142] on button "New Contract" at bounding box center [1093, 139] width 84 height 23
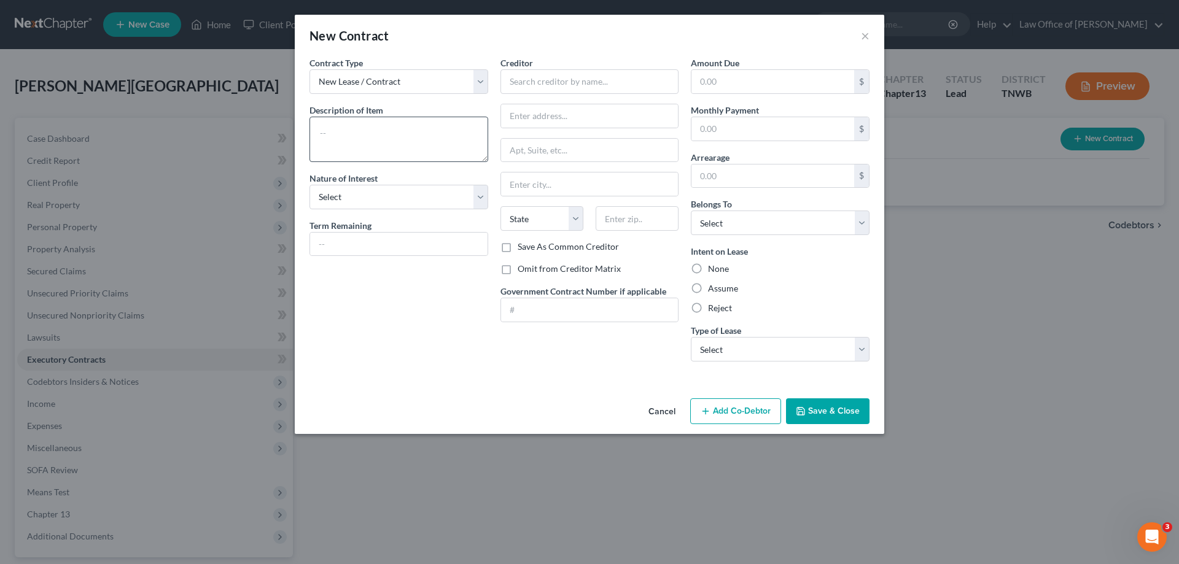
click at [460, 101] on div "Contract Type New Lease / Contract New Timeshare Description of non-residential…" at bounding box center [398, 213] width 191 height 315
click at [387, 130] on textarea at bounding box center [399, 139] width 179 height 45
type textarea "Rental"
drag, startPoint x: 572, startPoint y: 81, endPoint x: 583, endPoint y: 80, distance: 11.1
click at [571, 81] on input "text" at bounding box center [590, 81] width 179 height 25
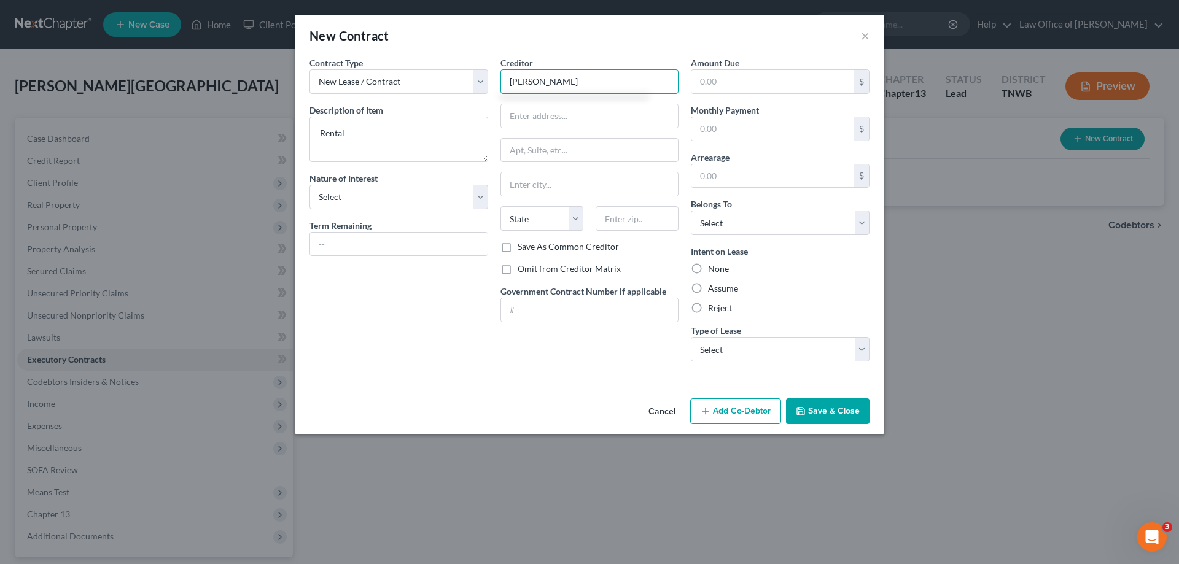
type input "[PERSON_NAME]"
click at [708, 288] on label "Assume" at bounding box center [723, 288] width 30 height 12
click at [713, 288] on input "Assume" at bounding box center [717, 286] width 8 height 8
radio input "true"
click at [862, 222] on select "Select Debtor 1 Only Debtor 2 Only Debtor 1 And Debtor 2 Only At Least One Of T…" at bounding box center [780, 223] width 179 height 25
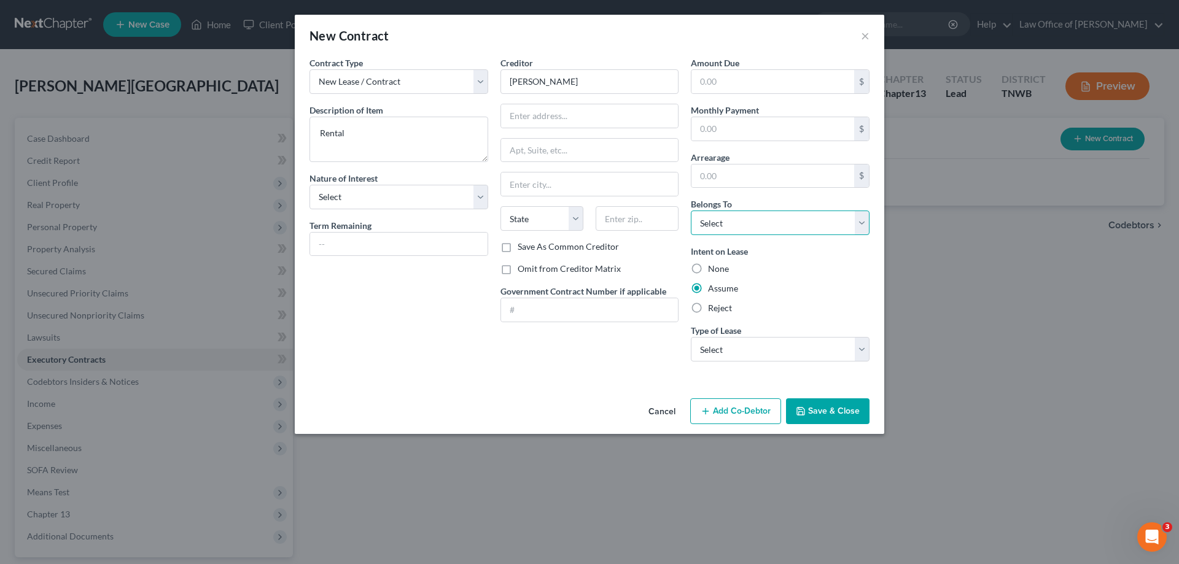
select select "0"
click at [691, 211] on select "Select Debtor 1 Only Debtor 2 Only Debtor 1 And Debtor 2 Only At Least One Of T…" at bounding box center [780, 223] width 179 height 25
click at [819, 406] on button "Save & Close" at bounding box center [828, 412] width 84 height 26
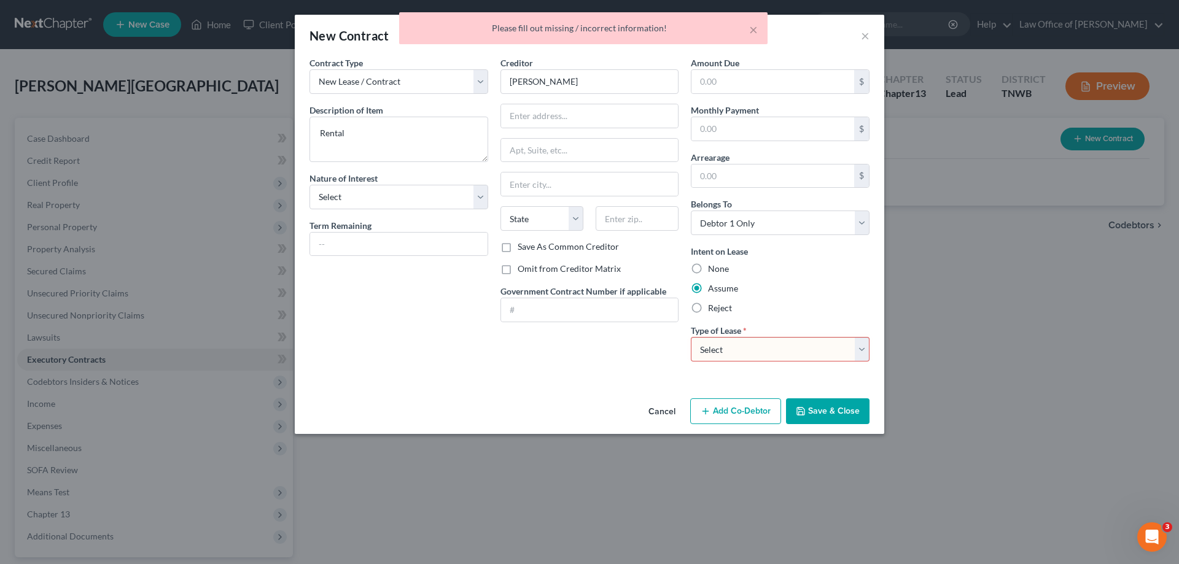
drag, startPoint x: 862, startPoint y: 351, endPoint x: 853, endPoint y: 354, distance: 9.1
click at [862, 351] on select "Select Real Estate Car Other" at bounding box center [780, 349] width 179 height 25
select select "0"
click at [691, 337] on select "Select Real Estate Car Other" at bounding box center [780, 349] width 179 height 25
click at [832, 413] on button "Save & Close" at bounding box center [828, 412] width 84 height 26
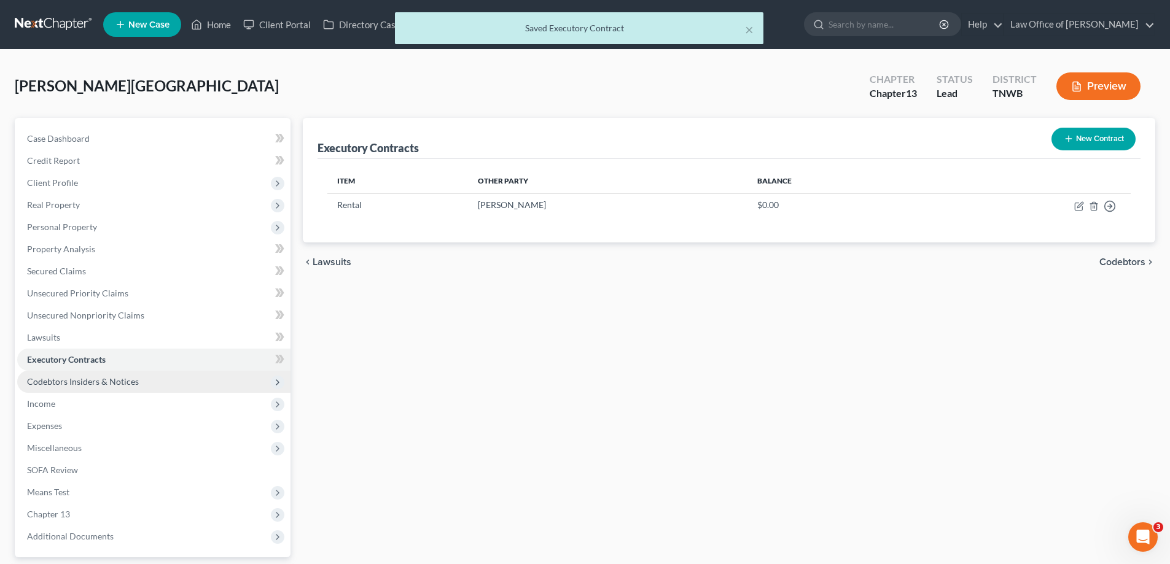
click at [55, 383] on span "Codebtors Insiders & Notices" at bounding box center [83, 381] width 112 height 10
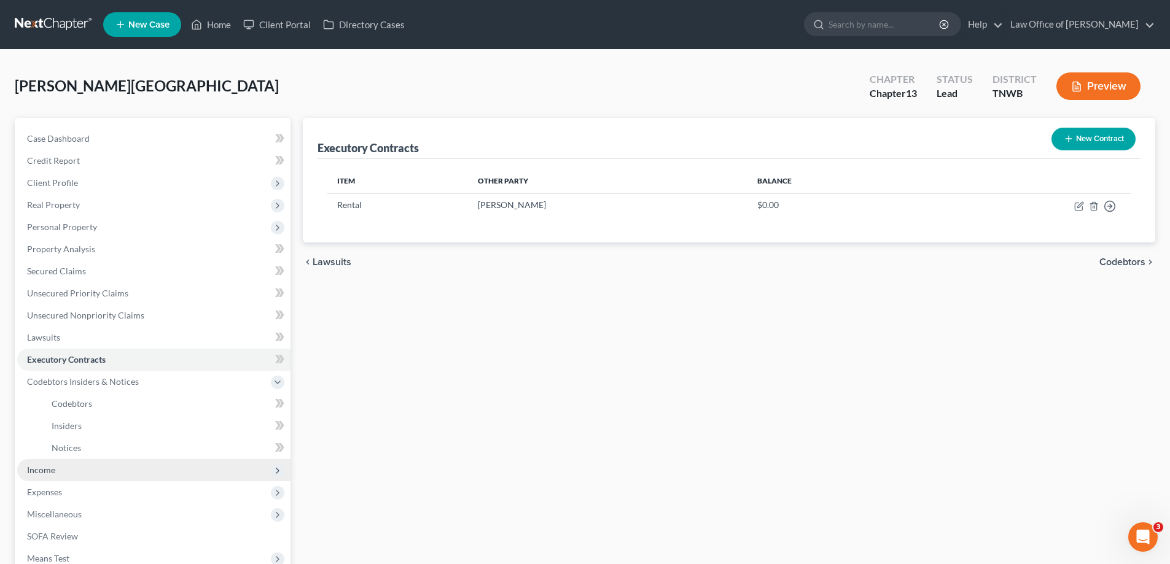
click at [63, 469] on span "Income" at bounding box center [153, 470] width 273 height 22
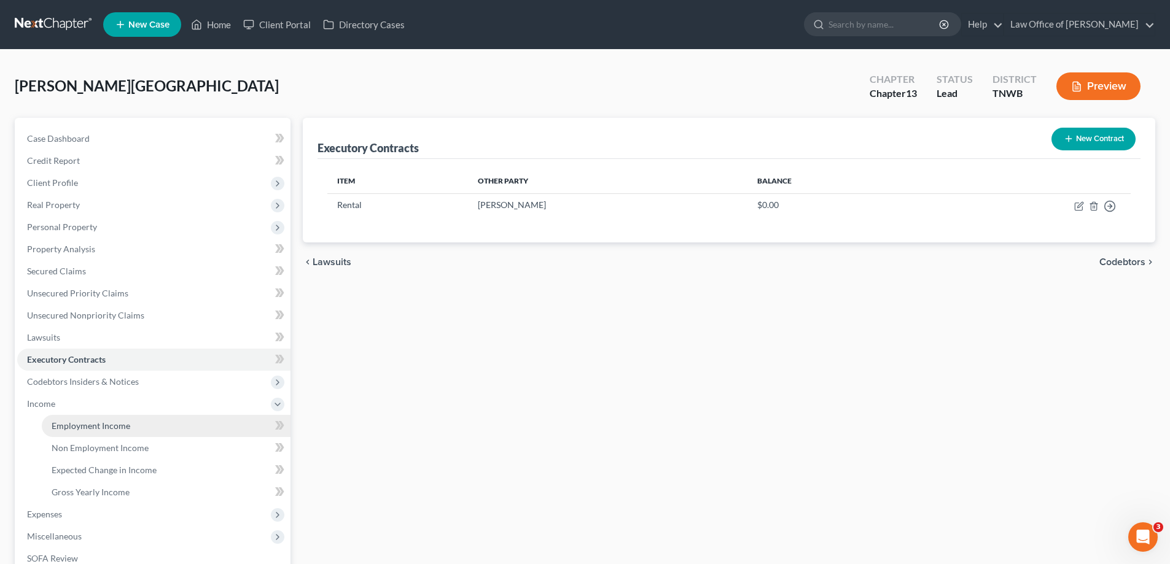
click at [65, 427] on span "Employment Income" at bounding box center [91, 426] width 79 height 10
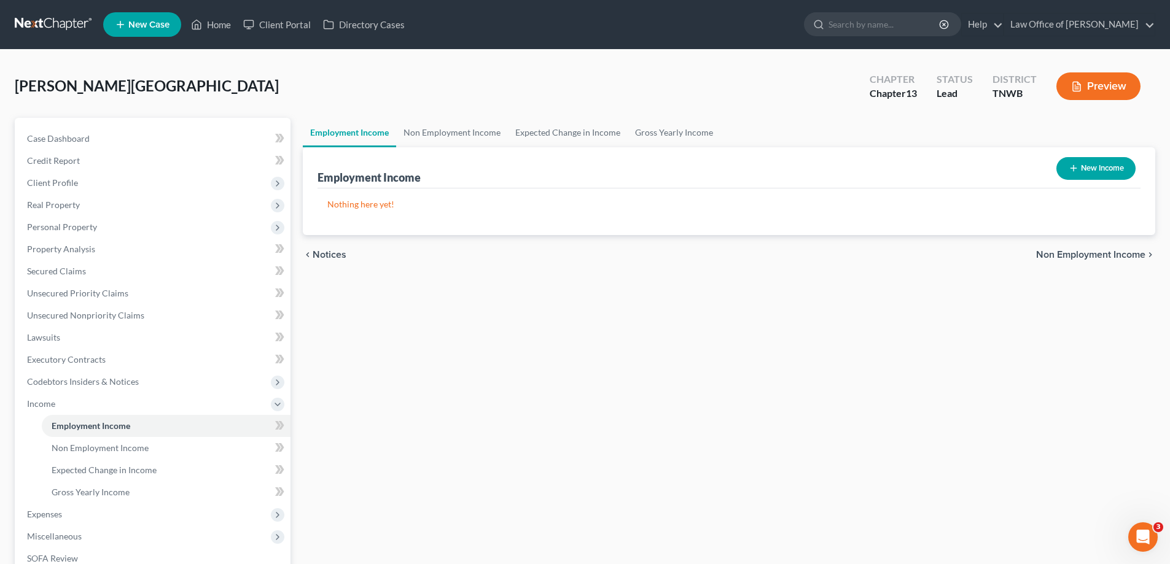
click at [1113, 167] on button "New Income" at bounding box center [1095, 168] width 79 height 23
select select "0"
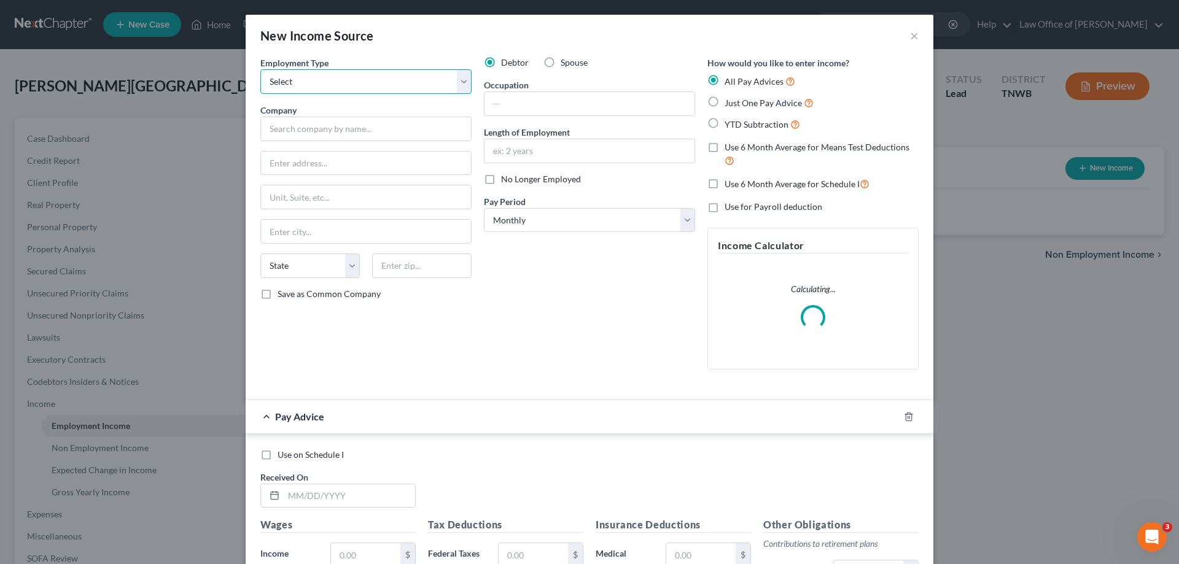
click at [459, 82] on select "Select Full or [DEMOGRAPHIC_DATA] Employment Self Employment" at bounding box center [365, 81] width 211 height 25
select select "0"
click at [260, 69] on select "Select Full or [DEMOGRAPHIC_DATA] Employment Self Employment" at bounding box center [365, 81] width 211 height 25
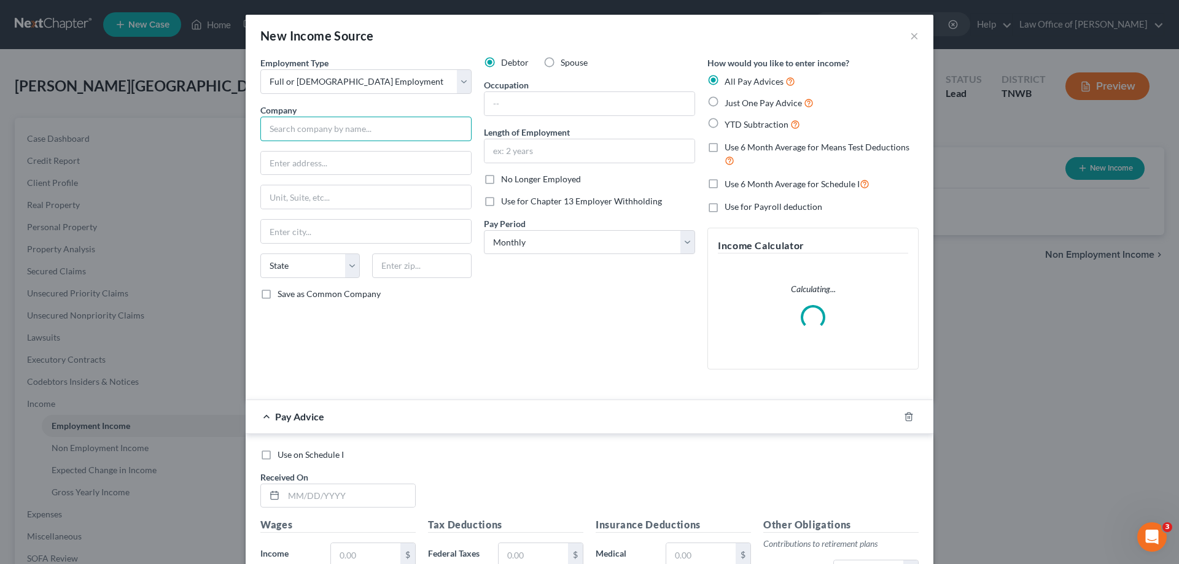
click at [332, 128] on input "text" at bounding box center [365, 129] width 211 height 25
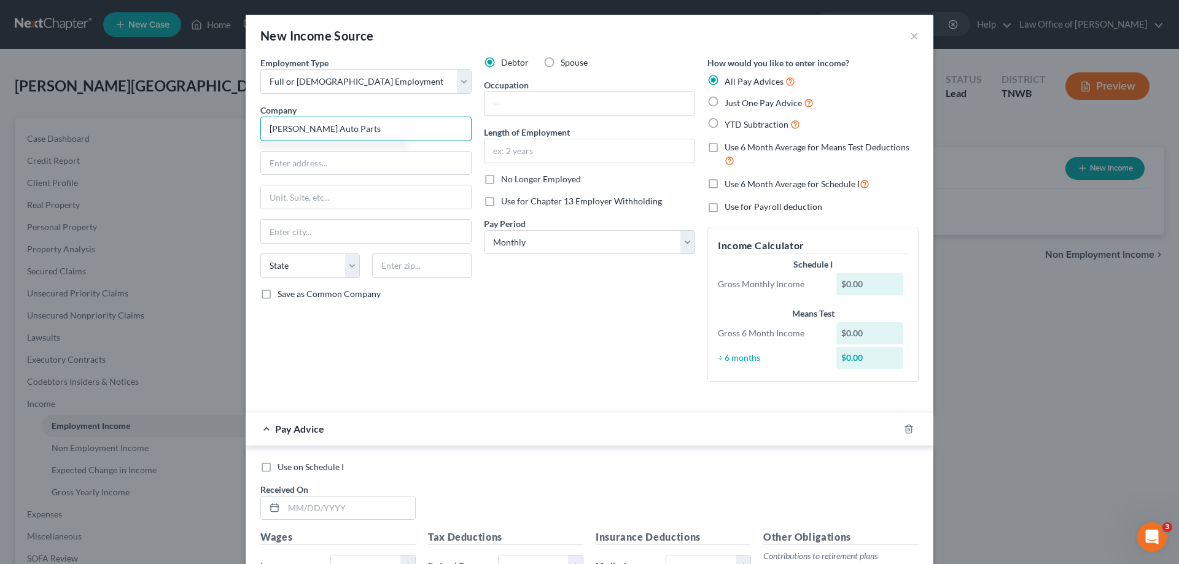
type input "[PERSON_NAME] Auto Parts"
type input "[STREET_ADDRESS][PERSON_NAME]"
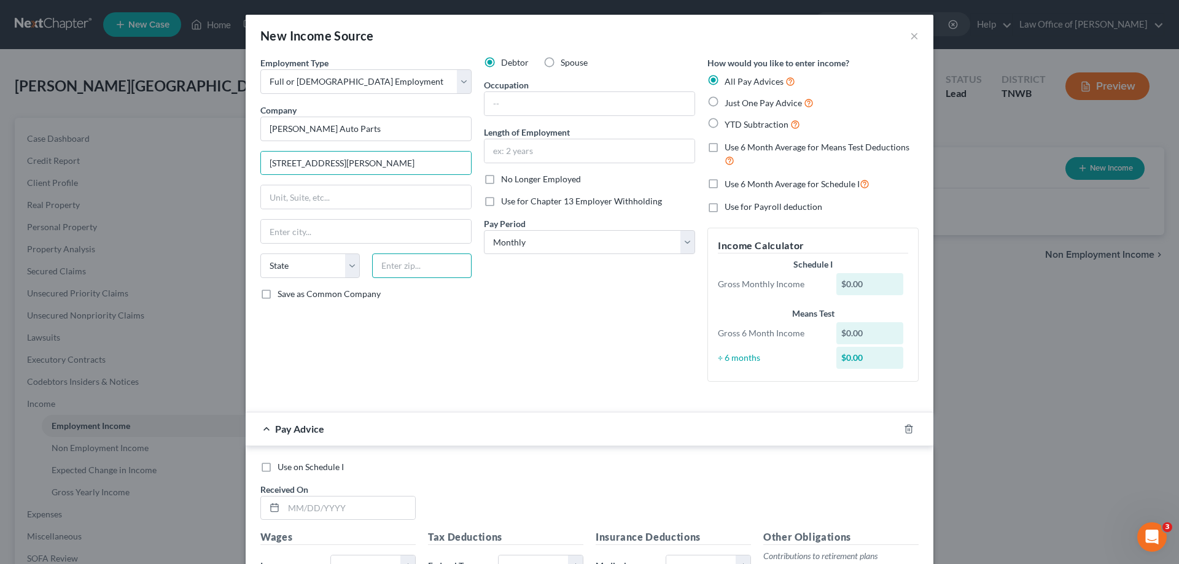
click at [429, 272] on input "text" at bounding box center [421, 266] width 99 height 25
type input "65802"
type input "[GEOGRAPHIC_DATA]"
select select "26"
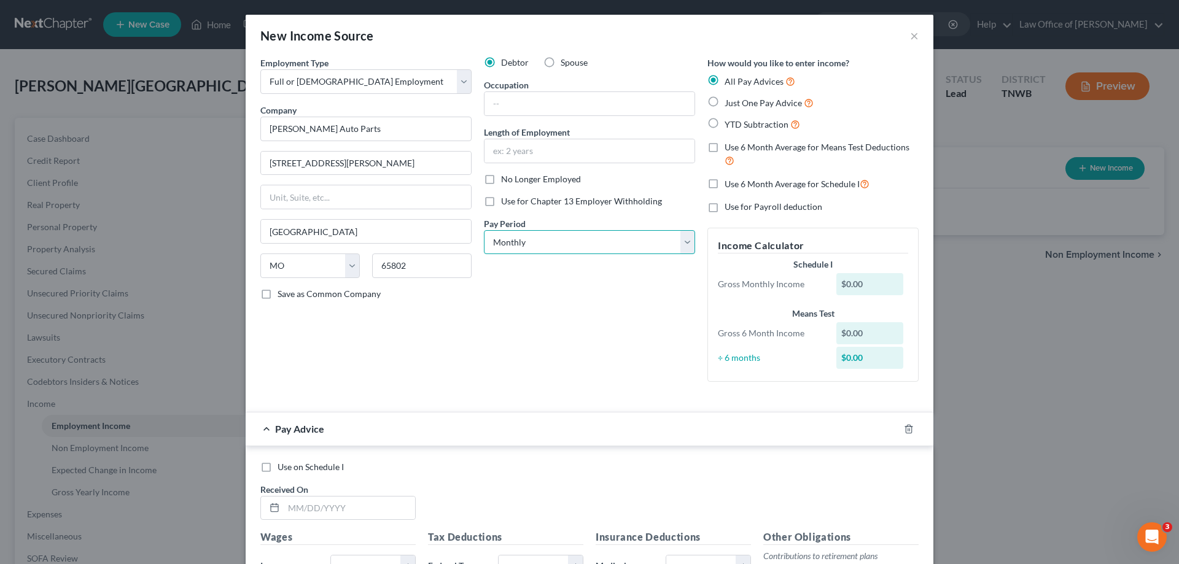
click at [687, 245] on select "Select Monthly Twice Monthly Every Other Week Weekly" at bounding box center [589, 242] width 211 height 25
select select "2"
click at [484, 230] on select "Select Monthly Twice Monthly Every Other Week Weekly" at bounding box center [589, 242] width 211 height 25
click at [725, 105] on label "Just One Pay Advice" at bounding box center [769, 103] width 89 height 14
click at [730, 104] on input "Just One Pay Advice" at bounding box center [734, 100] width 8 height 8
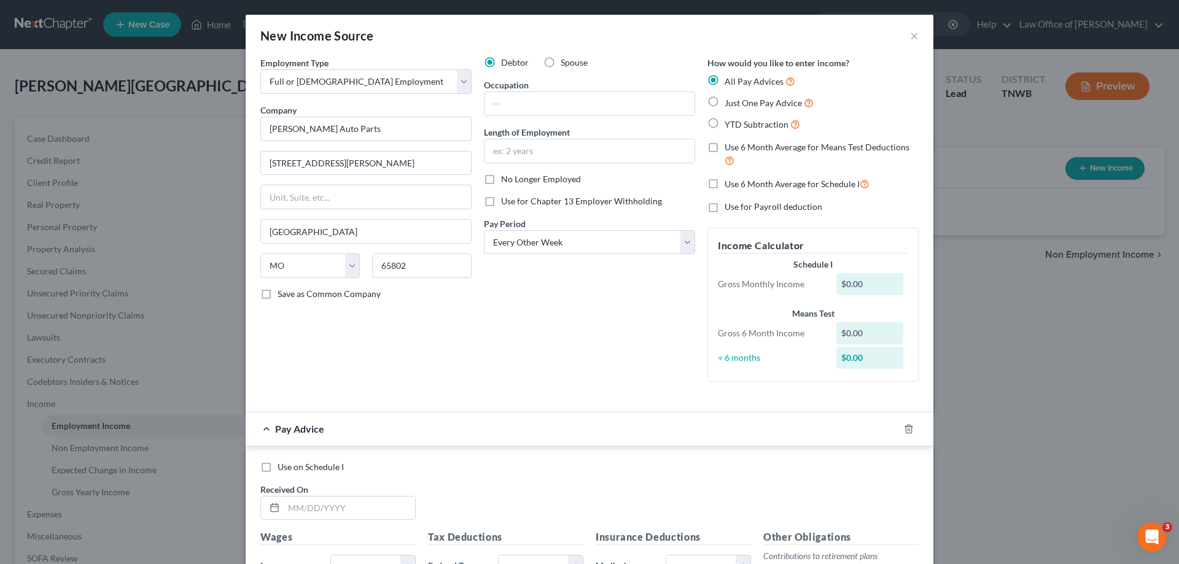
radio input "true"
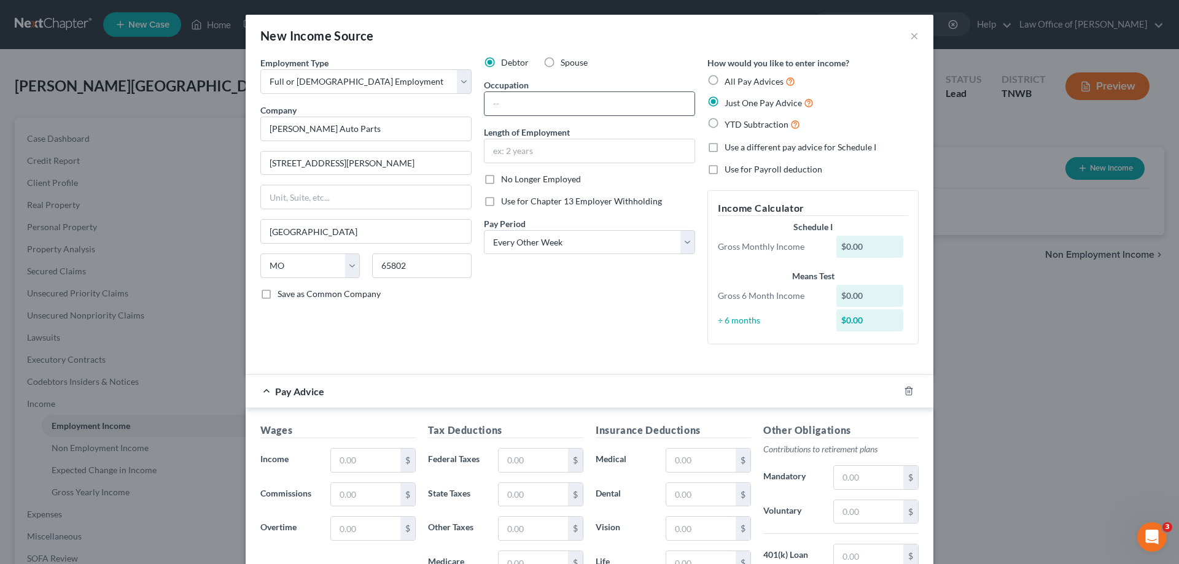
click at [528, 104] on input "text" at bounding box center [590, 103] width 210 height 23
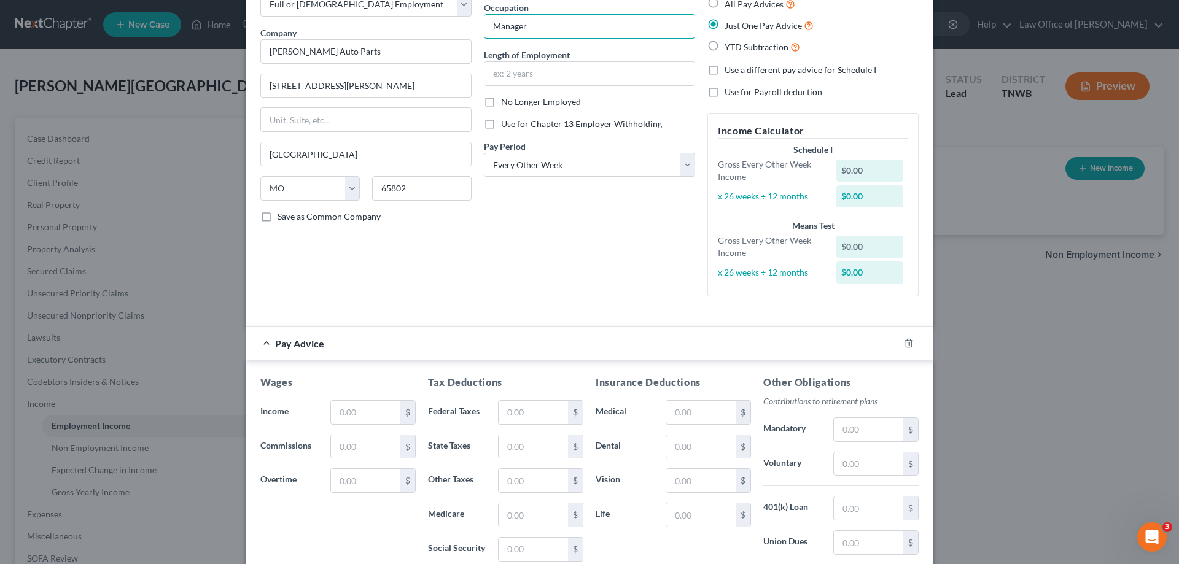
scroll to position [184, 0]
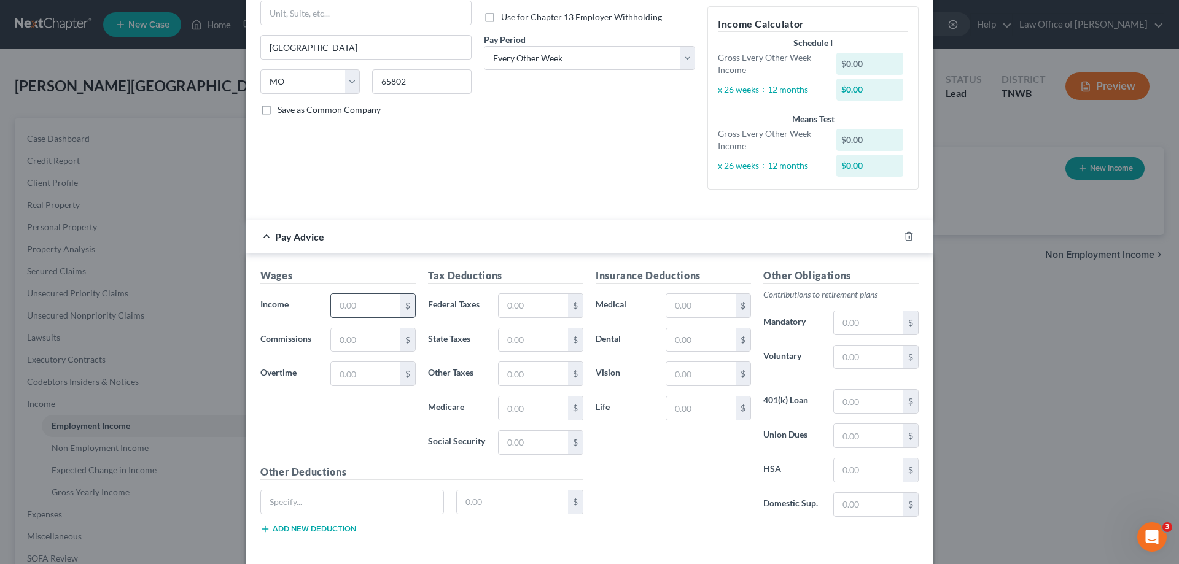
type input "Manager"
click at [353, 303] on input "text" at bounding box center [365, 305] width 69 height 23
type input "1,241.32"
click at [519, 311] on input "text" at bounding box center [533, 305] width 69 height 23
type input "35.12"
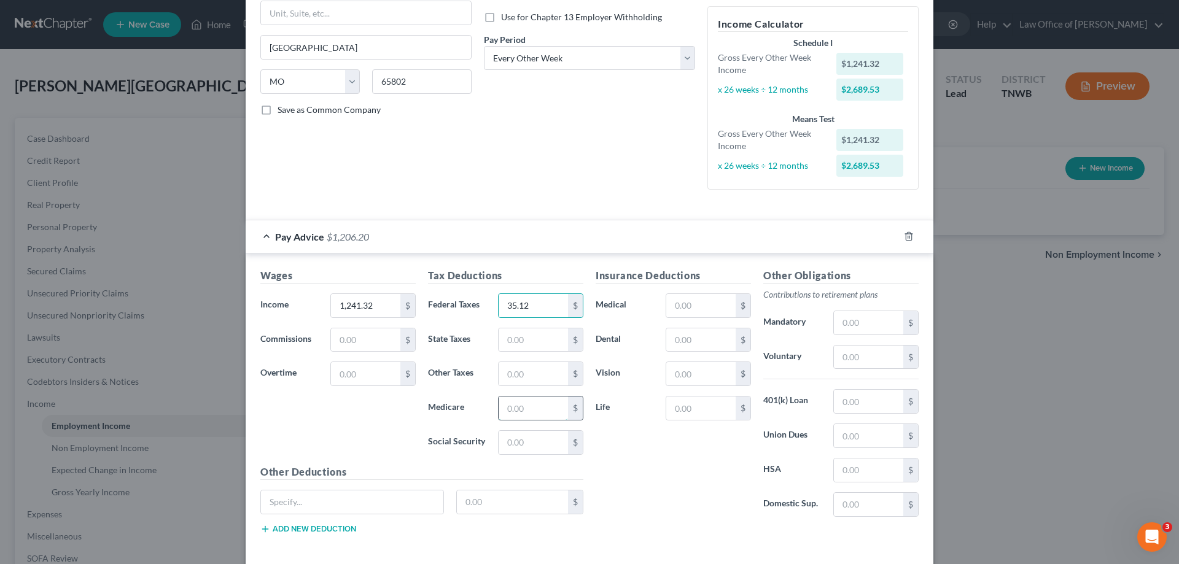
click at [523, 405] on input "text" at bounding box center [533, 408] width 69 height 23
type input "18.00"
click at [510, 451] on input "text" at bounding box center [533, 442] width 69 height 23
type input "76.96"
click at [855, 360] on input "text" at bounding box center [868, 357] width 69 height 23
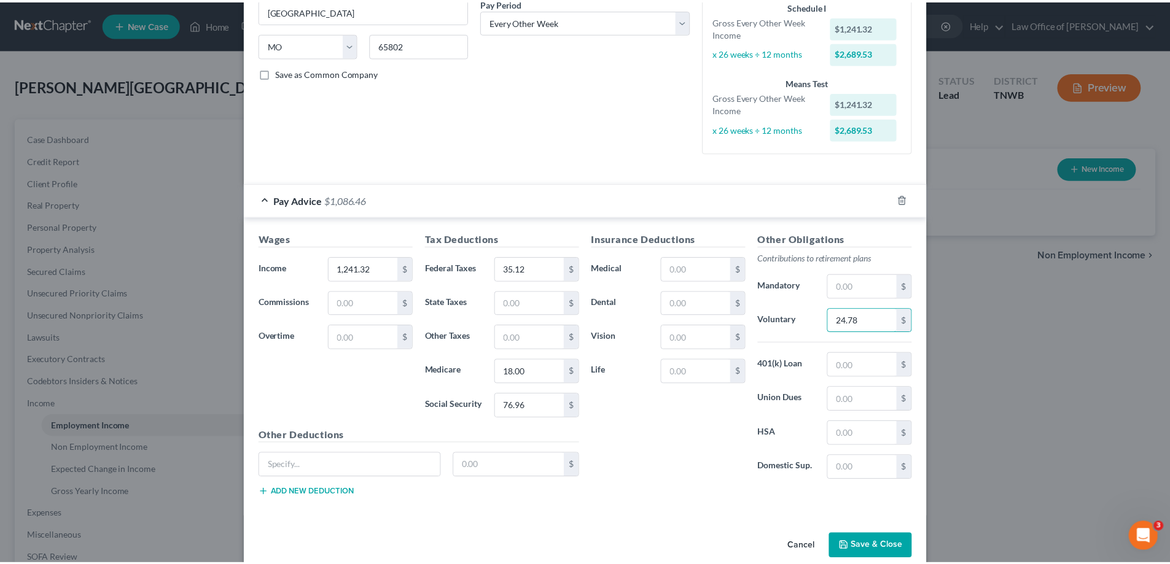
scroll to position [241, 0]
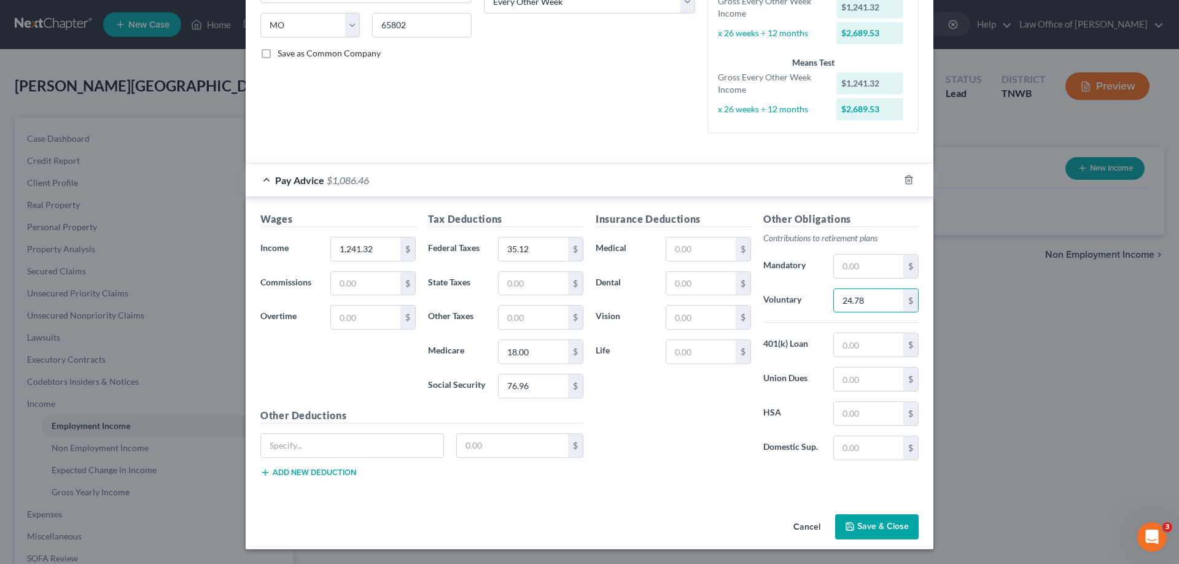
type input "24.78"
click at [883, 527] on button "Save & Close" at bounding box center [877, 528] width 84 height 26
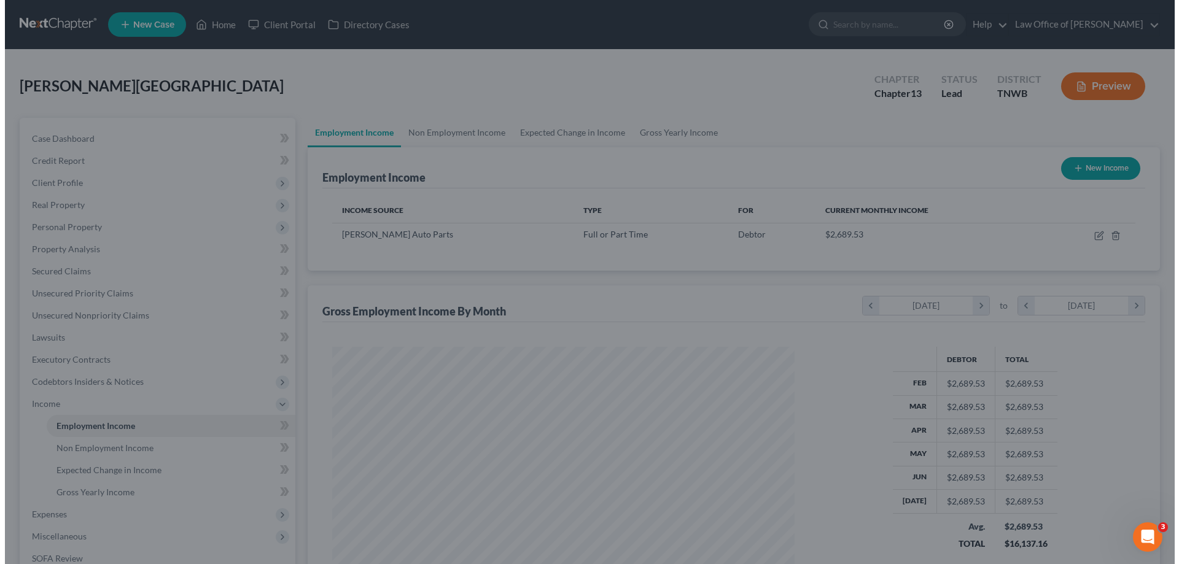
scroll to position [613898, 613644]
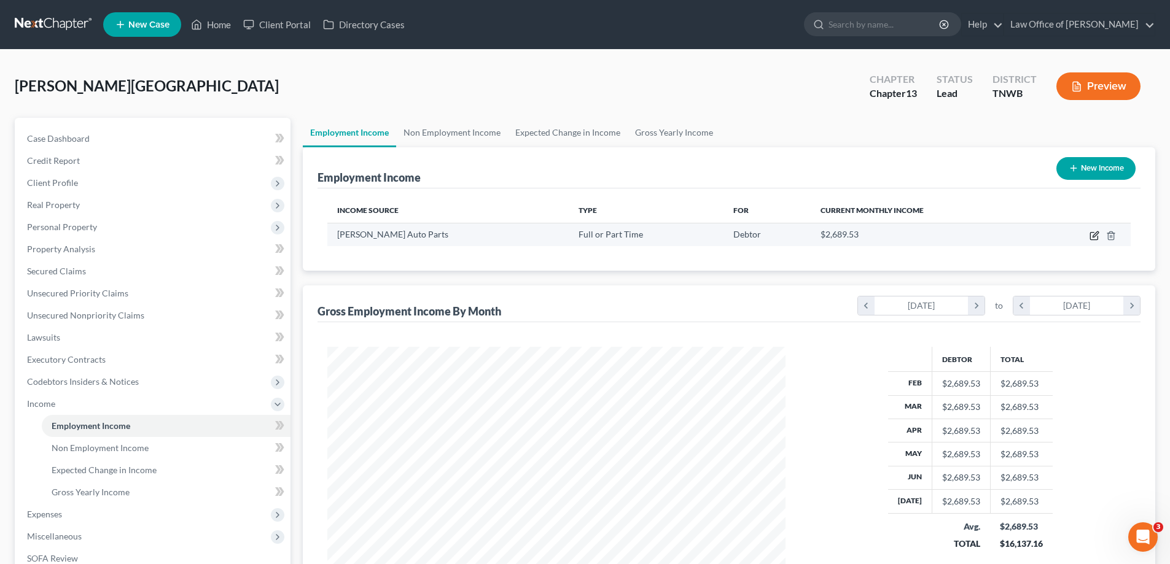
click at [1095, 235] on icon "button" at bounding box center [1094, 236] width 10 height 10
select select "0"
select select "26"
select select "2"
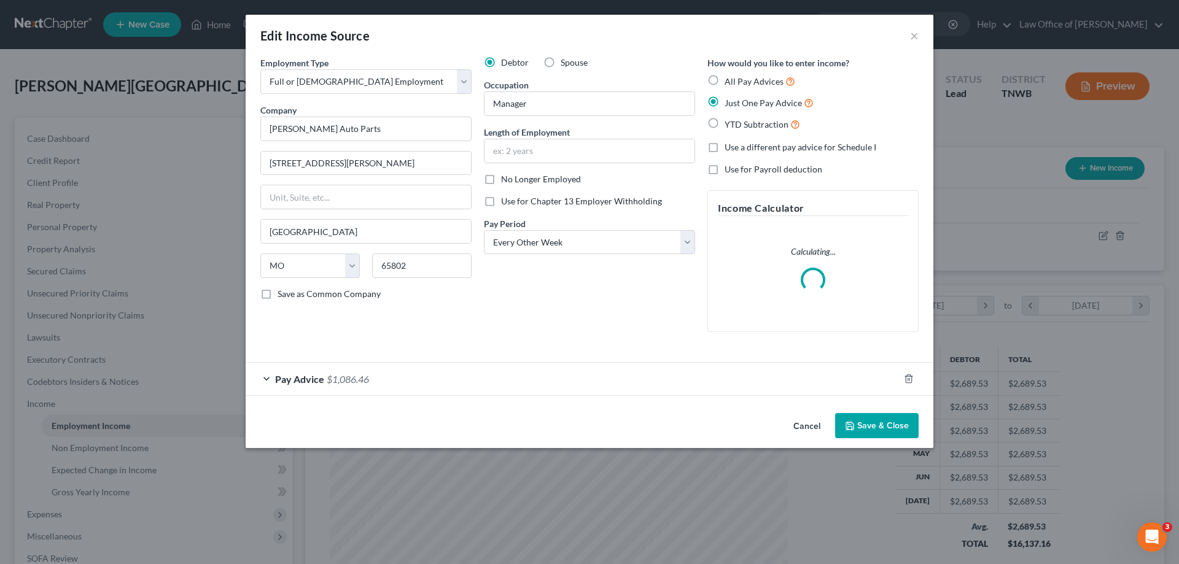
scroll to position [231, 487]
drag, startPoint x: 490, startPoint y: 198, endPoint x: 582, endPoint y: 238, distance: 99.8
click at [501, 198] on label "Use for Chapter 13 Employer Withholding" at bounding box center [581, 201] width 161 height 12
click at [506, 198] on input "Use for Chapter 13 Employer Withholding" at bounding box center [510, 199] width 8 height 8
checkbox input "true"
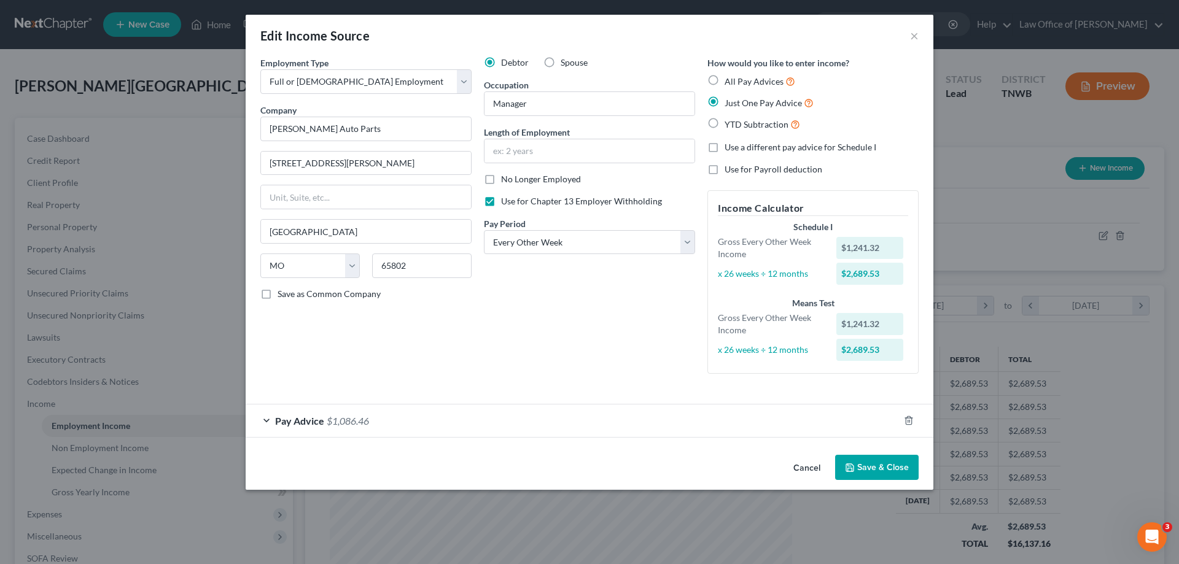
click at [872, 424] on div "Pay Advice $1,086.46" at bounding box center [572, 421] width 653 height 33
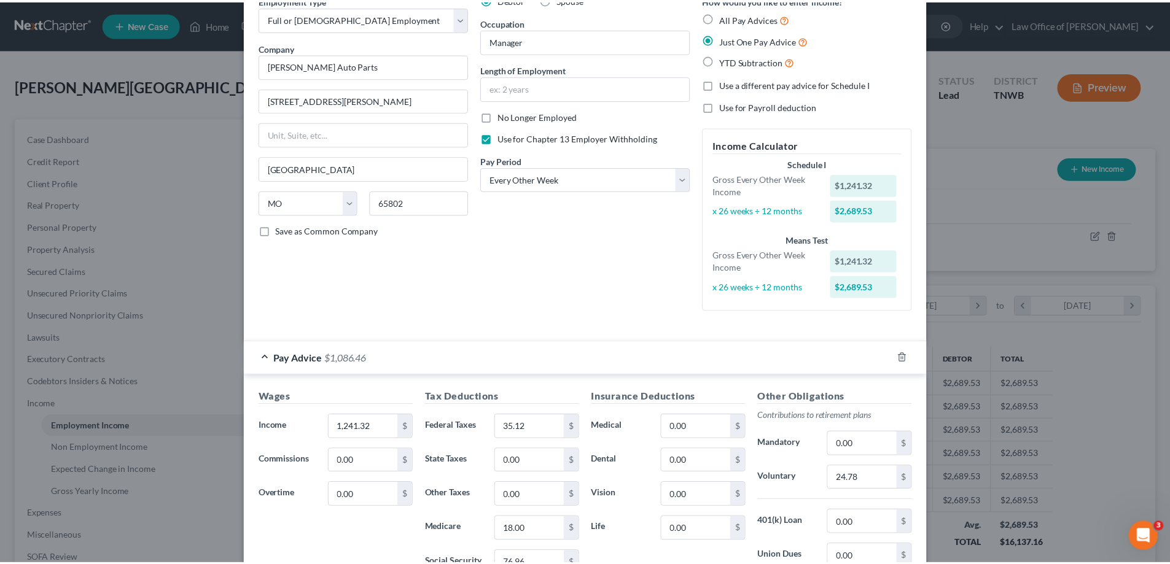
scroll to position [241, 0]
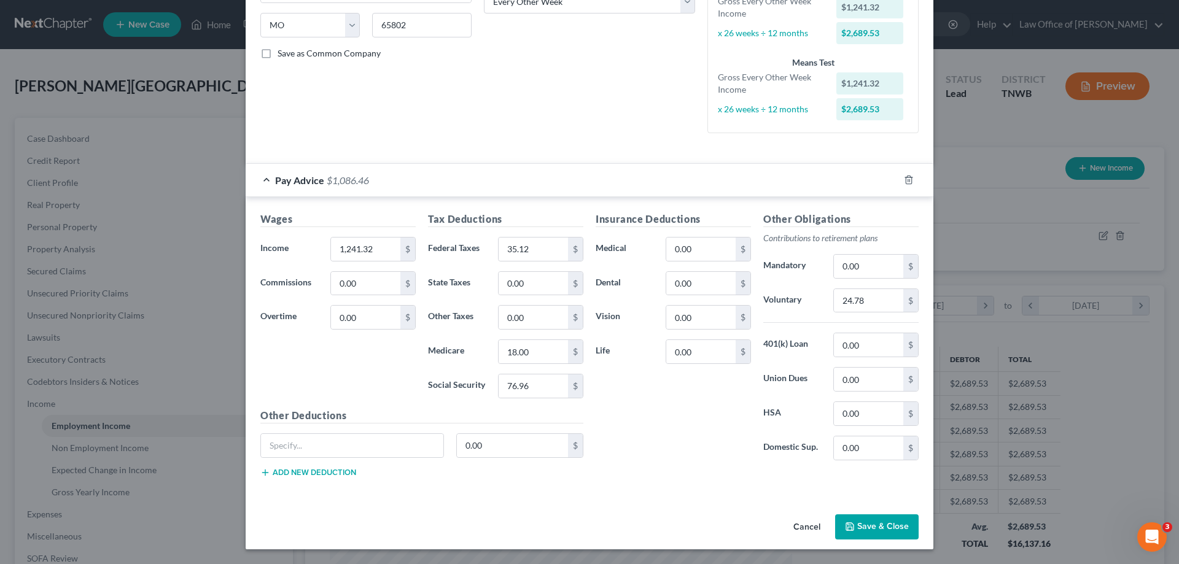
click at [853, 531] on button "Save & Close" at bounding box center [877, 528] width 84 height 26
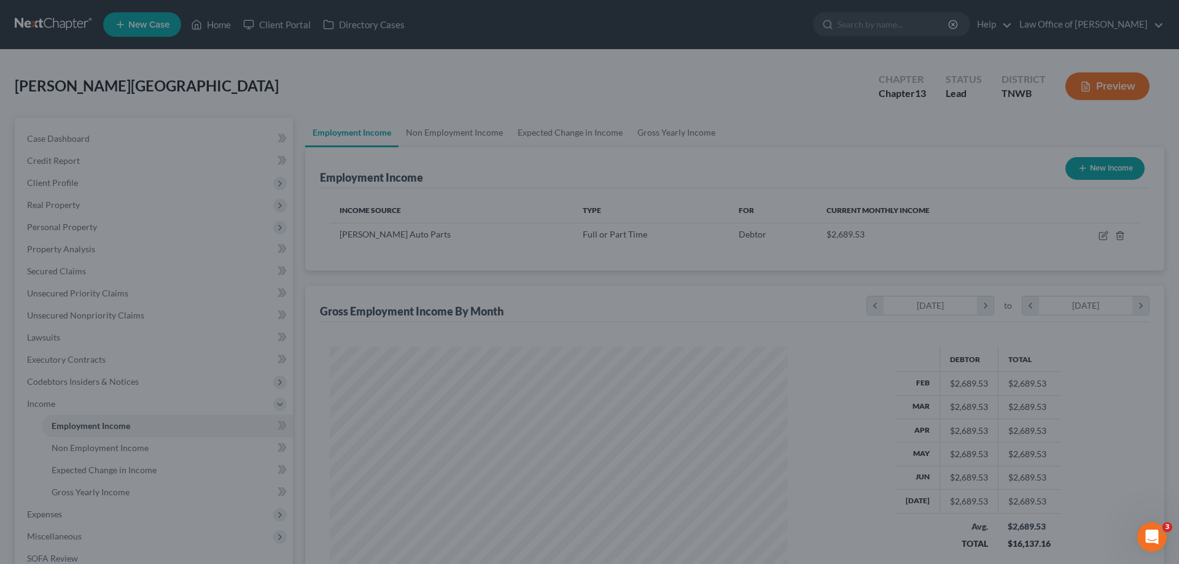
scroll to position [613898, 613644]
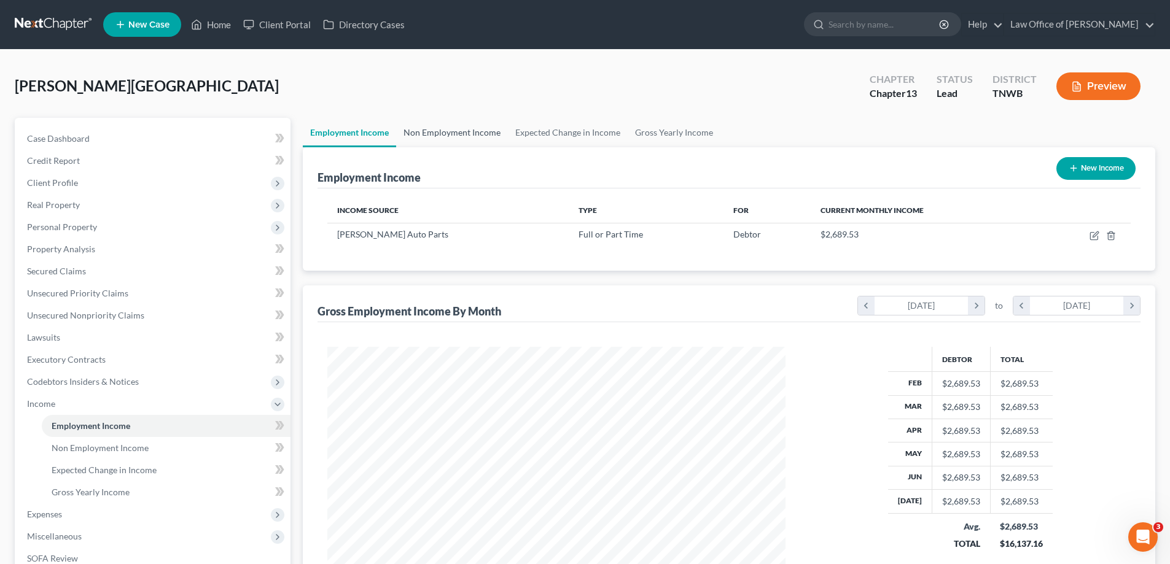
click at [467, 127] on link "Non Employment Income" at bounding box center [452, 132] width 112 height 29
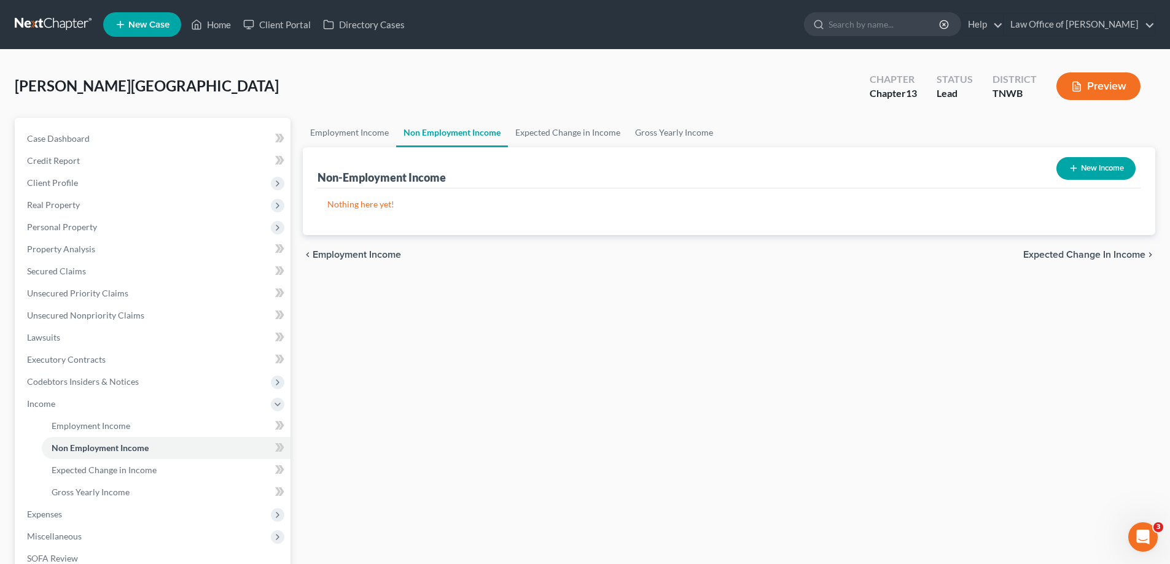
click at [1097, 165] on button "New Income" at bounding box center [1095, 168] width 79 height 23
select select "0"
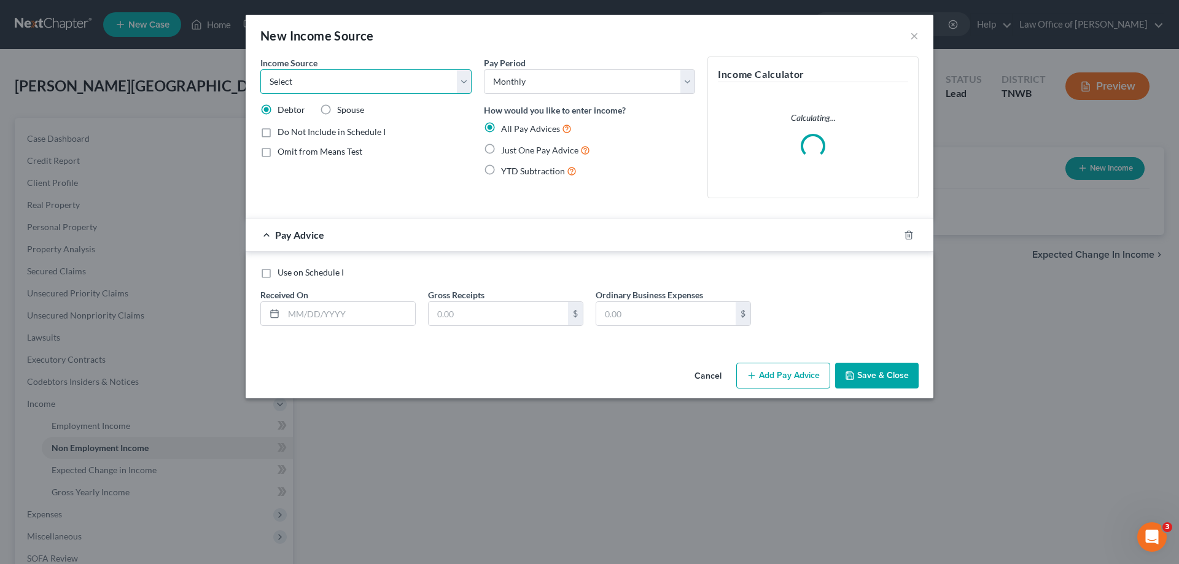
click at [463, 88] on select "Select Unemployment Disability (from employer) Pension Retirement Social Securi…" at bounding box center [365, 81] width 211 height 25
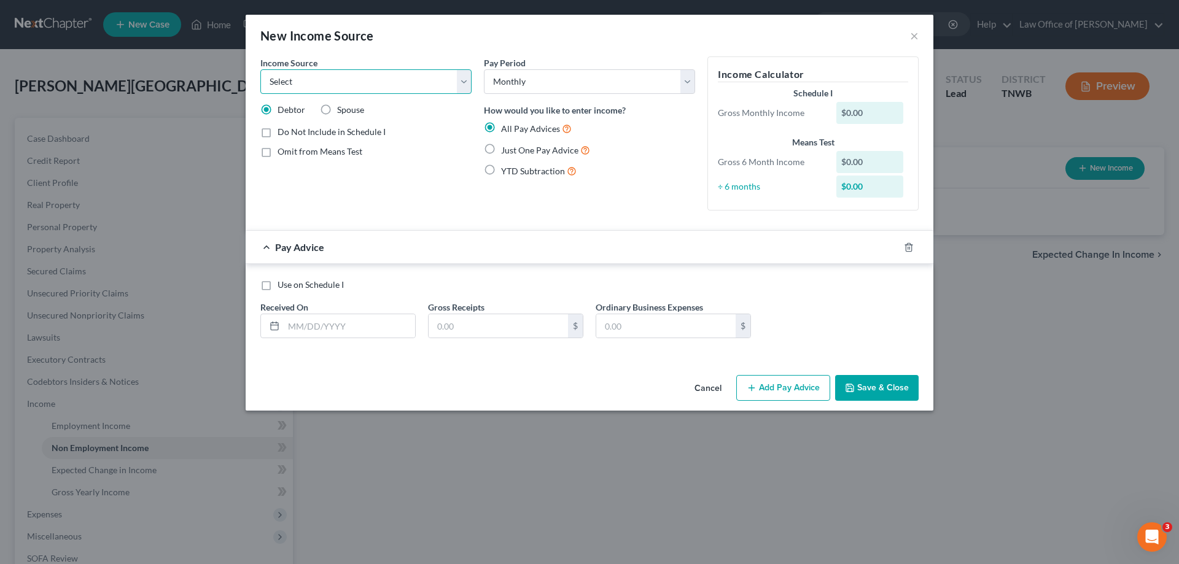
select select "4"
click at [260, 69] on select "Select Unemployment Disability (from employer) Pension Retirement Social Securi…" at bounding box center [365, 81] width 211 height 25
click at [501, 151] on label "Just One Pay Advice" at bounding box center [545, 150] width 89 height 14
click at [506, 151] on input "Just One Pay Advice" at bounding box center [510, 147] width 8 height 8
radio input "true"
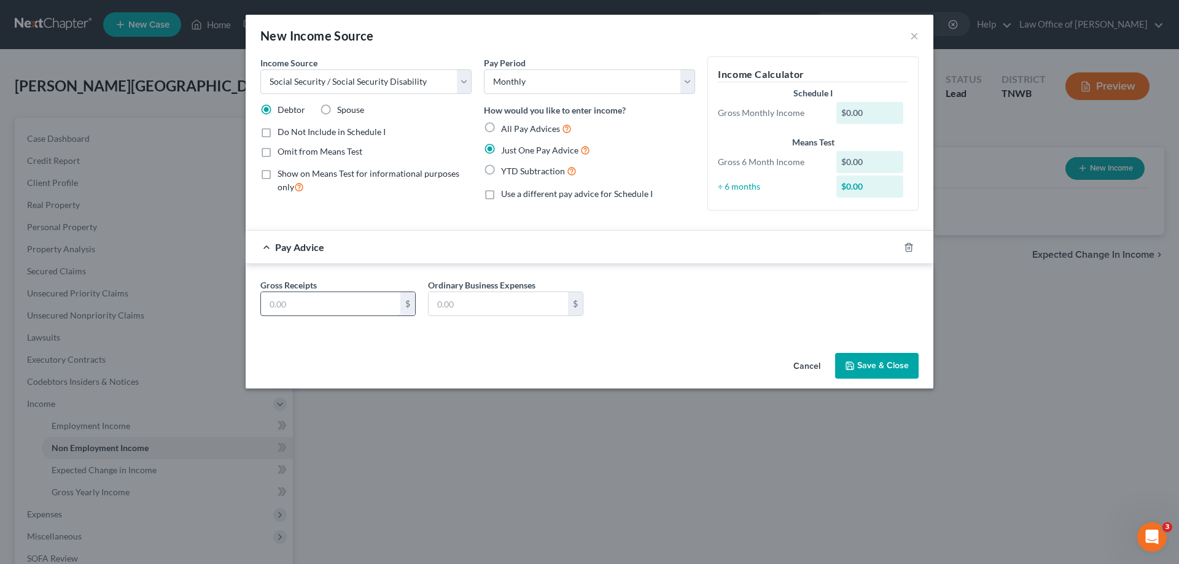
click at [359, 305] on input "text" at bounding box center [330, 303] width 139 height 23
type input "1,013.00"
click at [463, 84] on select "Select Unemployment Disability (from employer) Pension Retirement Social Securi…" at bounding box center [365, 81] width 211 height 25
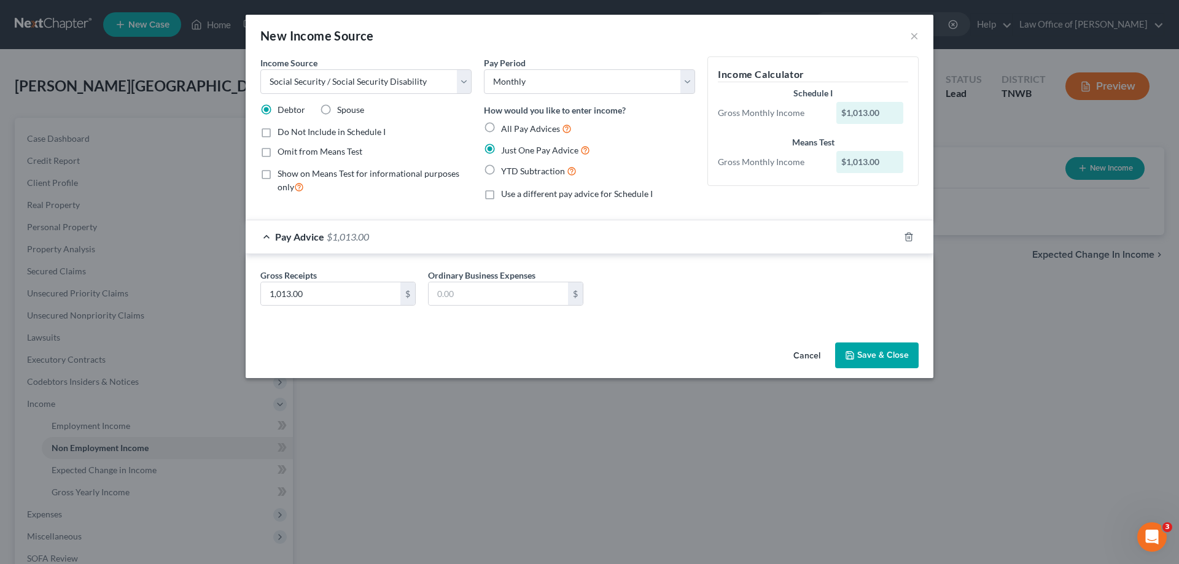
click at [877, 358] on button "Save & Close" at bounding box center [877, 356] width 84 height 26
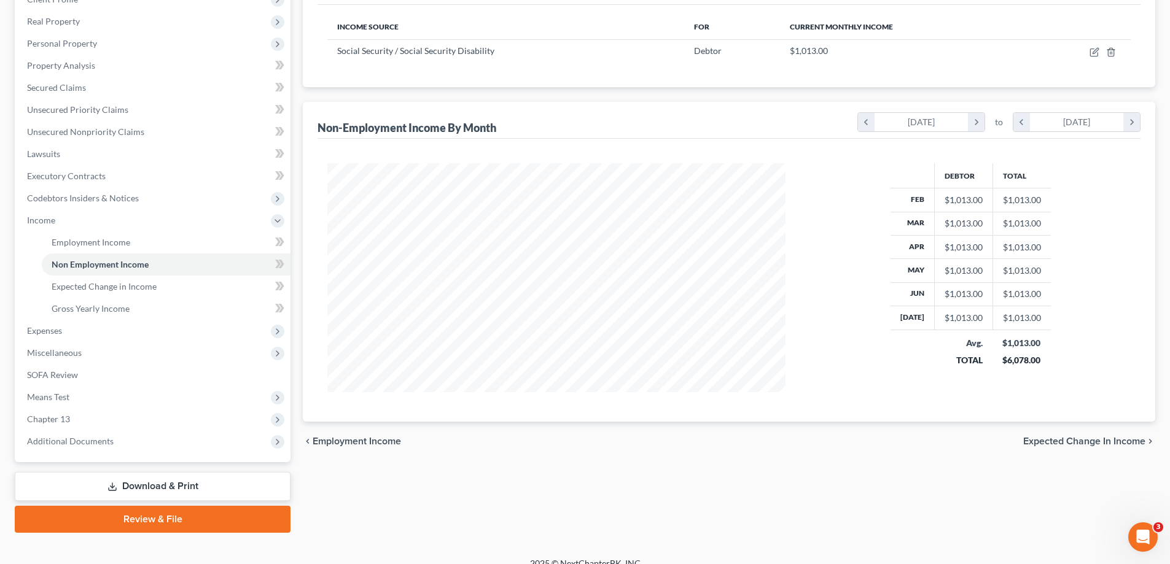
scroll to position [184, 0]
click at [40, 333] on span "Expenses" at bounding box center [44, 330] width 35 height 10
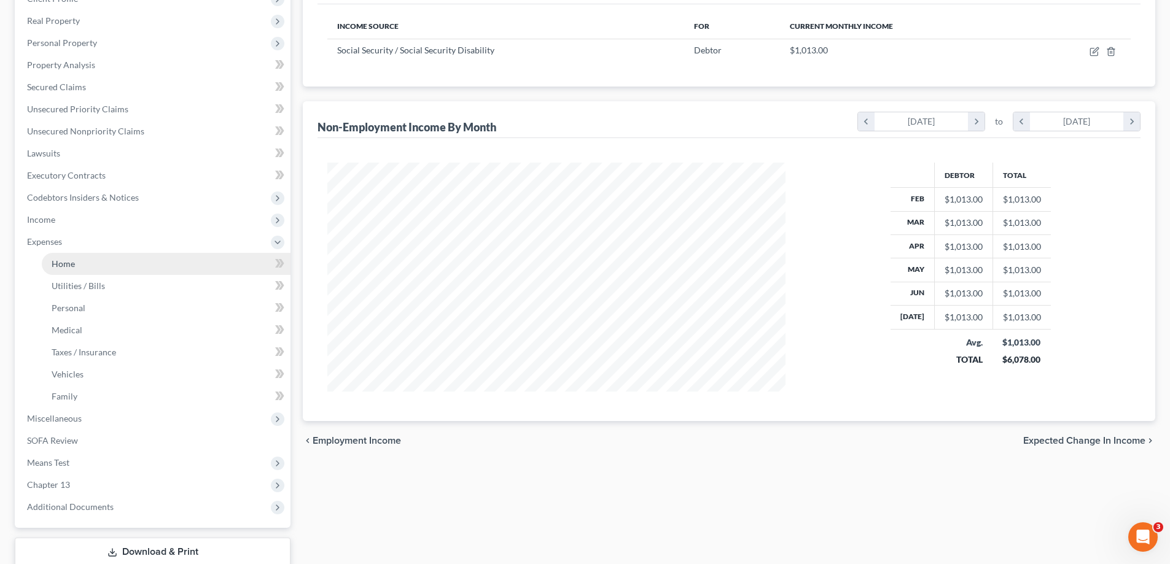
click at [66, 264] on span "Home" at bounding box center [63, 264] width 23 height 10
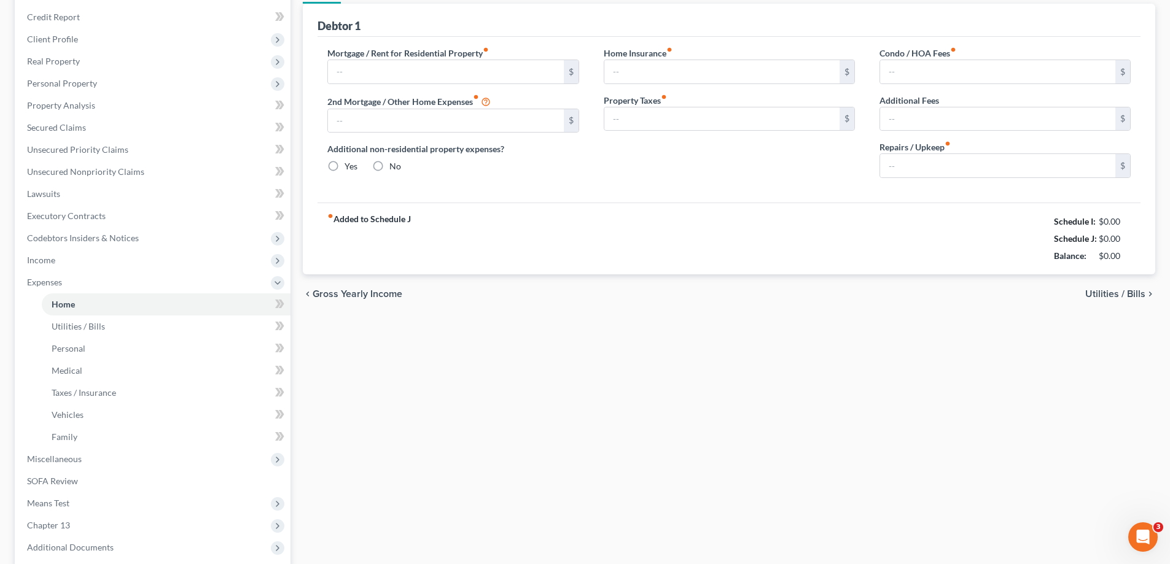
type input "0.00"
radio input "true"
type input "0.00"
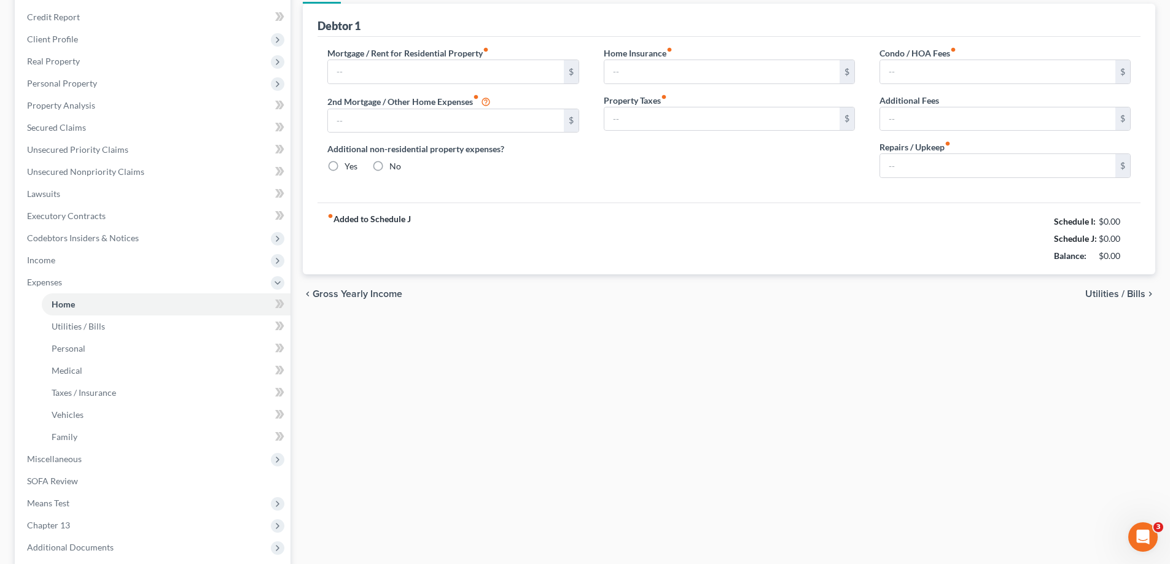
type input "0.00"
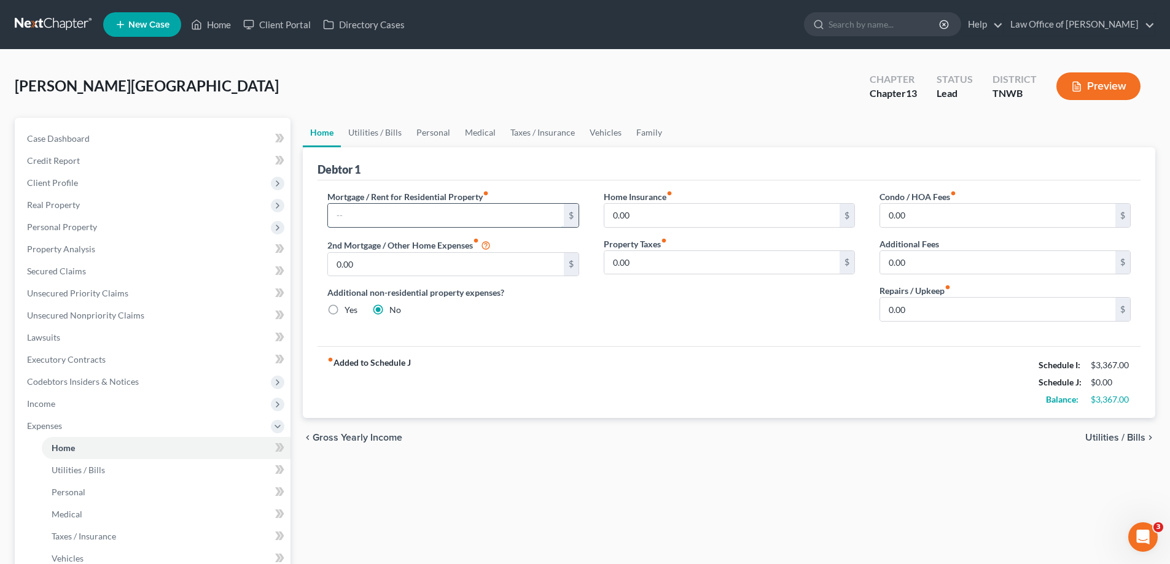
click at [361, 218] on input "text" at bounding box center [445, 215] width 235 height 23
type input "800.00"
click at [650, 219] on input "0.00" at bounding box center [721, 215] width 235 height 23
type input "25.00"
click at [373, 137] on link "Utilities / Bills" at bounding box center [375, 132] width 68 height 29
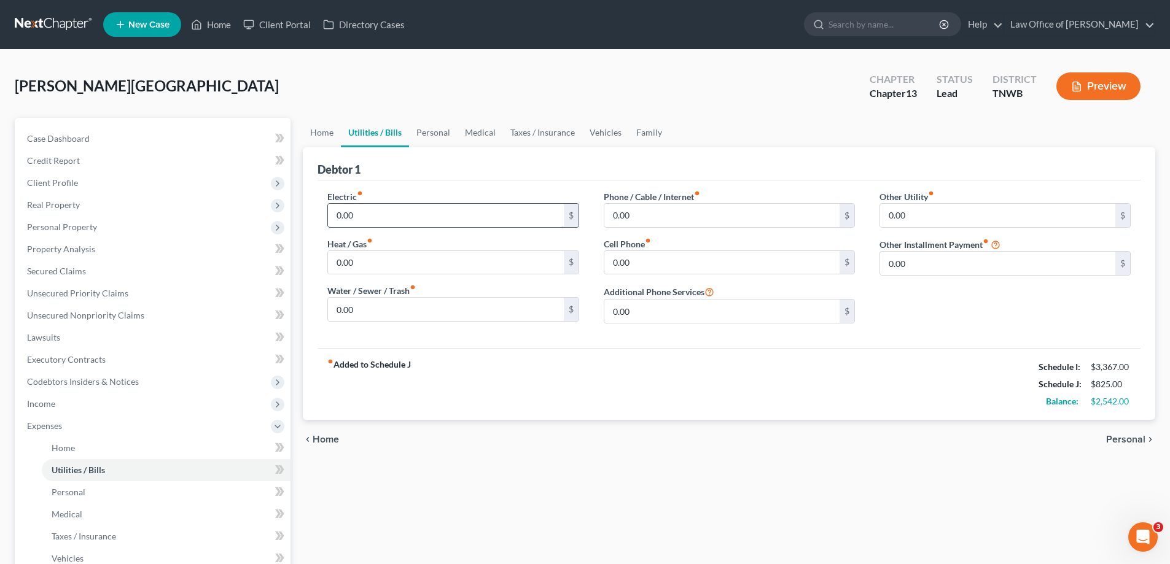
click at [378, 222] on input "0.00" at bounding box center [445, 215] width 235 height 23
click at [656, 214] on input "0.00" at bounding box center [721, 215] width 235 height 23
click at [645, 264] on input "0.00" at bounding box center [721, 262] width 235 height 23
click at [430, 135] on link "Personal" at bounding box center [433, 132] width 49 height 29
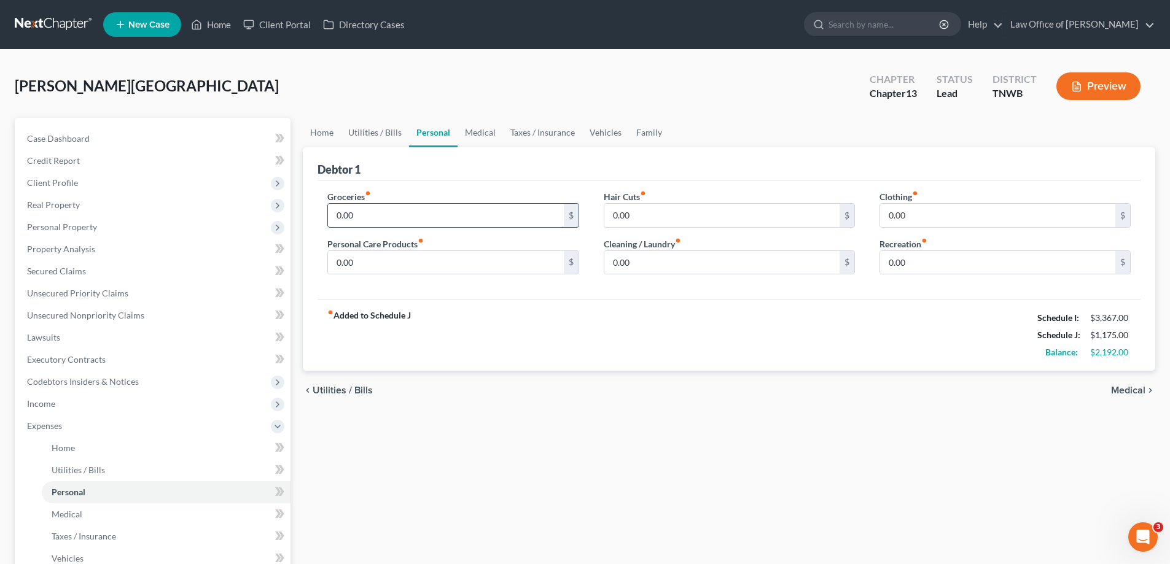
click at [389, 209] on input "0.00" at bounding box center [445, 215] width 235 height 23
click at [647, 218] on input "0.00" at bounding box center [721, 215] width 235 height 23
click at [935, 215] on input "0.00" at bounding box center [997, 215] width 235 height 23
click at [416, 262] on input "0.00" at bounding box center [445, 262] width 235 height 23
click at [646, 260] on input "0.00" at bounding box center [721, 262] width 235 height 23
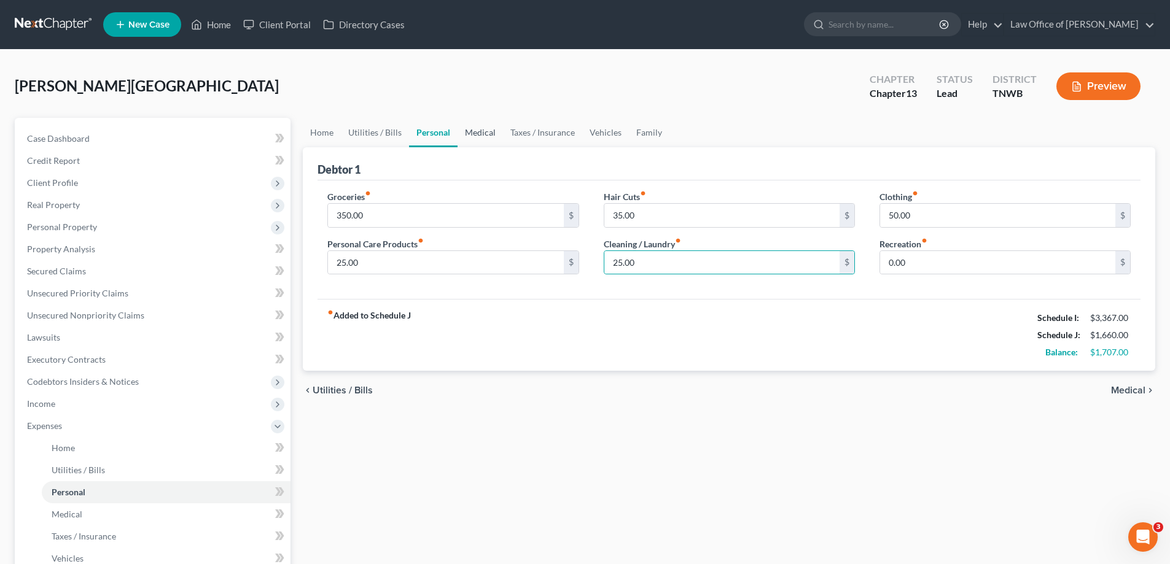
click at [477, 130] on link "Medical" at bounding box center [480, 132] width 45 height 29
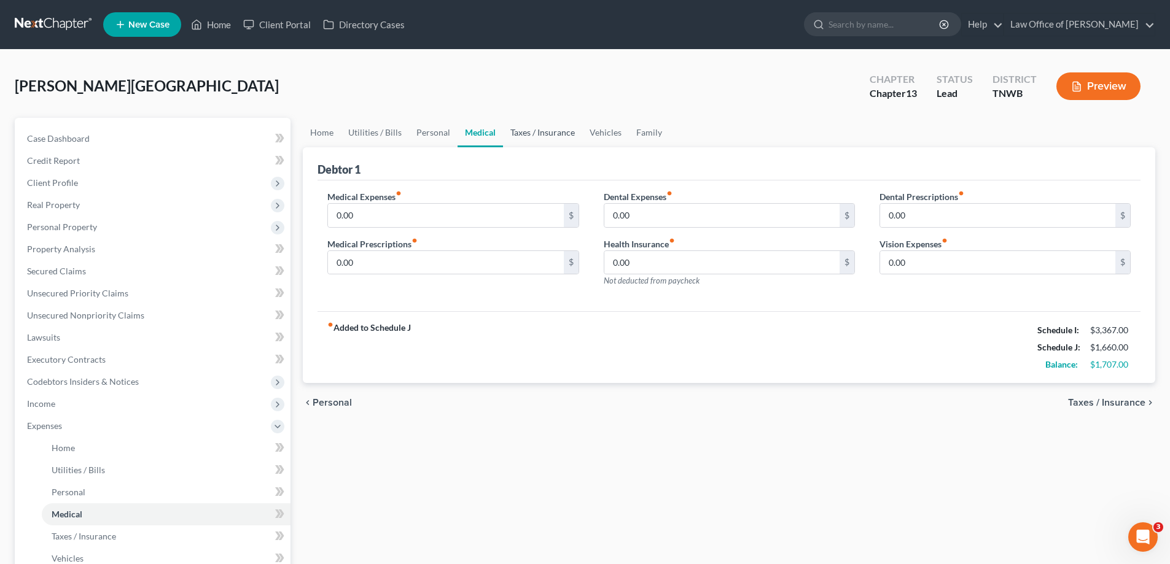
click at [553, 133] on link "Taxes / Insurance" at bounding box center [542, 132] width 79 height 29
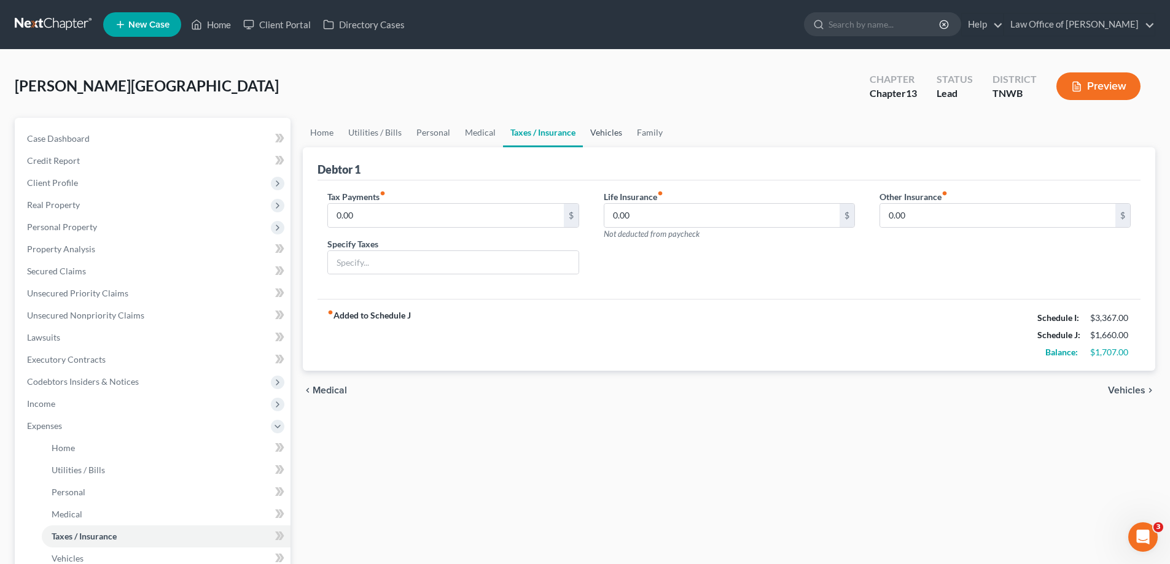
click at [607, 133] on link "Vehicles" at bounding box center [606, 132] width 47 height 29
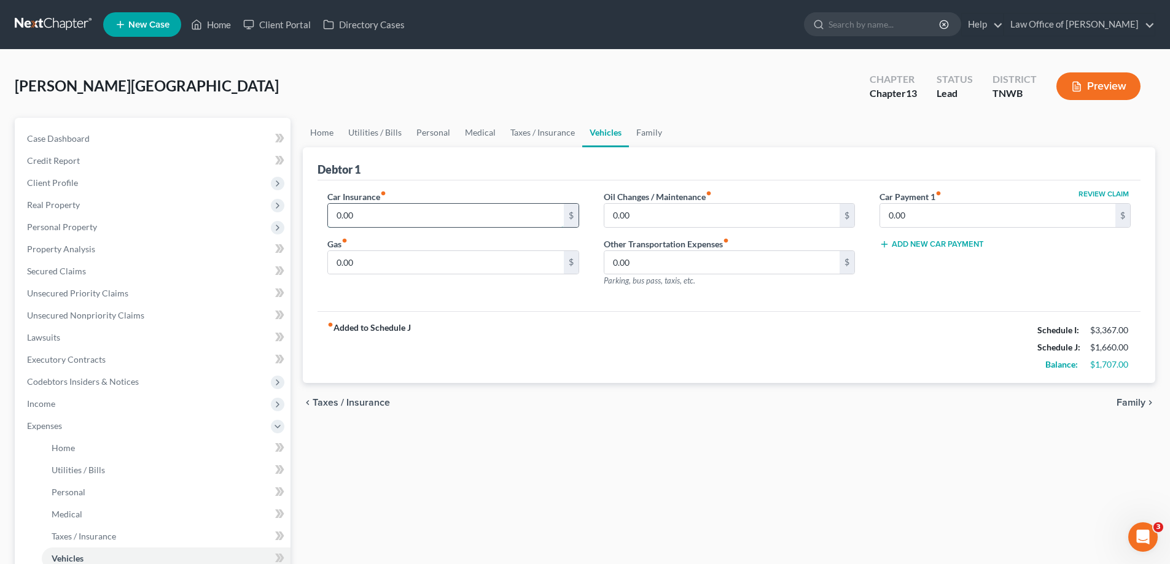
click at [374, 217] on input "0.00" at bounding box center [445, 215] width 235 height 23
click at [661, 220] on input "0.00" at bounding box center [721, 215] width 235 height 23
click at [364, 272] on input "0.00" at bounding box center [445, 262] width 235 height 23
click at [642, 134] on link "Family" at bounding box center [649, 132] width 41 height 29
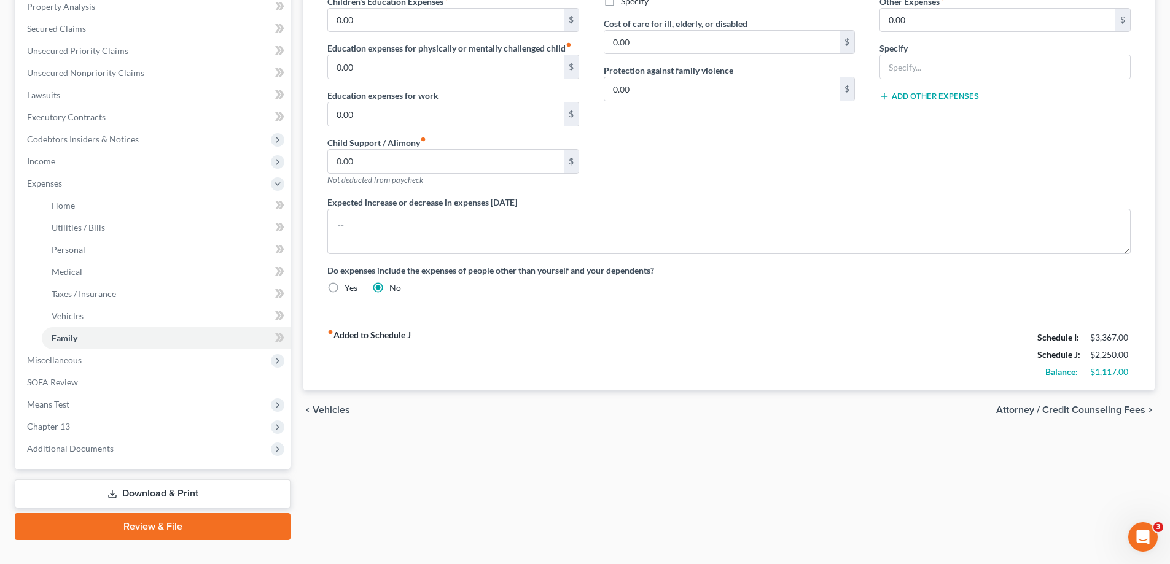
scroll to position [246, 0]
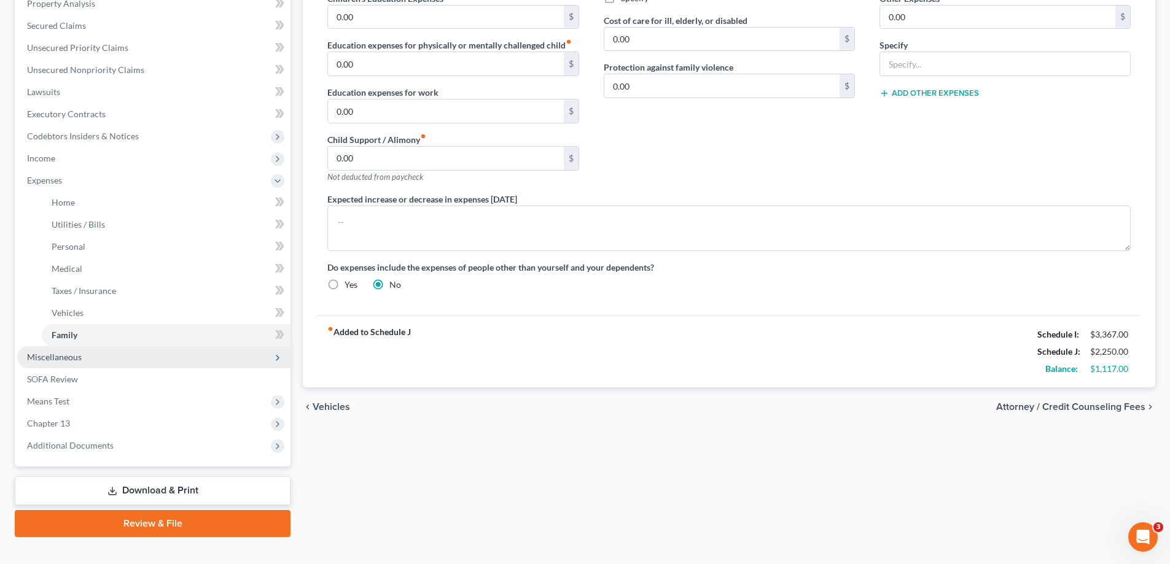
click at [55, 358] on span "Miscellaneous" at bounding box center [54, 357] width 55 height 10
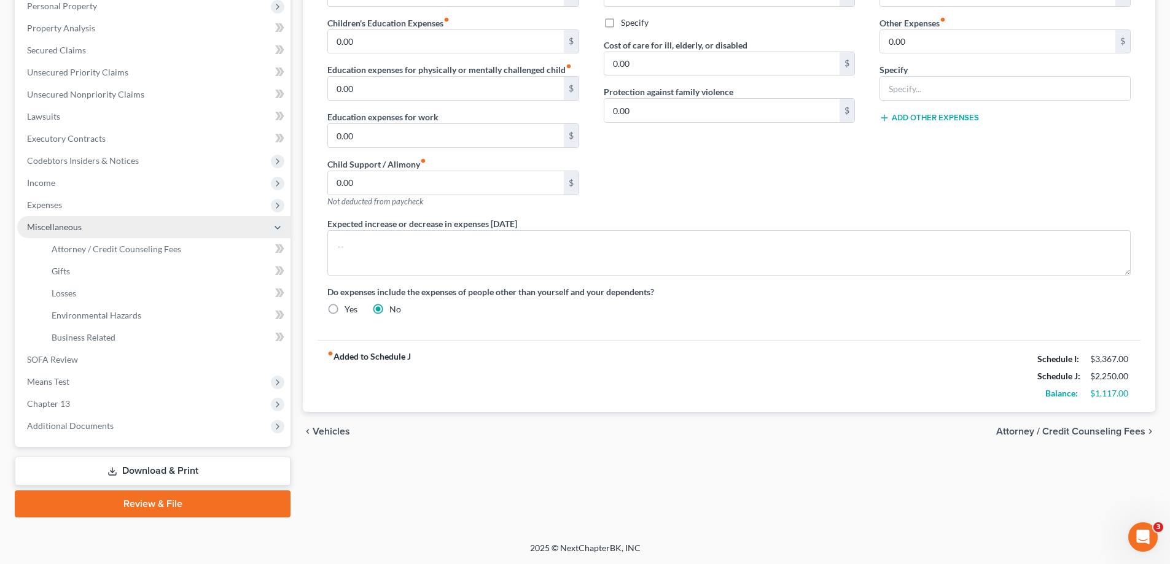
scroll to position [221, 0]
click at [87, 252] on span "Attorney / Credit Counseling Fees" at bounding box center [117, 249] width 130 height 10
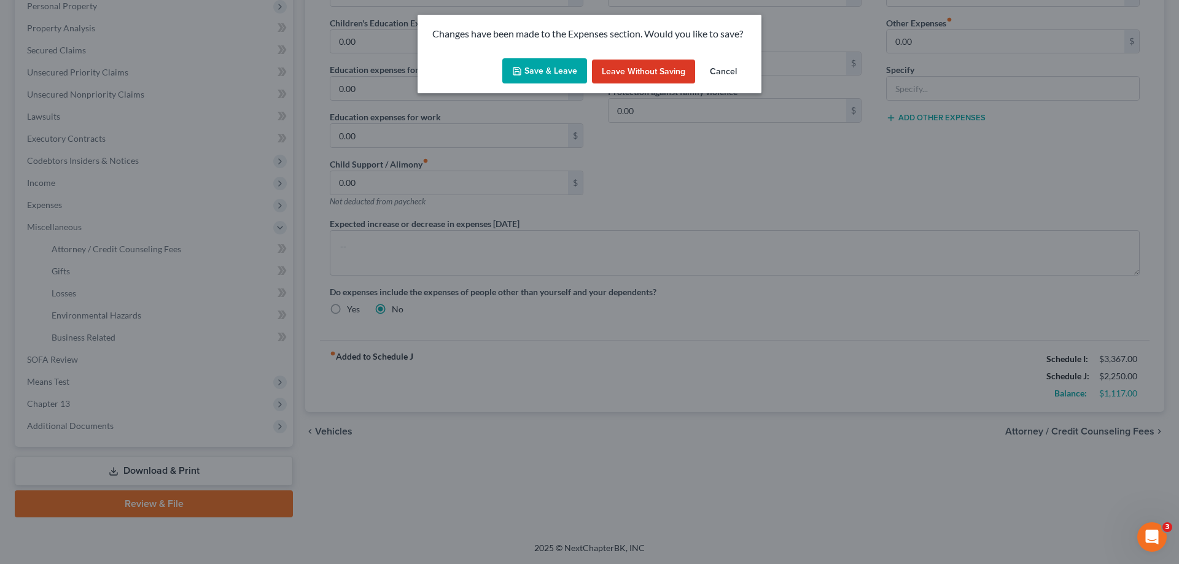
click at [554, 61] on button "Save & Leave" at bounding box center [544, 71] width 85 height 26
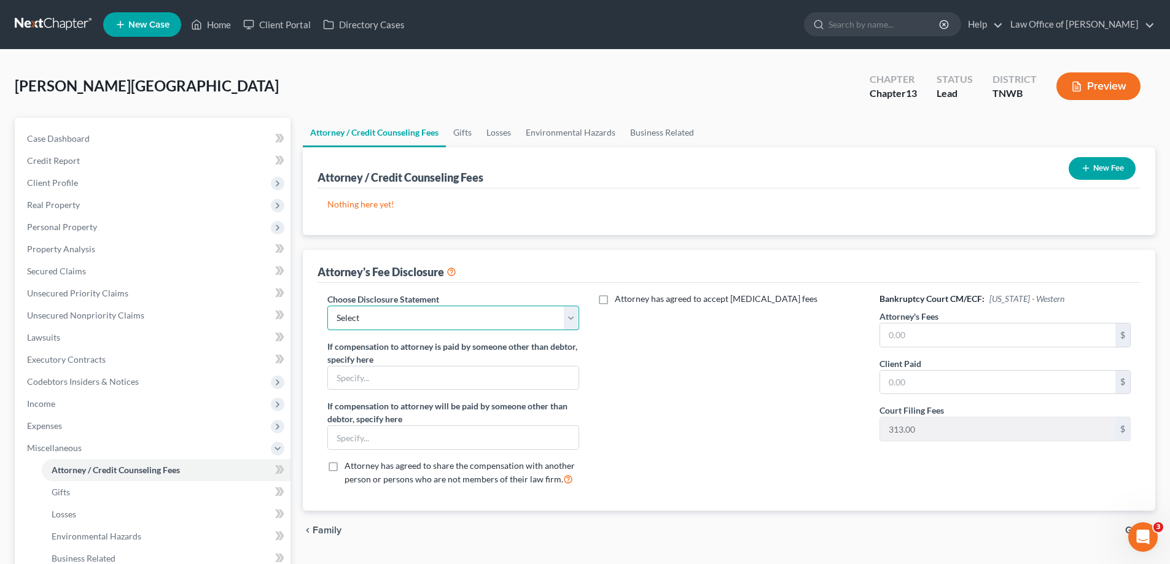
drag, startPoint x: 573, startPoint y: 316, endPoint x: 559, endPoint y: 324, distance: 16.0
click at [573, 316] on select "Select [PERSON_NAME]" at bounding box center [452, 318] width 251 height 25
click at [327, 306] on select "Select [PERSON_NAME]" at bounding box center [452, 318] width 251 height 25
click at [937, 334] on input "text" at bounding box center [997, 335] width 235 height 23
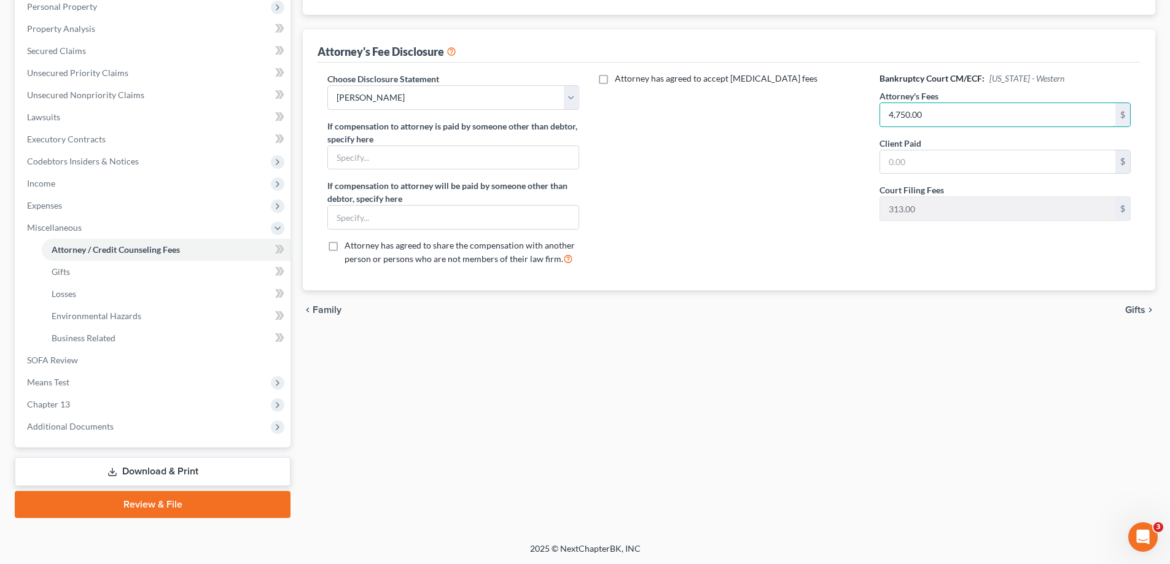
scroll to position [221, 0]
click at [46, 184] on span "Income" at bounding box center [41, 182] width 28 height 10
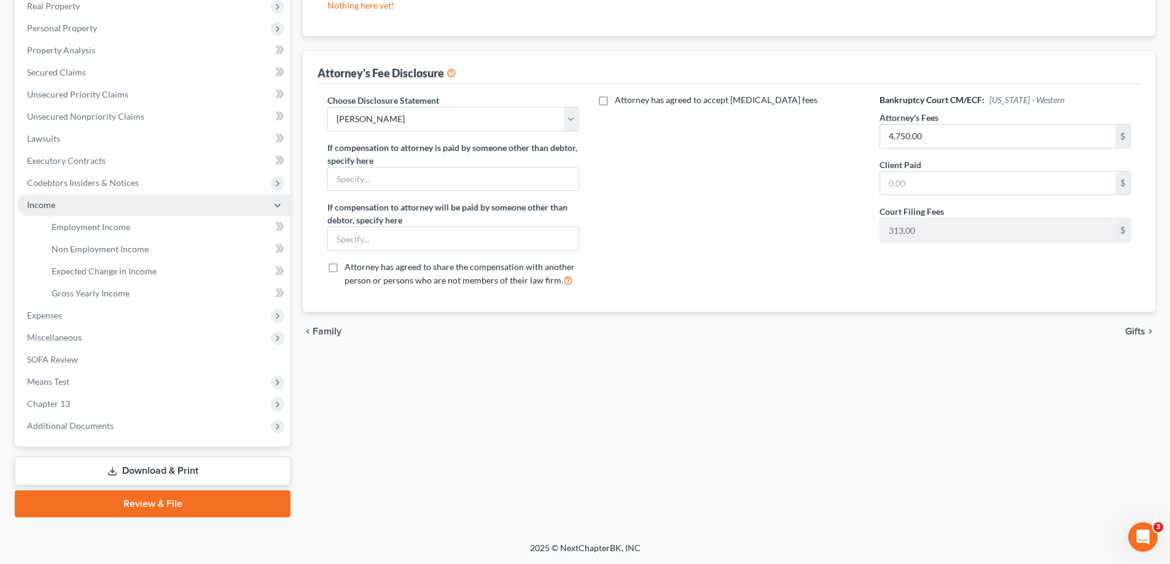
scroll to position [199, 0]
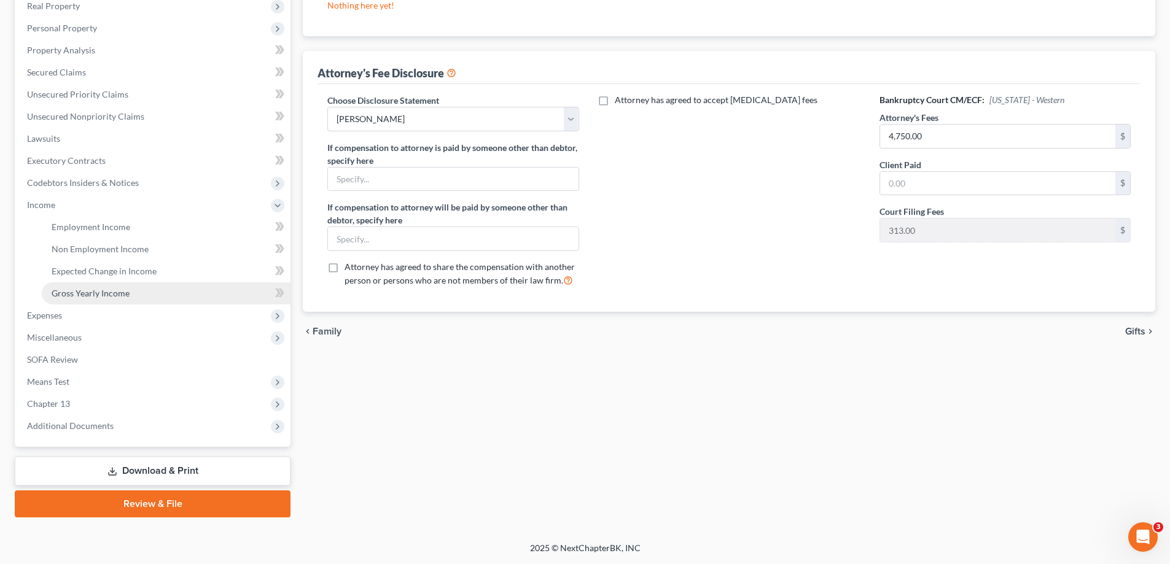
click at [109, 292] on span "Gross Yearly Income" at bounding box center [91, 293] width 78 height 10
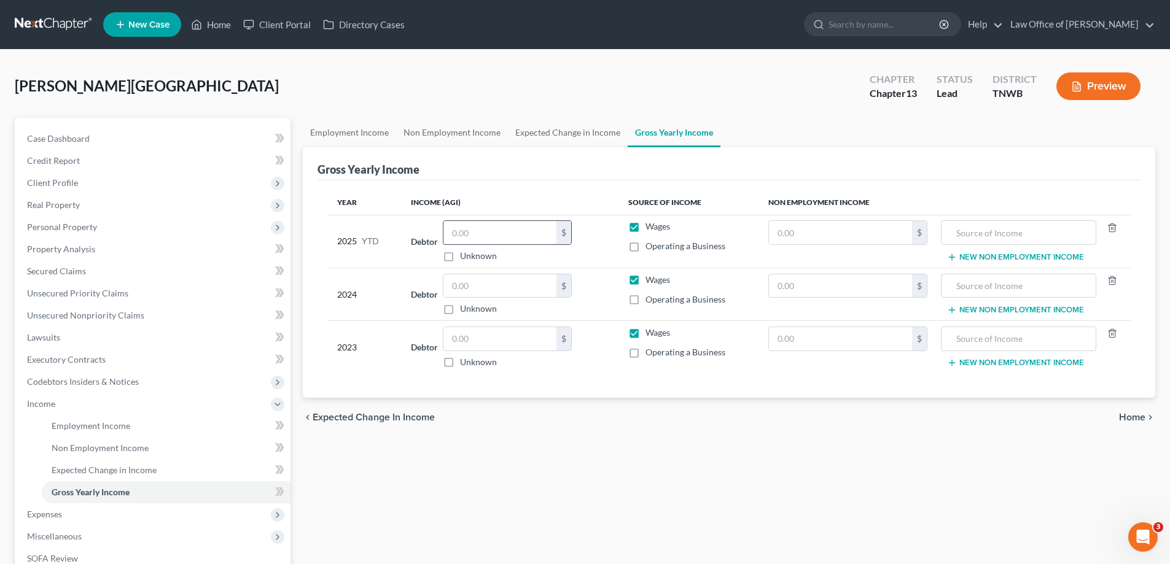
click at [503, 224] on input "text" at bounding box center [499, 232] width 113 height 23
click at [493, 281] on input "text" at bounding box center [499, 286] width 113 height 23
click at [494, 343] on input "text" at bounding box center [499, 338] width 113 height 23
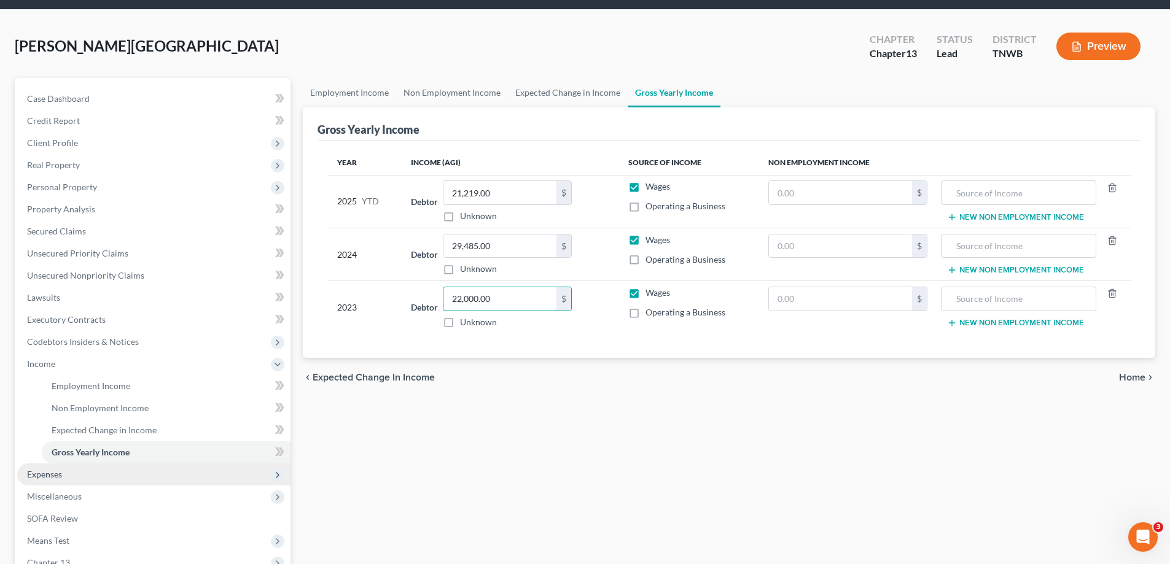
scroll to position [61, 0]
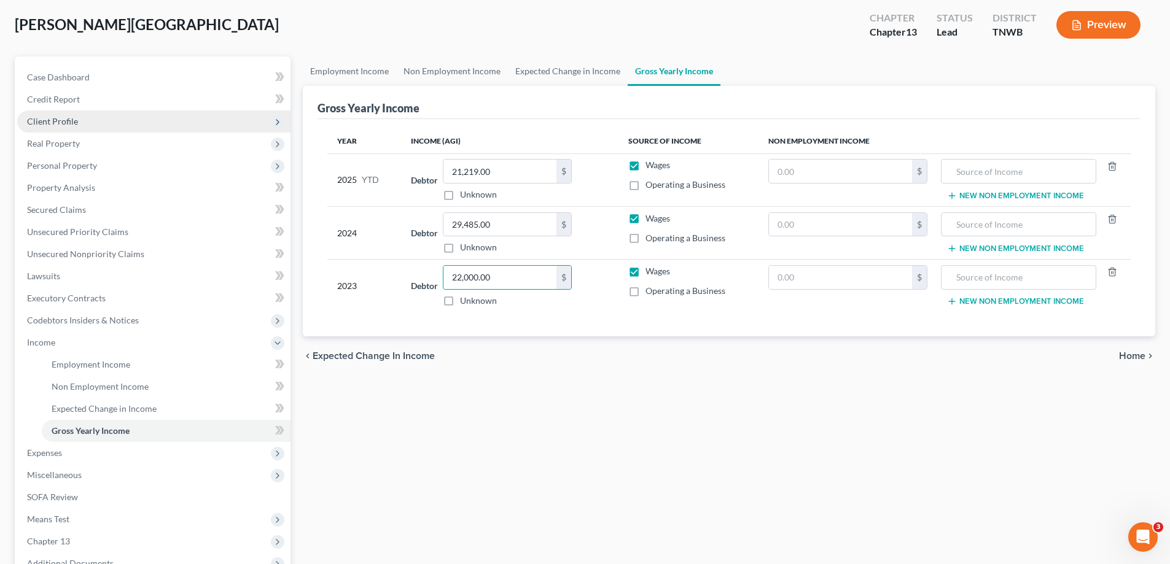
click at [42, 117] on span "Client Profile" at bounding box center [52, 121] width 51 height 10
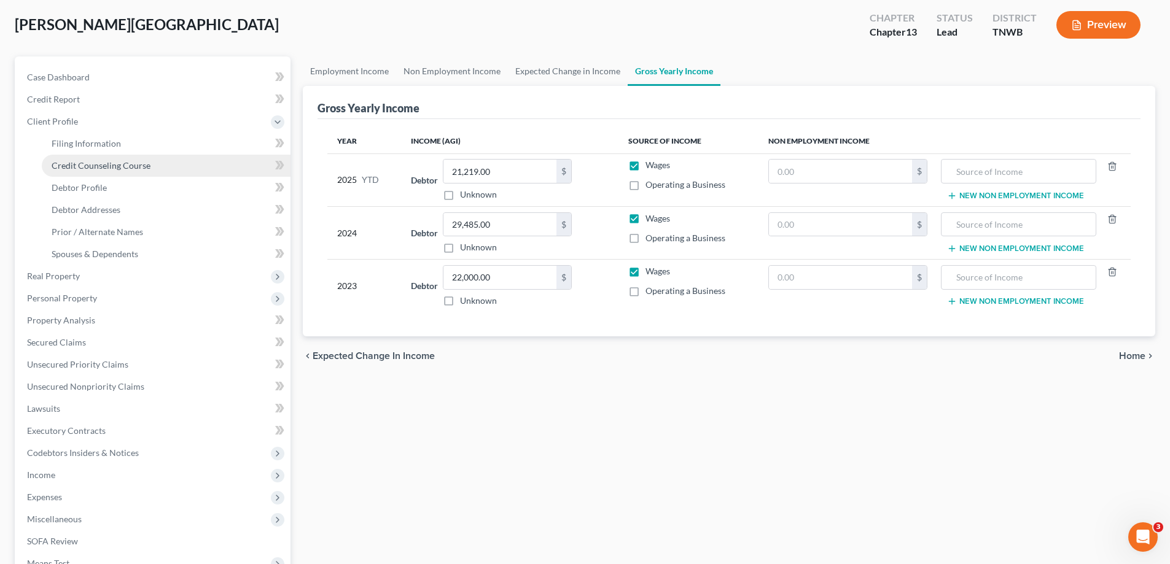
click at [116, 165] on span "Credit Counseling Course" at bounding box center [101, 165] width 99 height 10
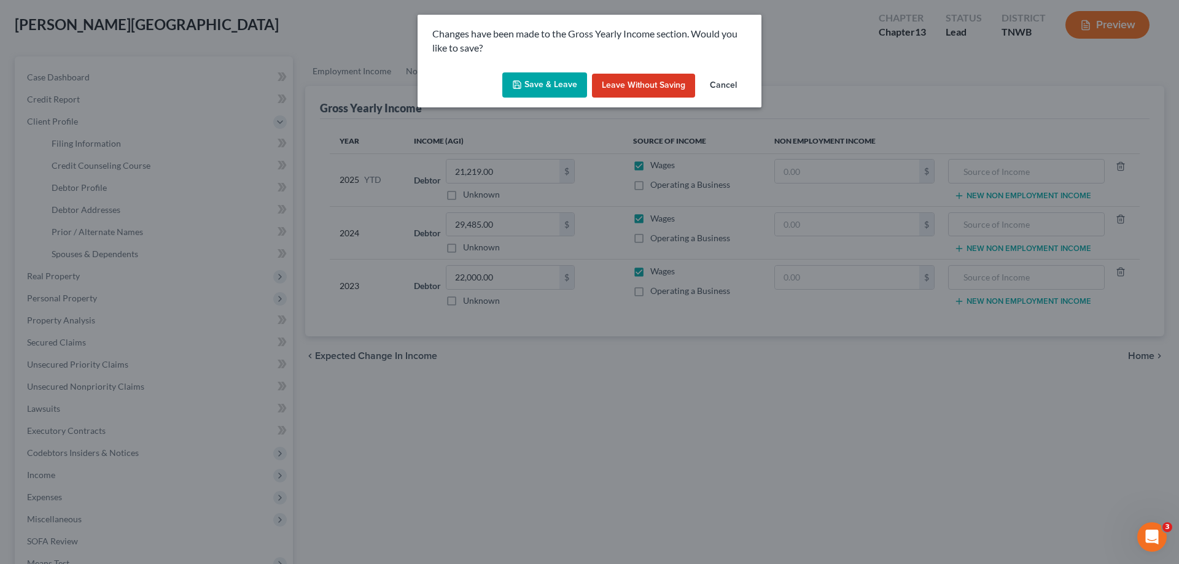
drag, startPoint x: 521, startPoint y: 92, endPoint x: 530, endPoint y: 91, distance: 8.6
click at [522, 91] on button "Save & Leave" at bounding box center [544, 85] width 85 height 26
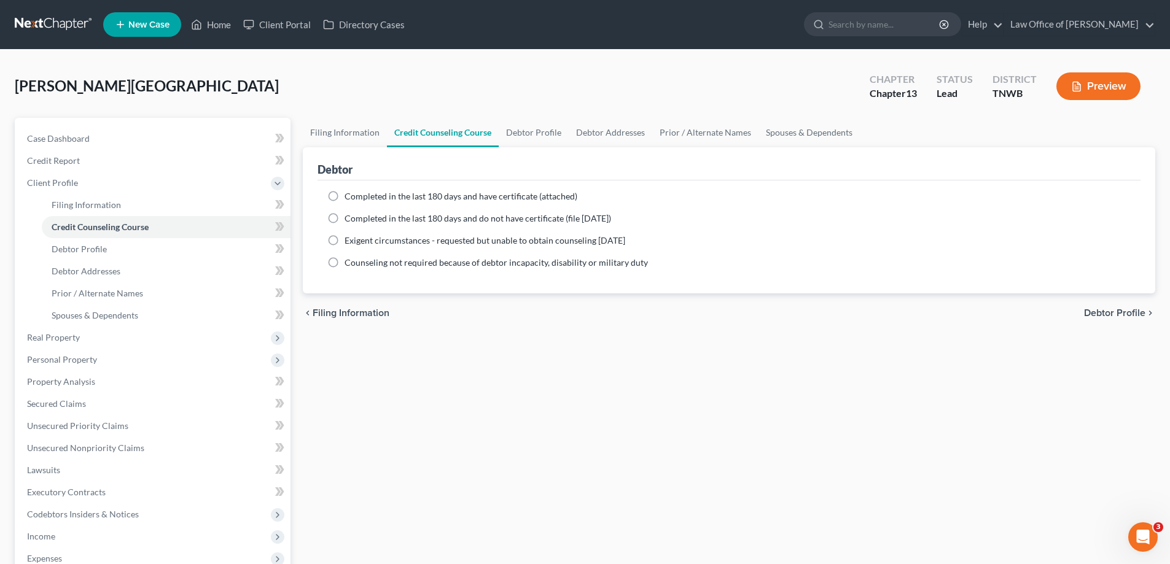
drag, startPoint x: 332, startPoint y: 220, endPoint x: 338, endPoint y: 228, distance: 10.5
click at [345, 219] on label "Completed in the last 180 days and do not have certificate (file [DATE])" at bounding box center [478, 218] width 267 height 12
click at [349, 219] on input "Completed in the last 180 days and do not have certificate (file [DATE])" at bounding box center [353, 216] width 8 height 8
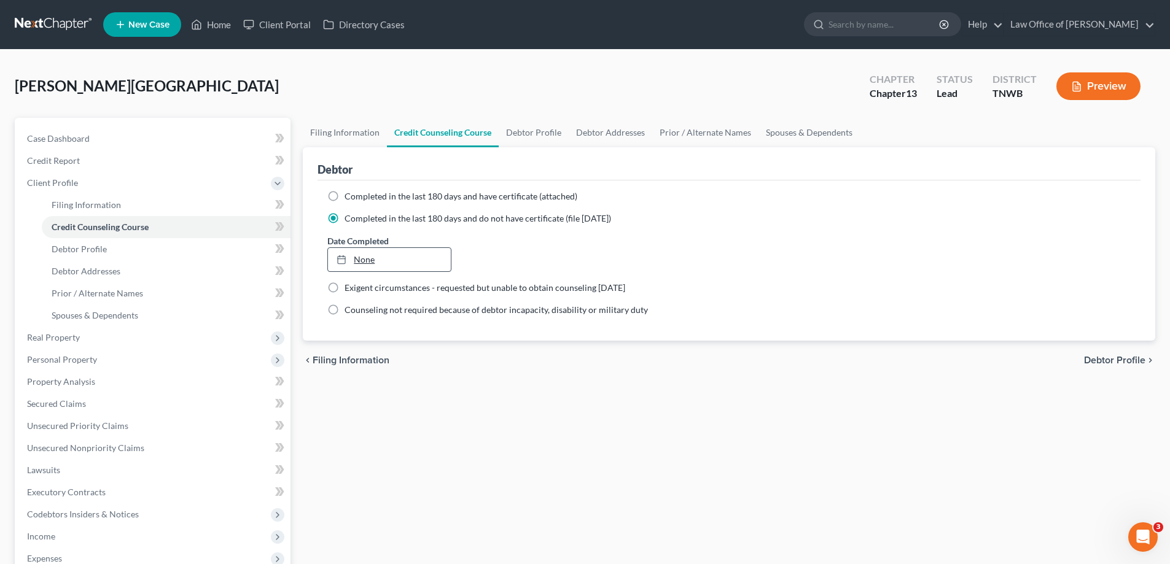
click at [361, 257] on link "None" at bounding box center [389, 259] width 122 height 23
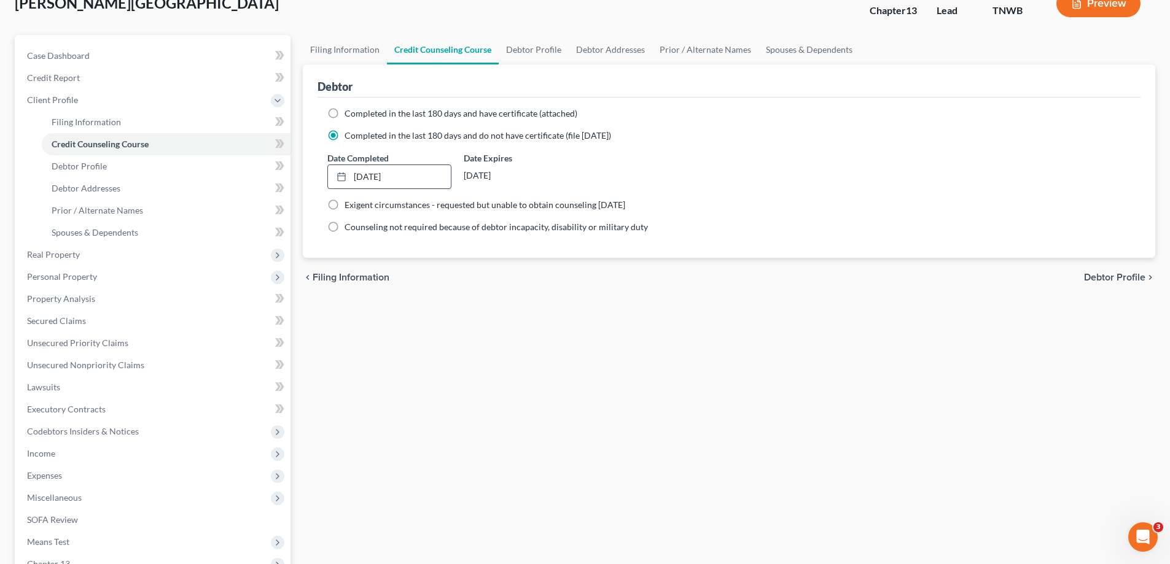
scroll to position [243, 0]
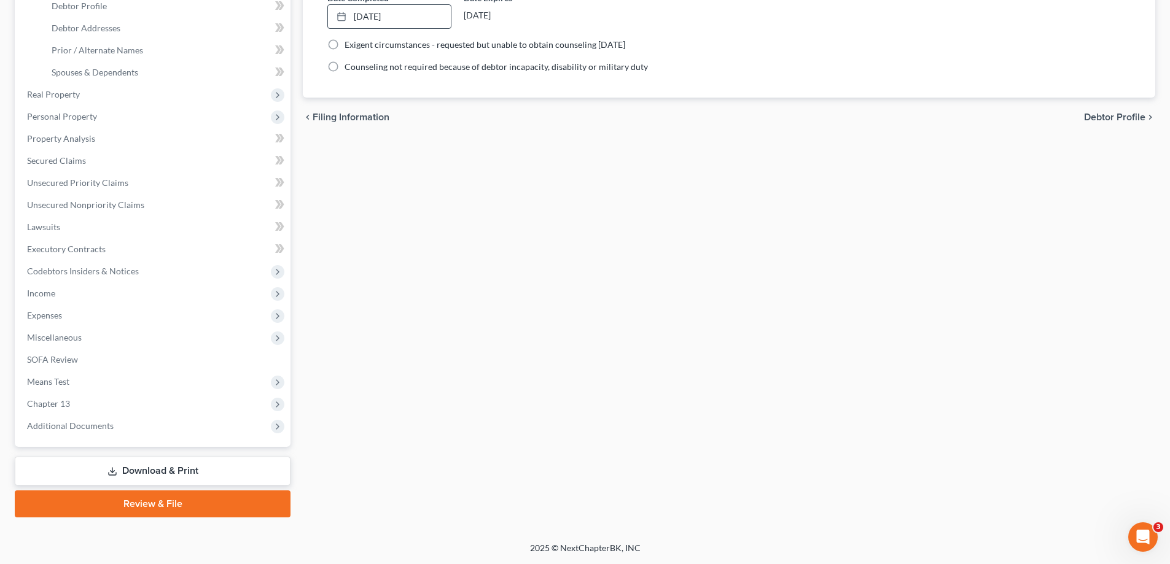
click at [127, 470] on link "Download & Print" at bounding box center [153, 471] width 276 height 29
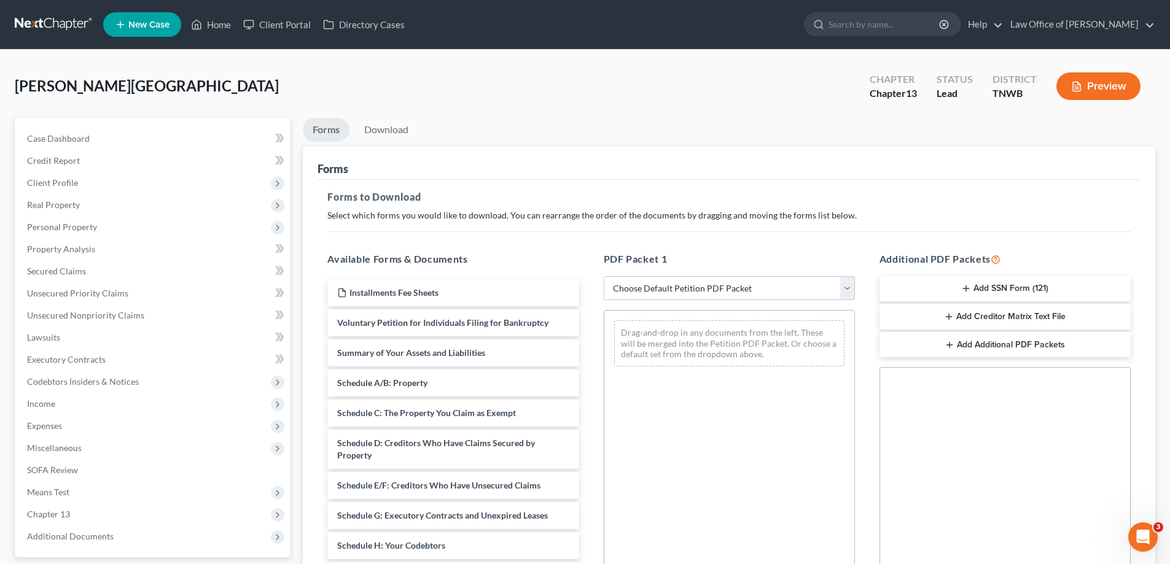
click at [846, 286] on select "Choose Default Petition PDF Packet Complete Bankruptcy Petition (all forms and …" at bounding box center [729, 288] width 251 height 25
click at [604, 276] on select "Choose Default Petition PDF Packet Complete Bankruptcy Petition (all forms and …" at bounding box center [729, 288] width 251 height 25
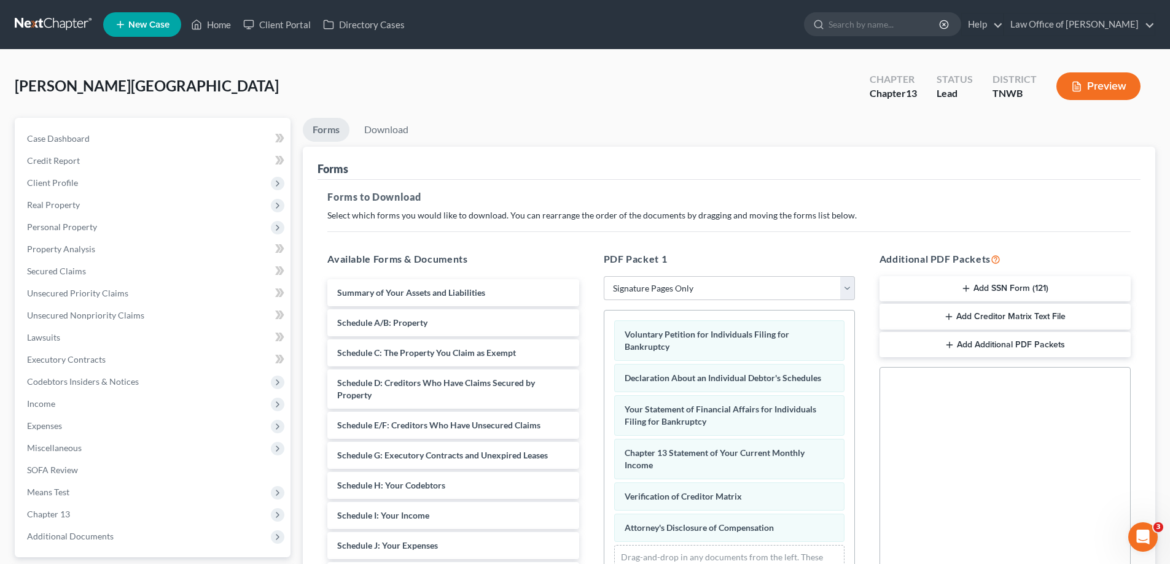
click at [1004, 281] on button "Add SSN Form (121)" at bounding box center [1004, 289] width 251 height 26
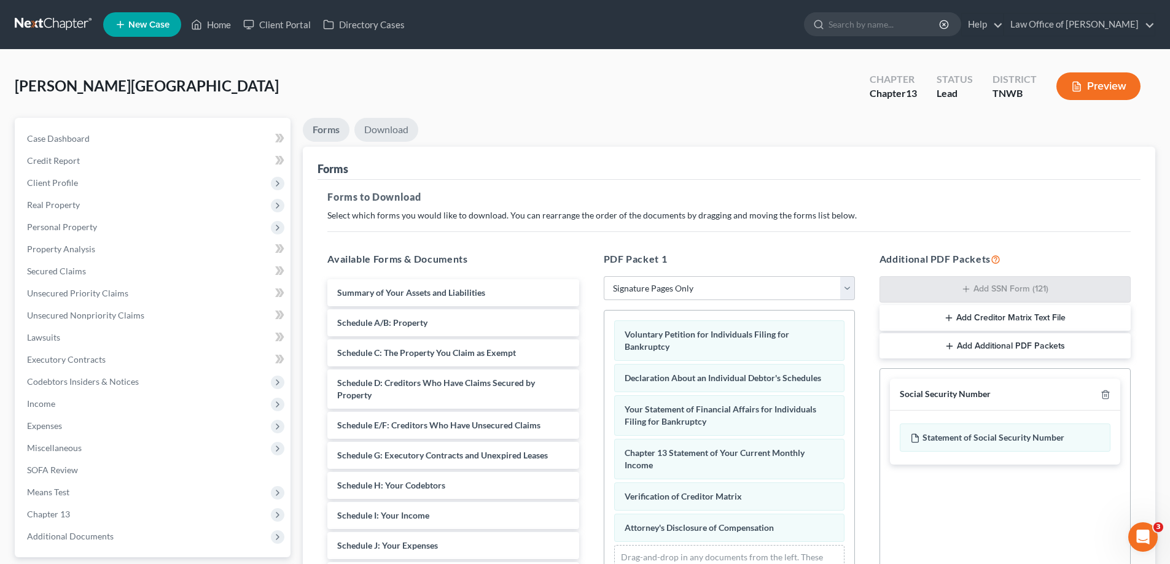
click at [372, 121] on link "Download" at bounding box center [386, 130] width 64 height 24
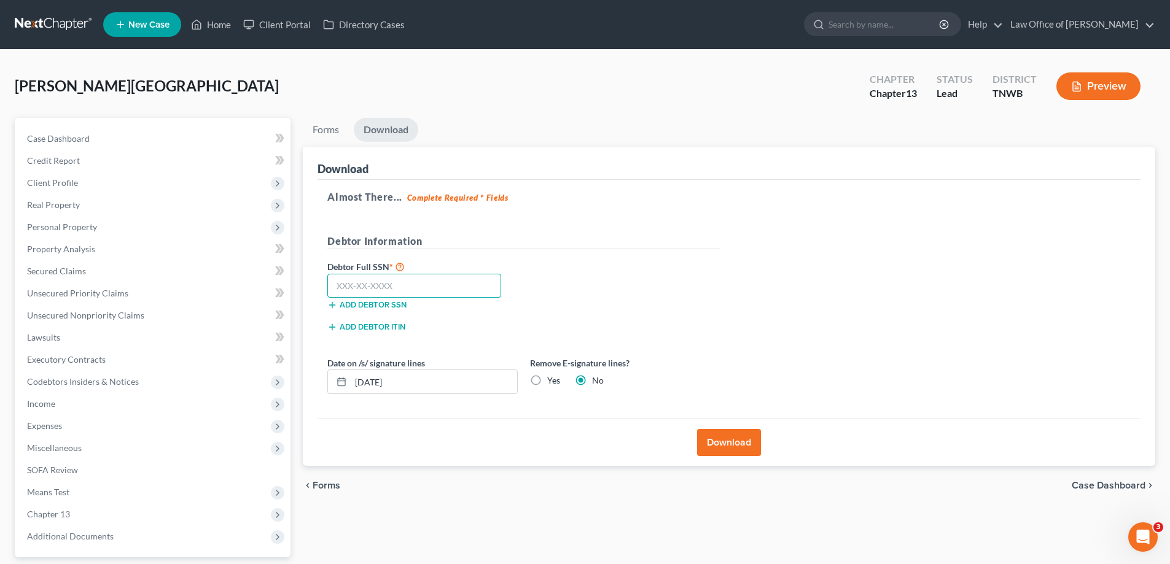
click at [434, 289] on input "text" at bounding box center [414, 286] width 174 height 25
click at [723, 437] on button "Download" at bounding box center [729, 442] width 64 height 27
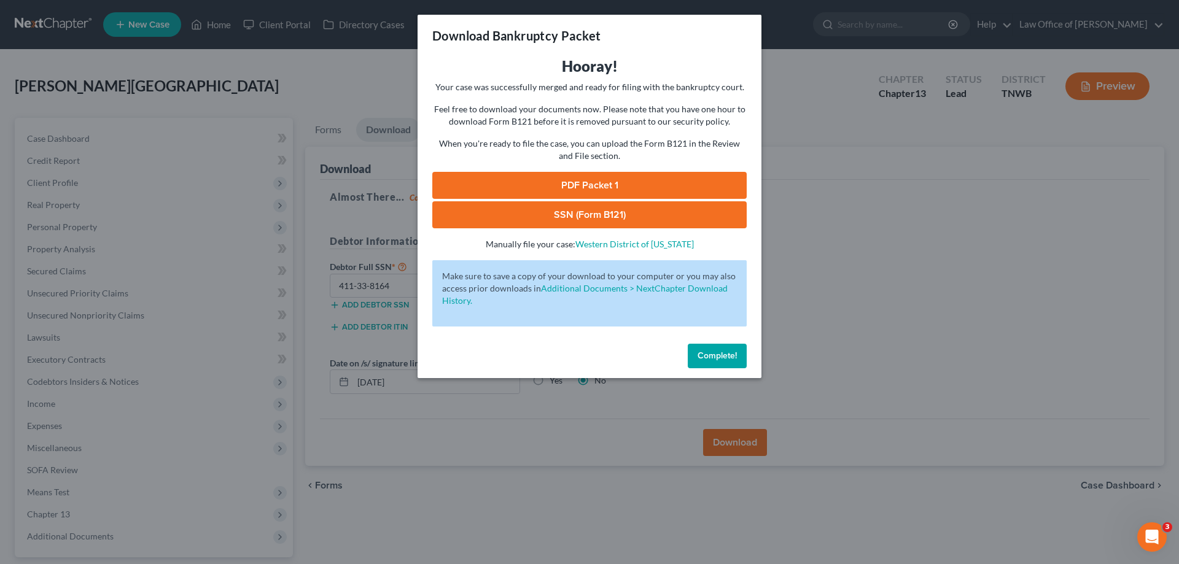
click at [649, 191] on link "PDF Packet 1" at bounding box center [589, 185] width 314 height 27
click at [618, 212] on link "SSN (Form B121)" at bounding box center [589, 214] width 314 height 27
click at [722, 362] on button "Complete!" at bounding box center [717, 356] width 59 height 25
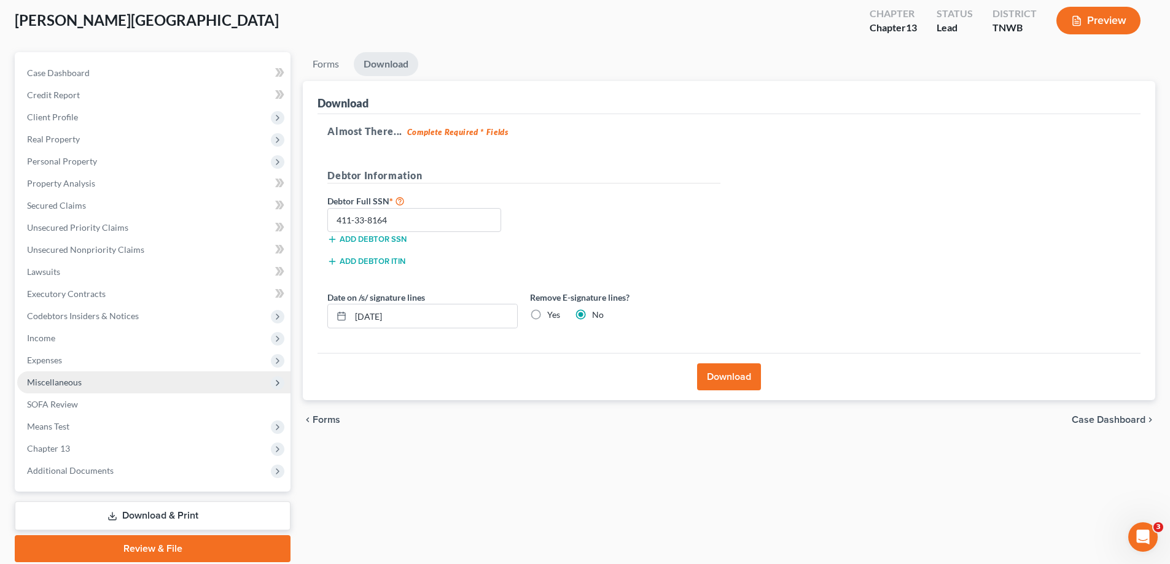
scroll to position [111, 0]
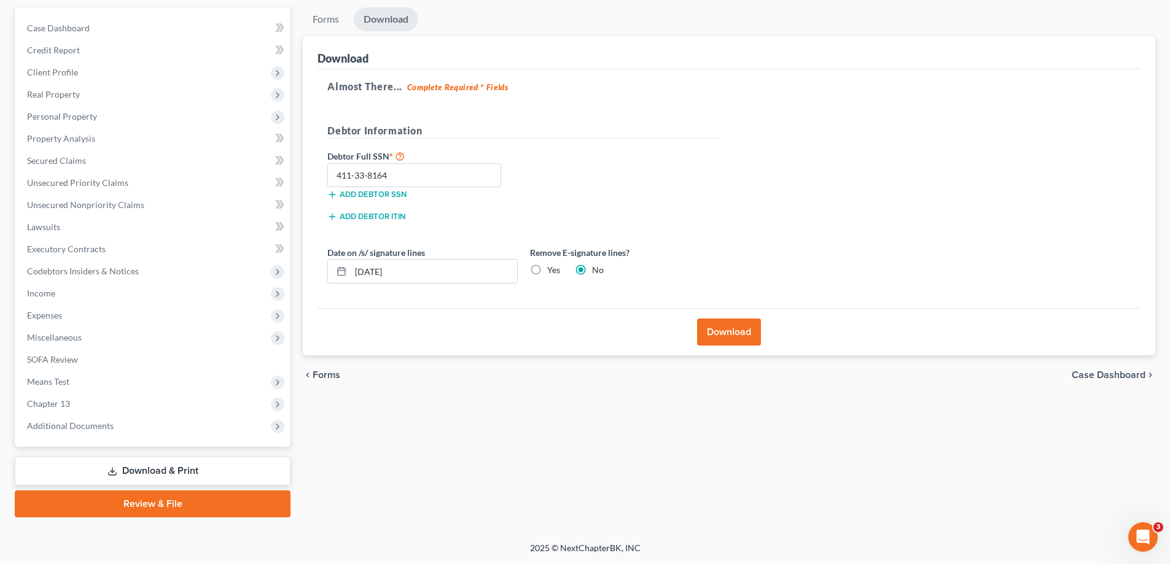
click at [147, 508] on link "Review & File" at bounding box center [153, 504] width 276 height 27
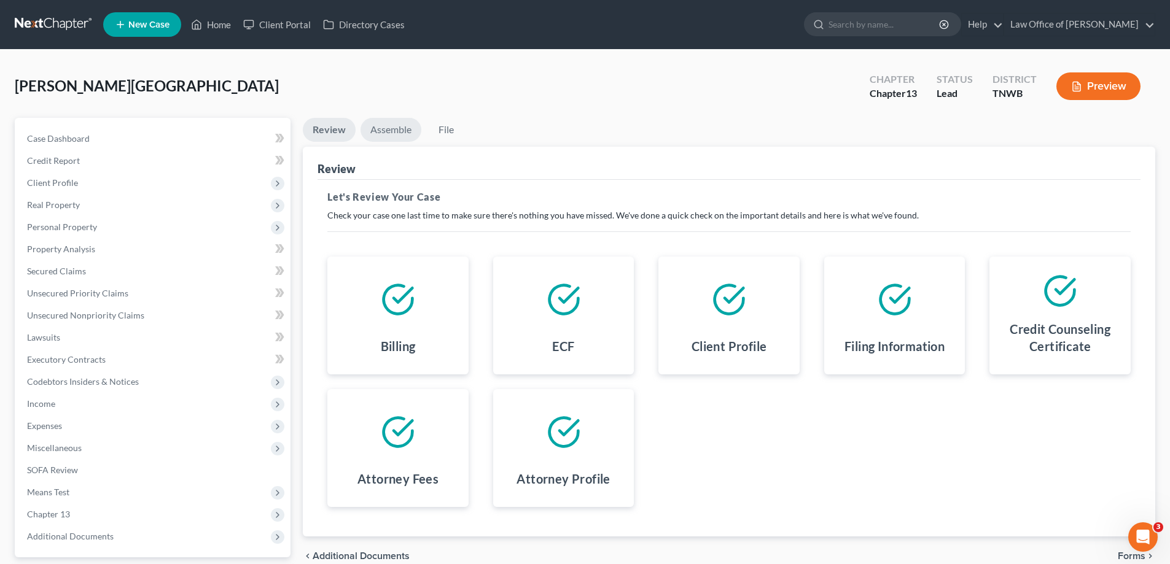
click at [409, 122] on link "Assemble" at bounding box center [390, 130] width 61 height 24
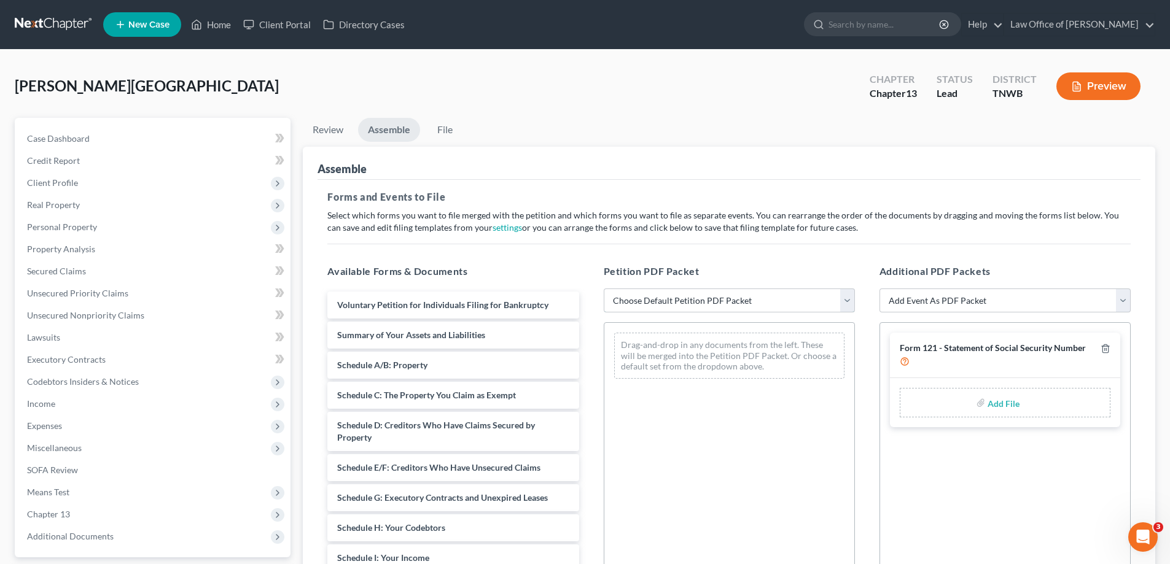
click at [849, 298] on select "Choose Default Petition PDF Packet Emergency Filing (Voluntary Petition and Cre…" at bounding box center [729, 301] width 251 height 25
click at [604, 289] on select "Choose Default Petition PDF Packet Emergency Filing (Voluntary Petition and Cre…" at bounding box center [729, 301] width 251 height 25
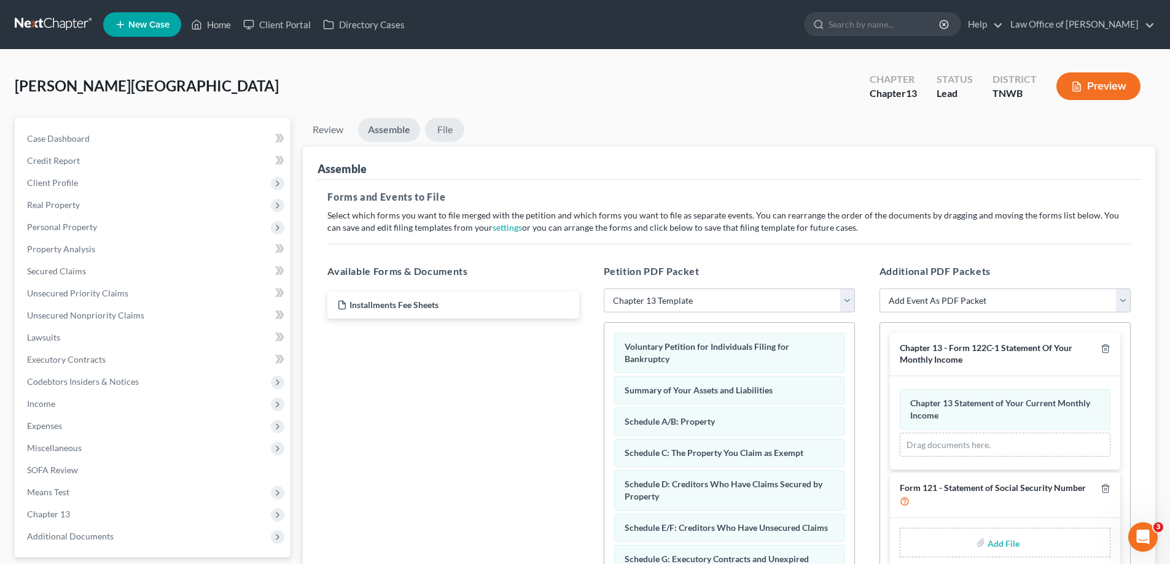
click at [446, 129] on link "File" at bounding box center [444, 130] width 39 height 24
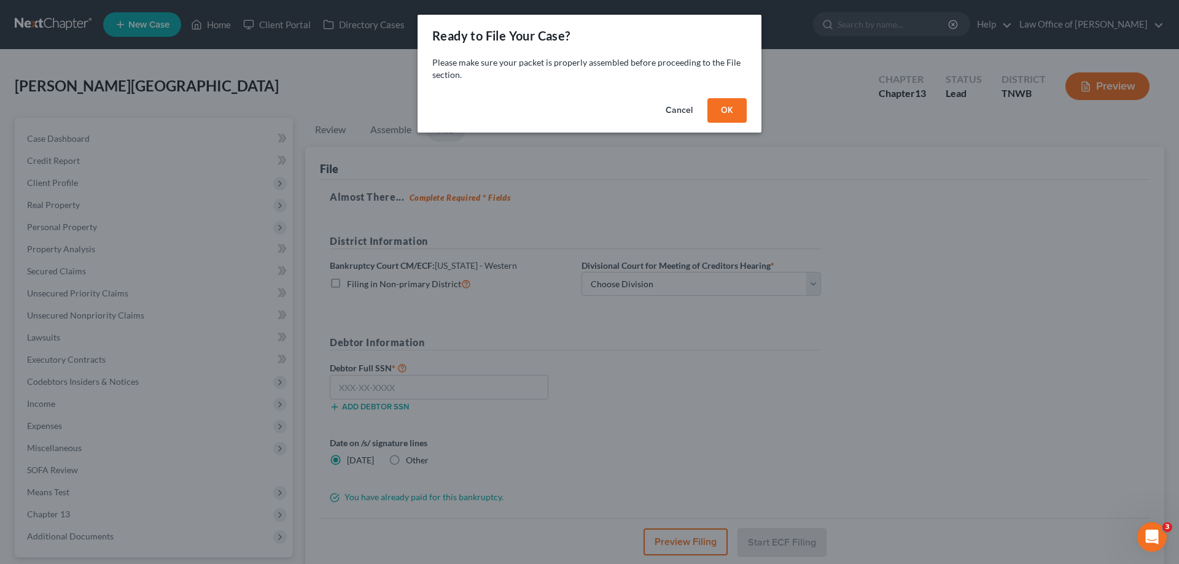
click at [724, 102] on button "OK" at bounding box center [726, 110] width 39 height 25
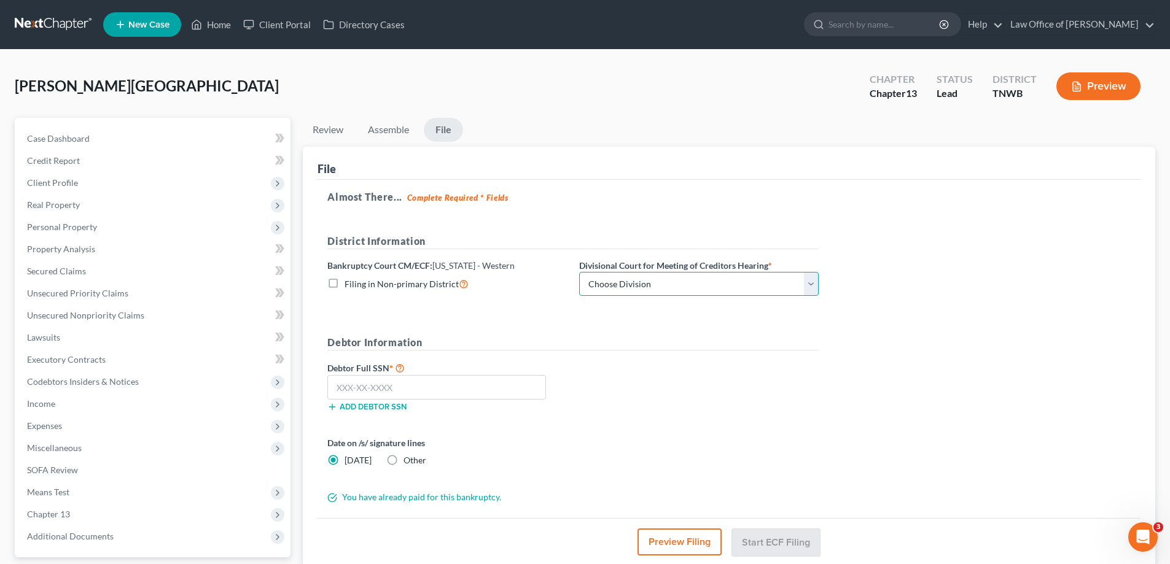
drag, startPoint x: 814, startPoint y: 281, endPoint x: 804, endPoint y: 293, distance: 16.1
click at [814, 281] on select "Choose Division [PERSON_NAME] Memphis" at bounding box center [699, 284] width 240 height 25
click at [579, 272] on select "Choose Division [PERSON_NAME] Memphis" at bounding box center [699, 284] width 240 height 25
click at [440, 389] on input "text" at bounding box center [436, 387] width 219 height 25
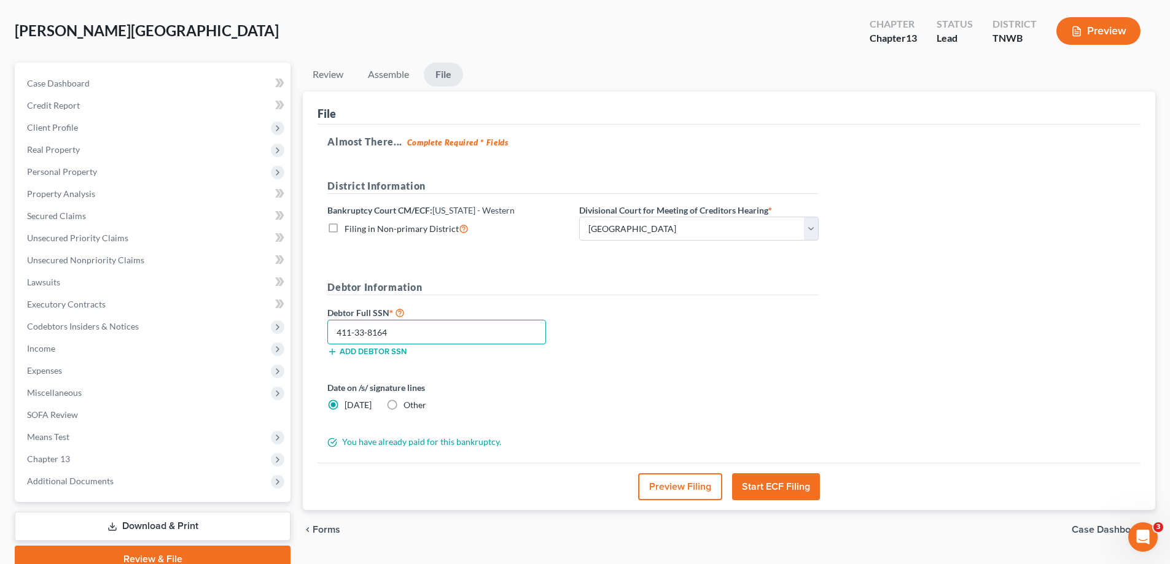
scroll to position [111, 0]
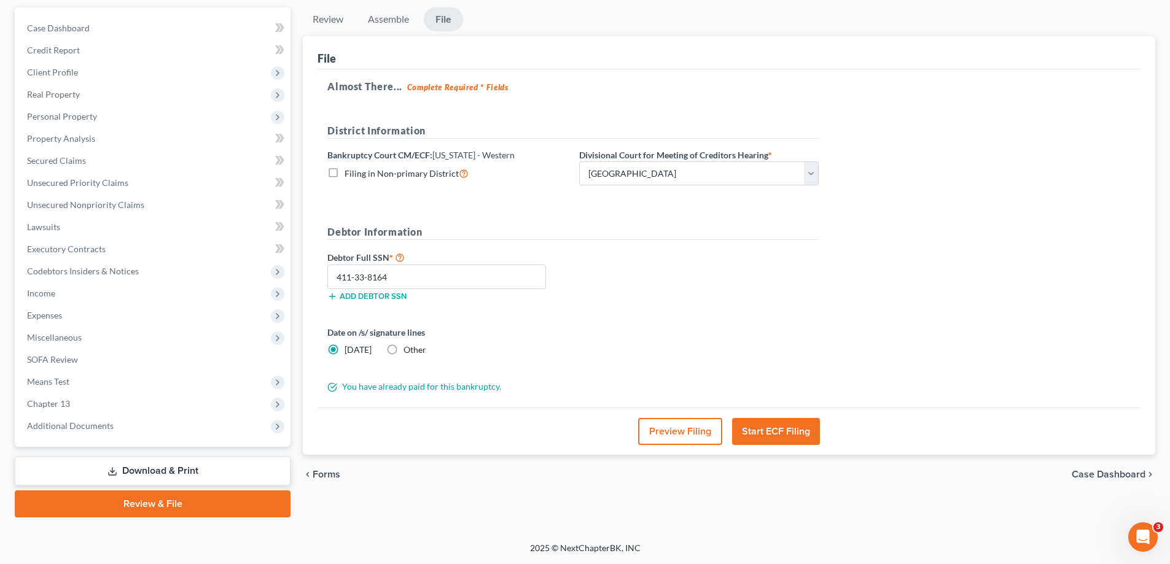
click at [781, 432] on button "Start ECF Filing" at bounding box center [776, 431] width 88 height 27
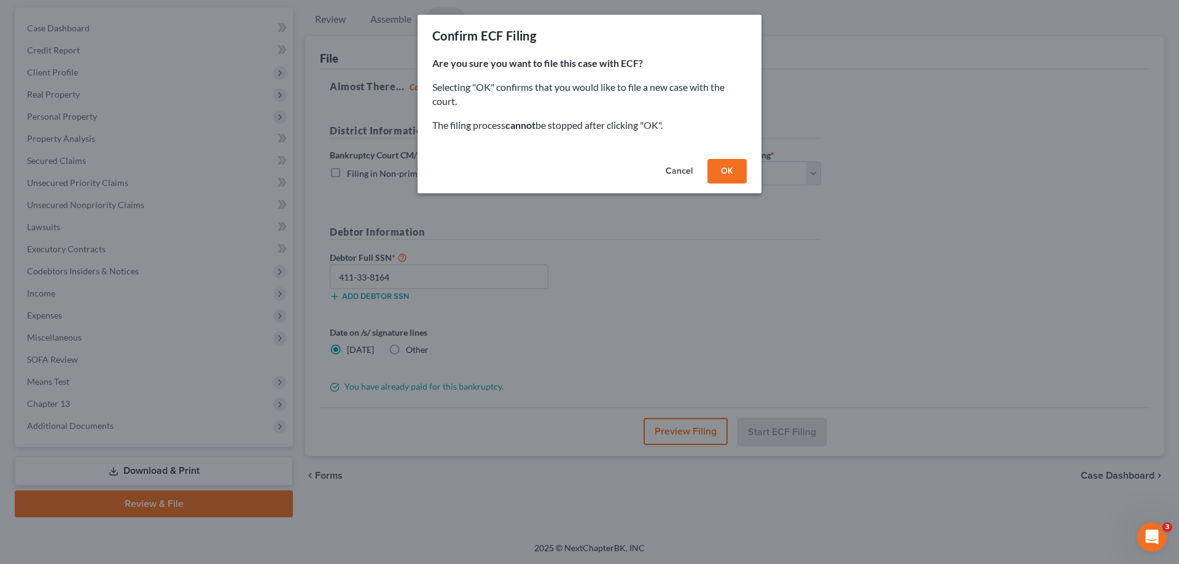
click at [727, 177] on button "OK" at bounding box center [726, 171] width 39 height 25
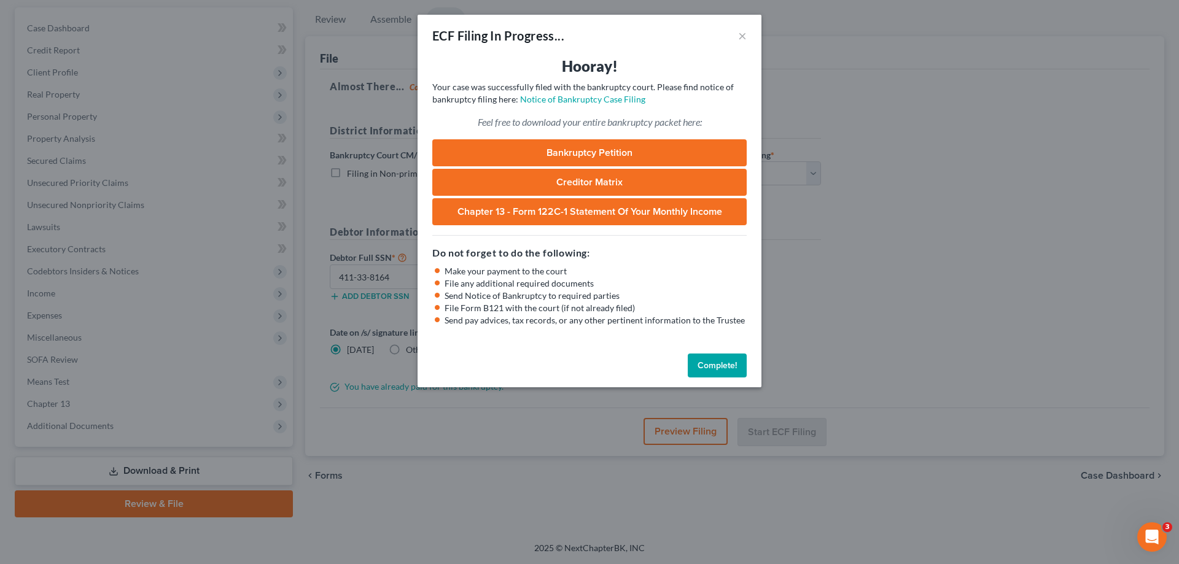
click at [713, 364] on button "Complete!" at bounding box center [717, 366] width 59 height 25
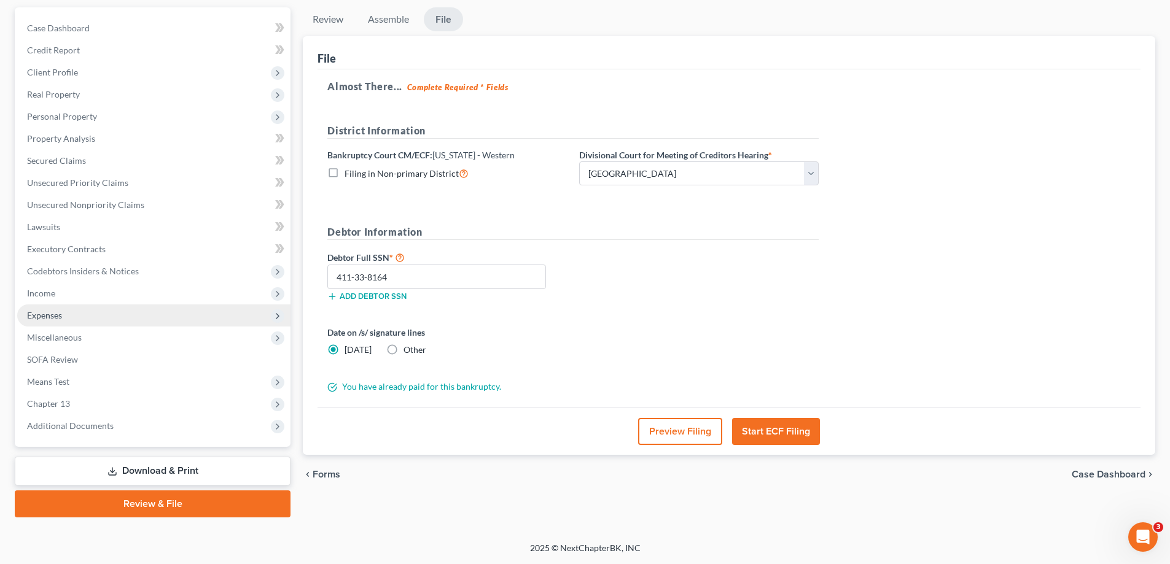
click at [66, 317] on span "Expenses" at bounding box center [153, 316] width 273 height 22
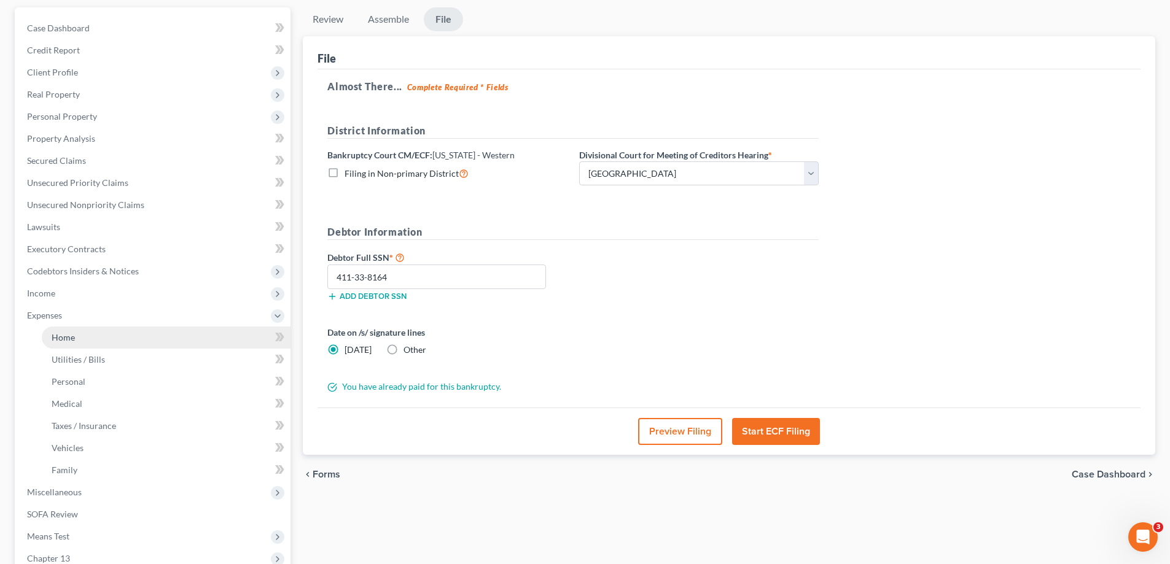
click at [79, 338] on link "Home" at bounding box center [166, 338] width 249 height 22
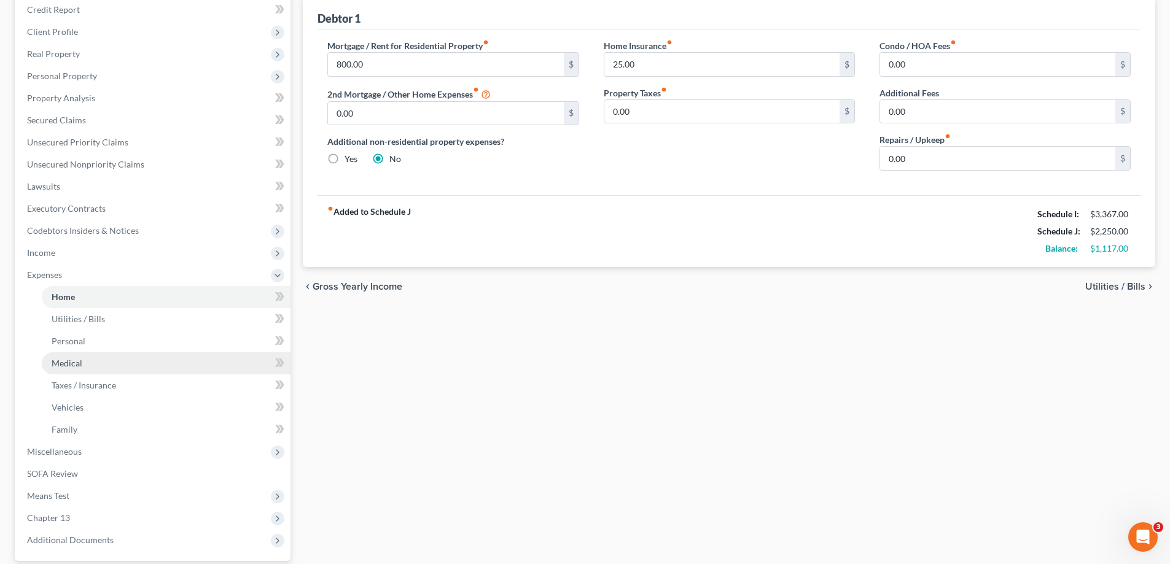
scroll to position [184, 0]
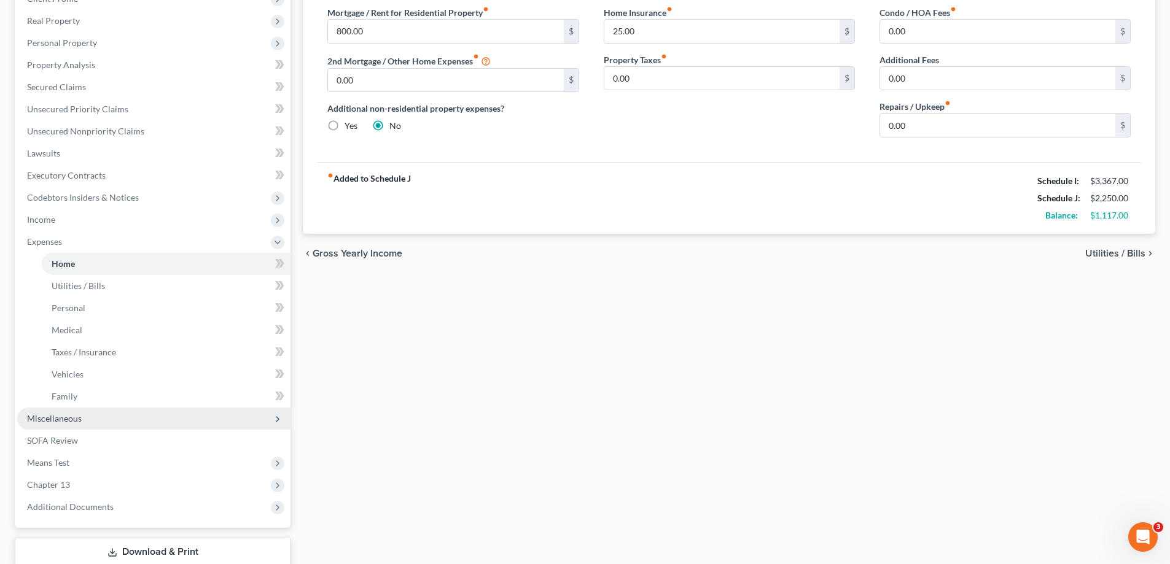
click at [54, 423] on span "Miscellaneous" at bounding box center [54, 418] width 55 height 10
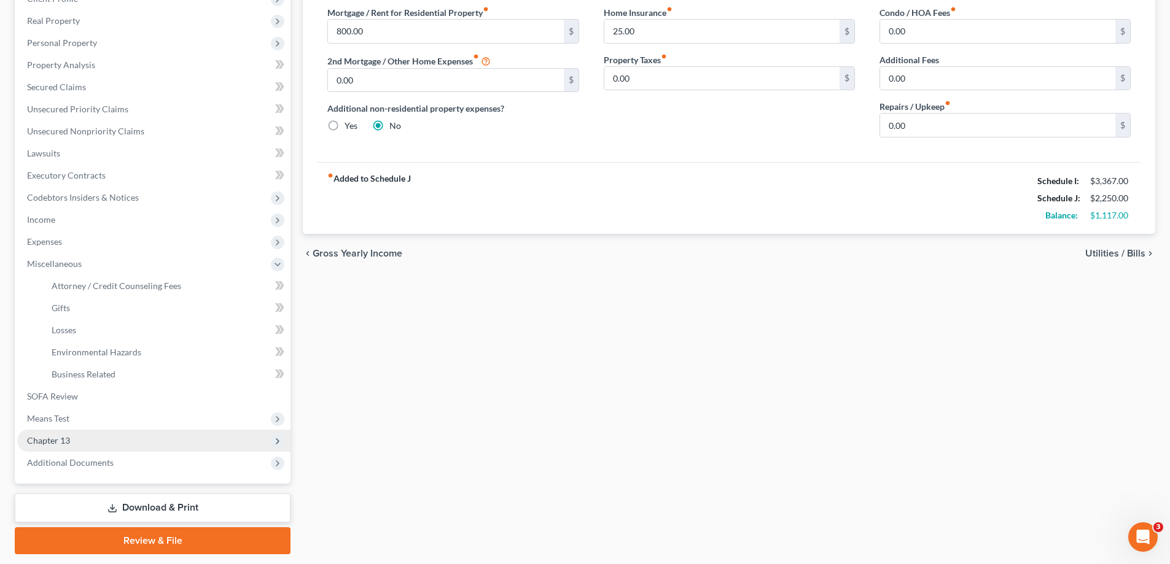
click at [64, 441] on span "Chapter 13" at bounding box center [48, 440] width 43 height 10
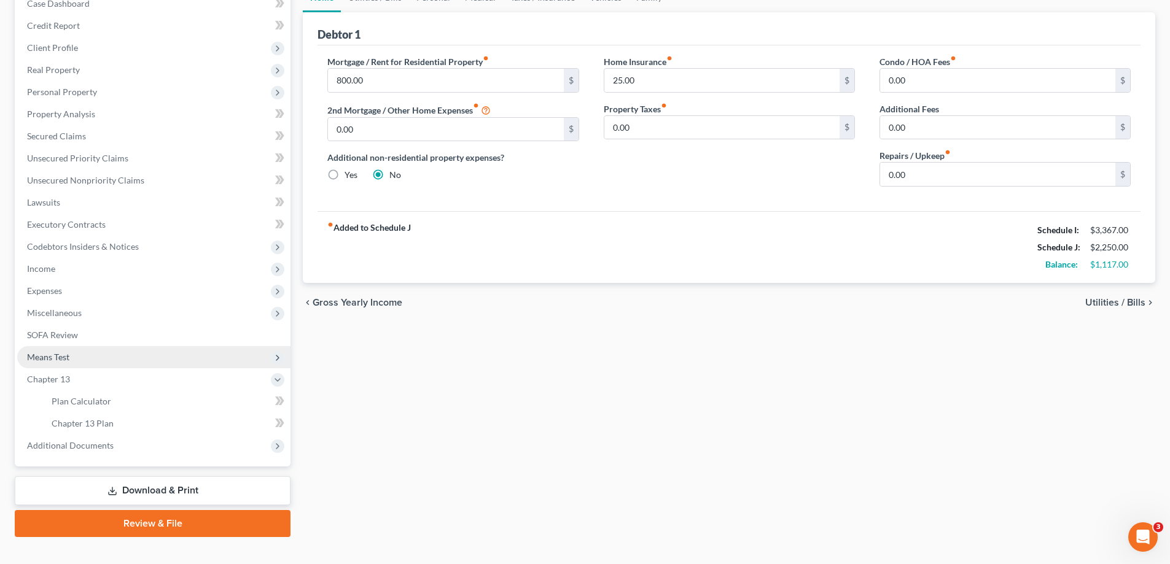
scroll to position [155, 0]
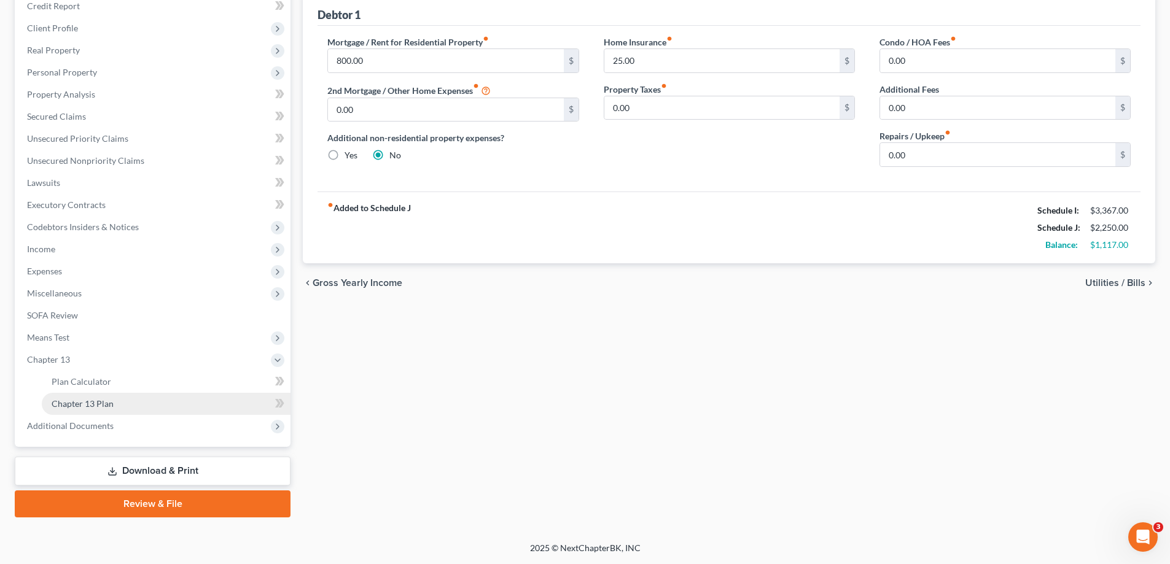
click at [85, 402] on span "Chapter 13 Plan" at bounding box center [83, 404] width 62 height 10
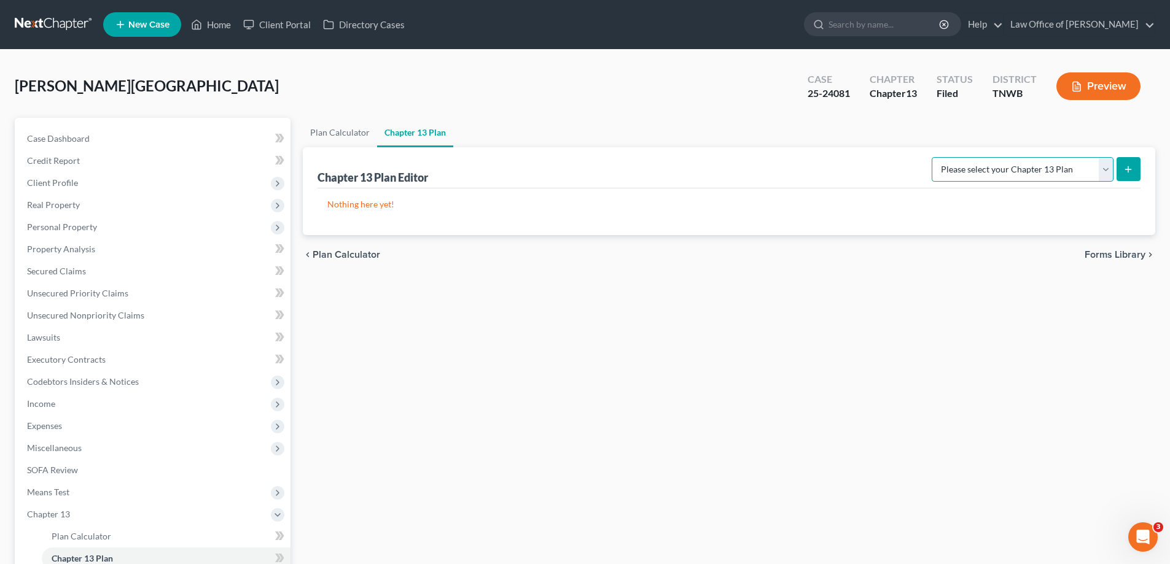
drag, startPoint x: 1103, startPoint y: 171, endPoint x: 1101, endPoint y: 181, distance: 9.5
click at [1103, 171] on select "Please select your Chapter 13 Plan National Form Plan - Official Form 113 [US_S…" at bounding box center [1023, 169] width 182 height 25
click at [933, 157] on select "Please select your Chapter 13 Plan National Form Plan - Official Form 113 [US_S…" at bounding box center [1023, 169] width 182 height 25
click at [1125, 169] on icon "submit" at bounding box center [1128, 170] width 10 height 10
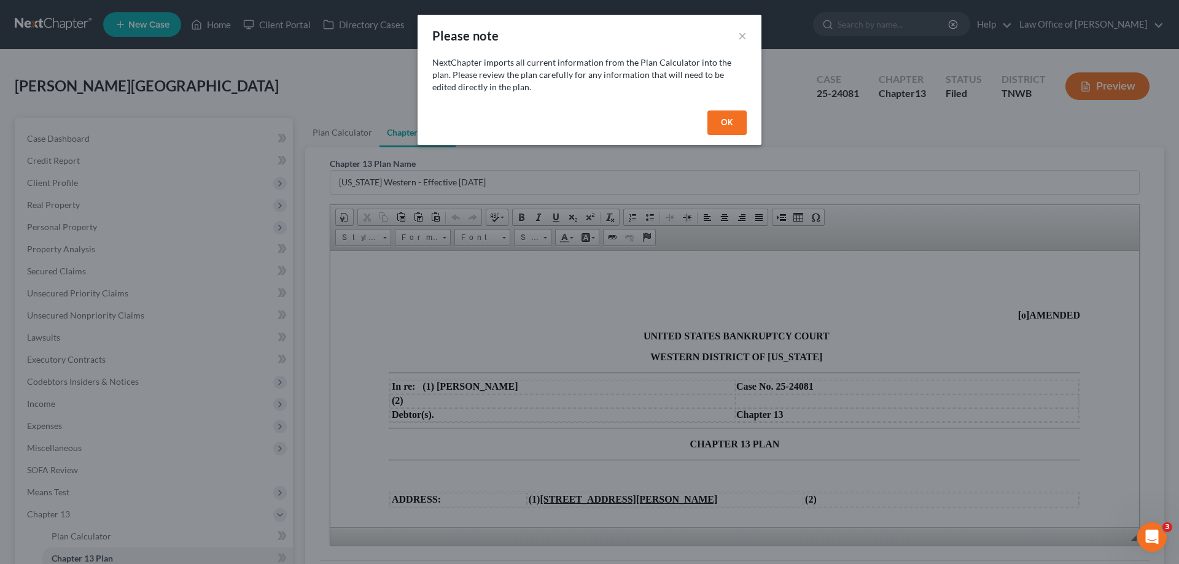
click at [728, 127] on button "OK" at bounding box center [726, 123] width 39 height 25
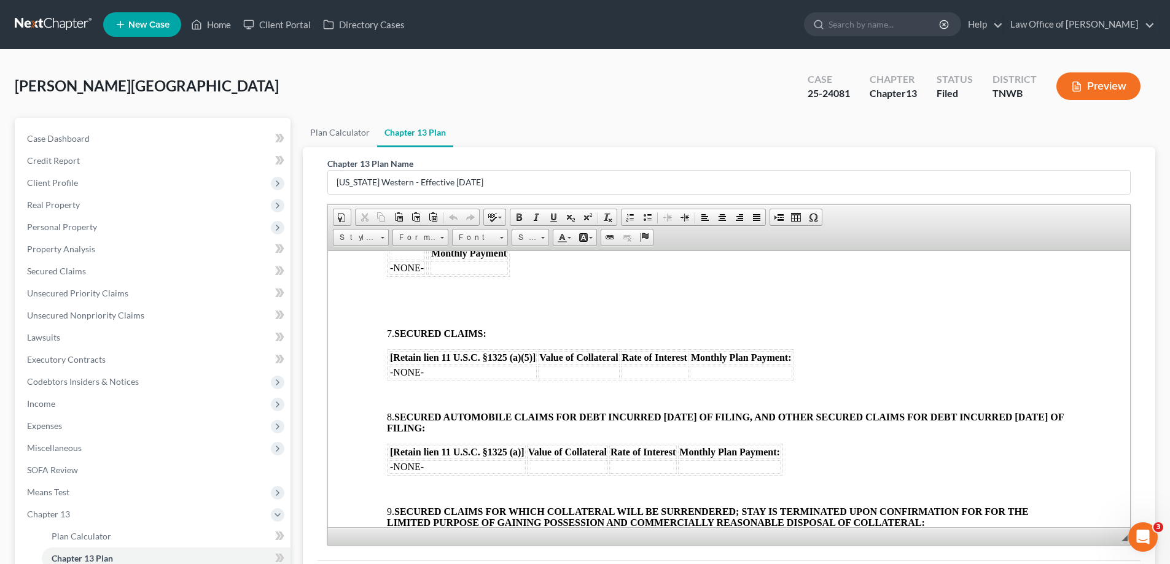
scroll to position [921, 0]
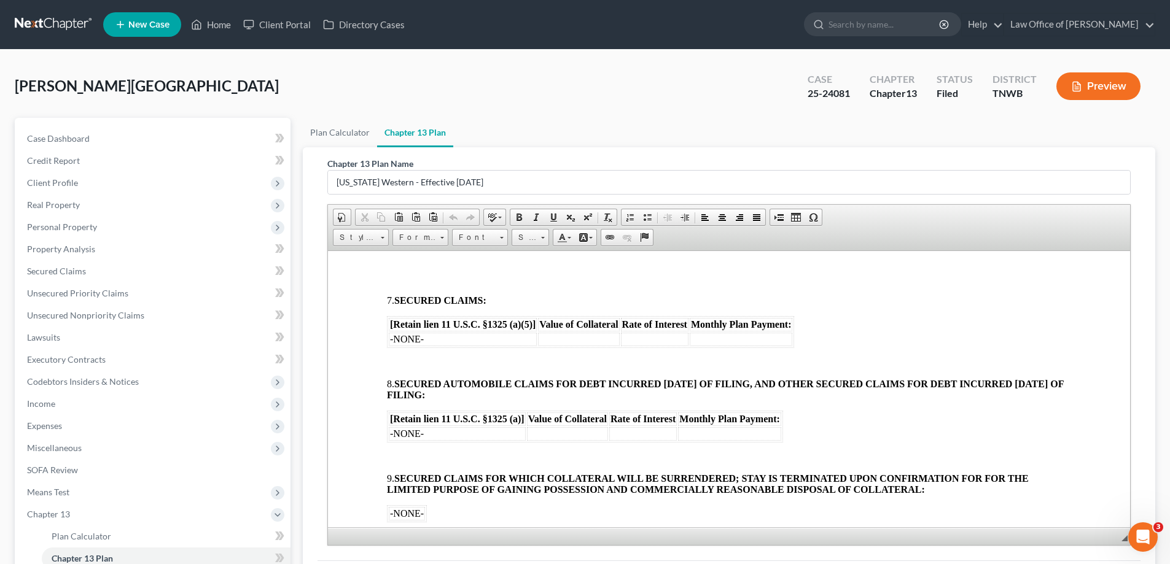
click at [443, 433] on td "-NONE-" at bounding box center [457, 434] width 137 height 14
click at [548, 431] on td at bounding box center [567, 434] width 81 height 14
drag, startPoint x: 628, startPoint y: 440, endPoint x: 629, endPoint y: 434, distance: 6.3
click at [628, 439] on table "[Retain lien 11 U.S.C. §1325 (a)] Value of Collateral Rate of Interest Monthly …" at bounding box center [585, 426] width 396 height 32
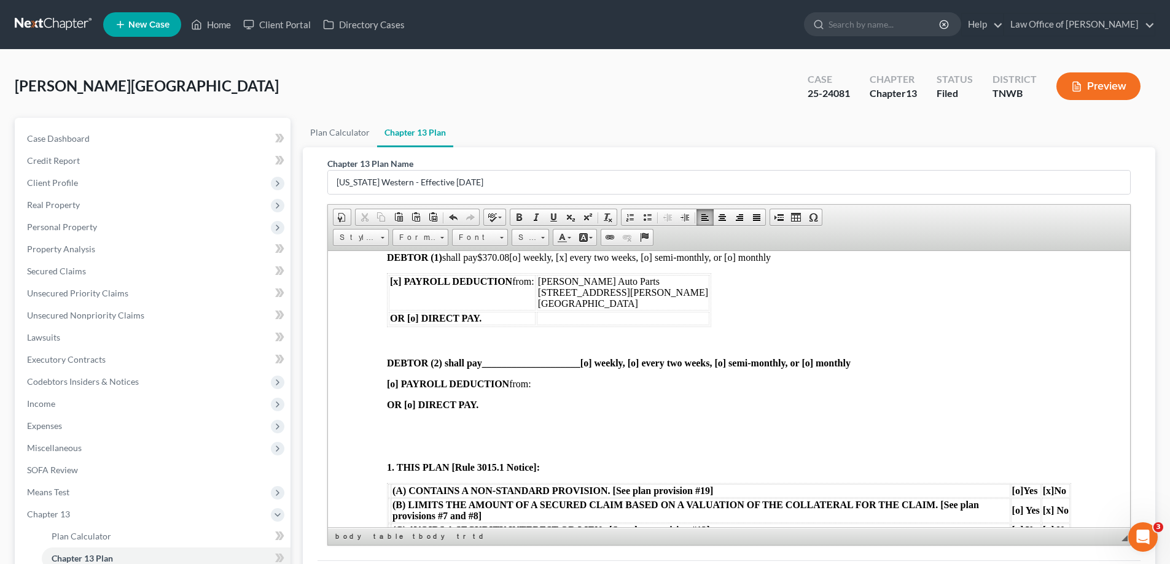
scroll to position [246, 0]
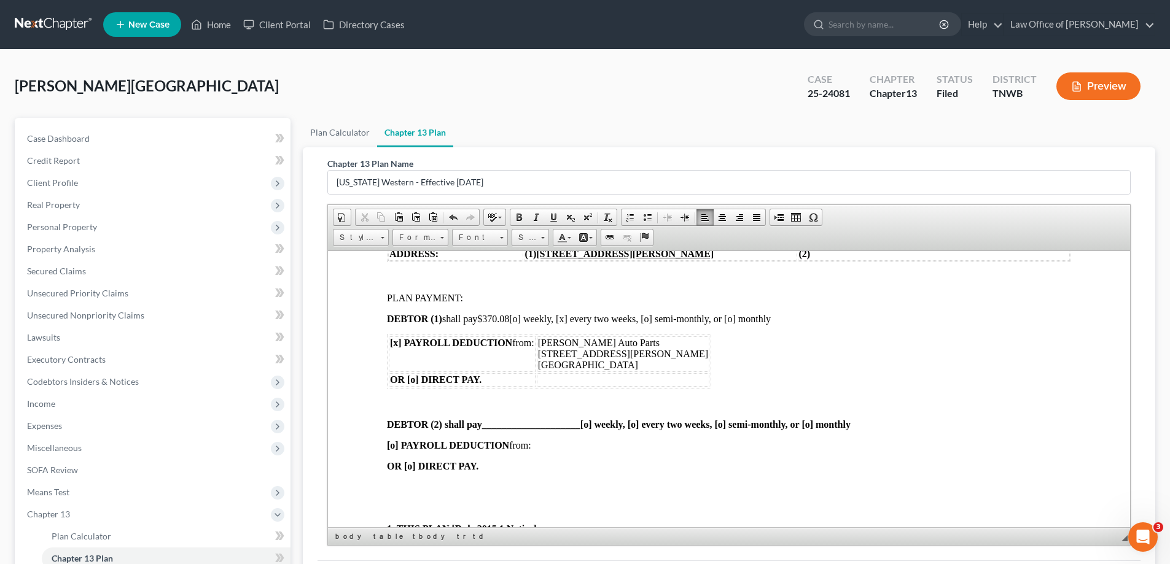
click at [509, 318] on span "$370.08" at bounding box center [493, 318] width 32 height 10
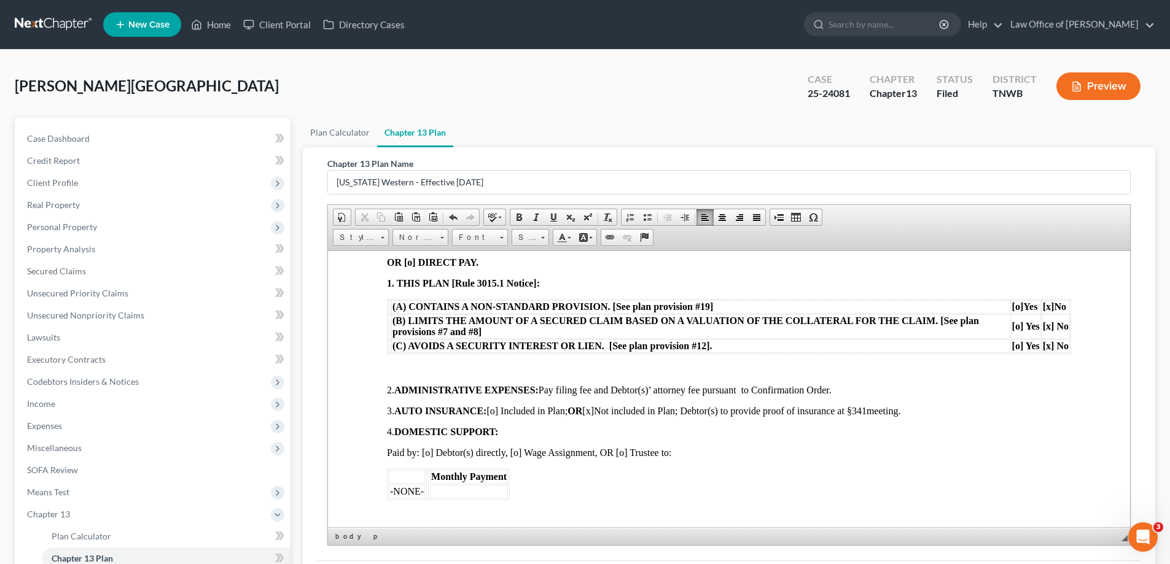
scroll to position [430, 0]
click at [395, 366] on p at bounding box center [729, 367] width 684 height 11
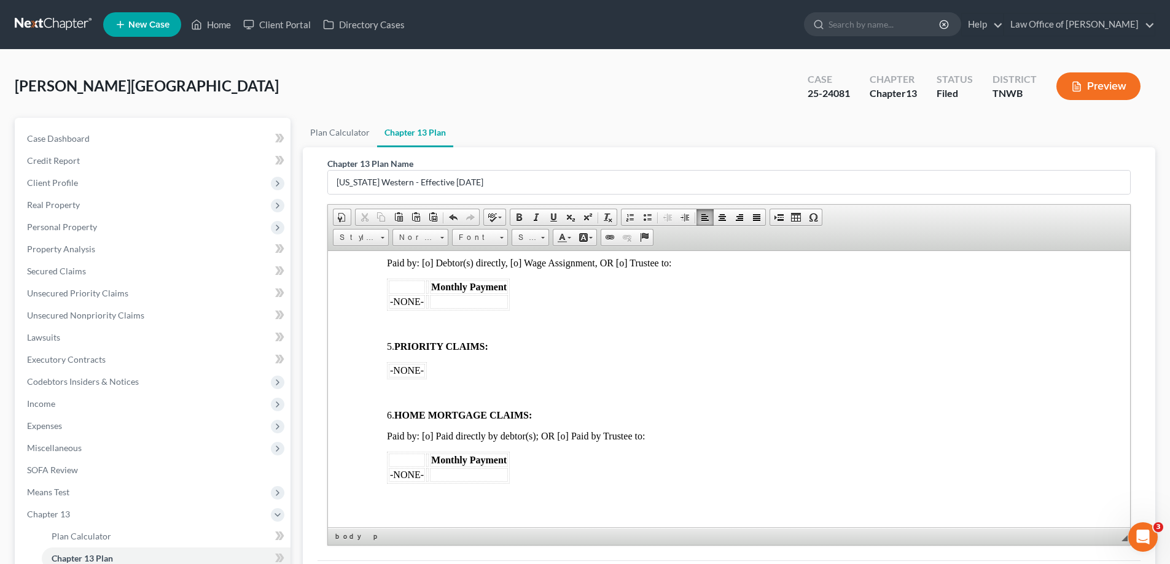
scroll to position [614, 0]
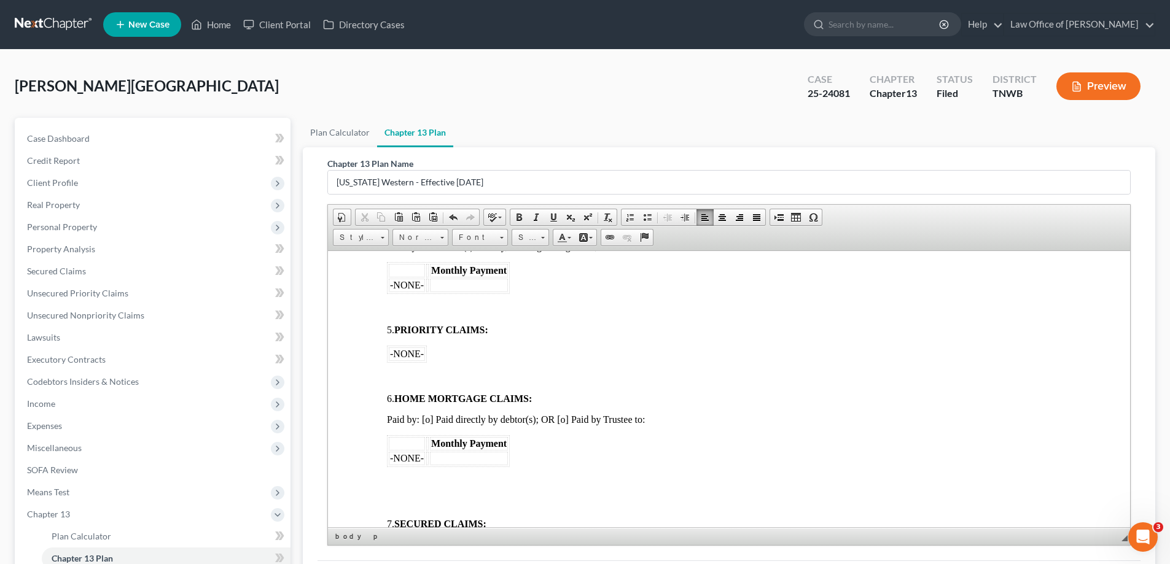
click at [397, 305] on p at bounding box center [729, 308] width 684 height 11
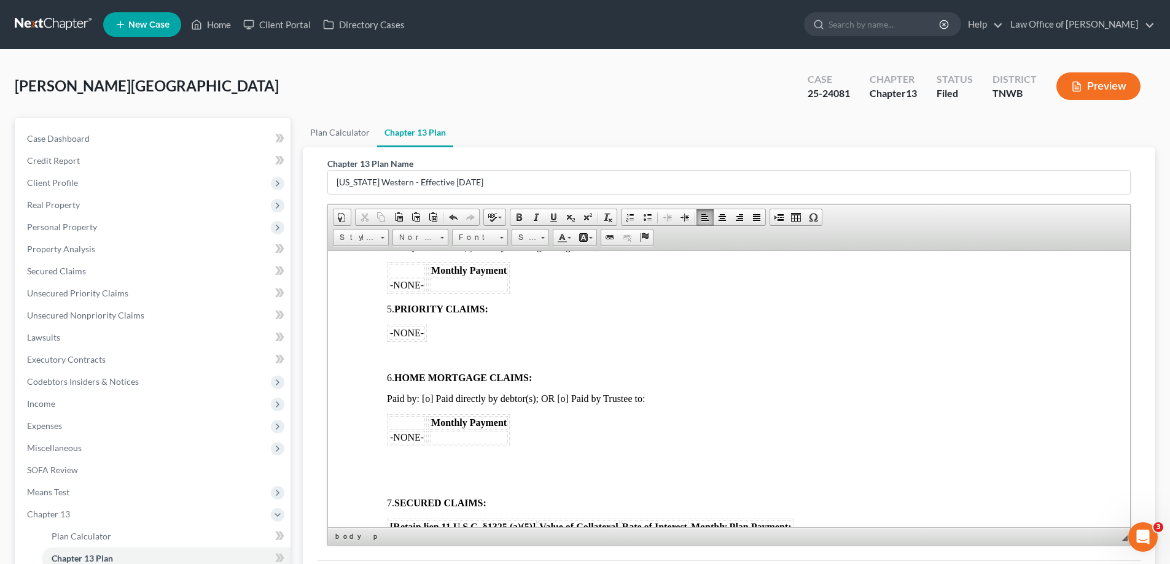
click at [412, 351] on p at bounding box center [729, 356] width 684 height 11
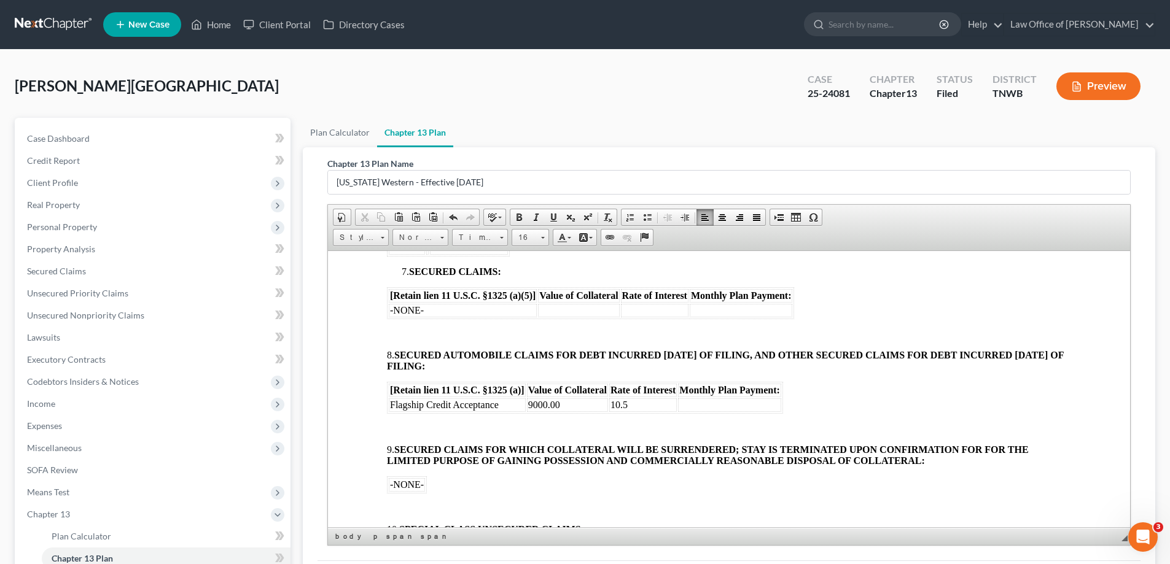
scroll to position [798, 0]
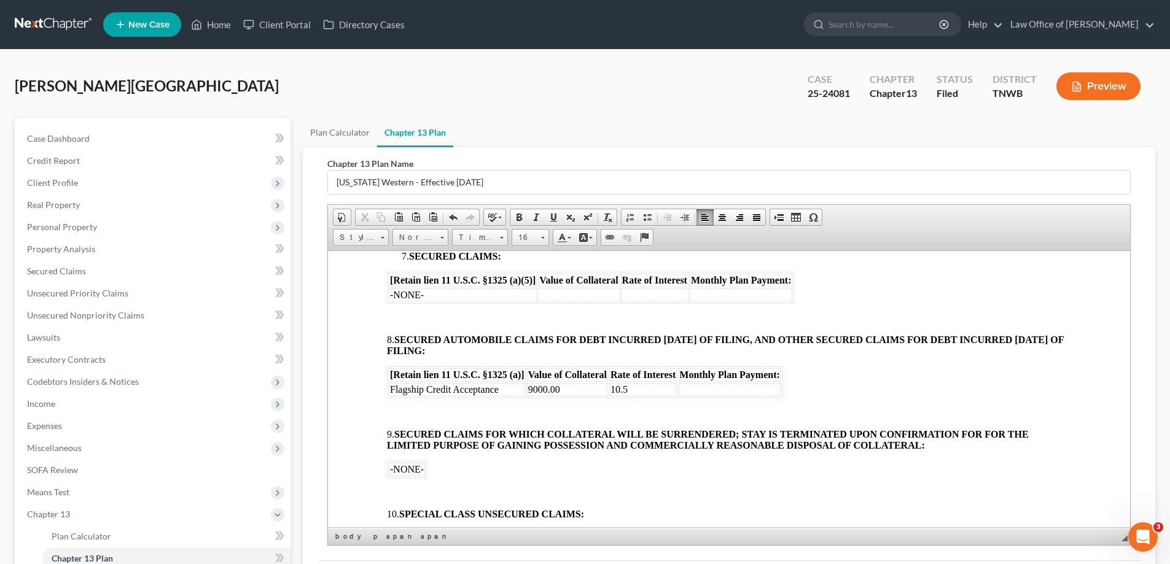
click at [392, 312] on body "[o] AMENDED UNITED STATES BANKRUPTCY COURT WESTERN DISTRICT OF [US_STATE] In re…" at bounding box center [729, 395] width 684 height 1769
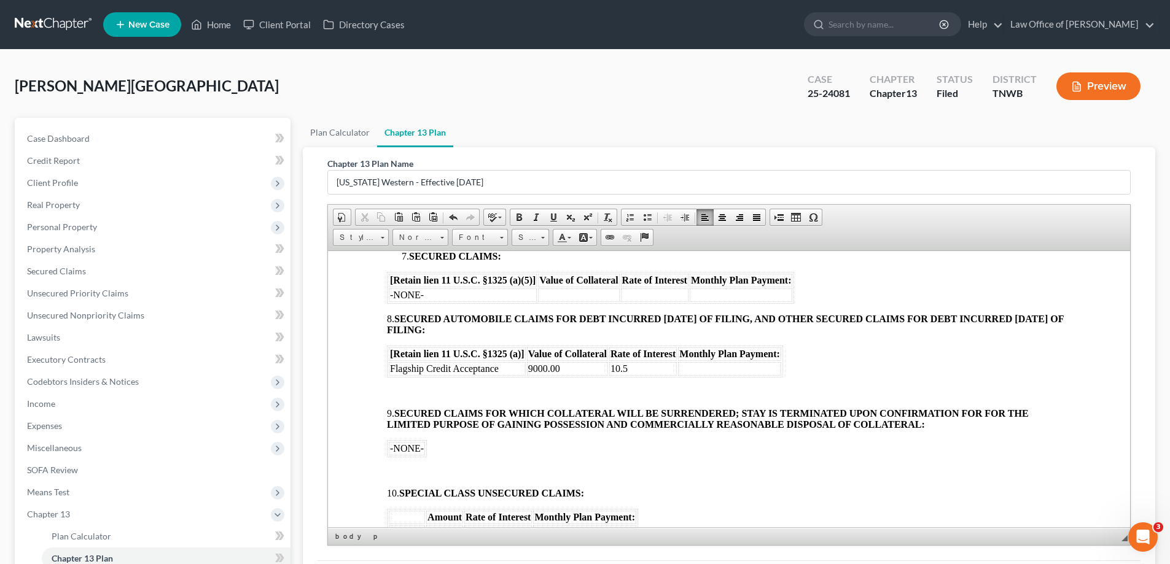
click at [410, 375] on table "[Retain lien 11 U.S.C. §1325 (a)] Value of Collateral Rate of Interest Monthly …" at bounding box center [585, 361] width 396 height 32
click at [408, 389] on p at bounding box center [729, 392] width 684 height 11
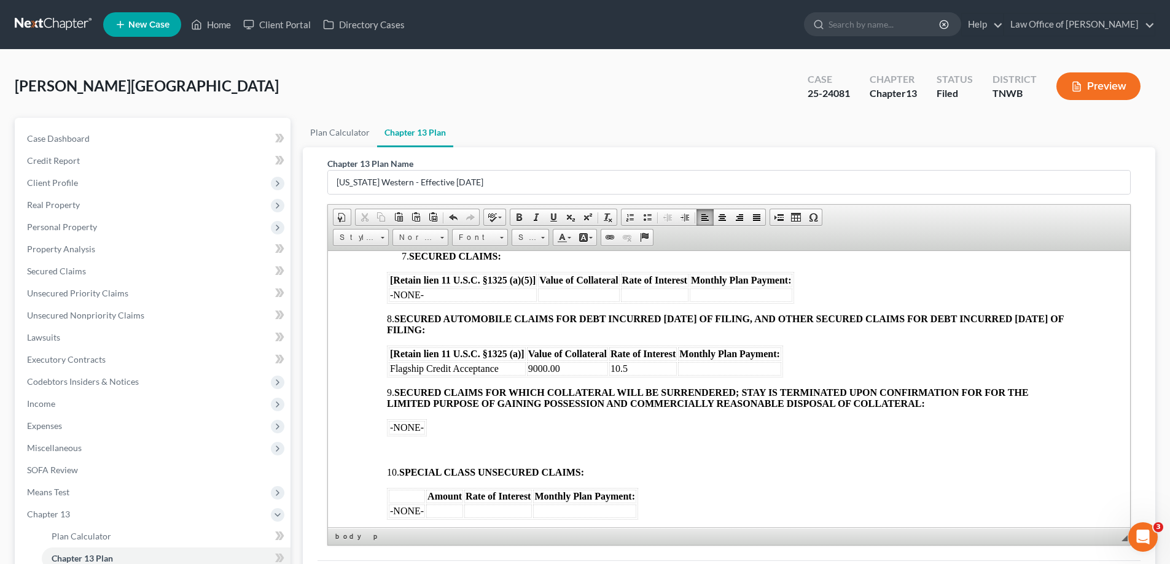
click at [407, 448] on p at bounding box center [729, 451] width 684 height 11
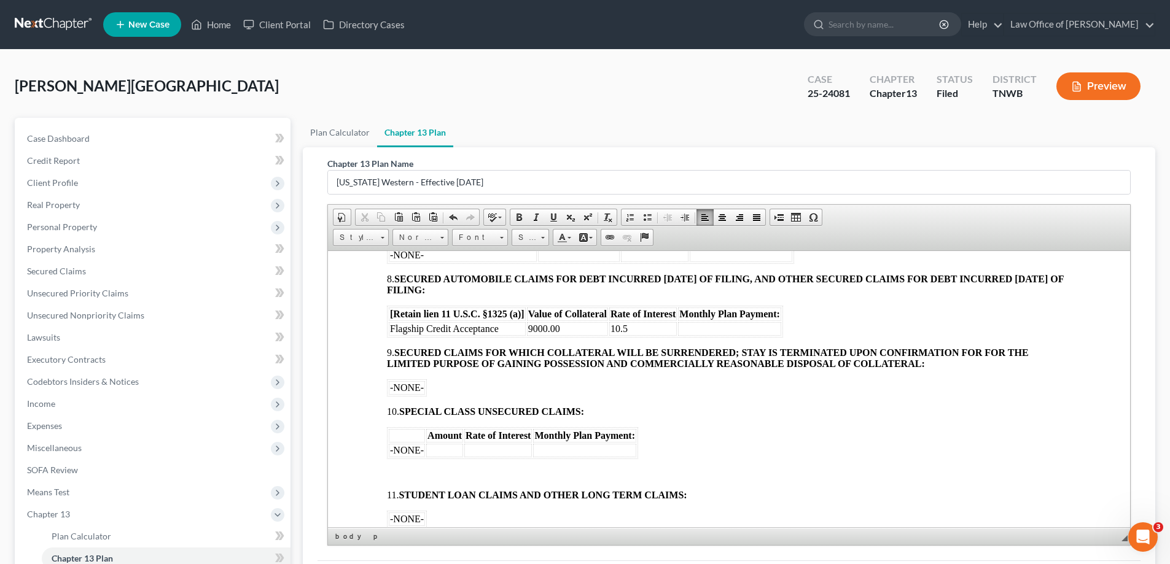
scroll to position [860, 0]
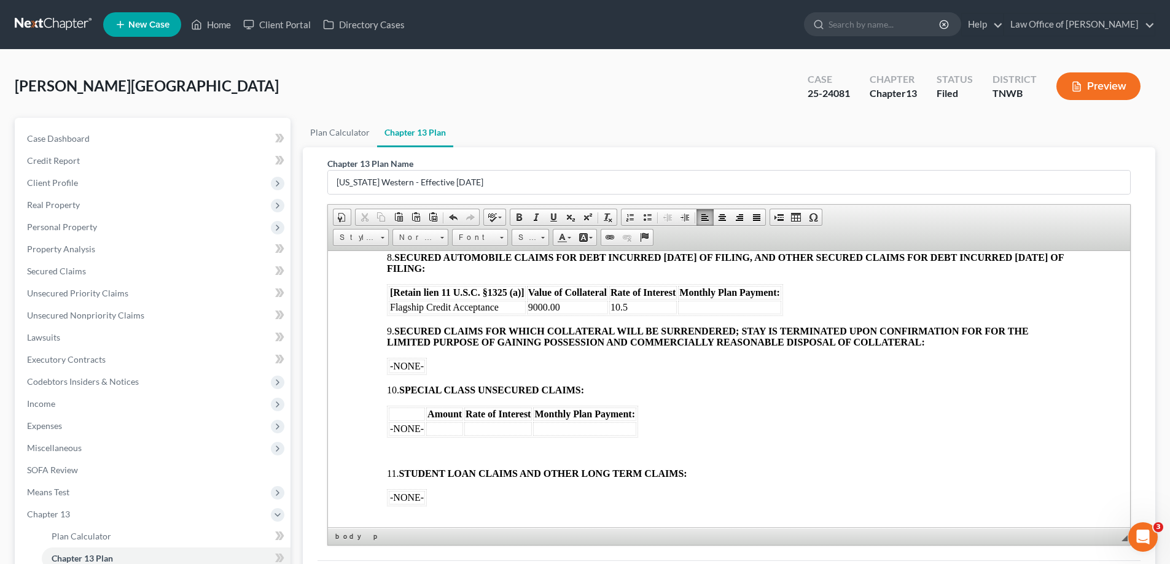
click at [399, 447] on p at bounding box center [729, 452] width 684 height 11
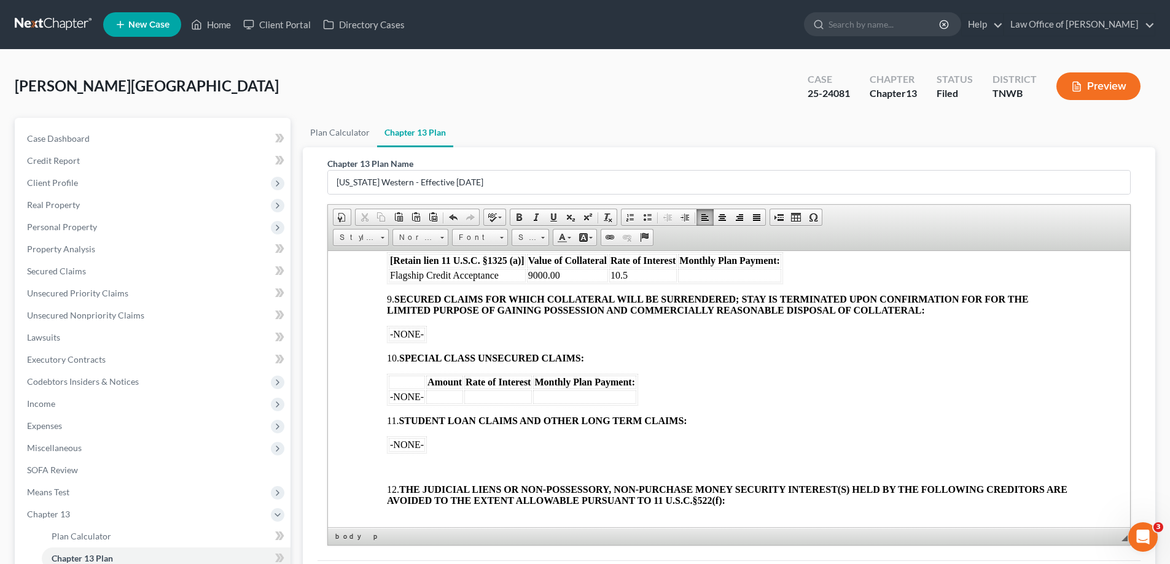
scroll to position [921, 0]
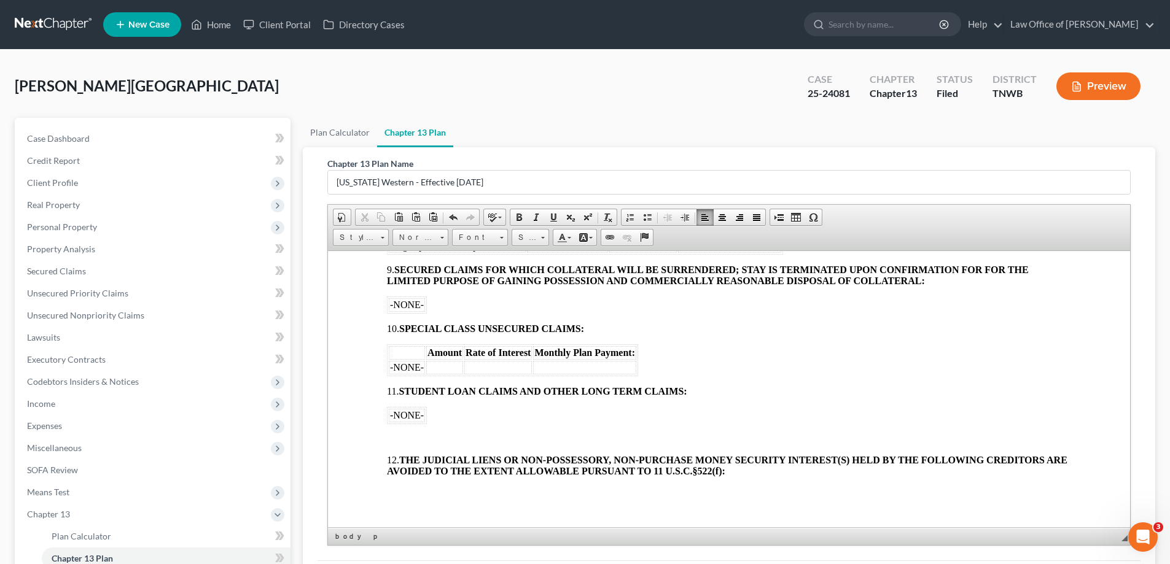
click at [401, 432] on body "[o] AMENDED UNITED STATES BANKRUPTCY COURT WESTERN DISTRICT OF [US_STATE] In re…" at bounding box center [729, 230] width 684 height 1685
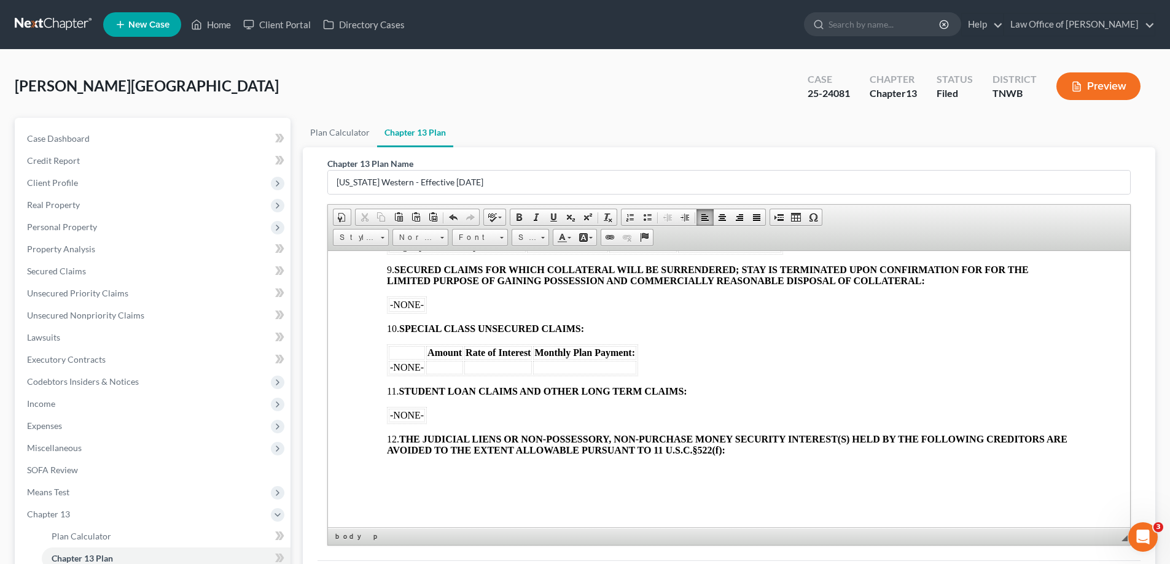
click at [410, 461] on body "[o] AMENDED UNITED STATES BANKRUPTCY COURT WESTERN DISTRICT OF [US_STATE] In re…" at bounding box center [729, 220] width 684 height 1664
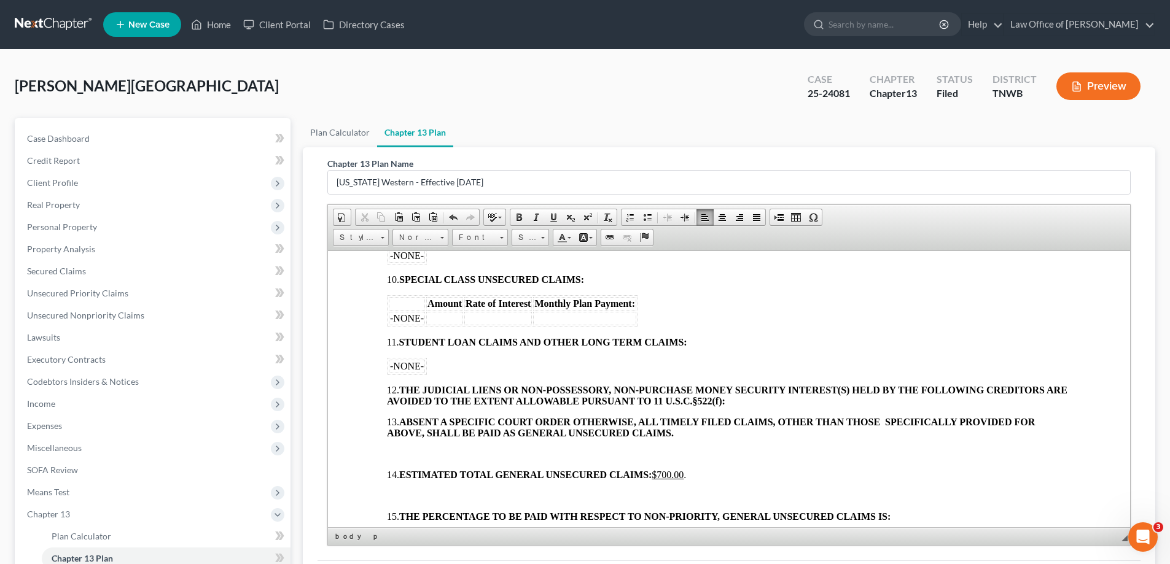
scroll to position [1044, 0]
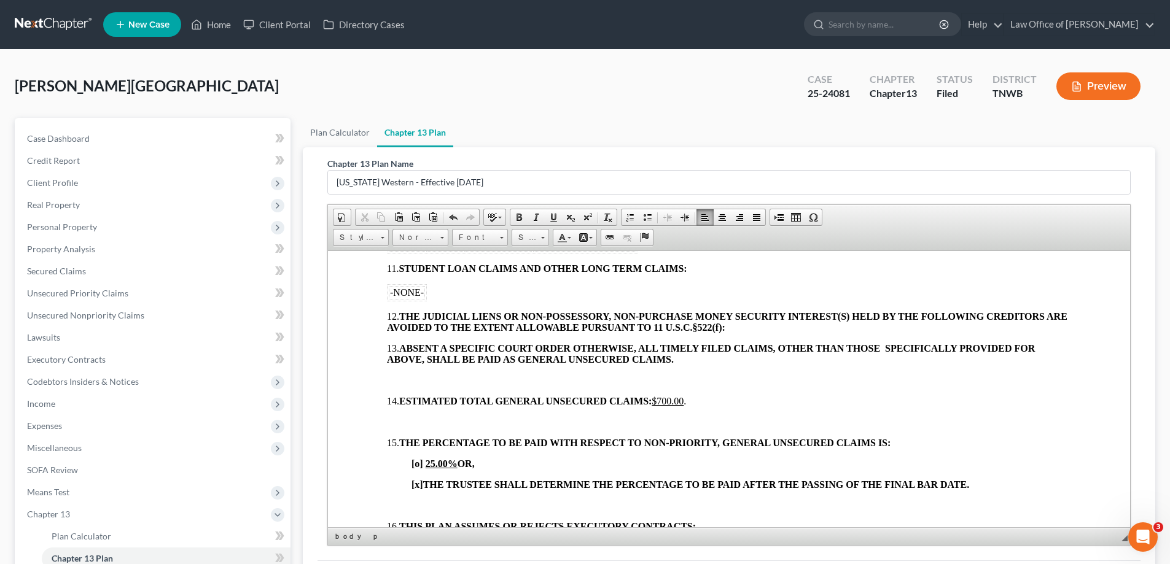
click at [399, 376] on p at bounding box center [729, 380] width 684 height 11
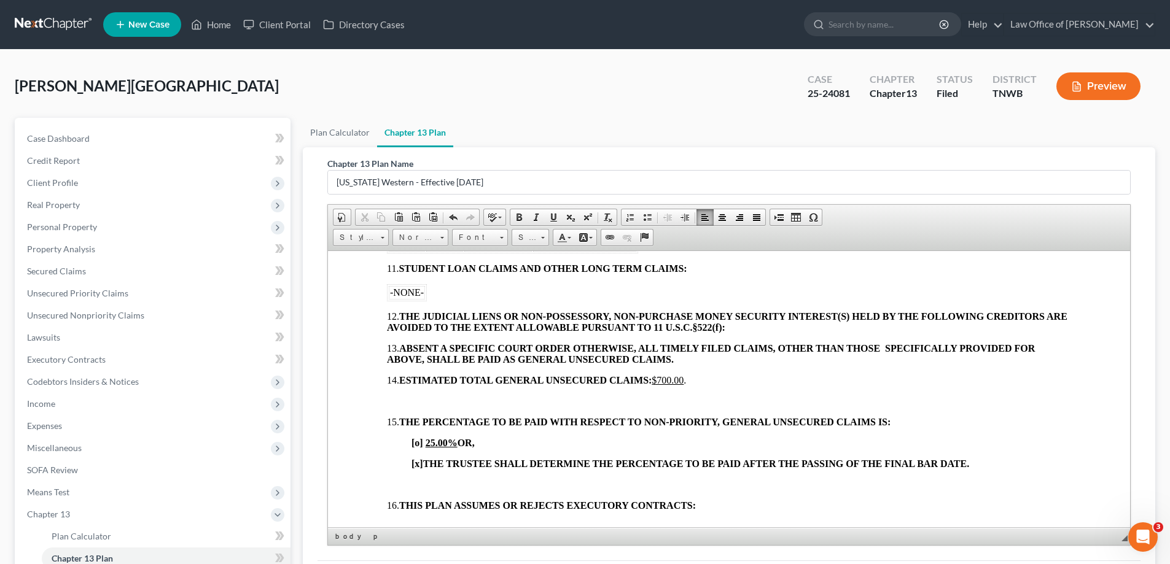
click at [395, 399] on p at bounding box center [729, 400] width 684 height 11
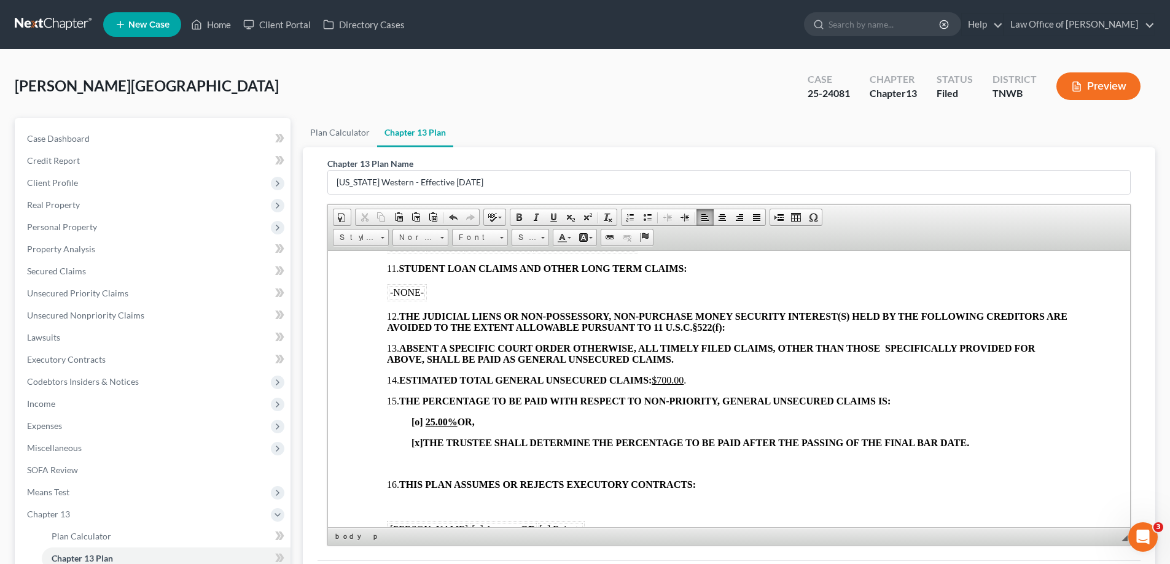
click at [413, 457] on body "[o] AMENDED UNITED STATES BANKRUPTCY COURT WESTERN DISTRICT OF [US_STATE] In re…" at bounding box center [729, 46] width 684 height 1560
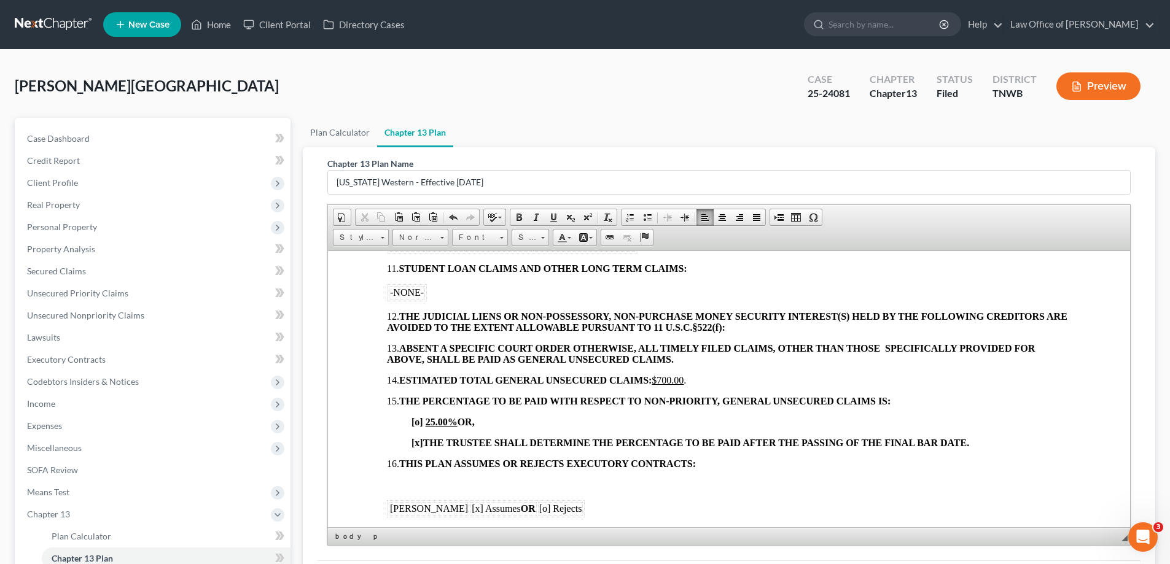
click at [421, 480] on p at bounding box center [729, 484] width 684 height 11
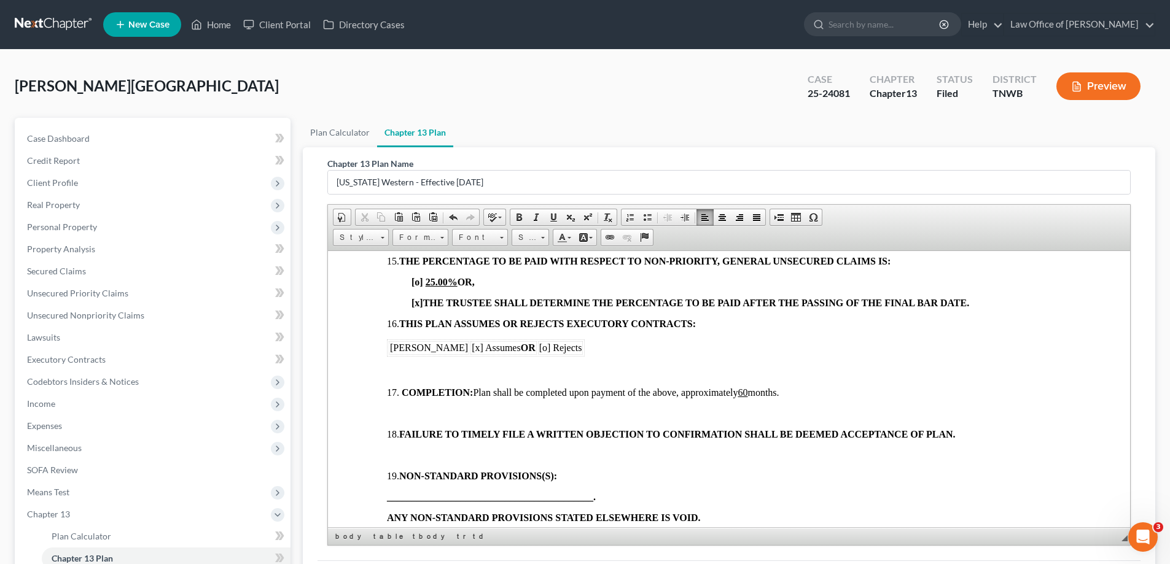
scroll to position [1228, 0]
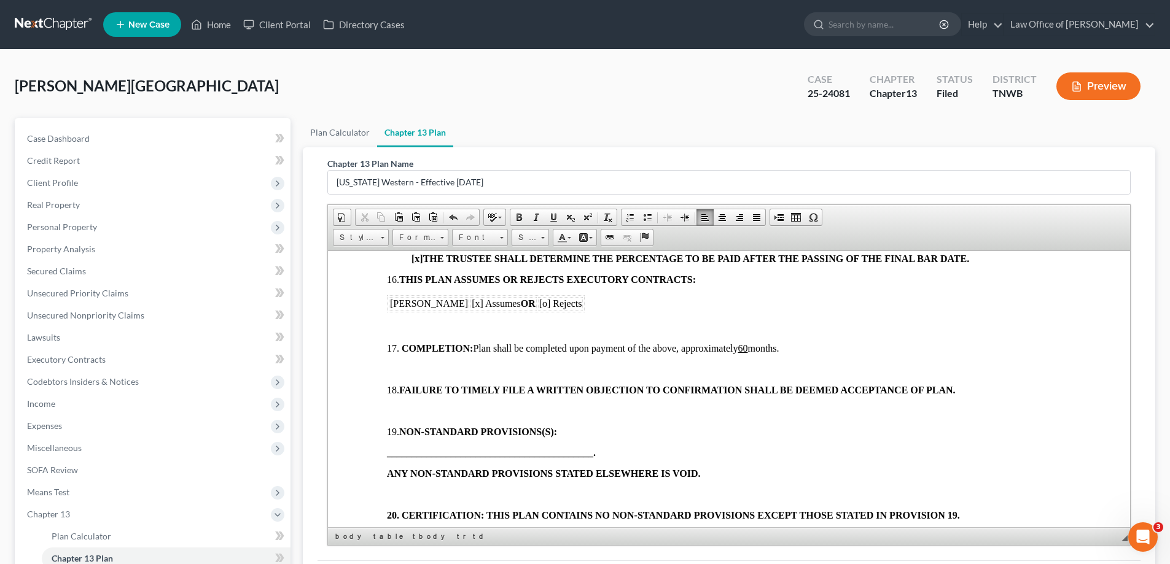
click at [397, 327] on p at bounding box center [729, 327] width 684 height 11
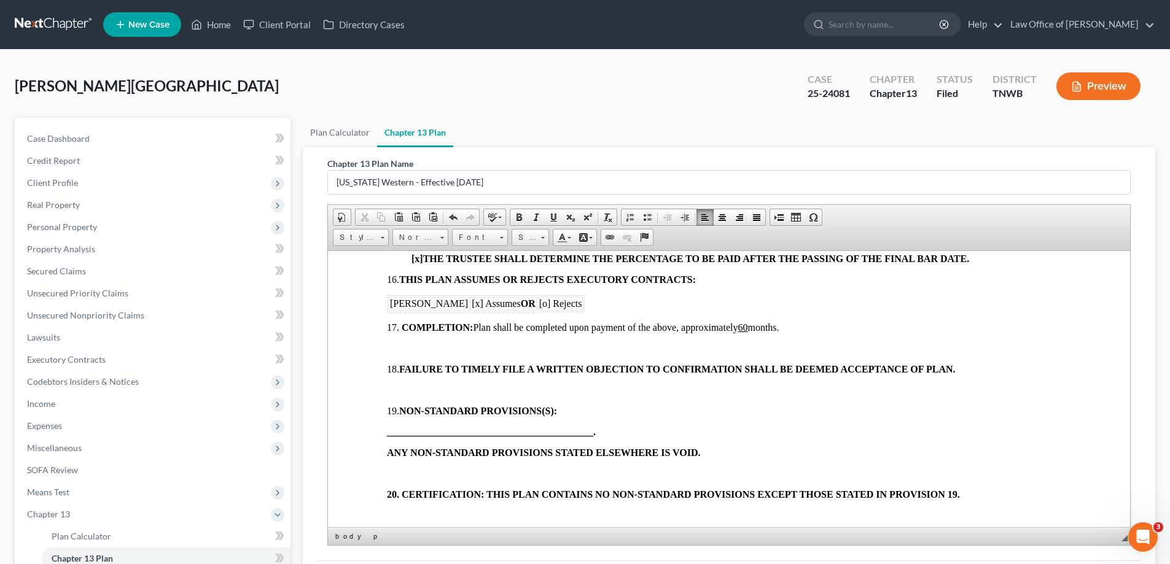
click at [395, 352] on p at bounding box center [729, 348] width 684 height 11
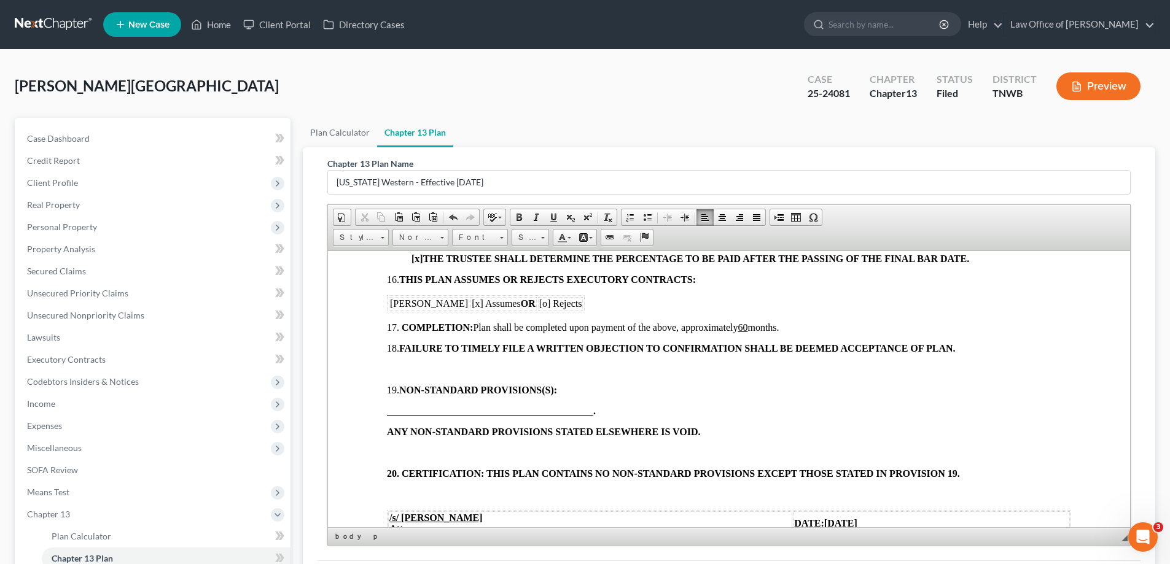
click at [402, 370] on p at bounding box center [729, 369] width 684 height 11
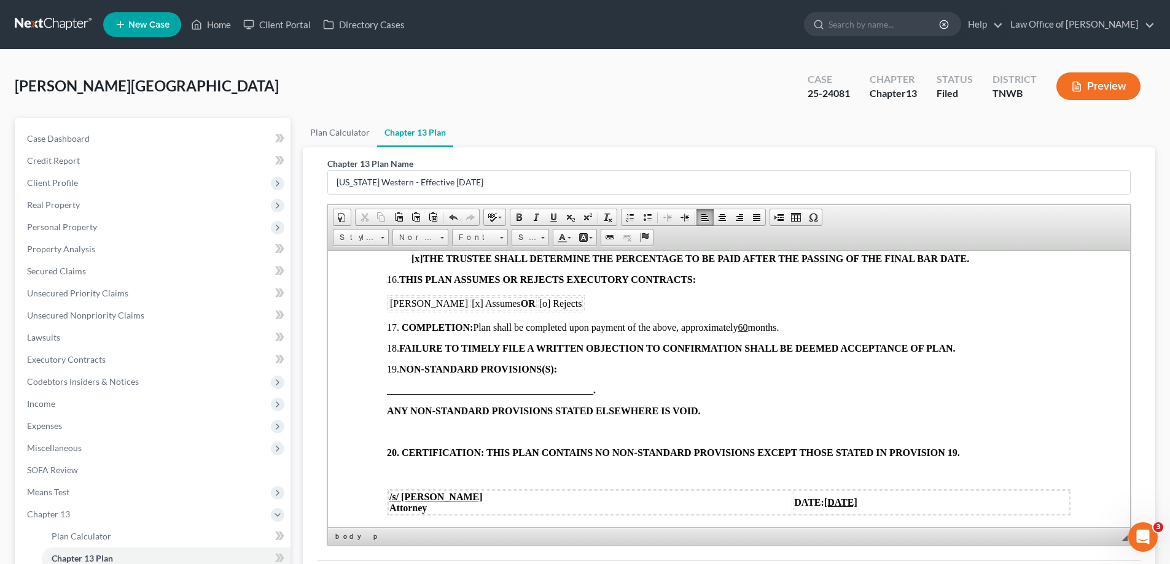
click at [410, 433] on p at bounding box center [729, 431] width 684 height 11
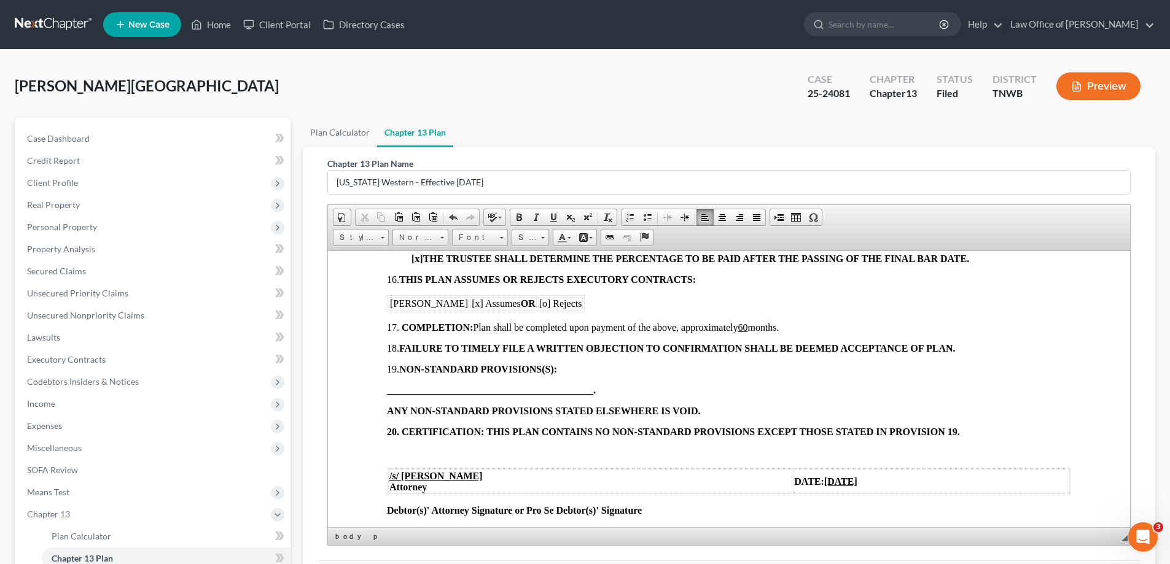
click at [404, 453] on p at bounding box center [729, 452] width 684 height 11
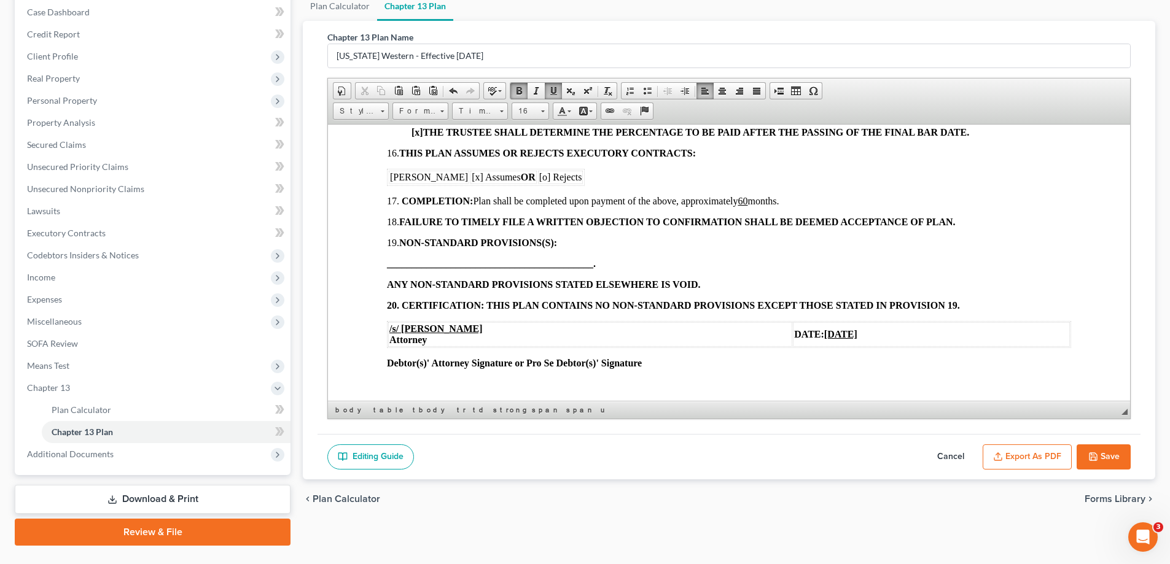
scroll to position [155, 0]
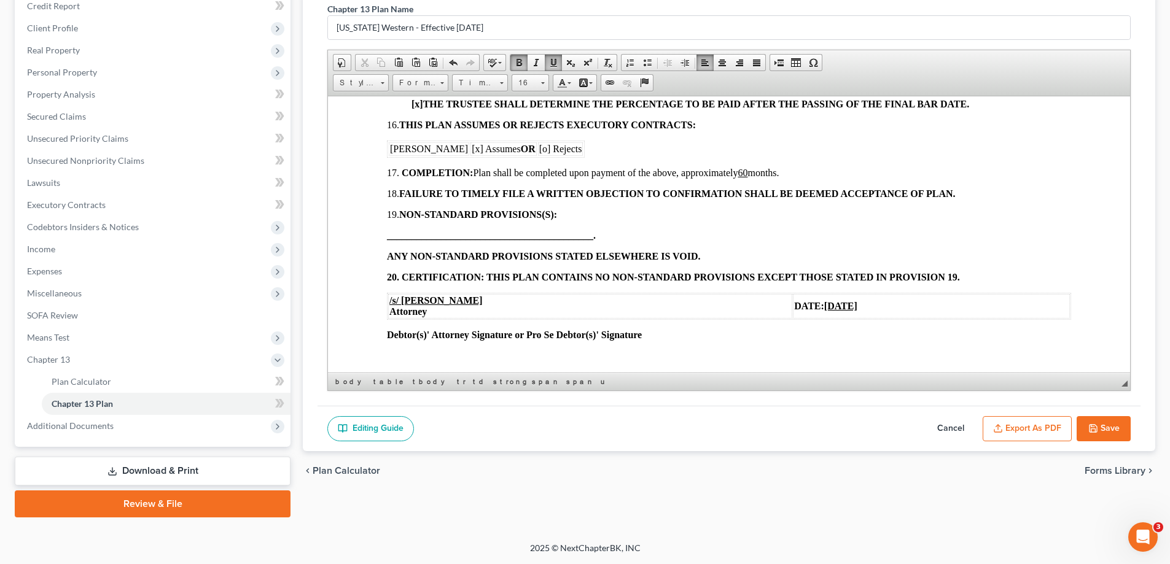
click at [1119, 419] on button "Save" at bounding box center [1104, 429] width 54 height 26
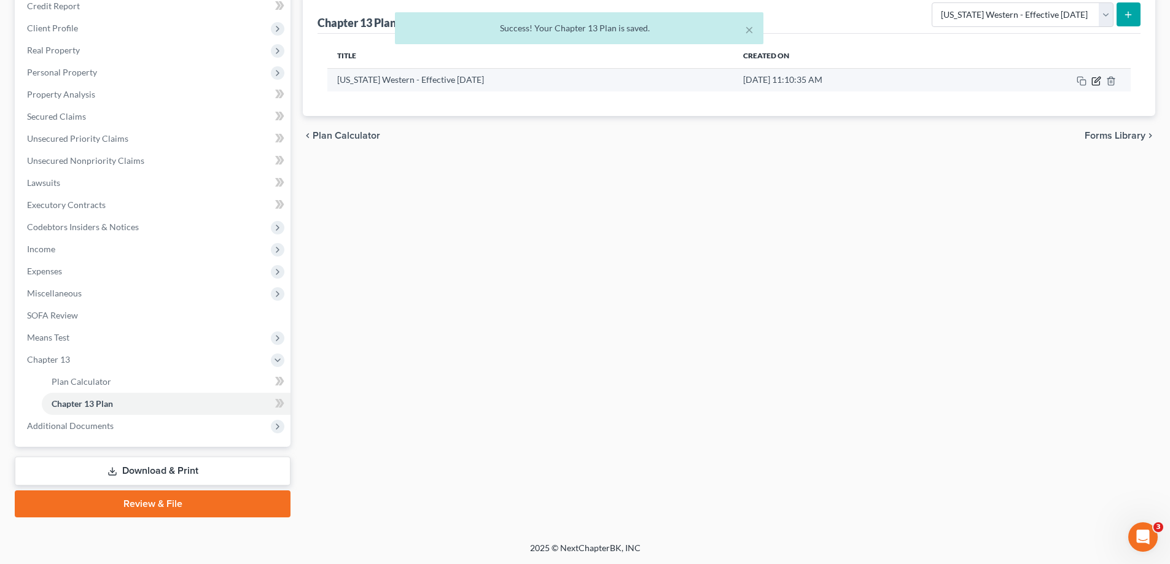
click at [1099, 82] on icon "button" at bounding box center [1096, 81] width 10 height 10
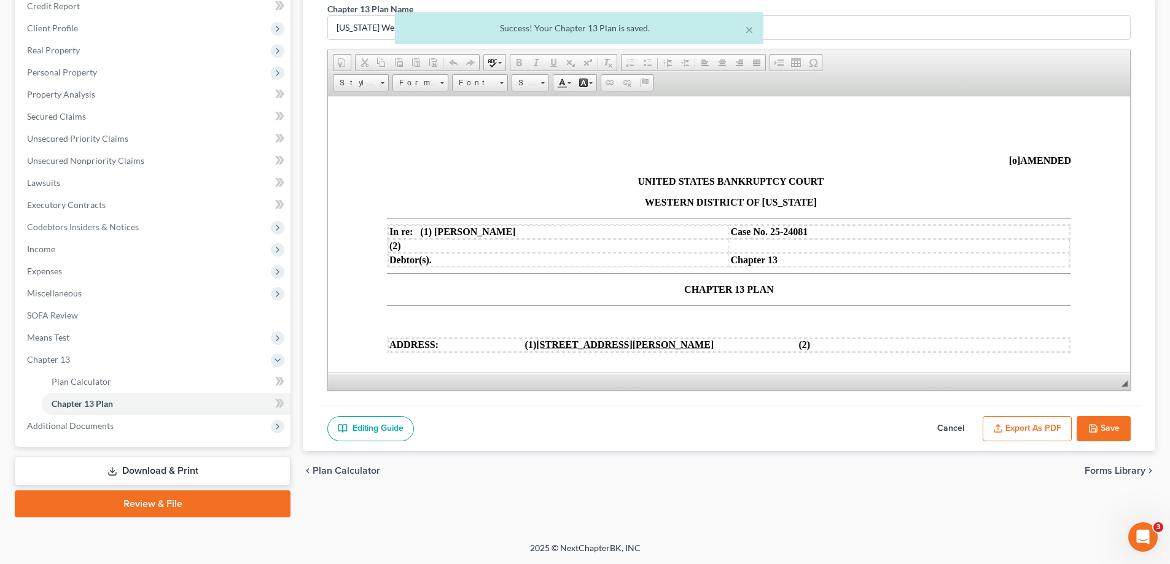
scroll to position [0, 0]
click at [1032, 429] on button "Export as PDF" at bounding box center [1027, 429] width 89 height 26
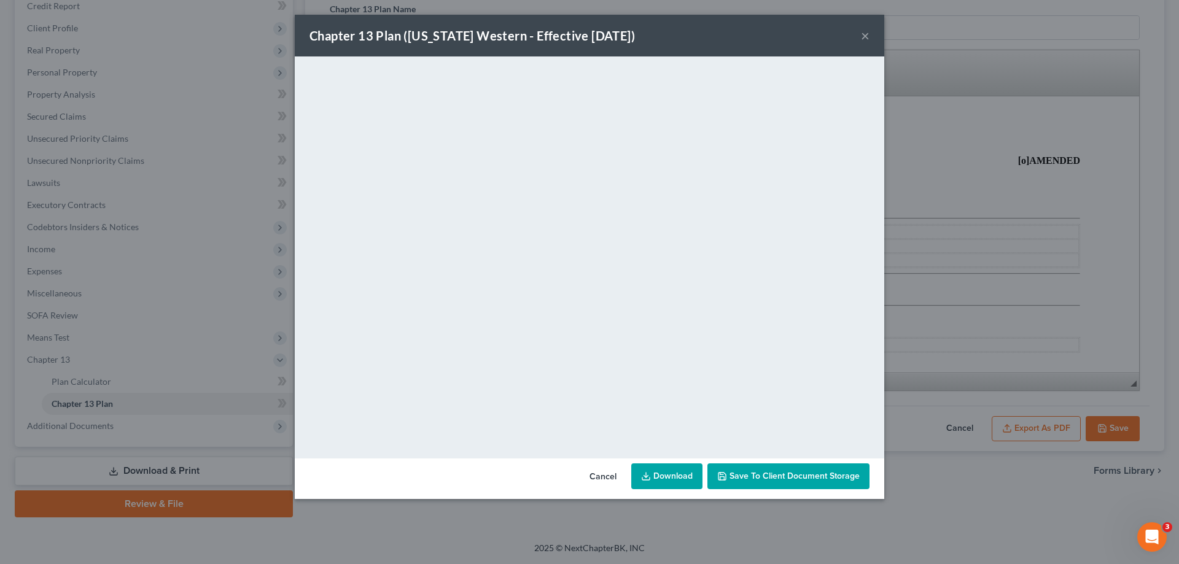
click at [866, 36] on button "×" at bounding box center [865, 35] width 9 height 15
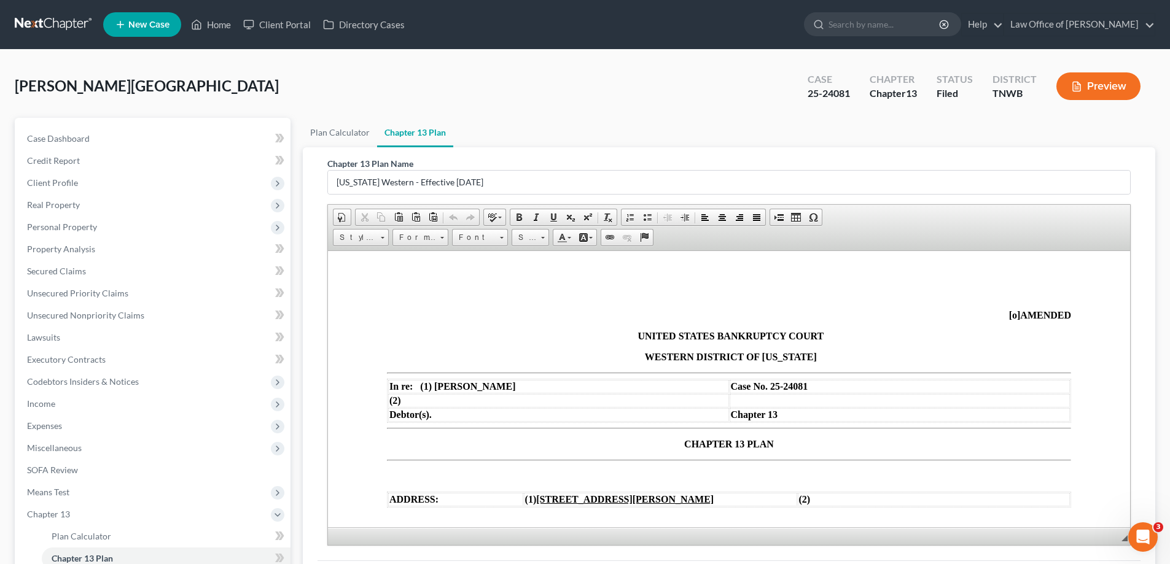
click at [259, 40] on nav "Home New Case Client Portal Directory Cases Law Office of [PERSON_NAME] [PERSON…" at bounding box center [585, 24] width 1170 height 49
click at [222, 24] on link "Home" at bounding box center [211, 25] width 52 height 22
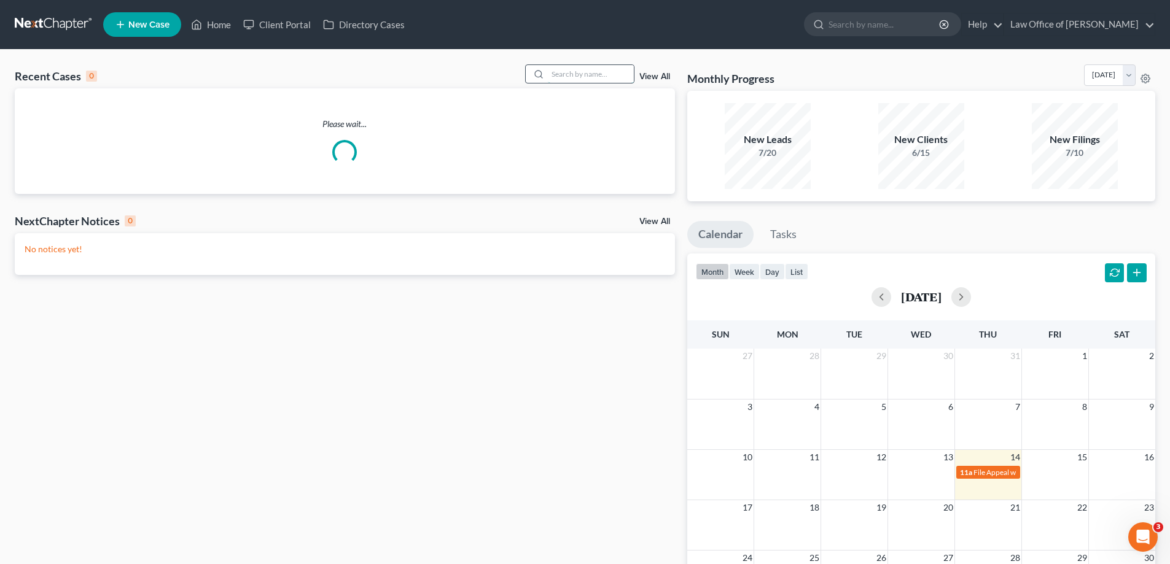
click at [574, 77] on input "search" at bounding box center [591, 74] width 86 height 18
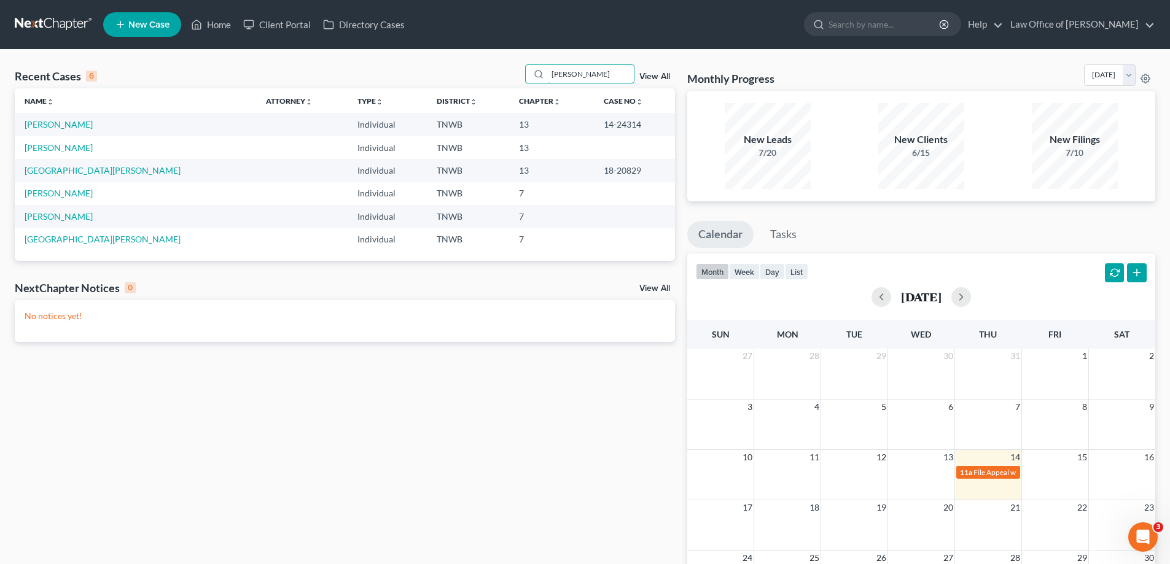
drag, startPoint x: 597, startPoint y: 72, endPoint x: 521, endPoint y: 77, distance: 75.7
click at [521, 77] on div "Recent Cases 6 [PERSON_NAME] View All" at bounding box center [345, 76] width 660 height 24
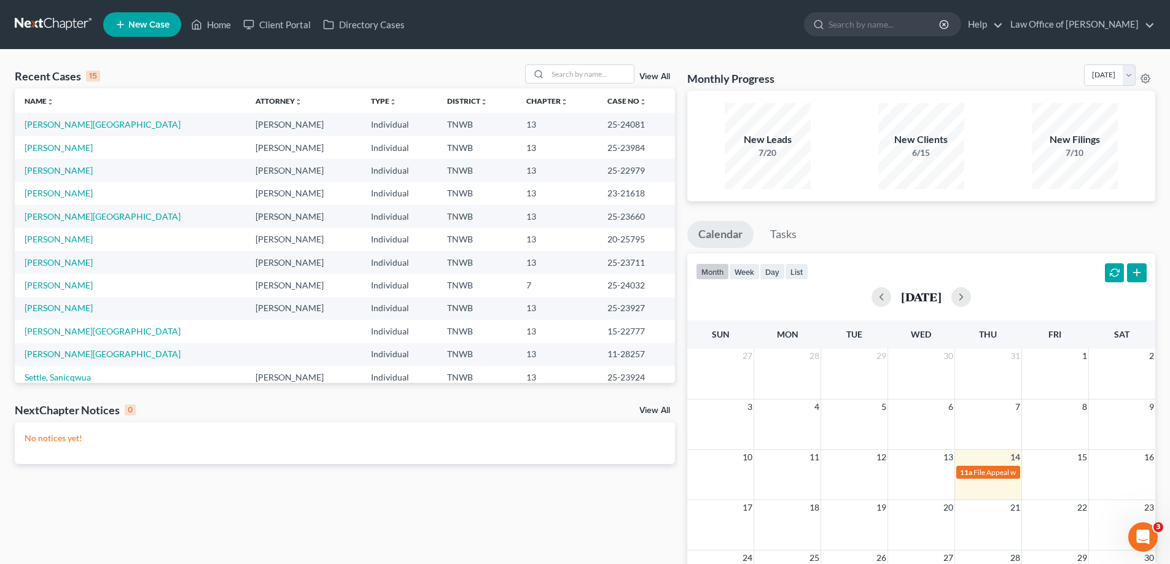
click at [656, 74] on link "View All" at bounding box center [654, 76] width 31 height 9
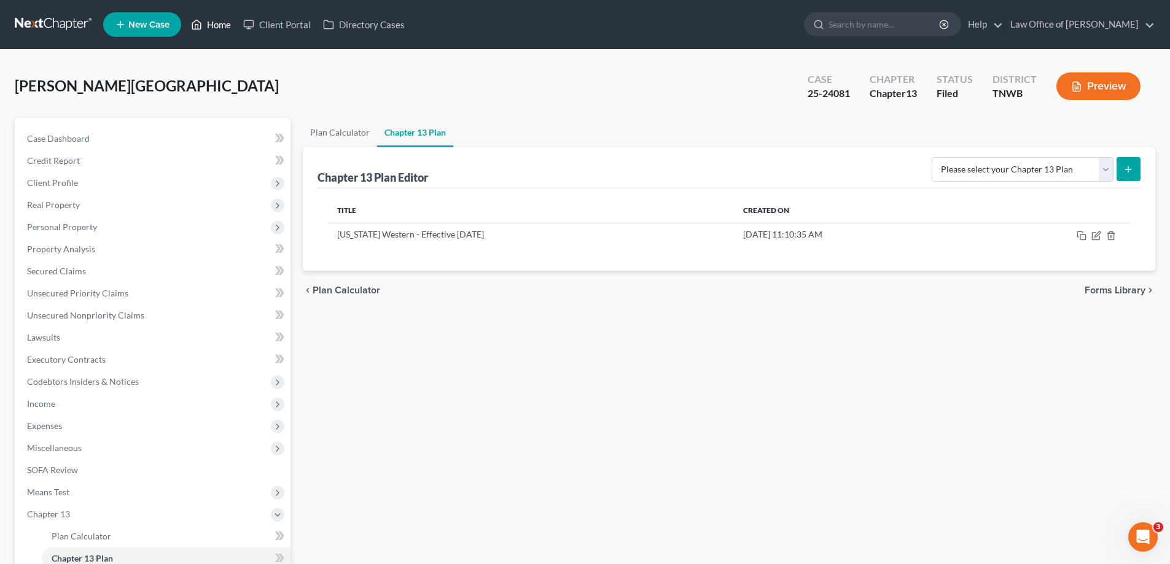
click at [212, 28] on link "Home" at bounding box center [211, 25] width 52 height 22
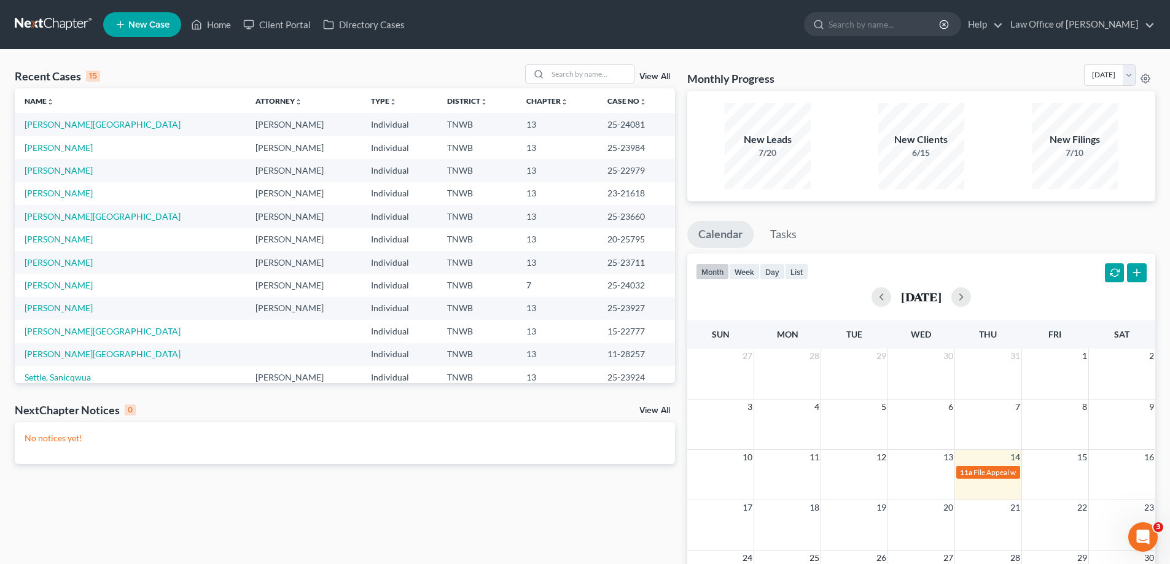
click at [650, 75] on link "View All" at bounding box center [654, 76] width 31 height 9
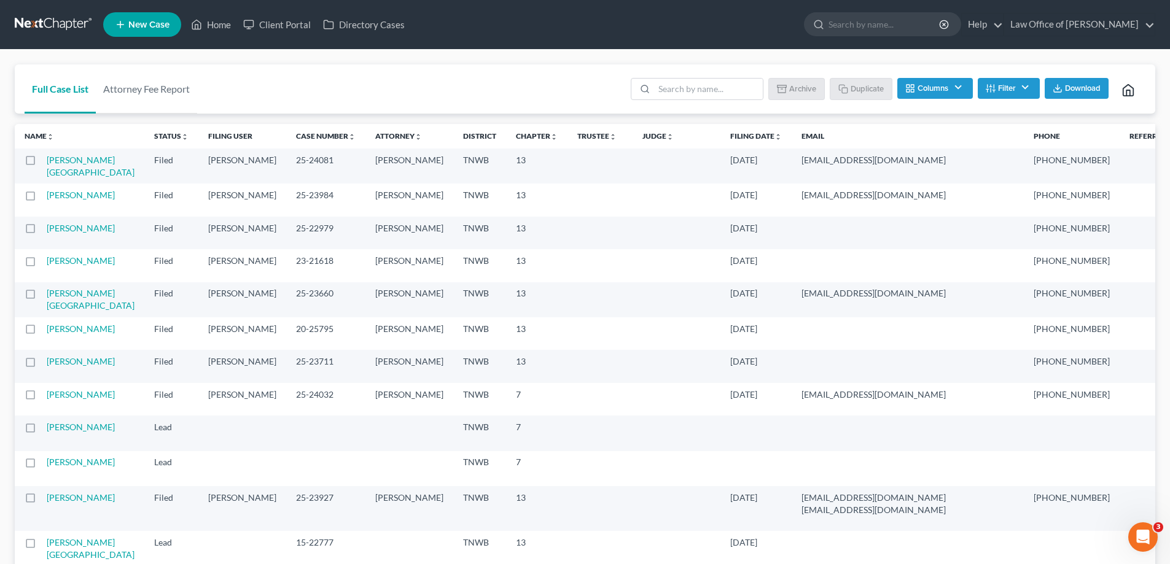
click at [1026, 84] on button "Filter" at bounding box center [1009, 88] width 62 height 21
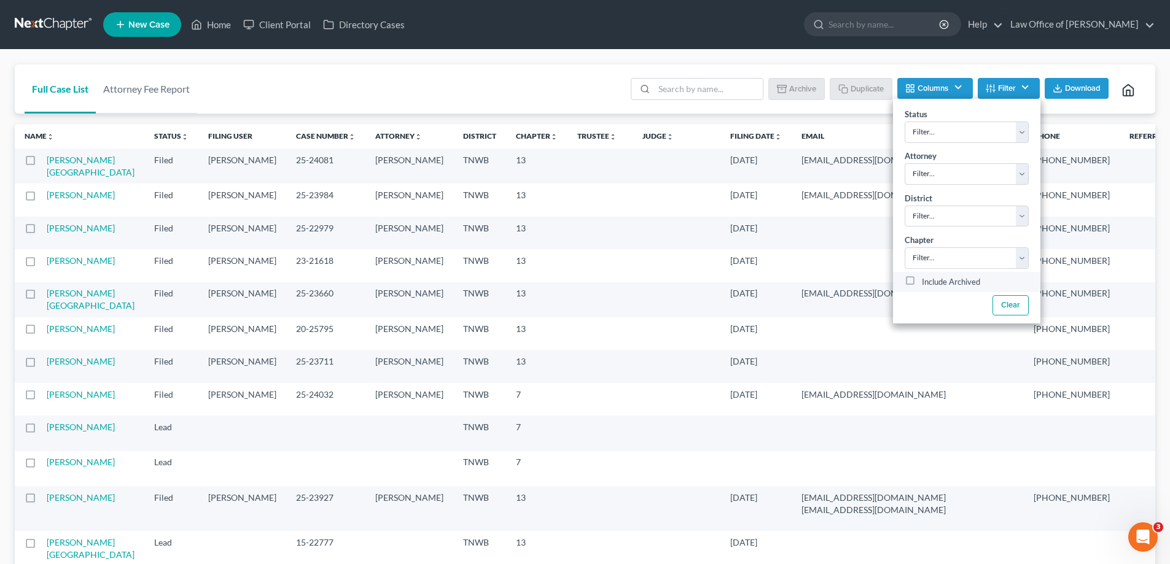
click at [922, 278] on label "Include Archived" at bounding box center [951, 282] width 58 height 15
click at [927, 278] on input "Include Archived" at bounding box center [931, 279] width 8 height 8
click at [712, 93] on input "search" at bounding box center [708, 89] width 109 height 21
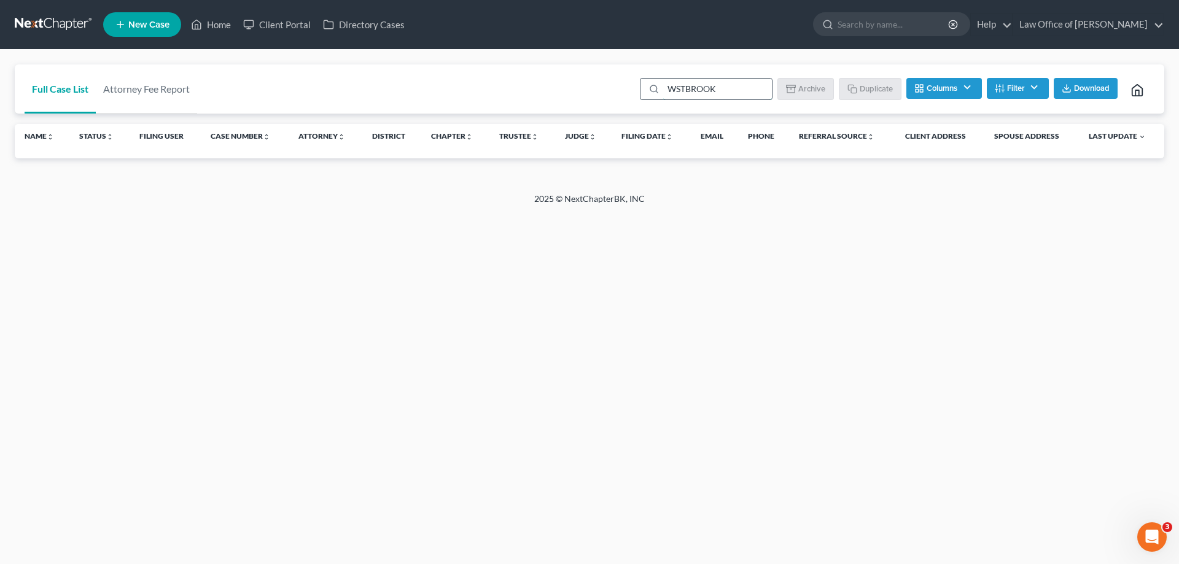
click at [677, 87] on input "WSTBROOK" at bounding box center [717, 89] width 109 height 21
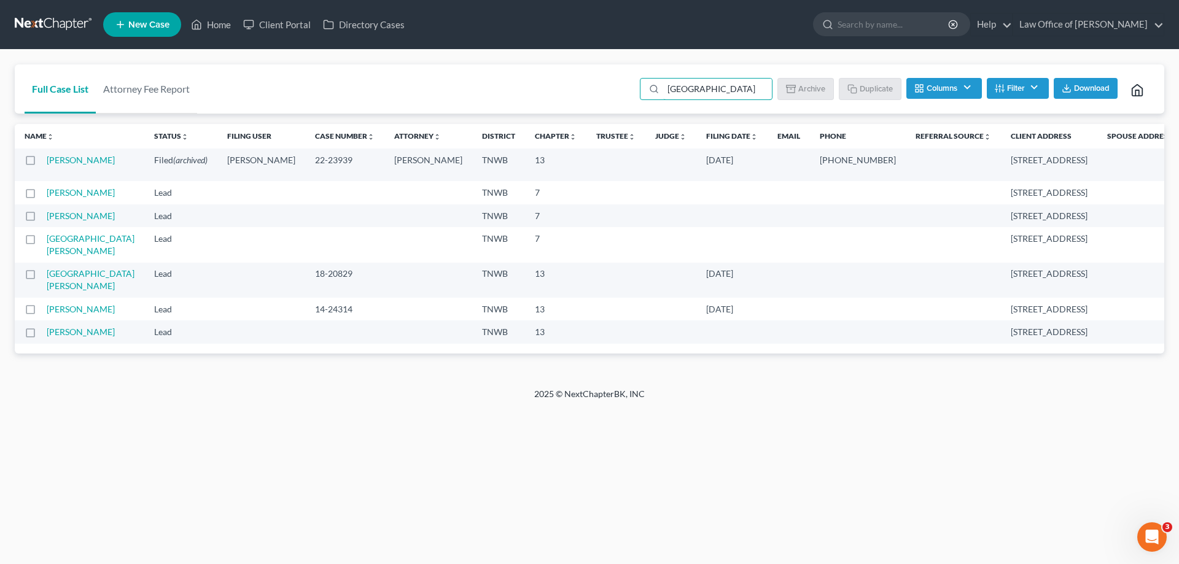
click at [42, 163] on label at bounding box center [42, 163] width 0 height 0
click at [47, 159] on input "checkbox" at bounding box center [51, 158] width 8 height 8
click at [804, 87] on button "Un-archive" at bounding box center [802, 88] width 68 height 21
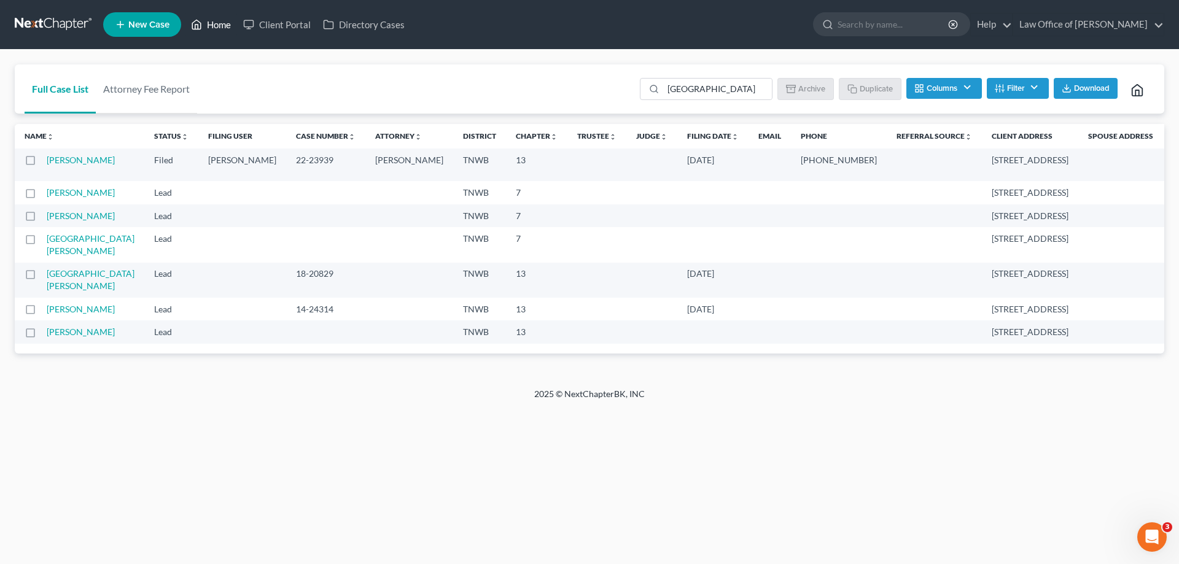
click at [222, 21] on link "Home" at bounding box center [211, 25] width 52 height 22
